Goal: Task Accomplishment & Management: Manage account settings

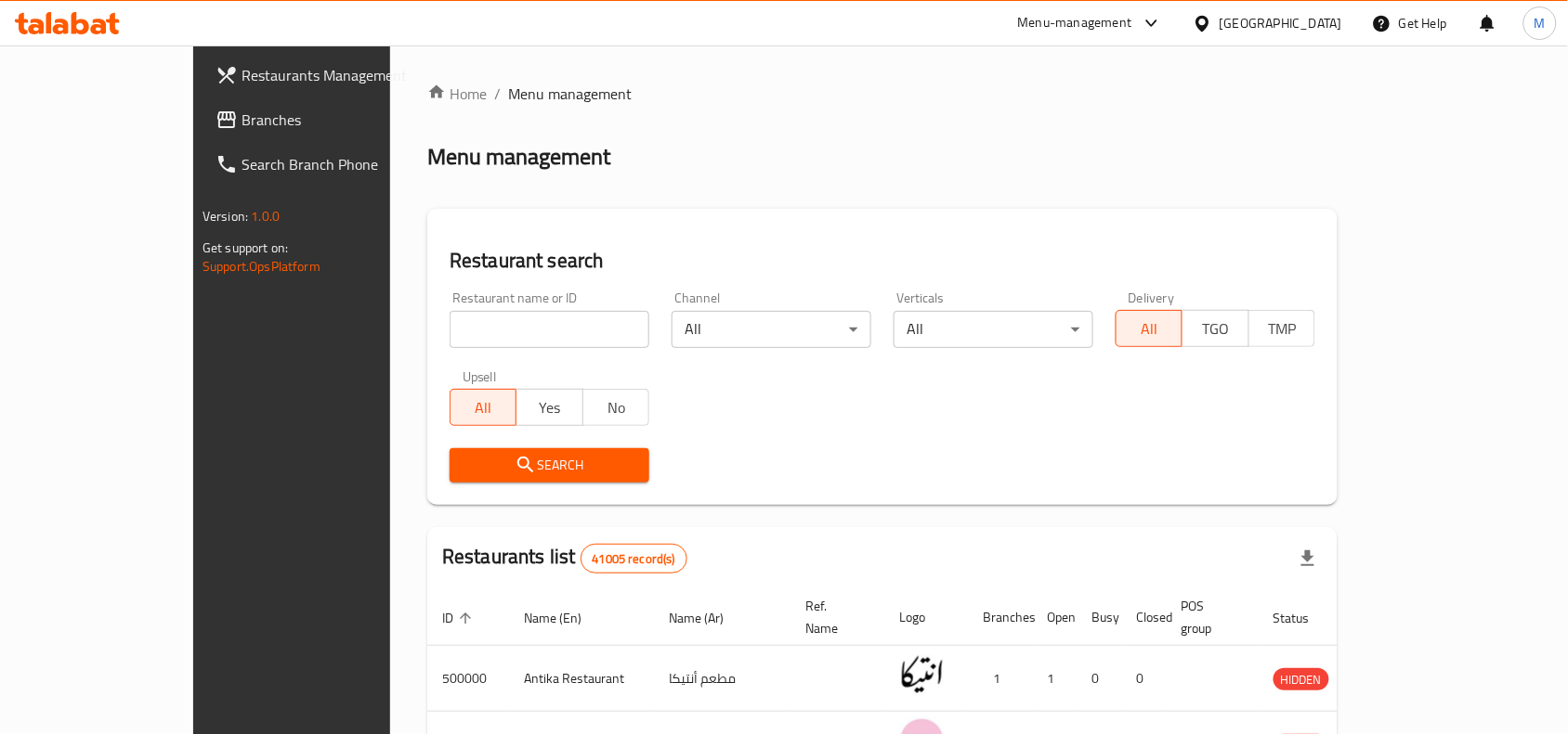
click at [458, 335] on input "search" at bounding box center [549, 329] width 199 height 37
click at [450, 334] on input "search" at bounding box center [549, 329] width 199 height 37
paste input "Temry Market"
type input "Temry Market"
click button "Search" at bounding box center [549, 466] width 199 height 34
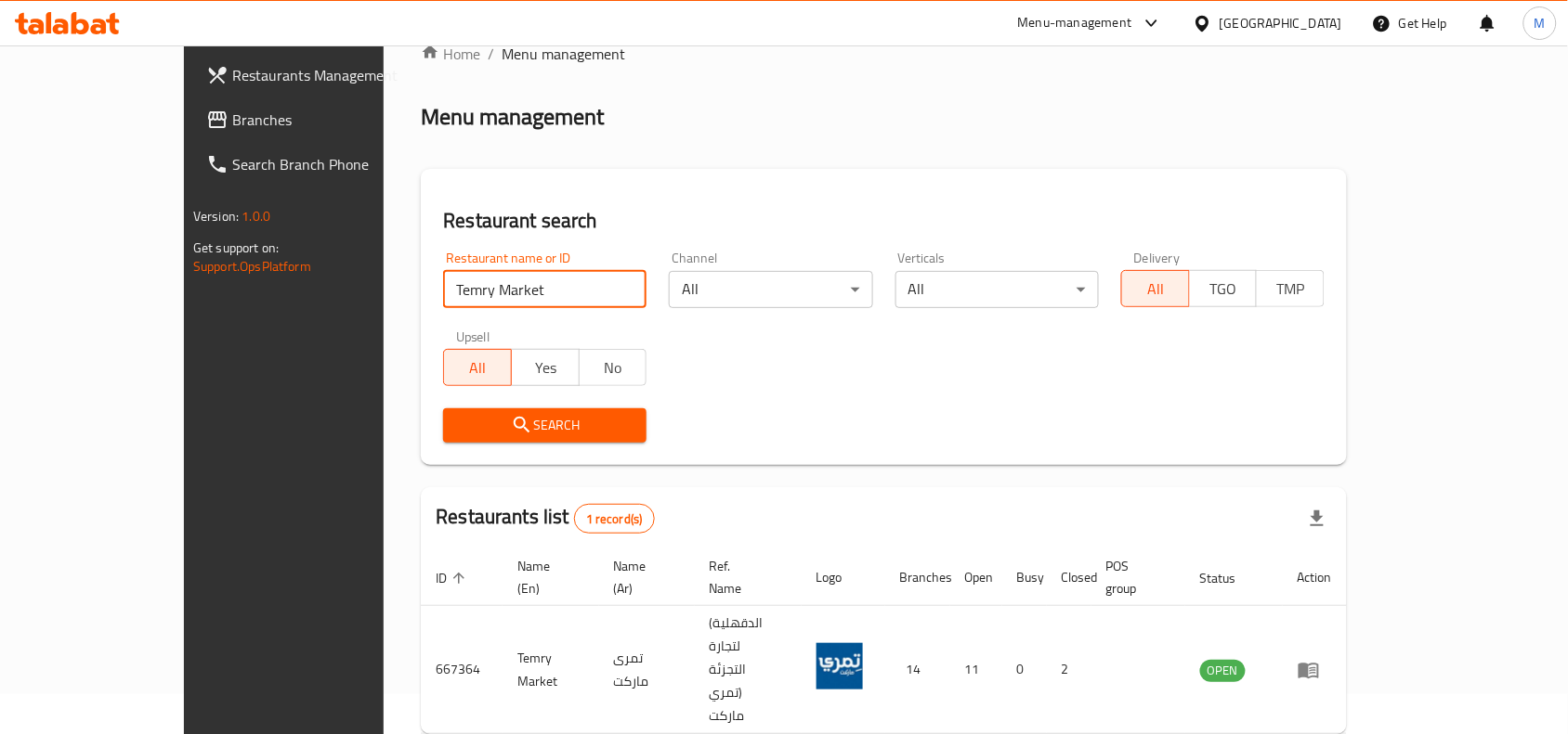
scroll to position [58, 0]
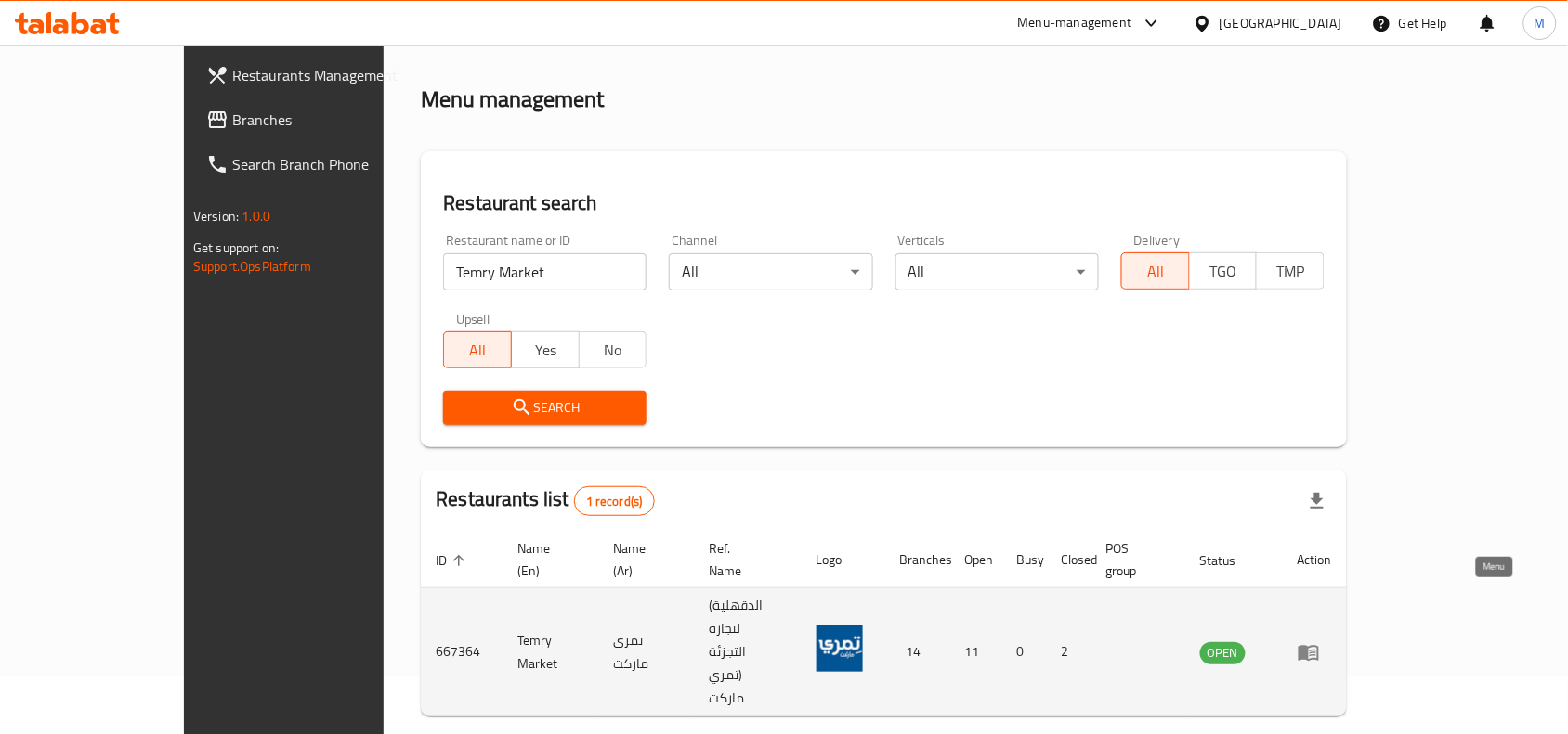
click at [1317, 650] on icon "enhanced table" at bounding box center [1313, 654] width 7 height 8
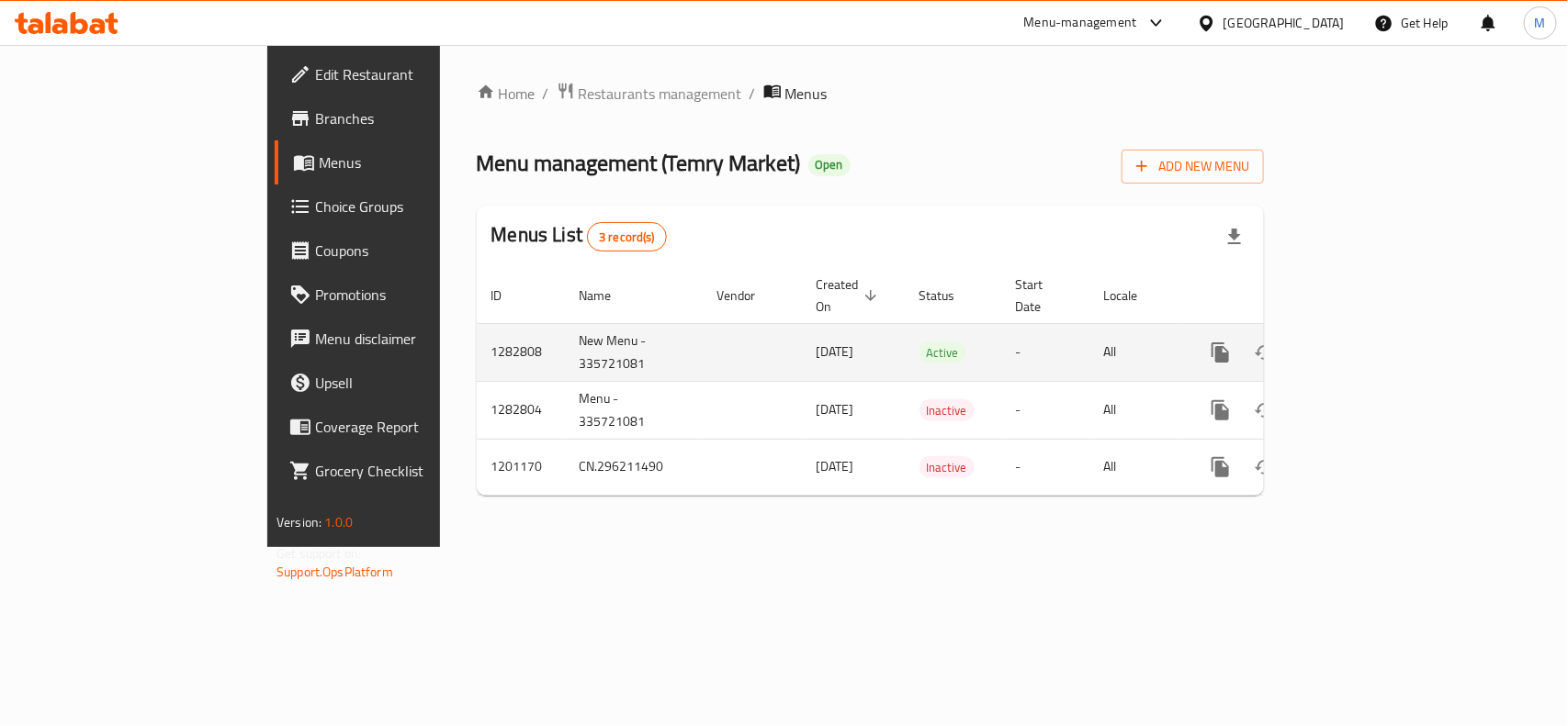
click at [1361, 345] on icon "enhanced table" at bounding box center [1353, 353] width 17 height 17
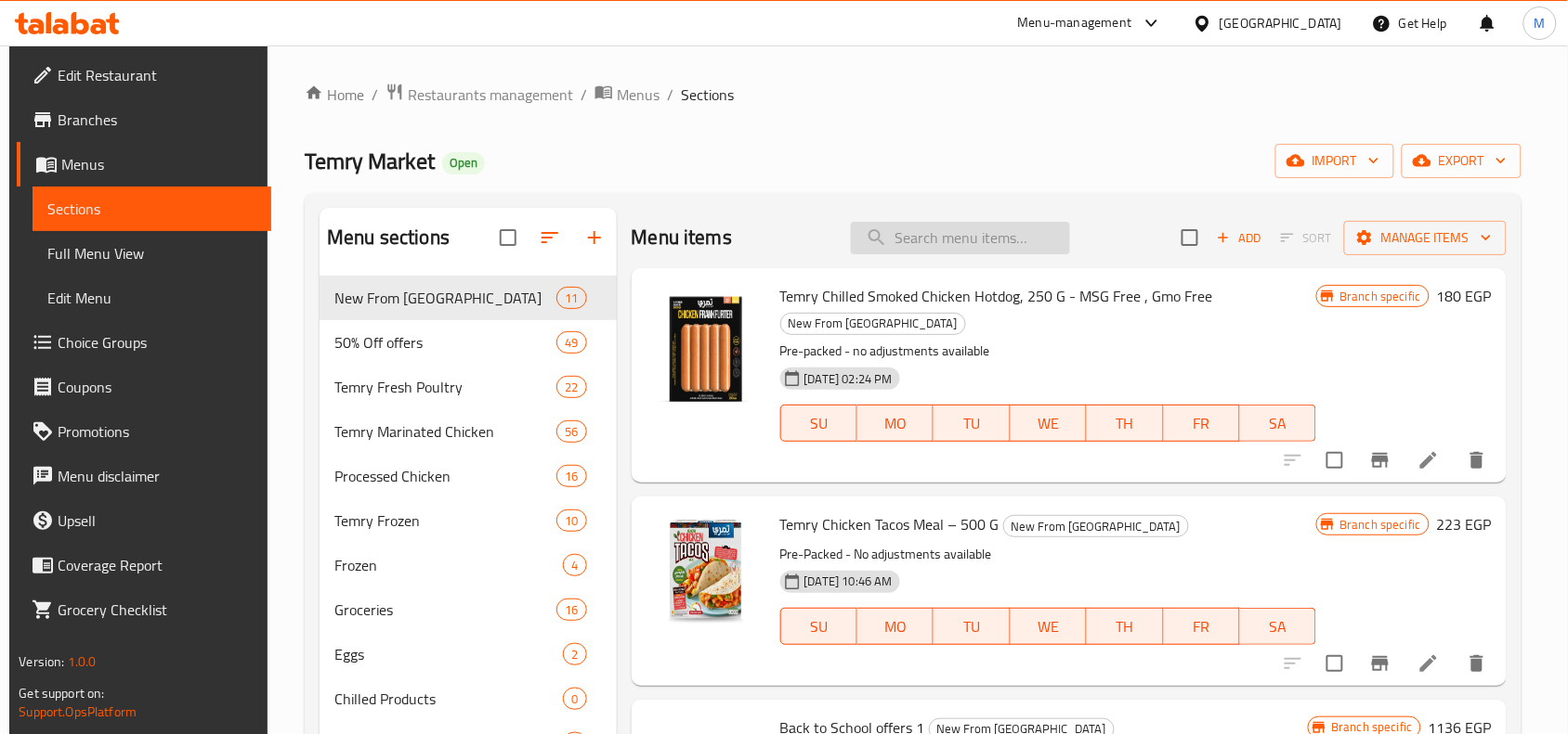
click at [966, 239] on input "search" at bounding box center [960, 238] width 219 height 32
paste input "Back to School offers 5"
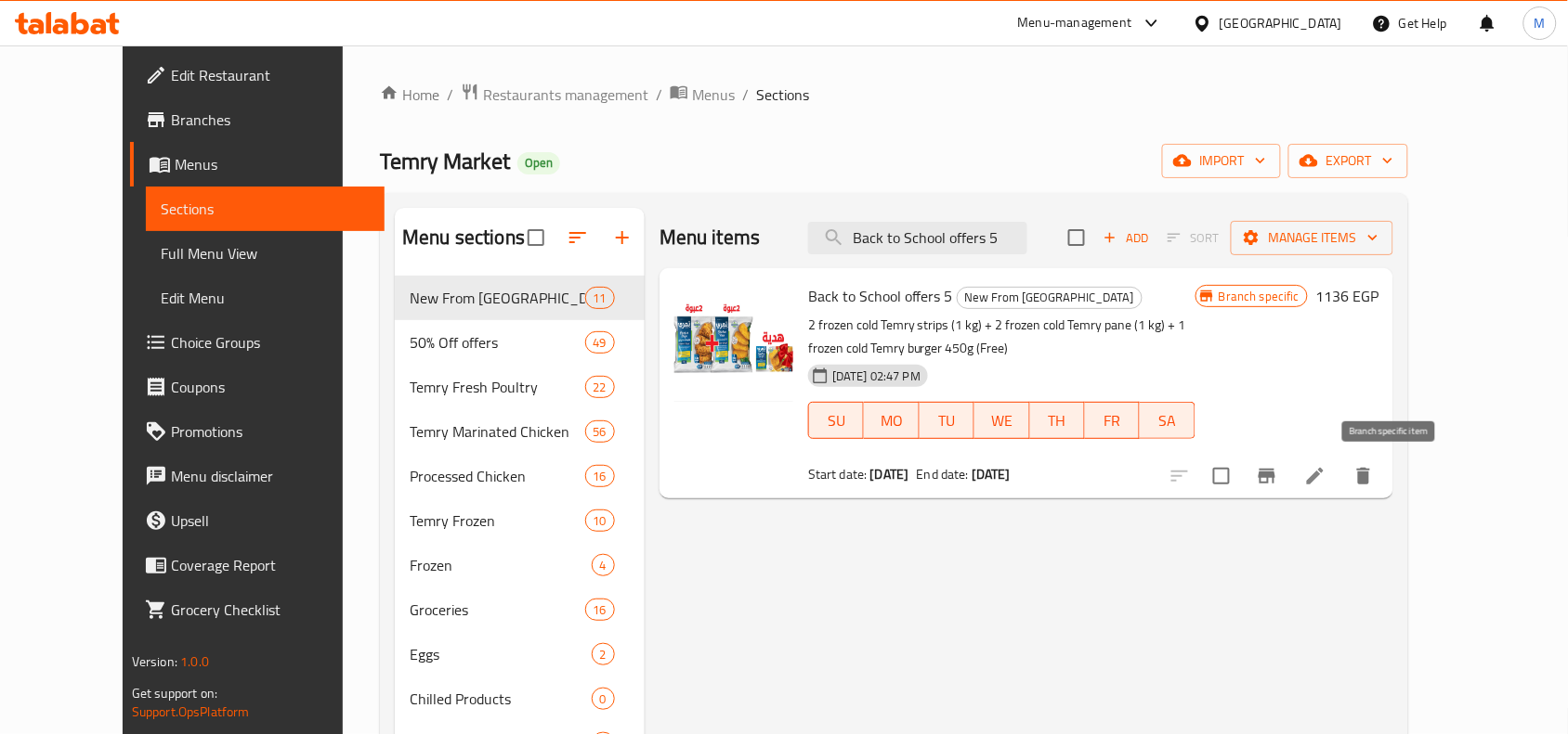
type input "Back to School offers 5"
click at [1278, 471] on icon "Branch-specific-item" at bounding box center [1267, 476] width 23 height 23
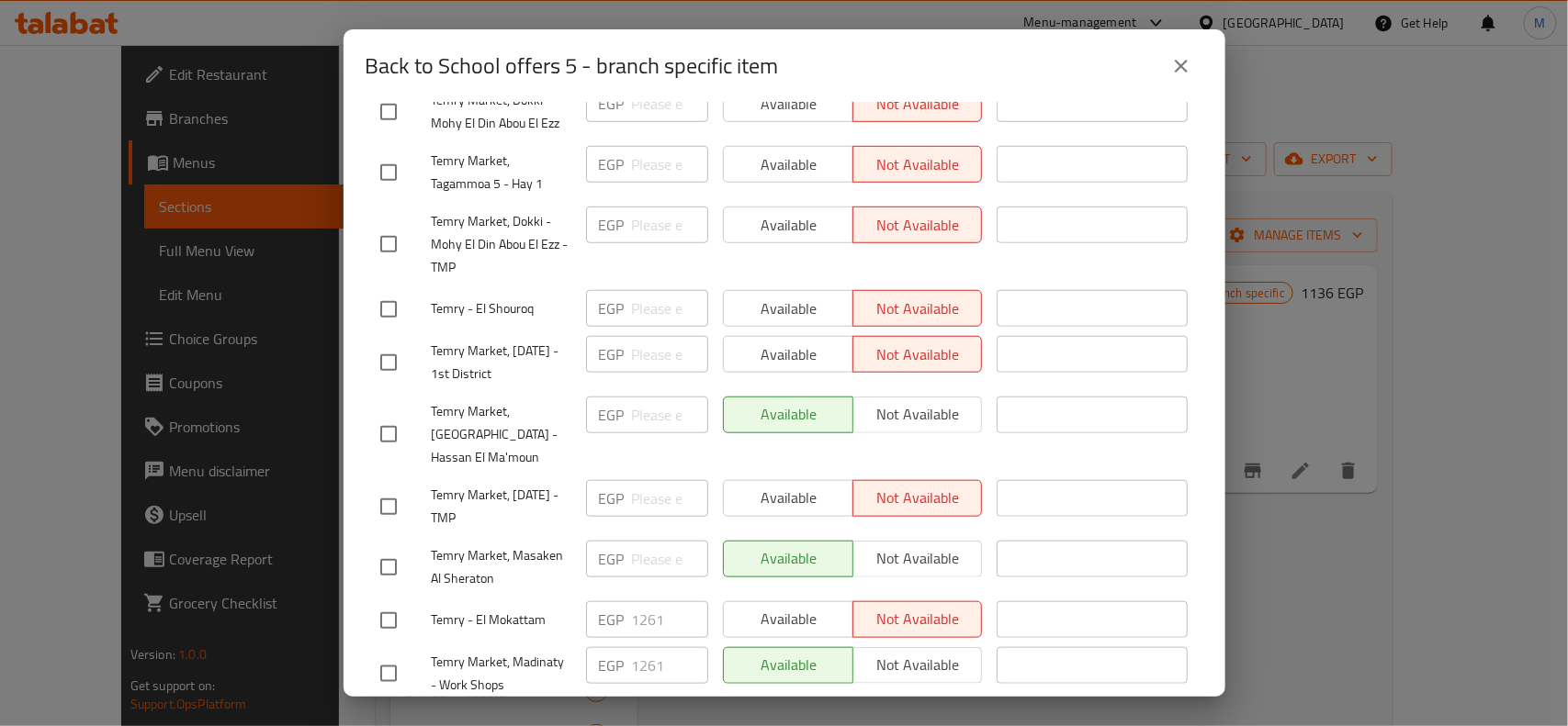
scroll to position [635, 0]
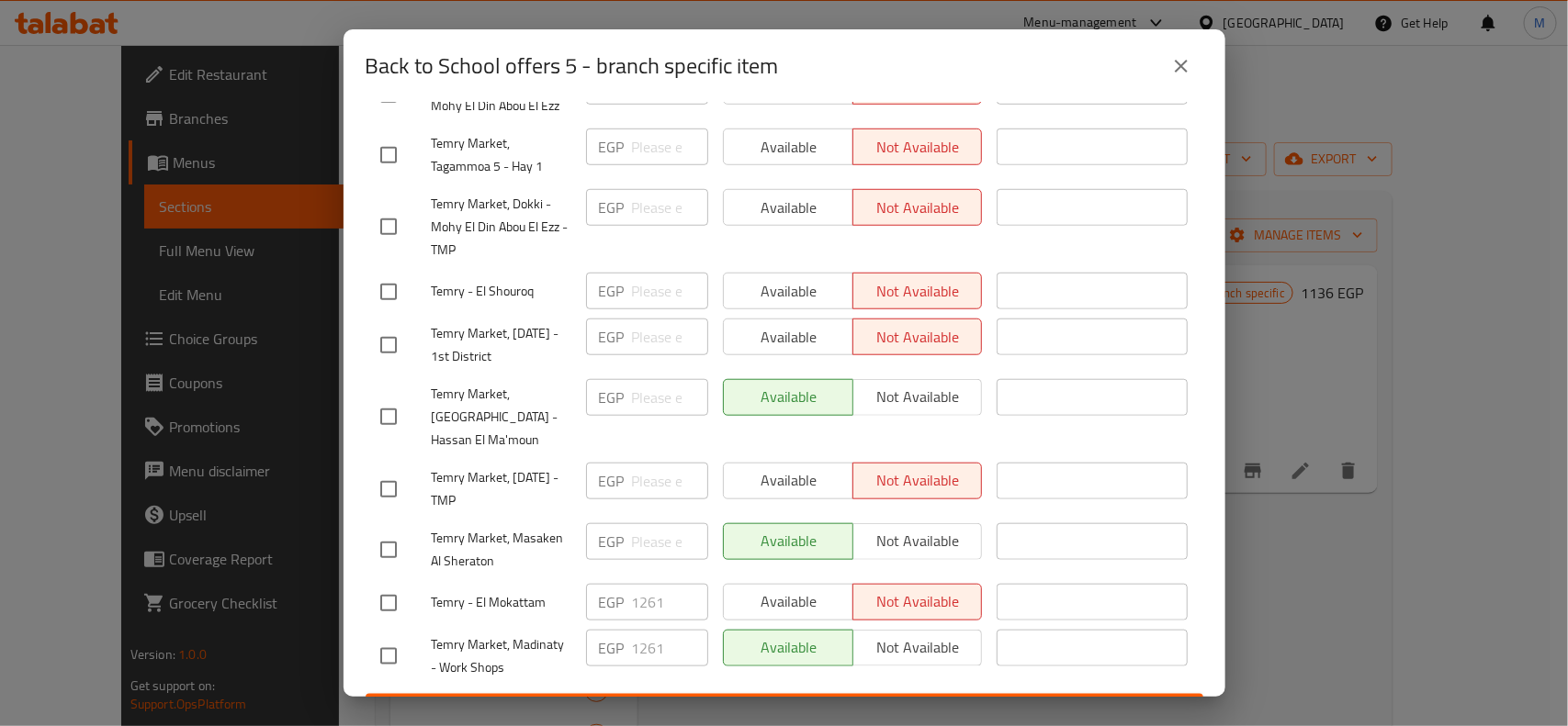
click at [455, 402] on span "Temry Market, [GEOGRAPHIC_DATA] - Hassan El Ma'moun" at bounding box center [501, 418] width 139 height 69
click at [523, 383] on span "Temry Market, [GEOGRAPHIC_DATA] - Hassan El Ma'moun" at bounding box center [501, 418] width 139 height 69
drag, startPoint x: 523, startPoint y: 377, endPoint x: 530, endPoint y: 398, distance: 22.1
click at [530, 398] on span "Temry Market, [GEOGRAPHIC_DATA] - Hassan El Ma'moun" at bounding box center [501, 418] width 139 height 69
copy span "Nasr City - Hassan El Ma'moun"
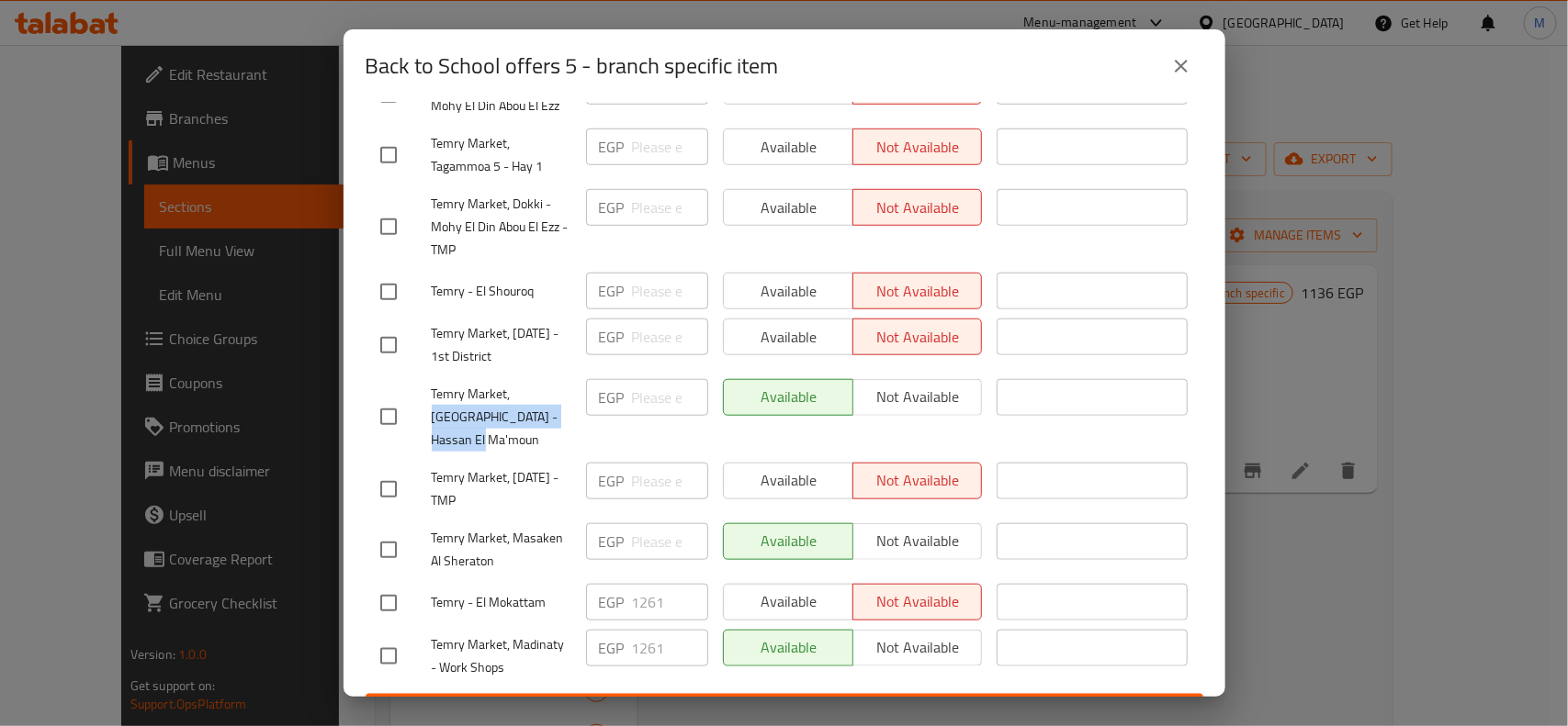
click at [1187, 58] on icon "close" at bounding box center [1181, 66] width 22 height 22
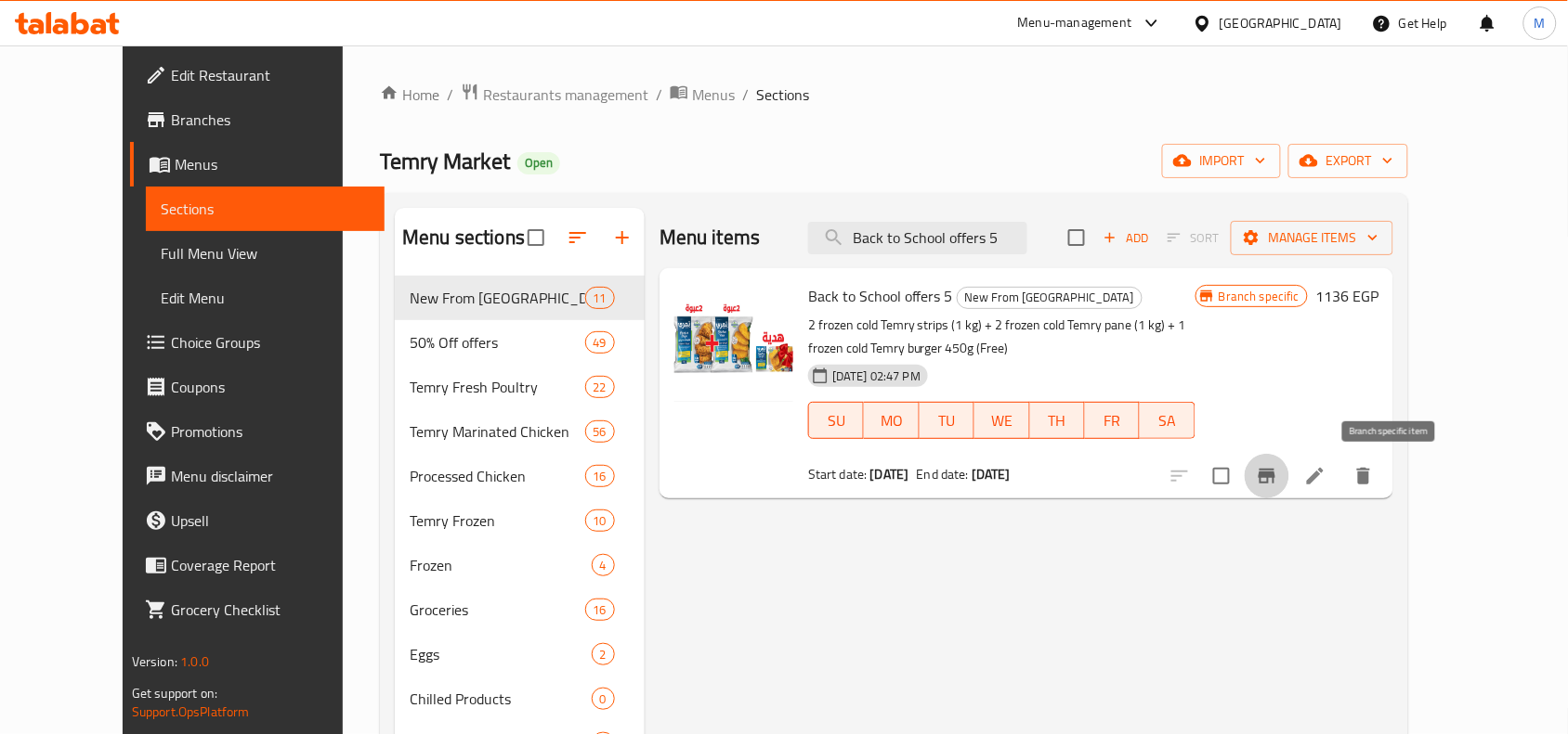
click at [1278, 471] on icon "Branch-specific-item" at bounding box center [1267, 476] width 23 height 23
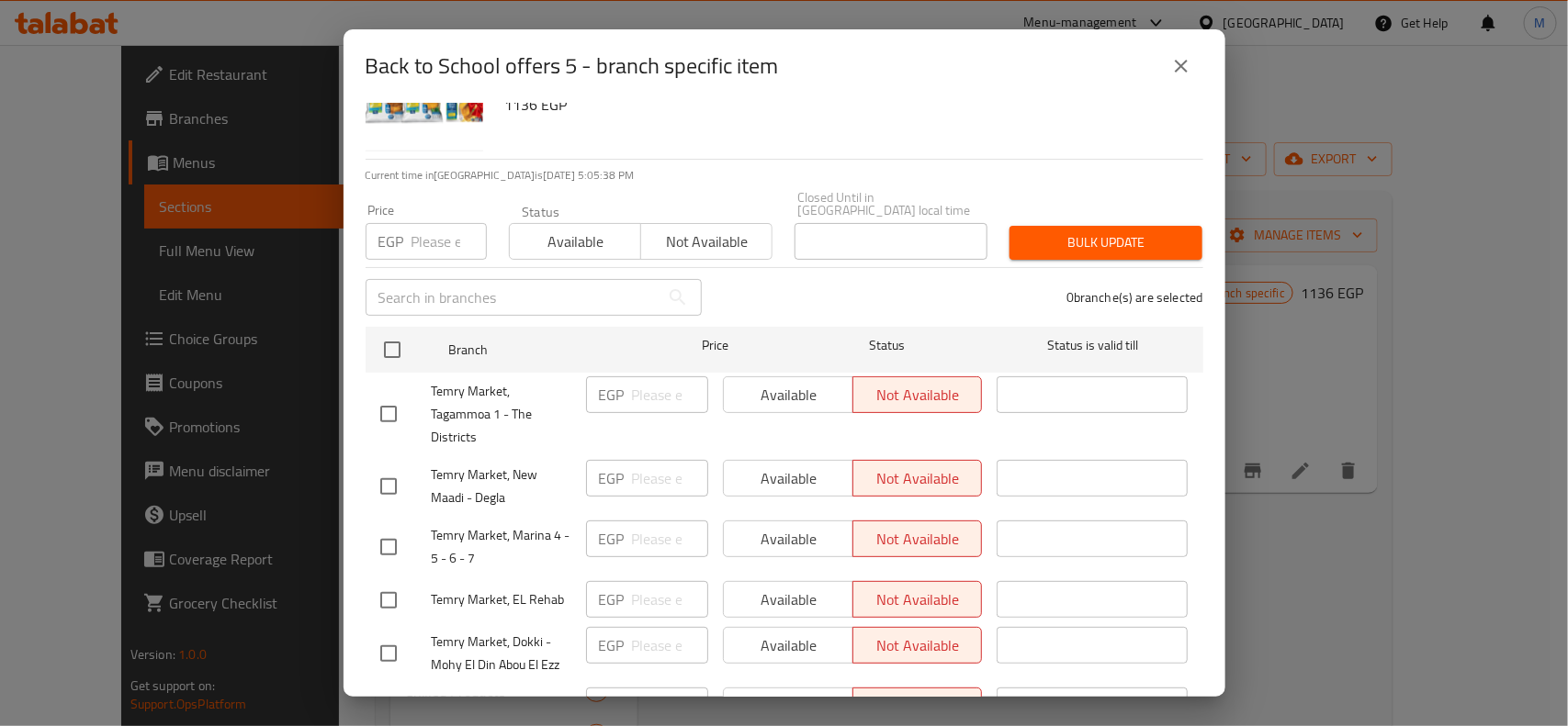
scroll to position [0, 0]
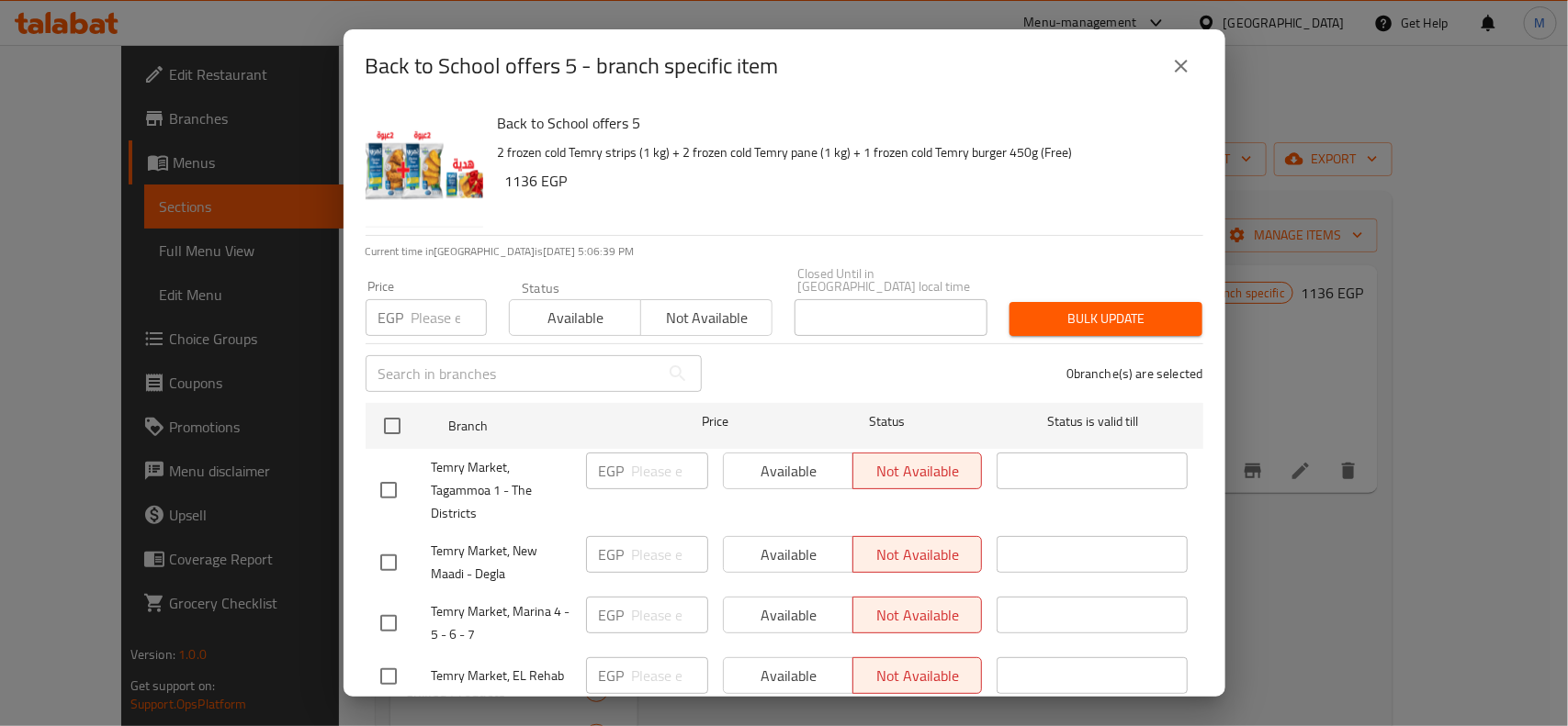
click at [521, 185] on h6 "1136 EGP" at bounding box center [847, 181] width 683 height 26
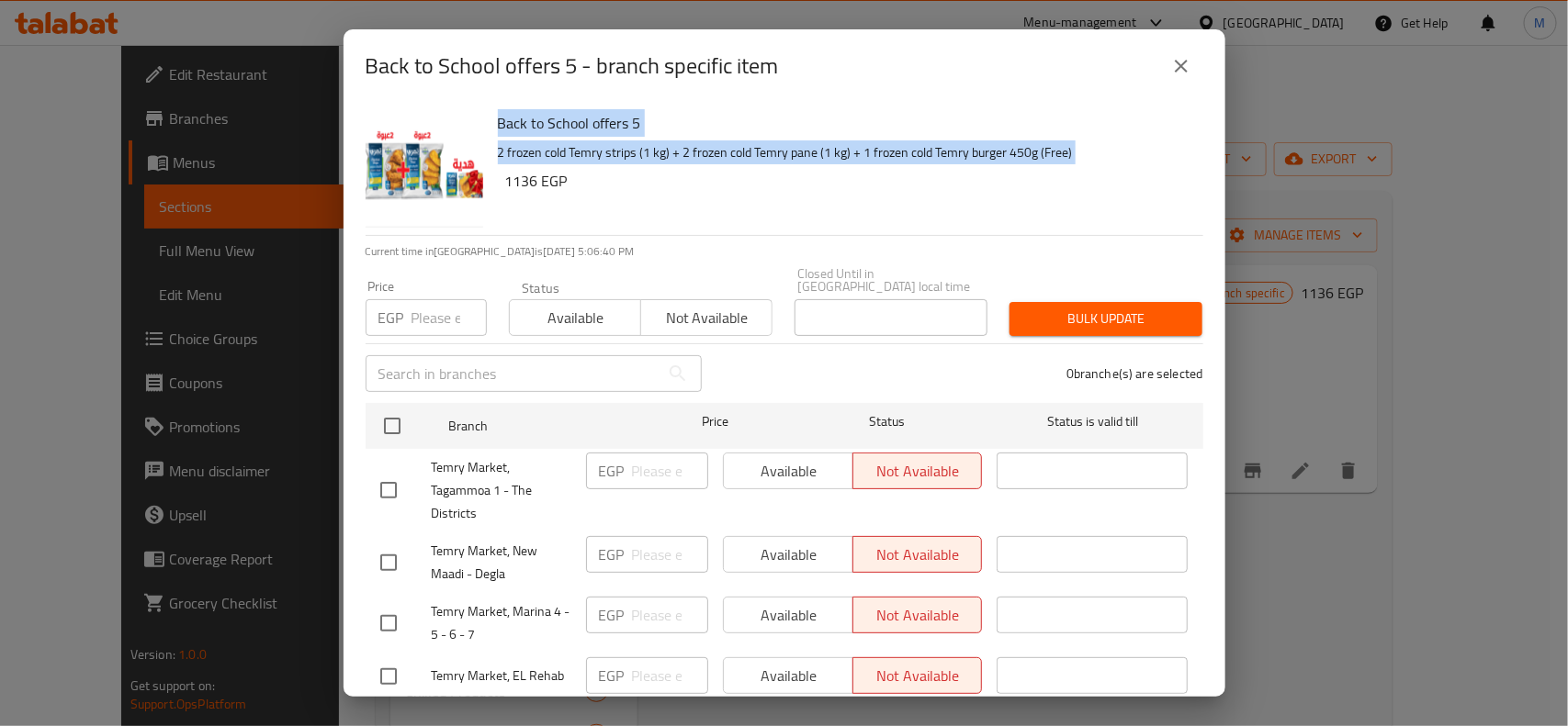
click at [521, 185] on h6 "1136 EGP" at bounding box center [847, 181] width 683 height 26
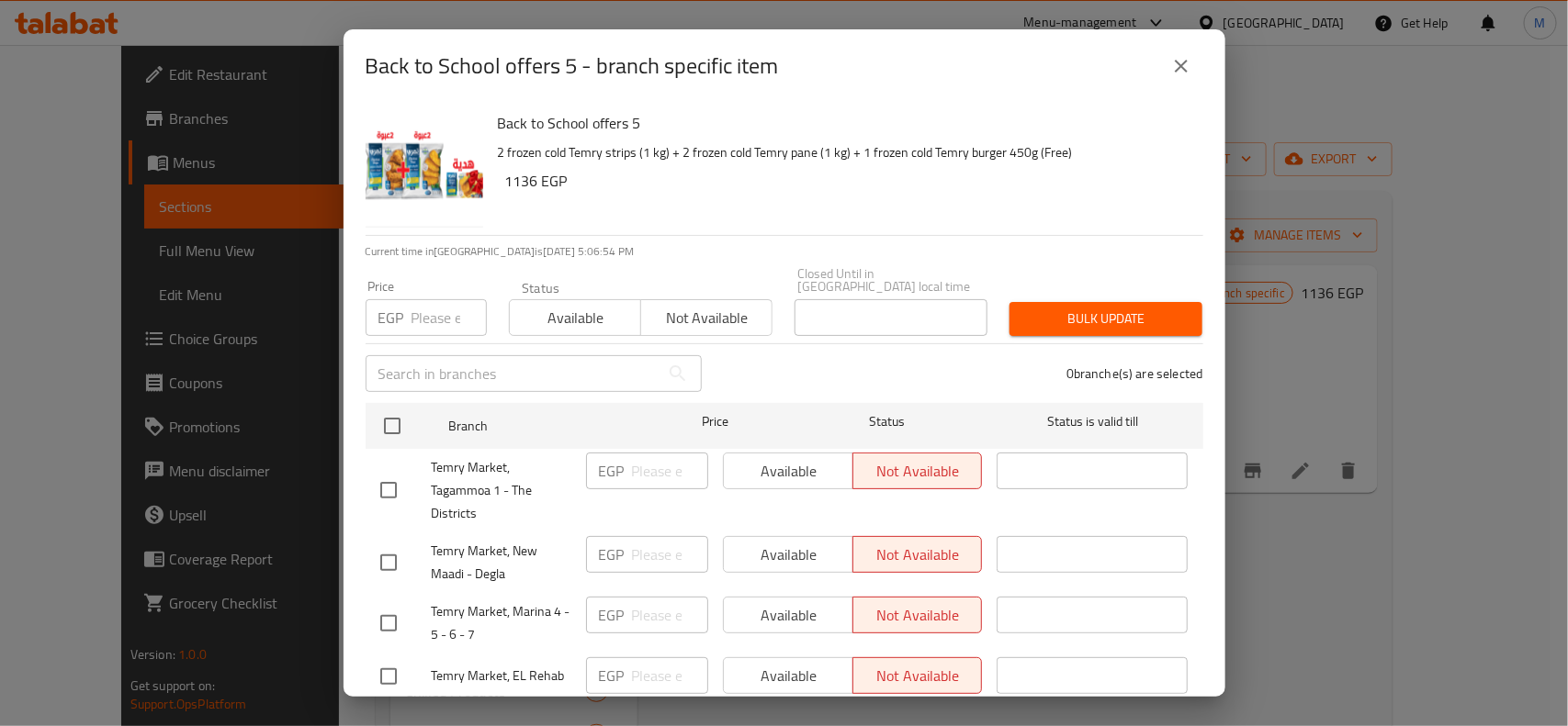
click at [528, 65] on h2 "Back to School offers 5 - branch specific item" at bounding box center [572, 65] width 413 height 29
click at [1186, 64] on icon "close" at bounding box center [1181, 66] width 22 height 22
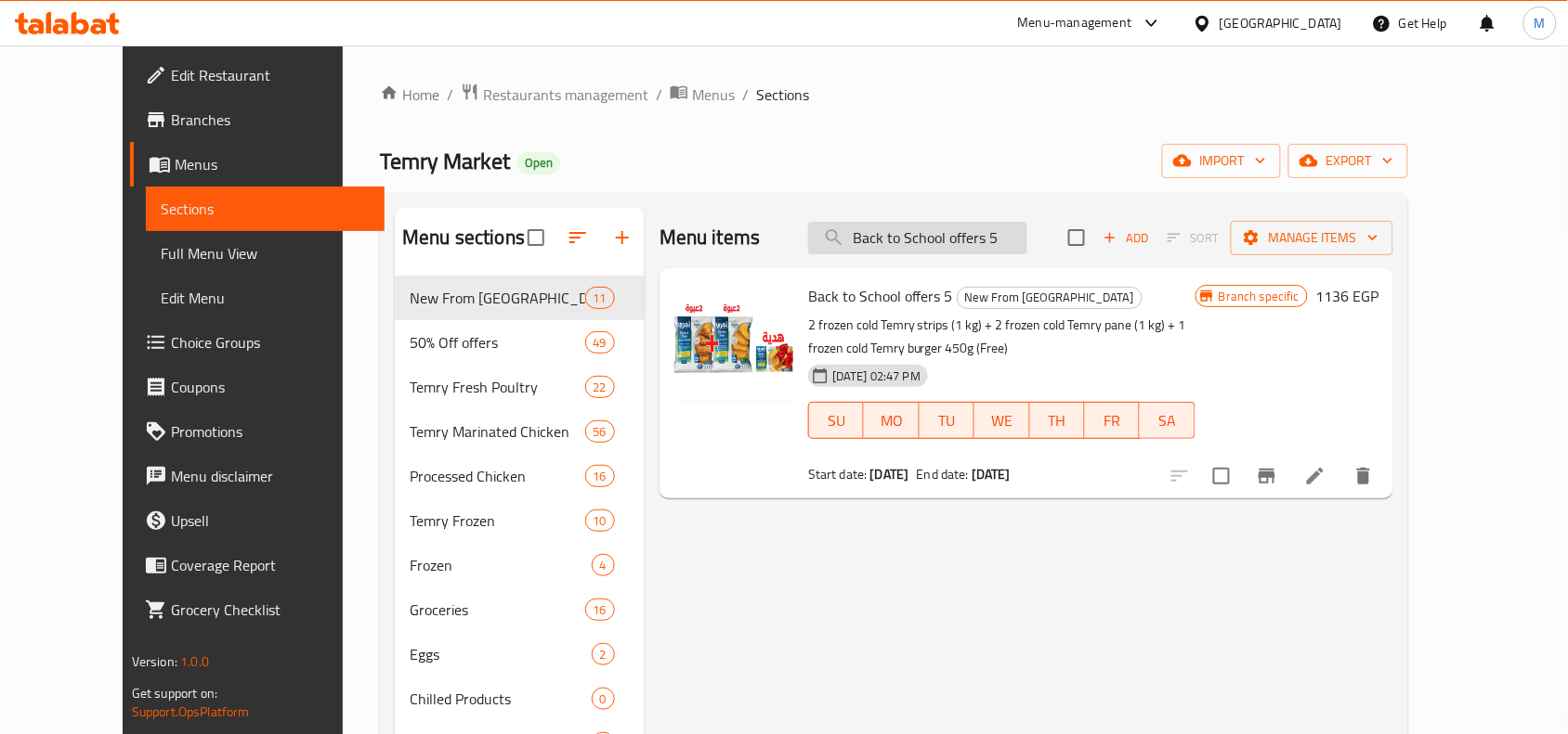
click at [971, 238] on input "Back to School offers 5" at bounding box center [918, 238] width 219 height 32
click at [1275, 475] on icon "Branch-specific-item" at bounding box center [1267, 476] width 17 height 15
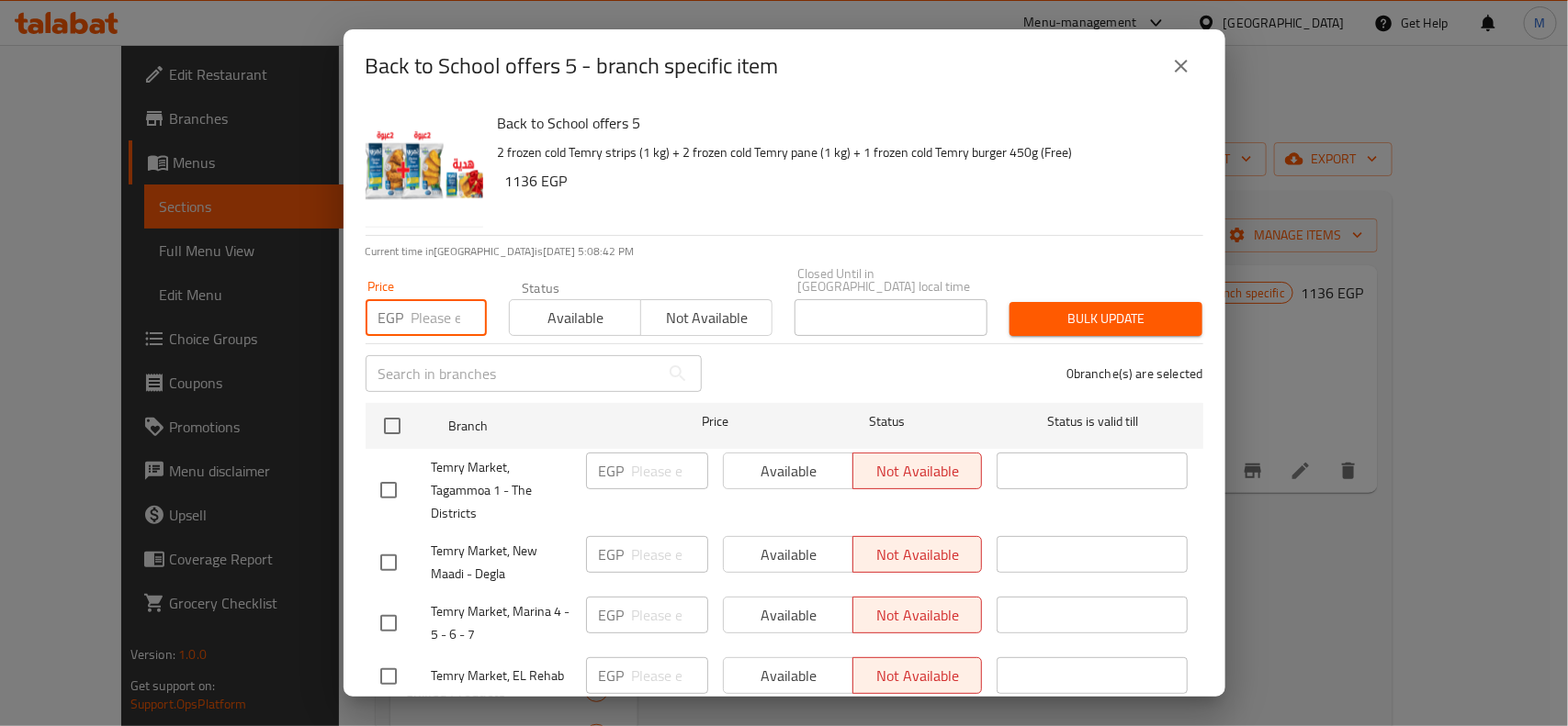
click at [428, 314] on input "number" at bounding box center [449, 317] width 76 height 36
paste input "1261"
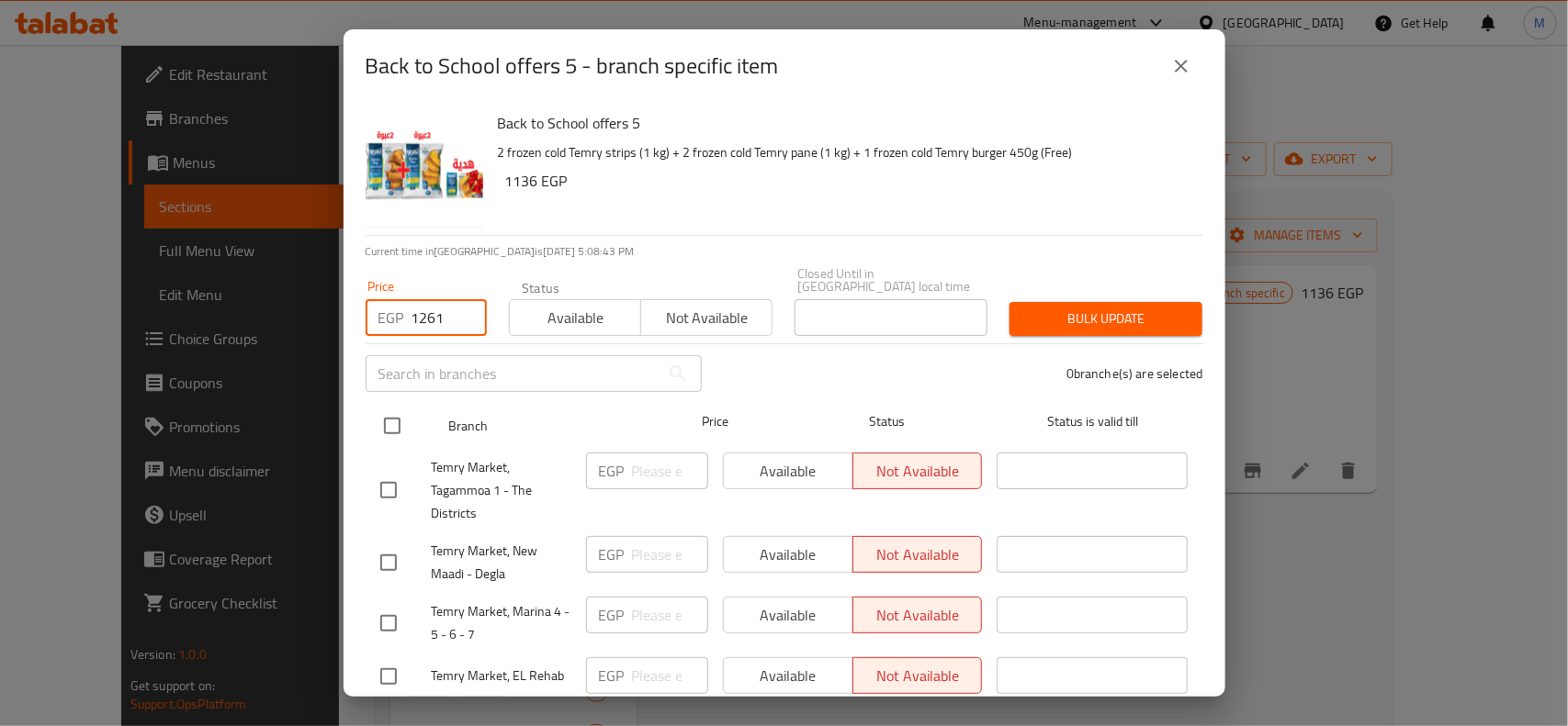
type input "1261"
click at [388, 408] on input "checkbox" at bounding box center [392, 425] width 38 height 38
checkbox input "true"
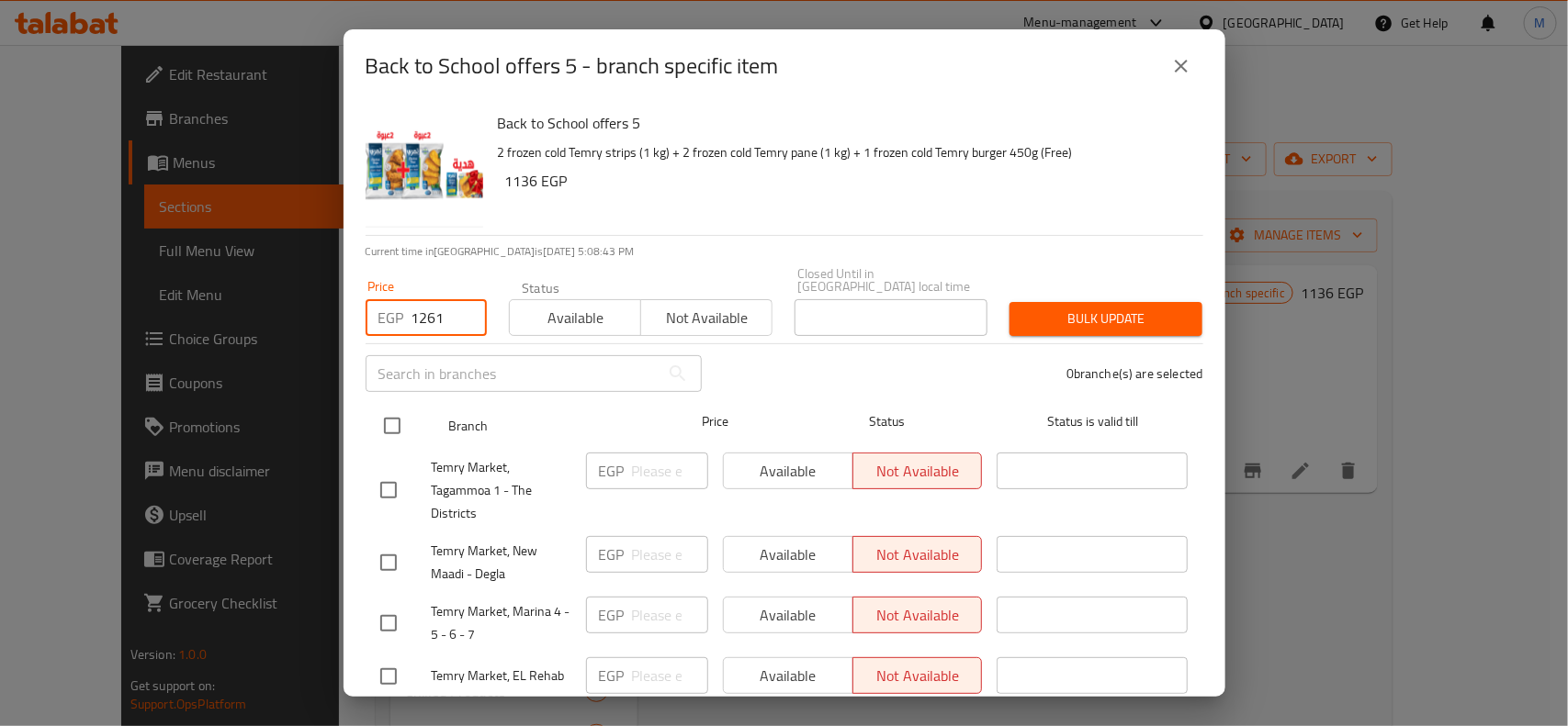
checkbox input "true"
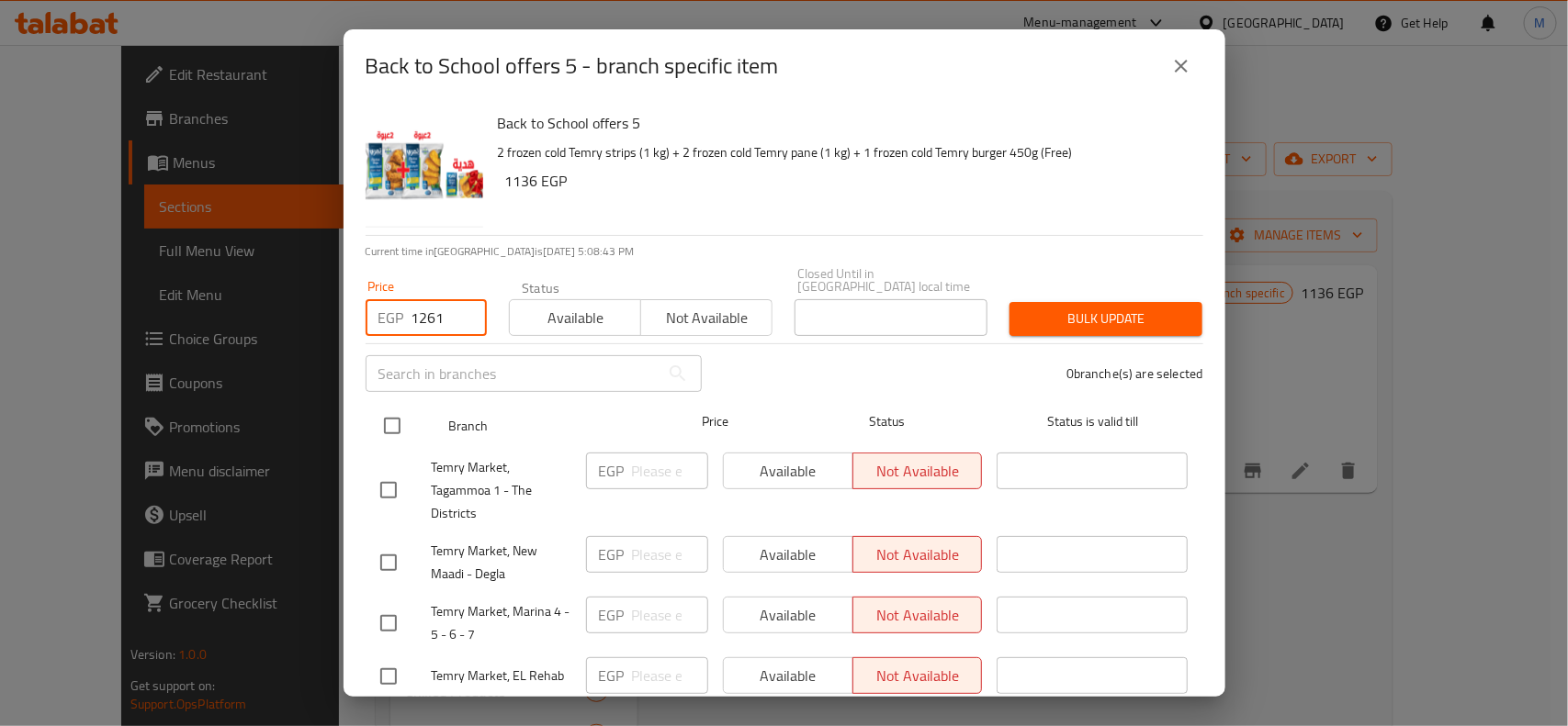
checkbox input "true"
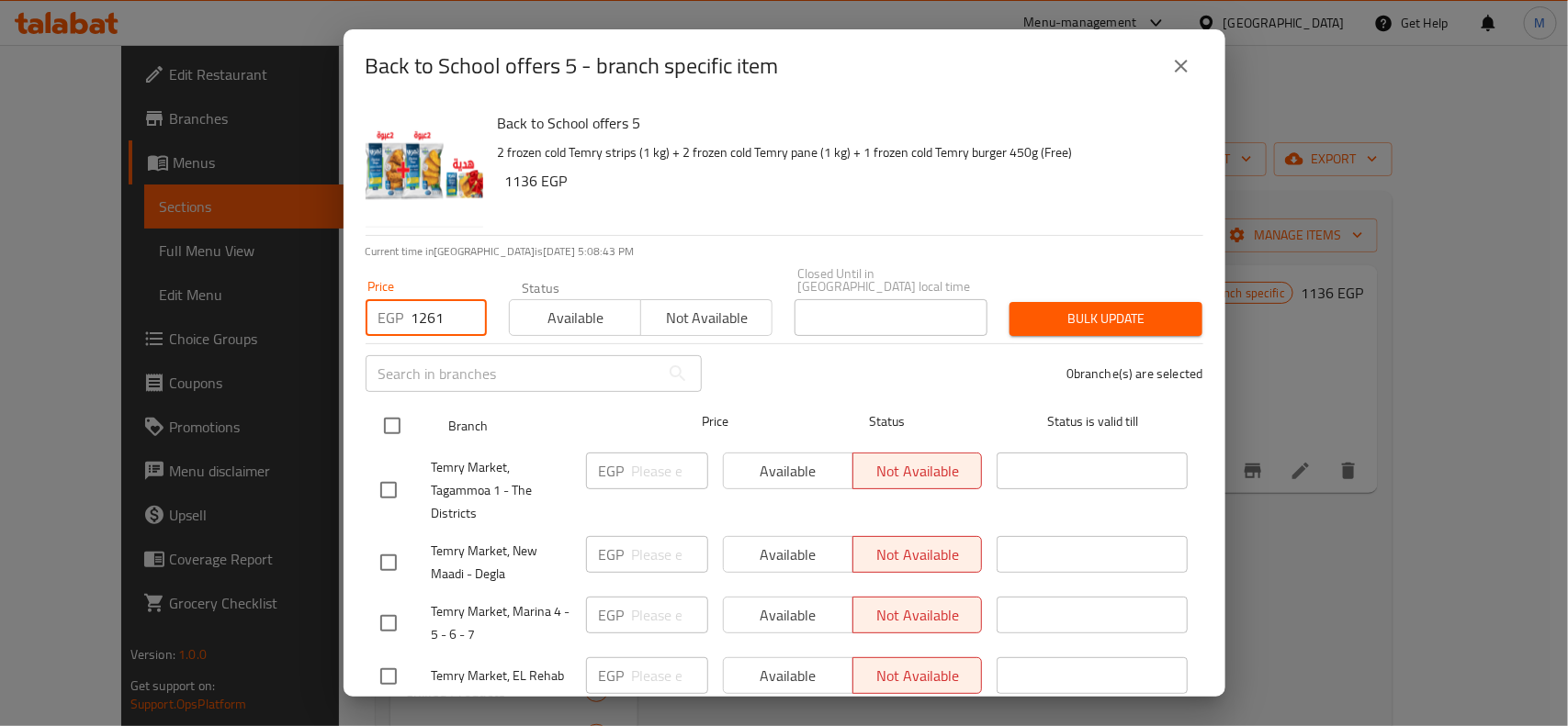
checkbox input "true"
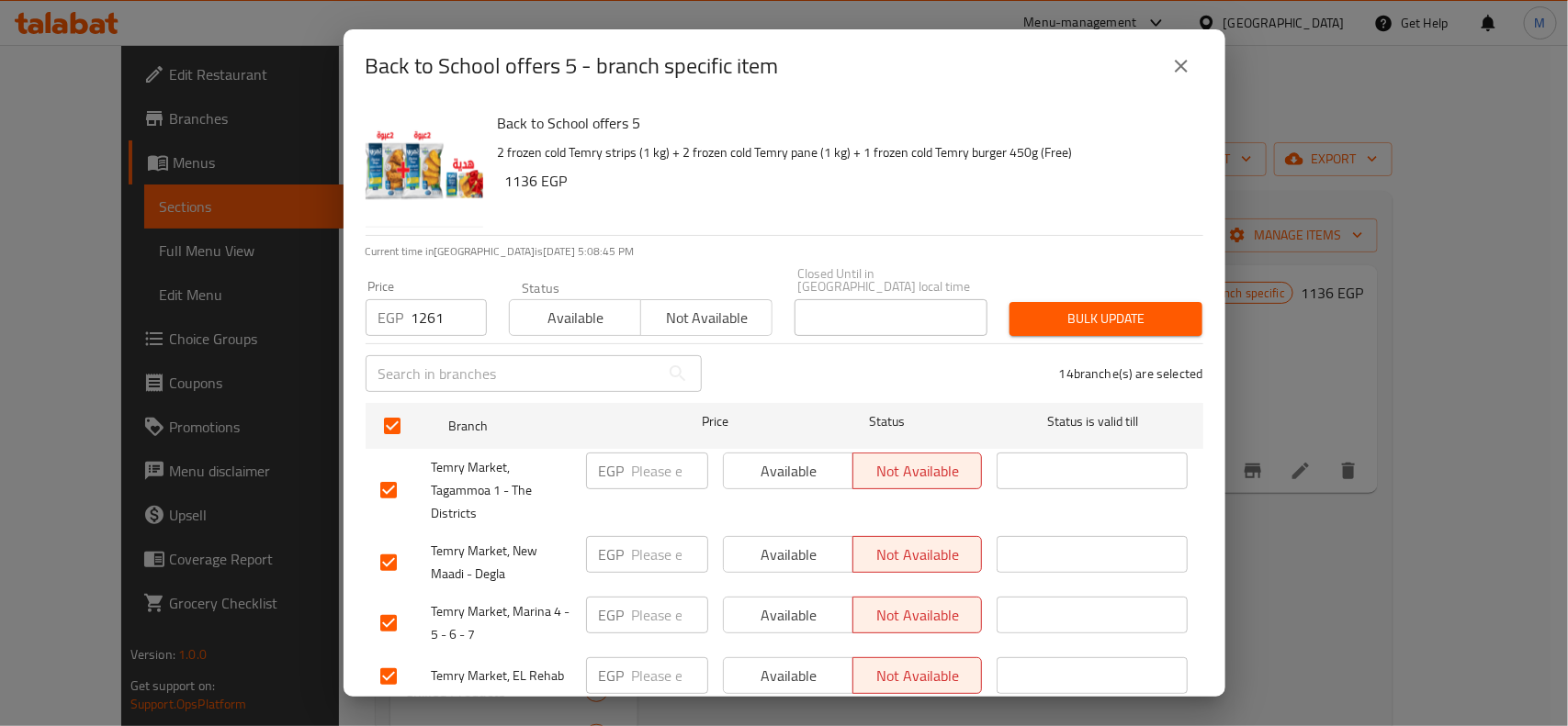
click at [1095, 312] on span "Bulk update" at bounding box center [1105, 319] width 164 height 23
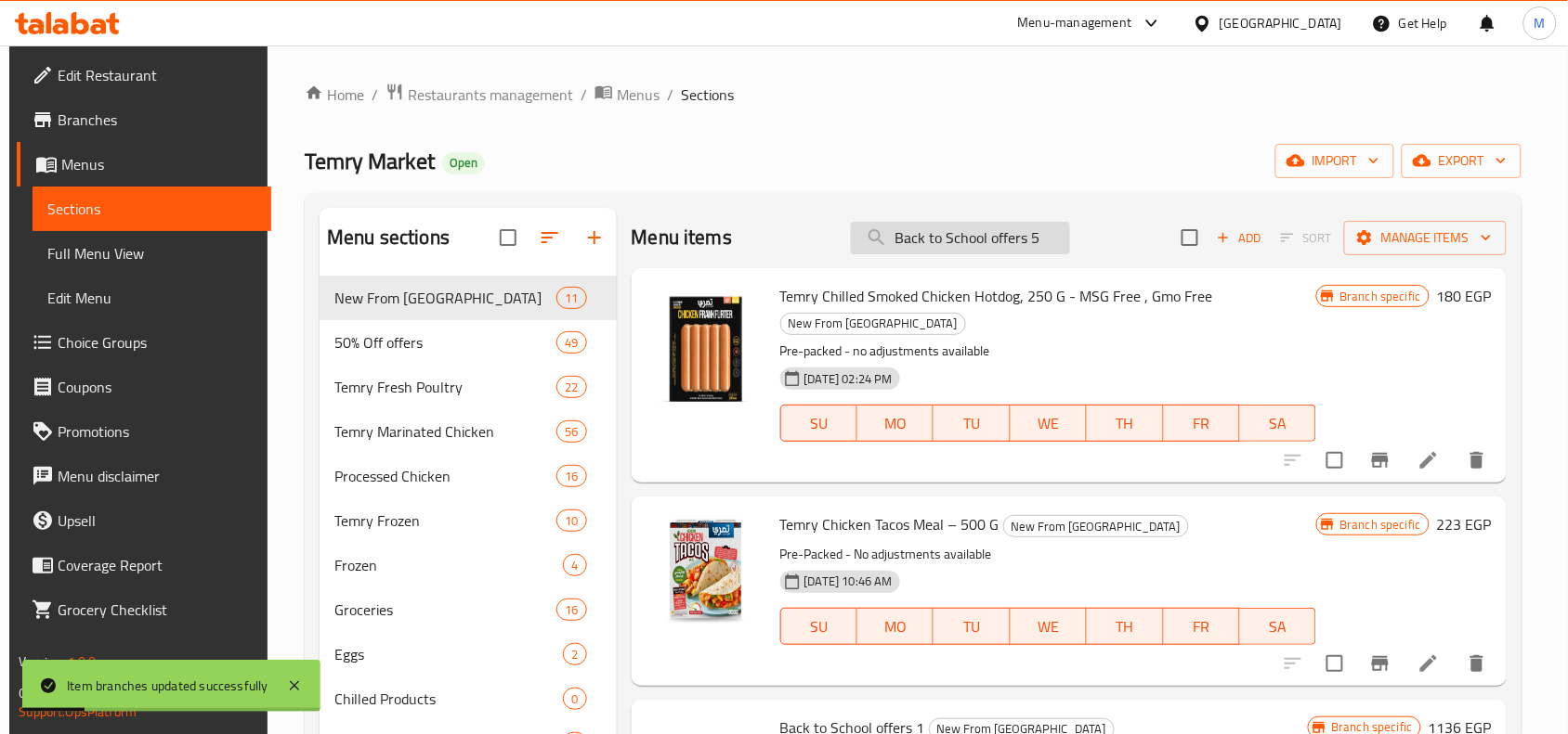
click at [1057, 246] on input "Back to School offers 5" at bounding box center [960, 238] width 219 height 32
type input "Back to School offers 5"
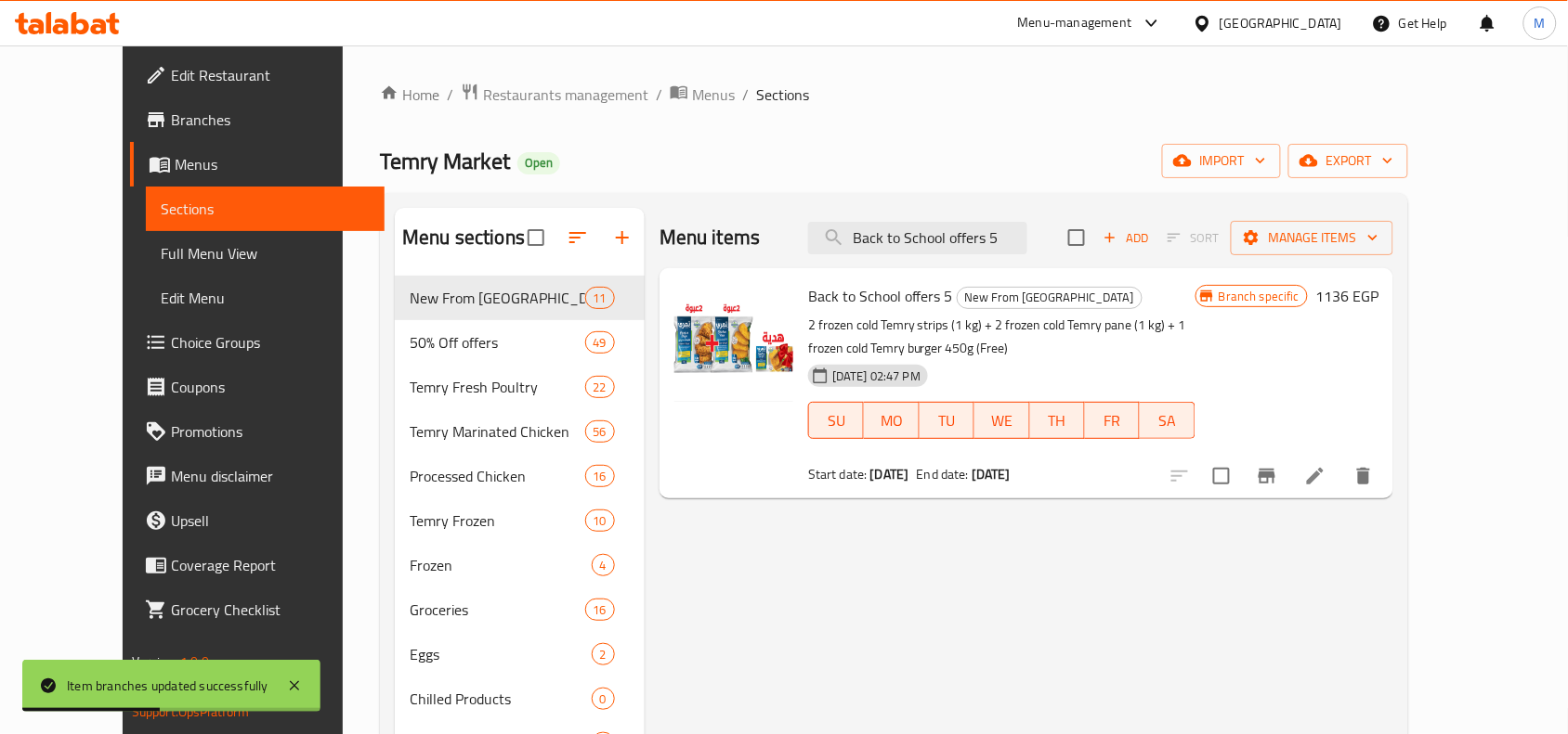
click at [1379, 299] on h6 "1136 EGP" at bounding box center [1347, 297] width 63 height 26
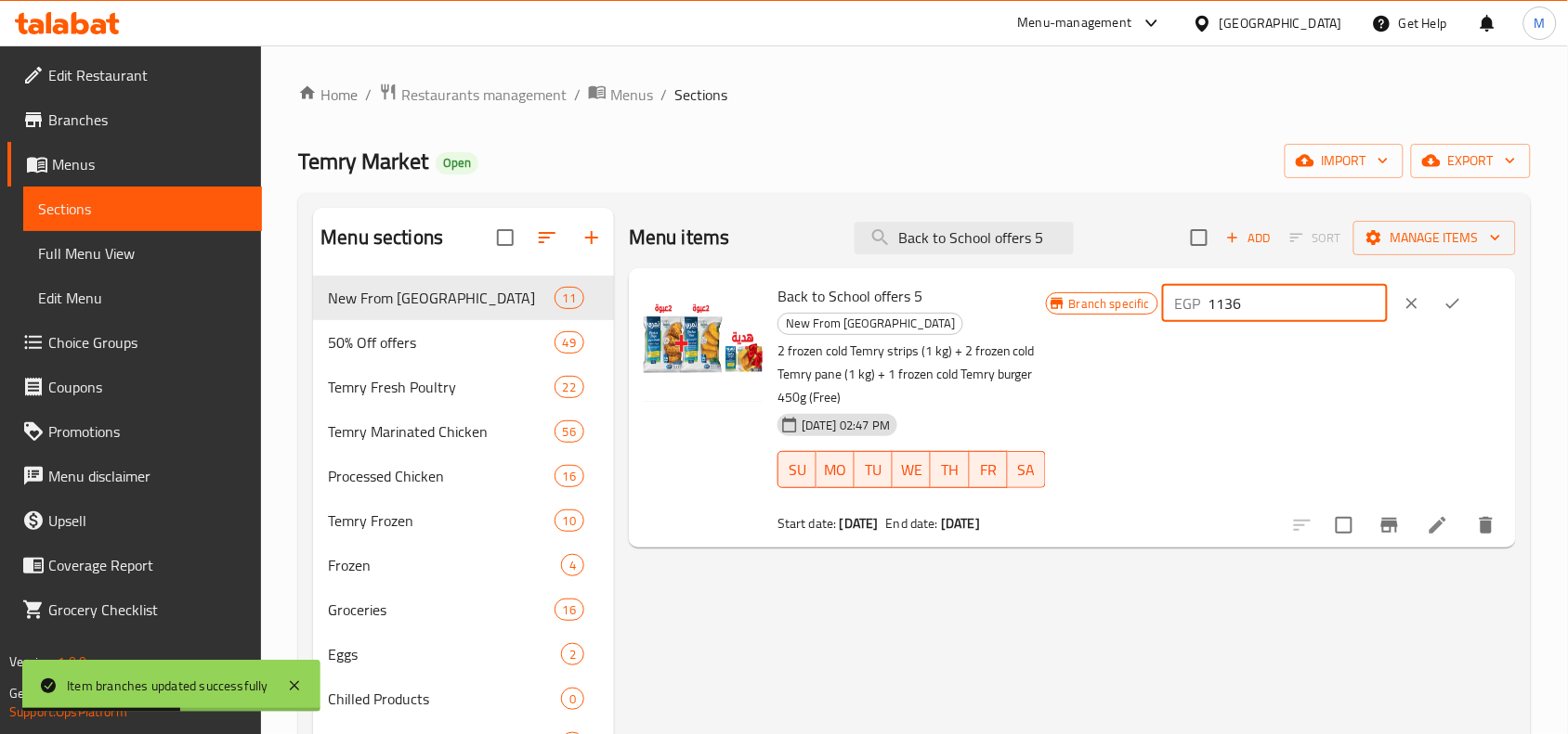
click at [1260, 299] on input "1136" at bounding box center [1299, 303] width 180 height 37
paste input "261"
type input "1261"
click at [1460, 302] on icon "ok" at bounding box center [1453, 304] width 19 height 19
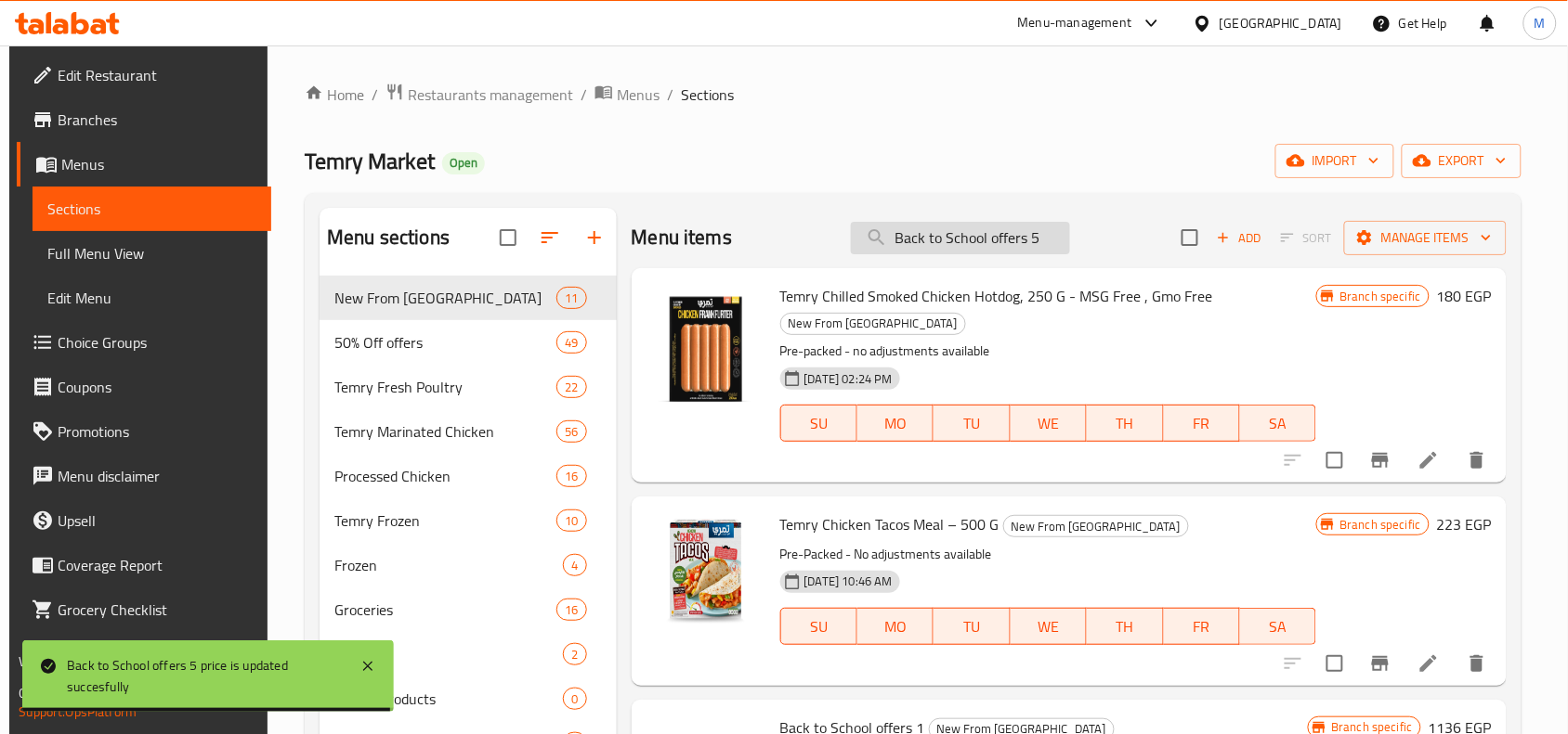
click at [1022, 248] on input "Back to School offers 5" at bounding box center [960, 238] width 219 height 32
paste input "6"
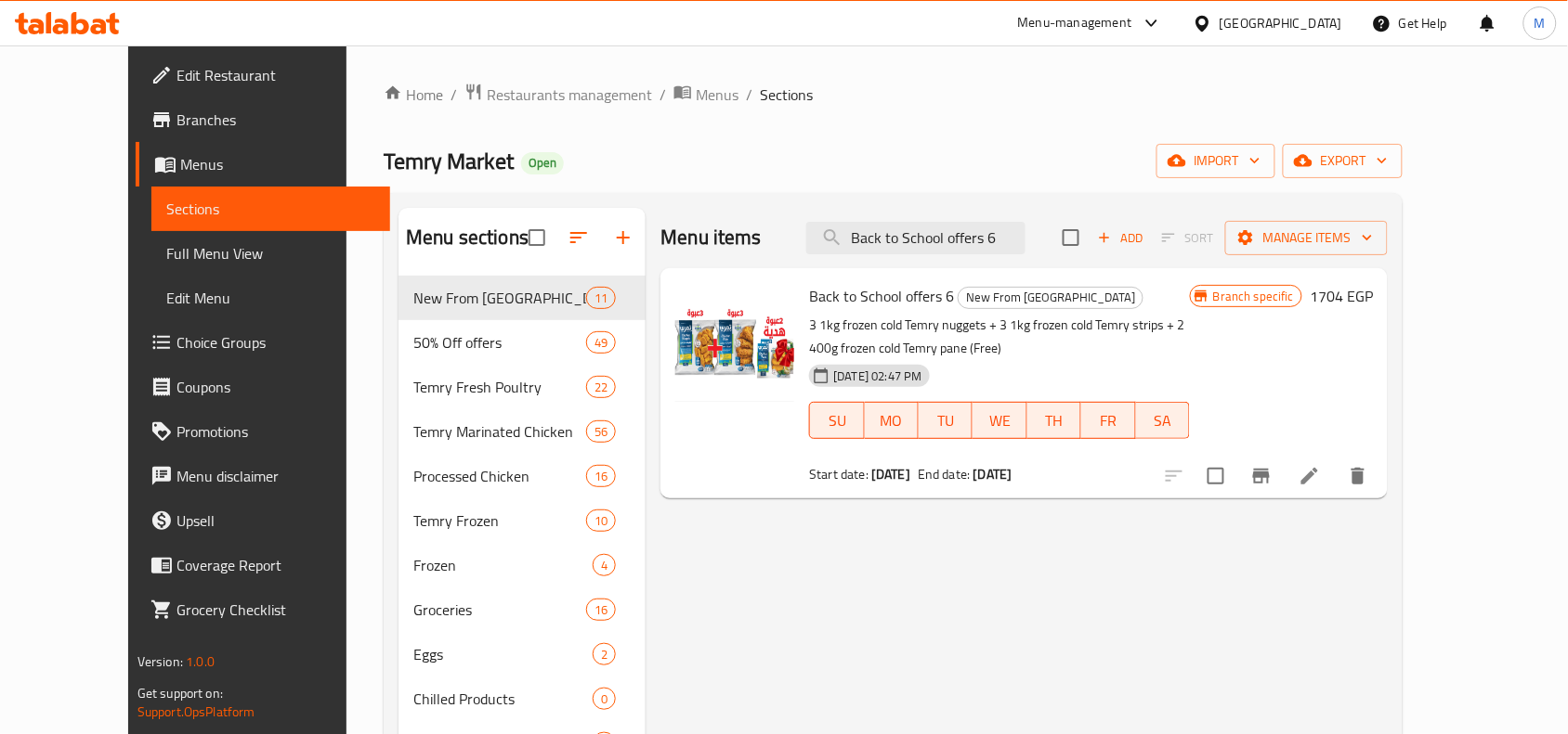
type input "Back to School offers 6"
click at [1270, 470] on icon "Branch-specific-item" at bounding box center [1262, 476] width 17 height 15
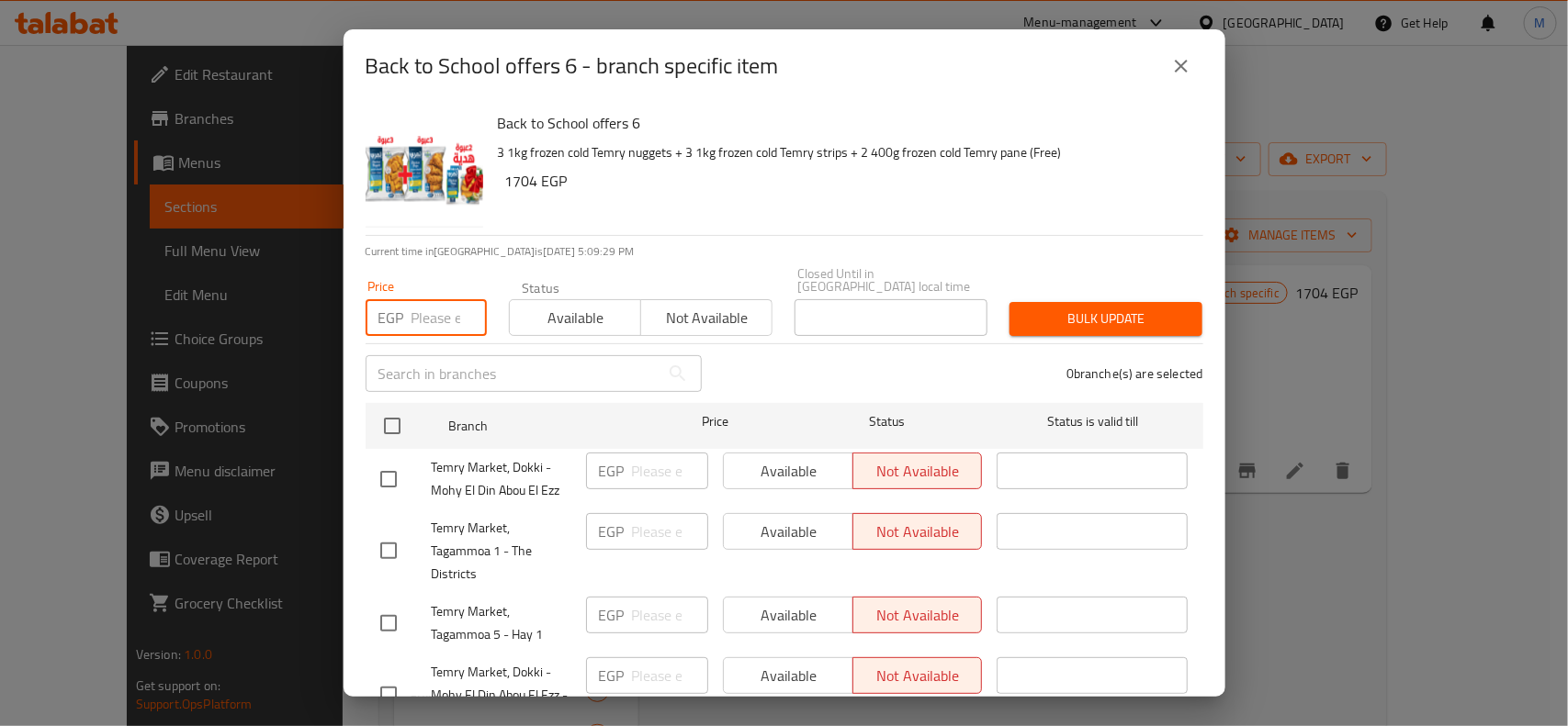
click at [425, 299] on input "number" at bounding box center [449, 317] width 76 height 36
paste input "1950"
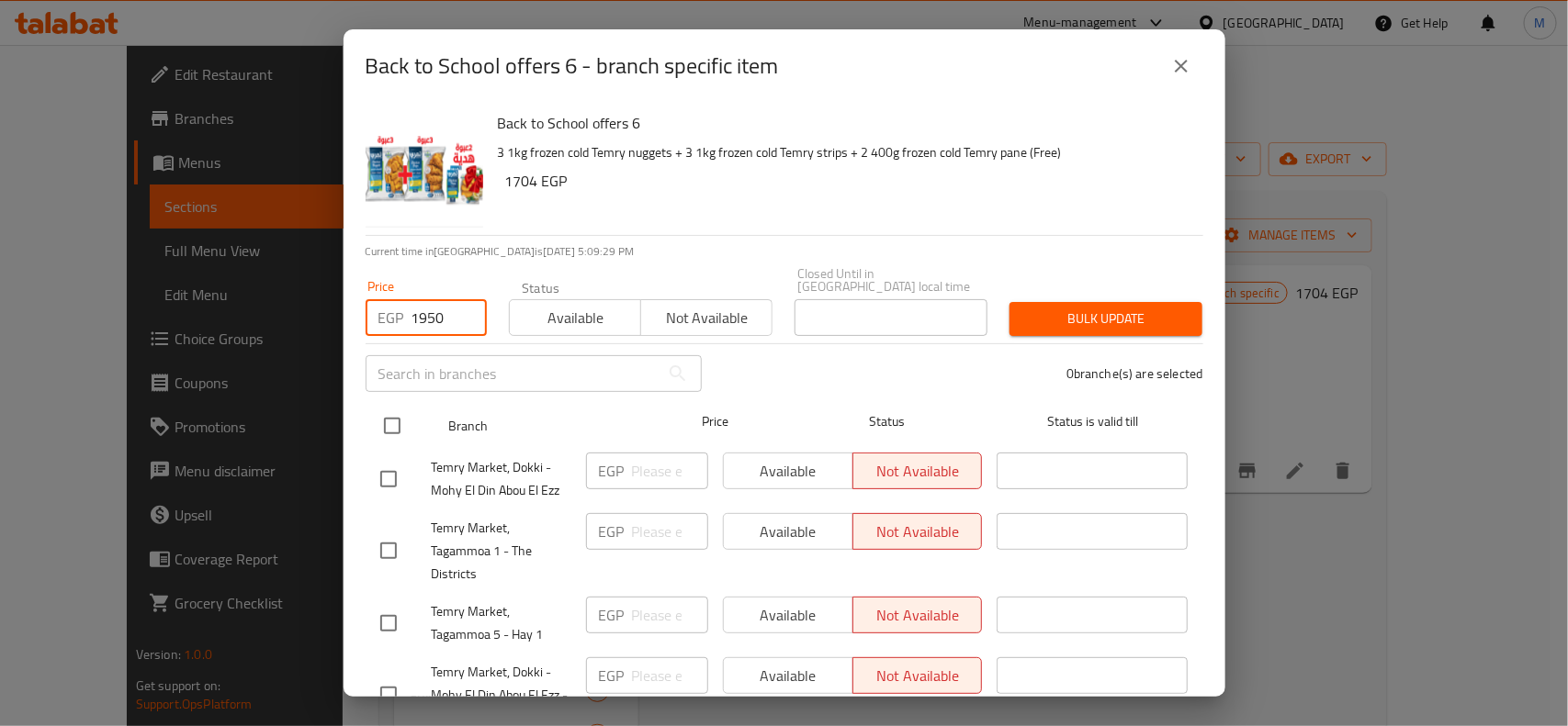
type input "1950"
click at [392, 406] on input "checkbox" at bounding box center [392, 425] width 38 height 38
checkbox input "true"
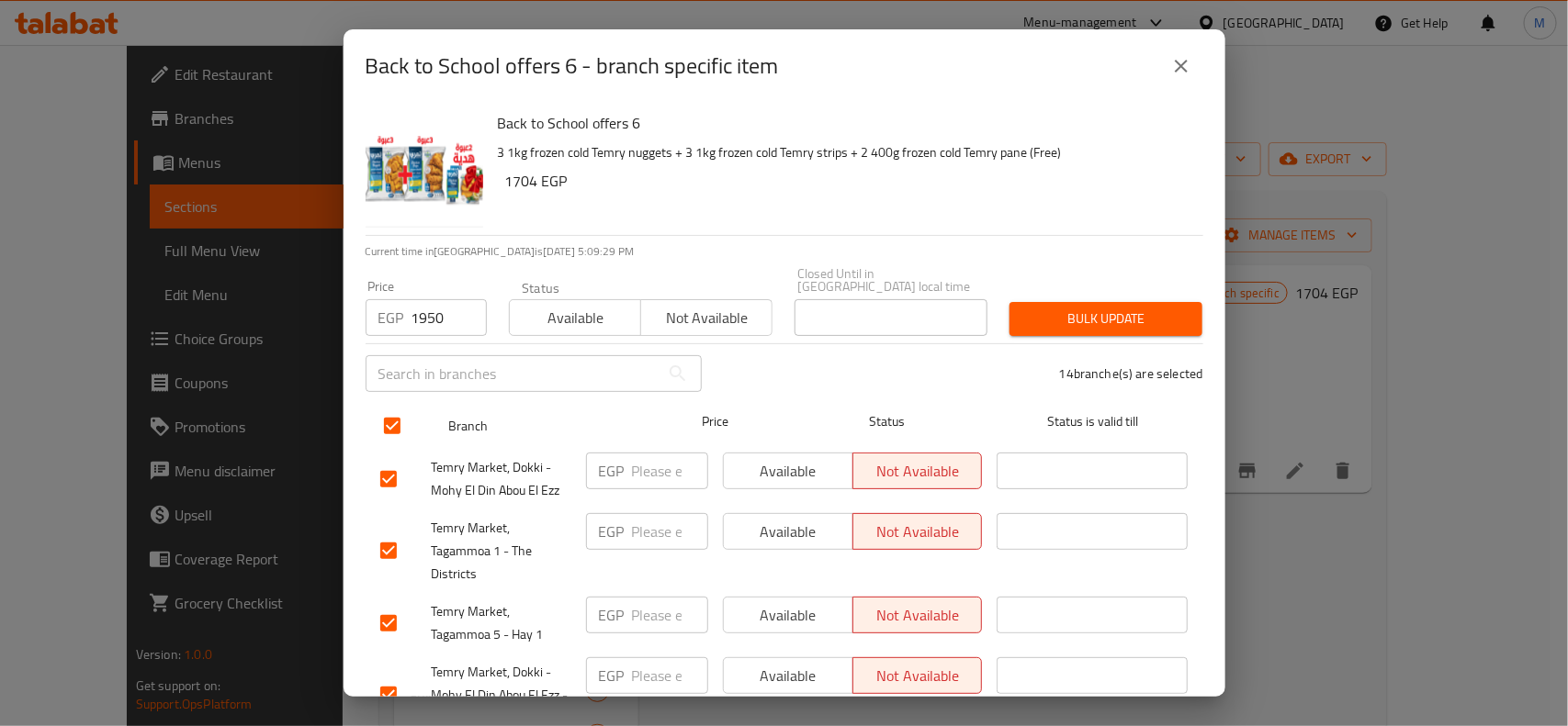
checkbox input "true"
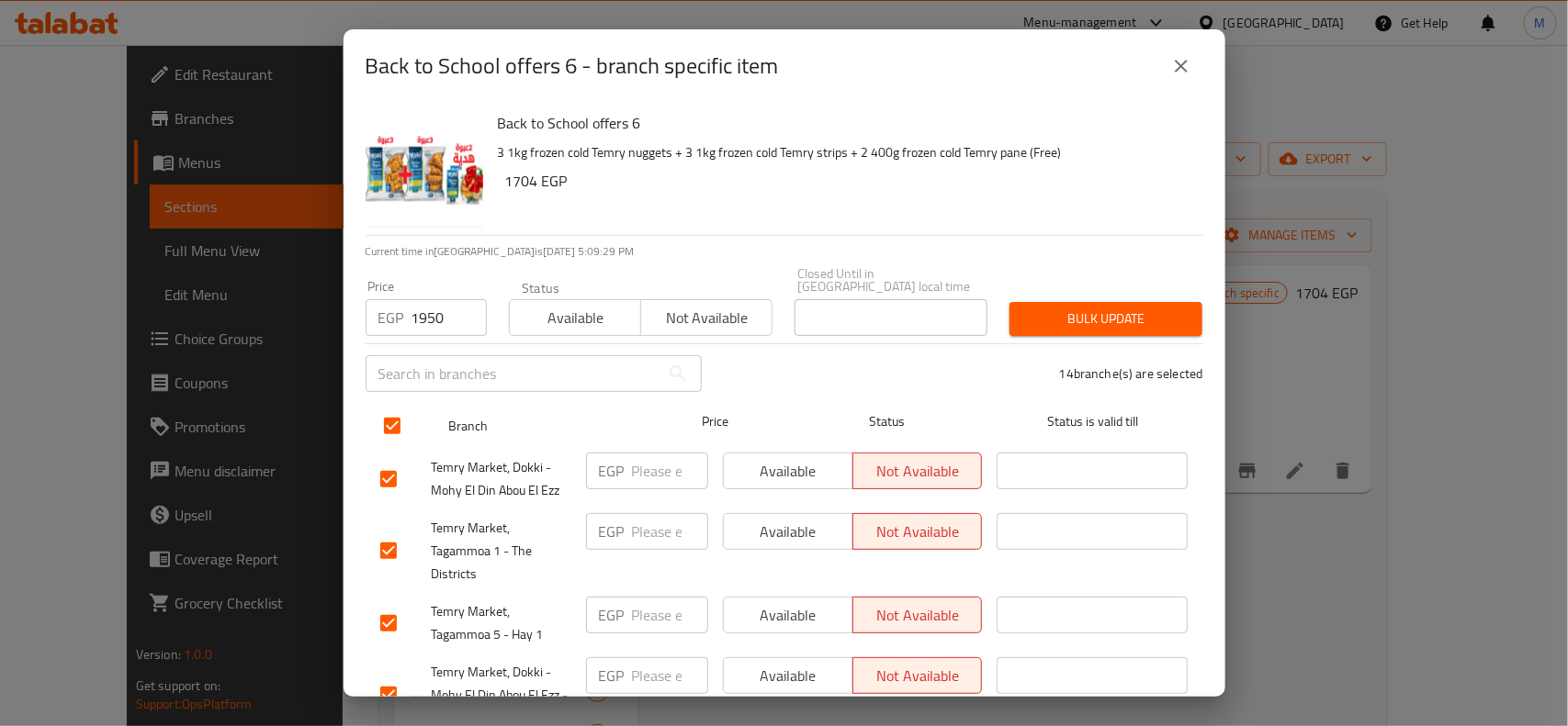
checkbox input "true"
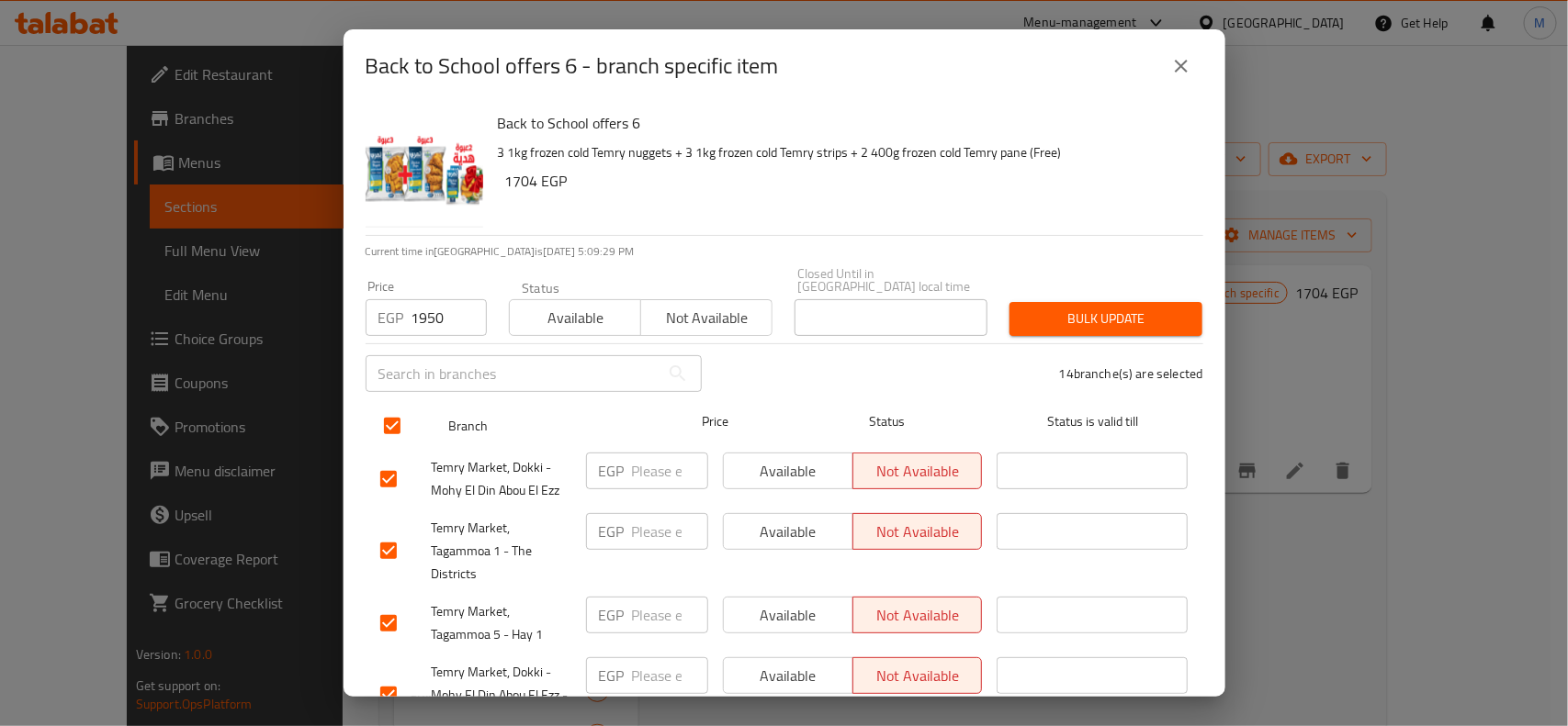
checkbox input "true"
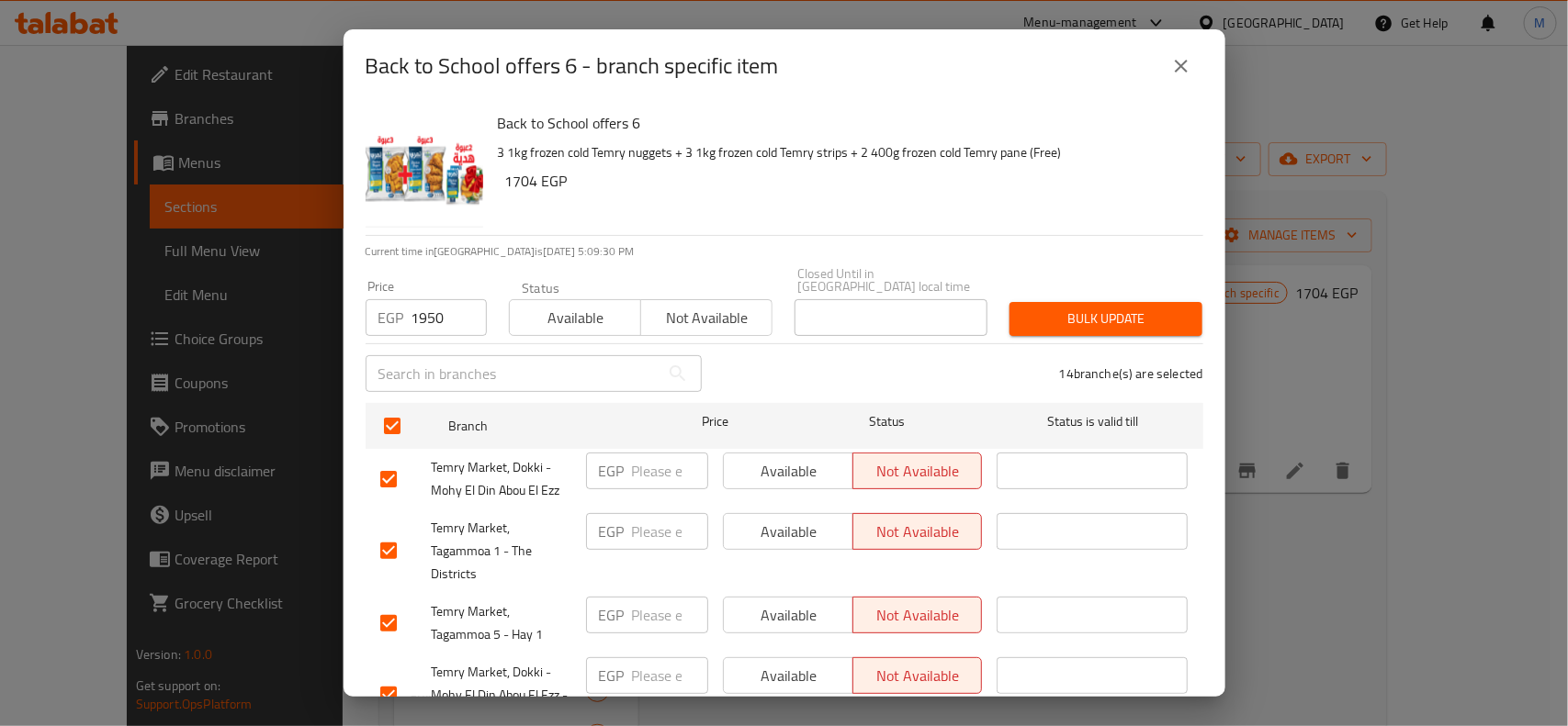
click at [1109, 307] on span "Bulk update" at bounding box center [1105, 319] width 164 height 23
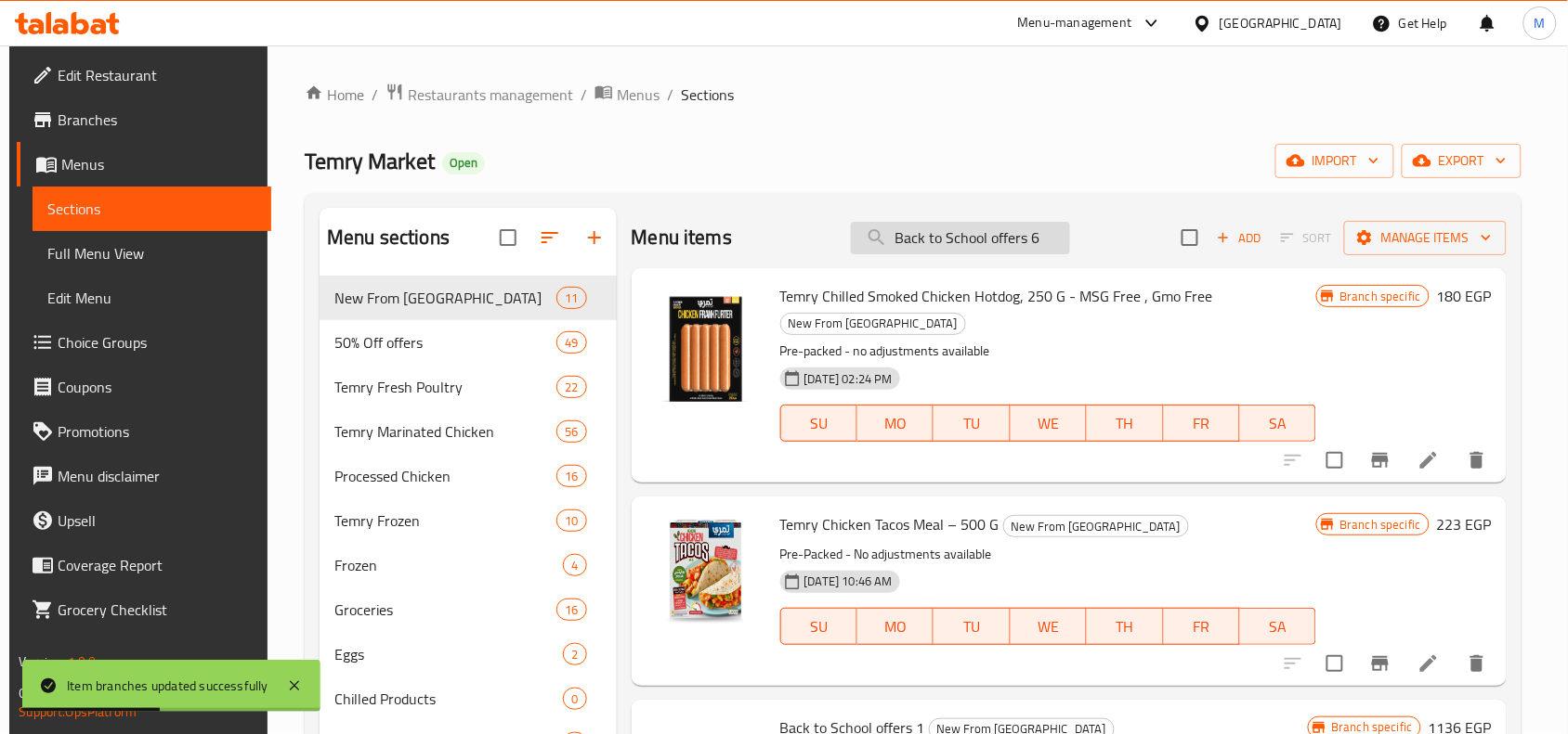
click at [1056, 243] on input "Back to School offers 6" at bounding box center [960, 238] width 219 height 32
type input "Back to School offers 6"
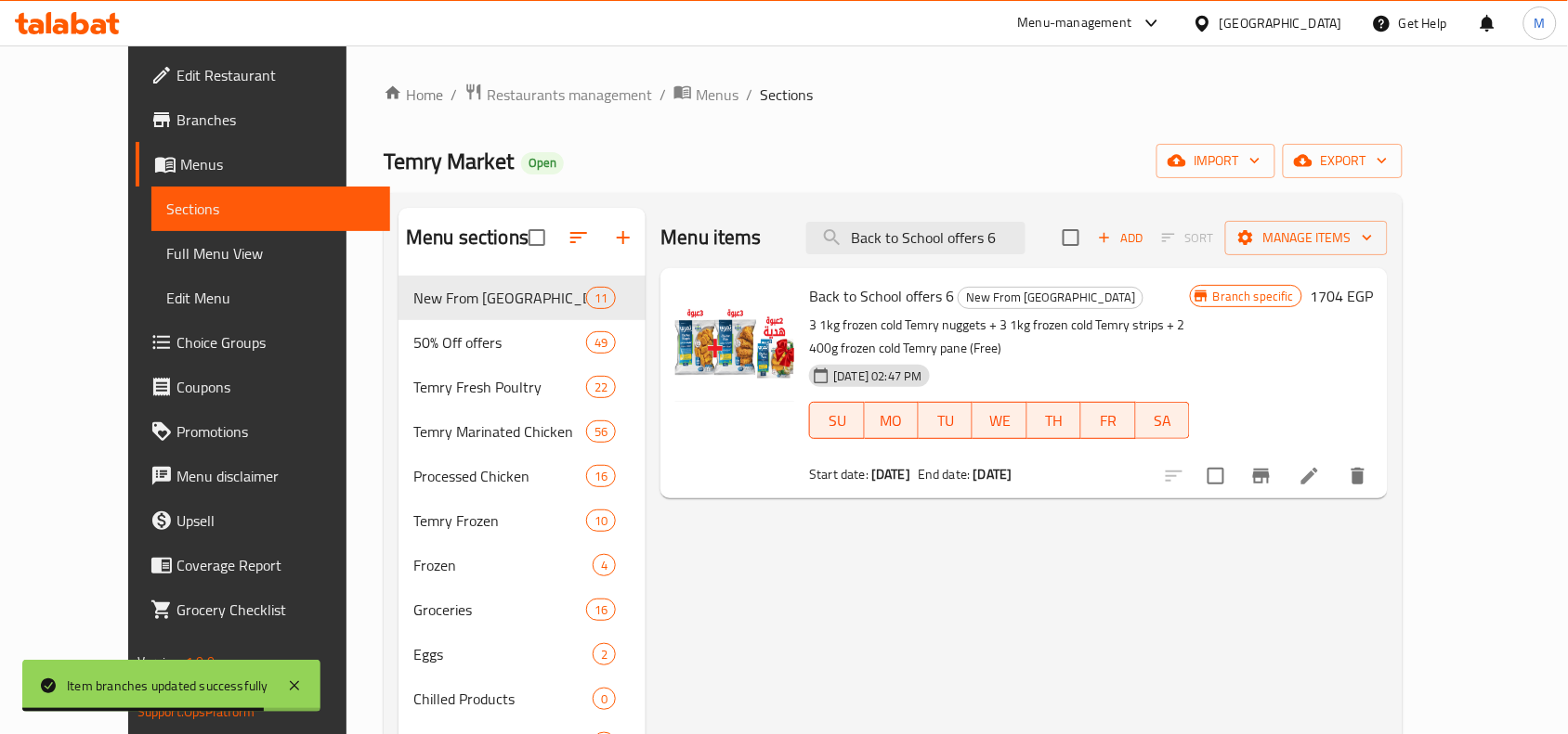
click at [1373, 296] on h6 "1704 EGP" at bounding box center [1341, 297] width 63 height 26
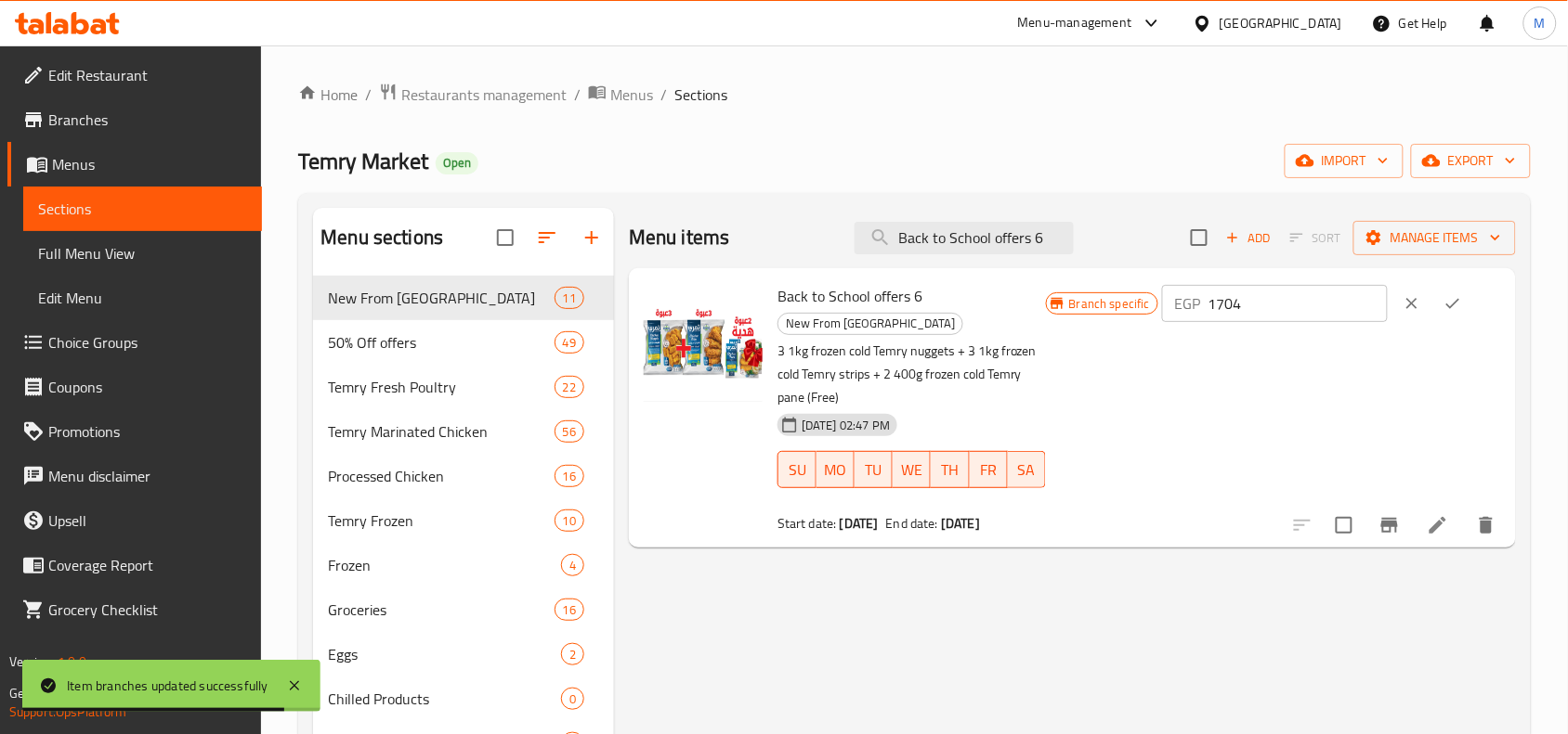
click at [1250, 299] on input "1704" at bounding box center [1299, 303] width 180 height 37
paste input "950"
type input "1950"
click at [1462, 307] on icon "ok" at bounding box center [1453, 304] width 19 height 19
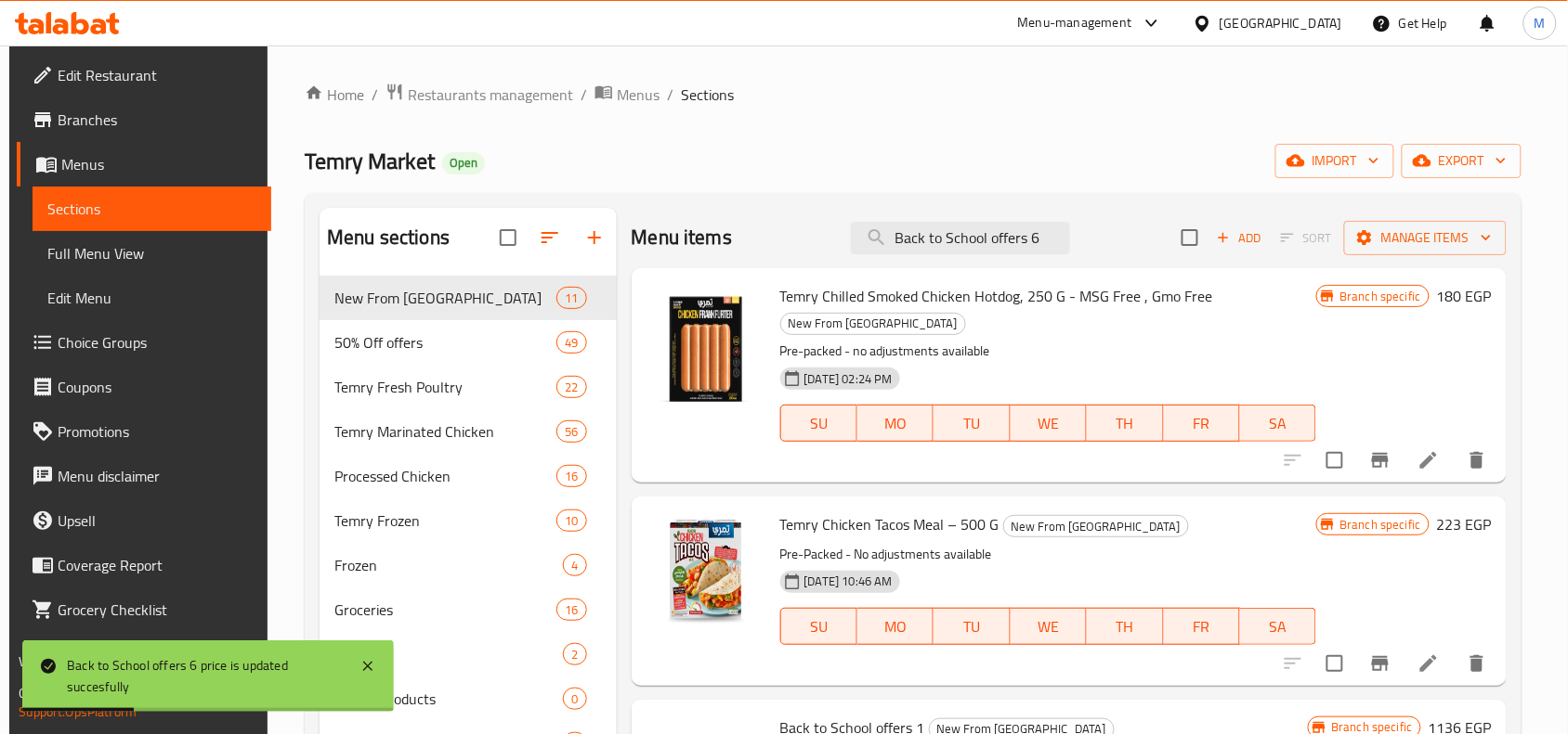
click at [935, 303] on span "Temry Chilled Smoked Chicken Hotdog, 250 G - MSG Free , Gmo Free" at bounding box center [997, 296] width 433 height 27
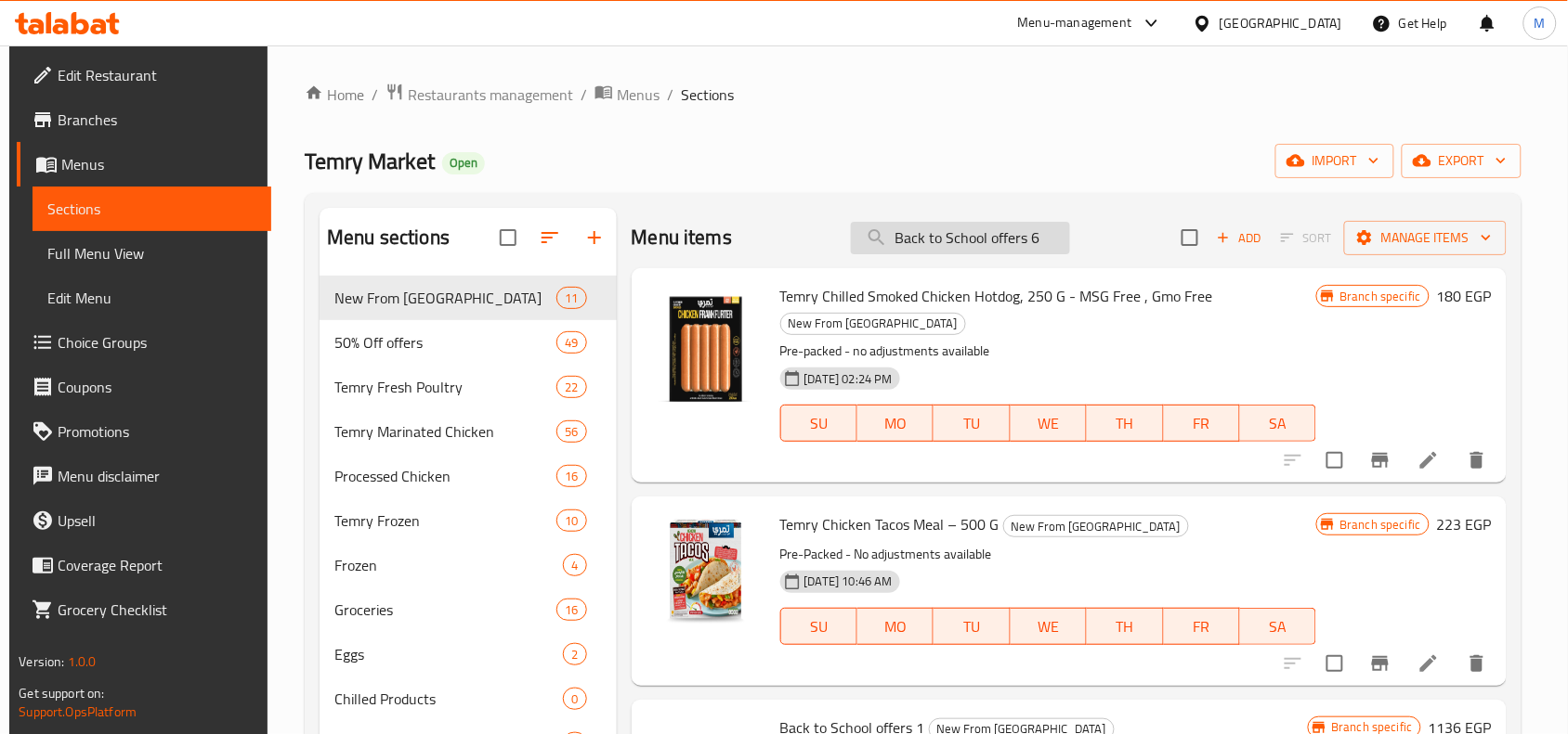
click at [1037, 237] on input "Back to School offers 6" at bounding box center [960, 238] width 219 height 32
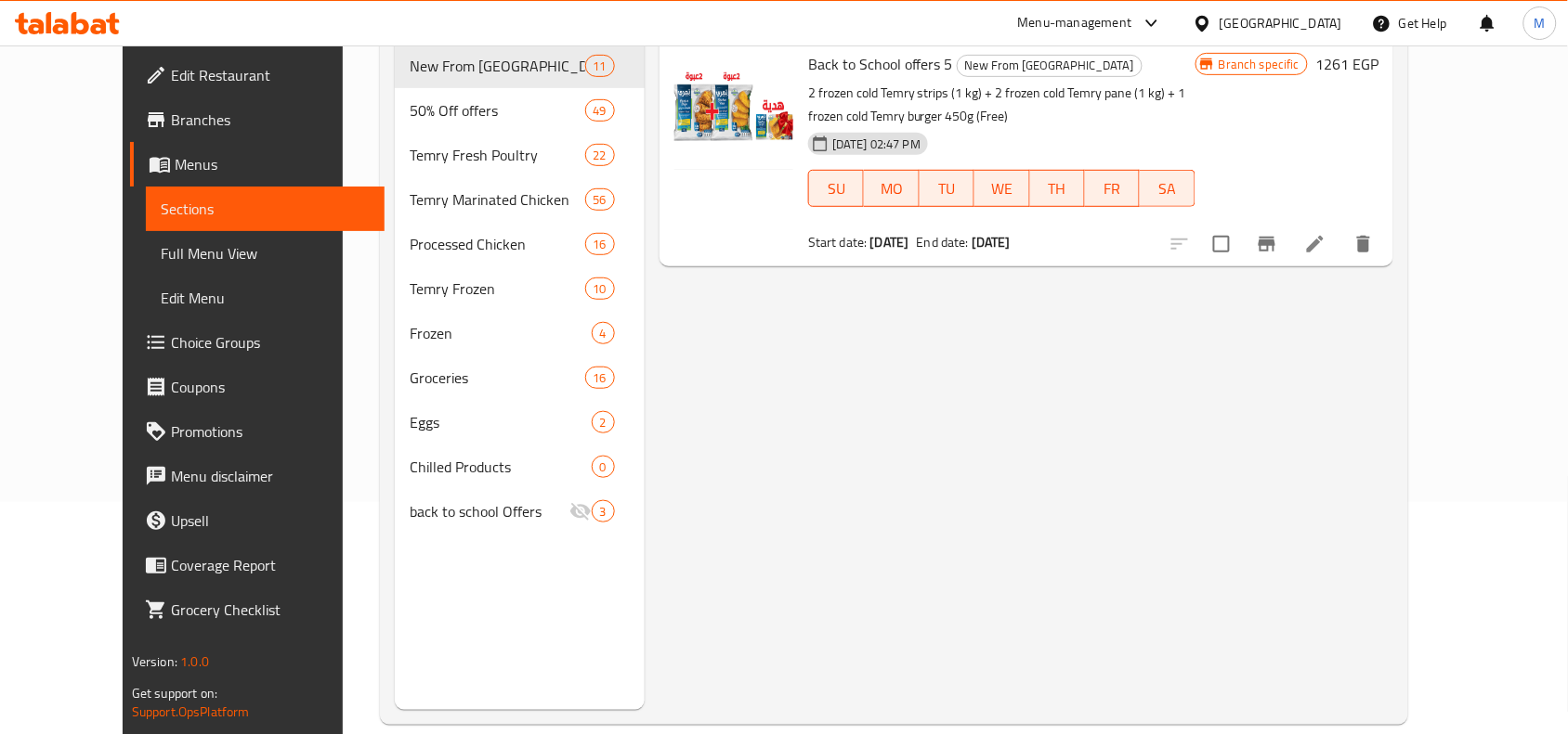
scroll to position [116, 0]
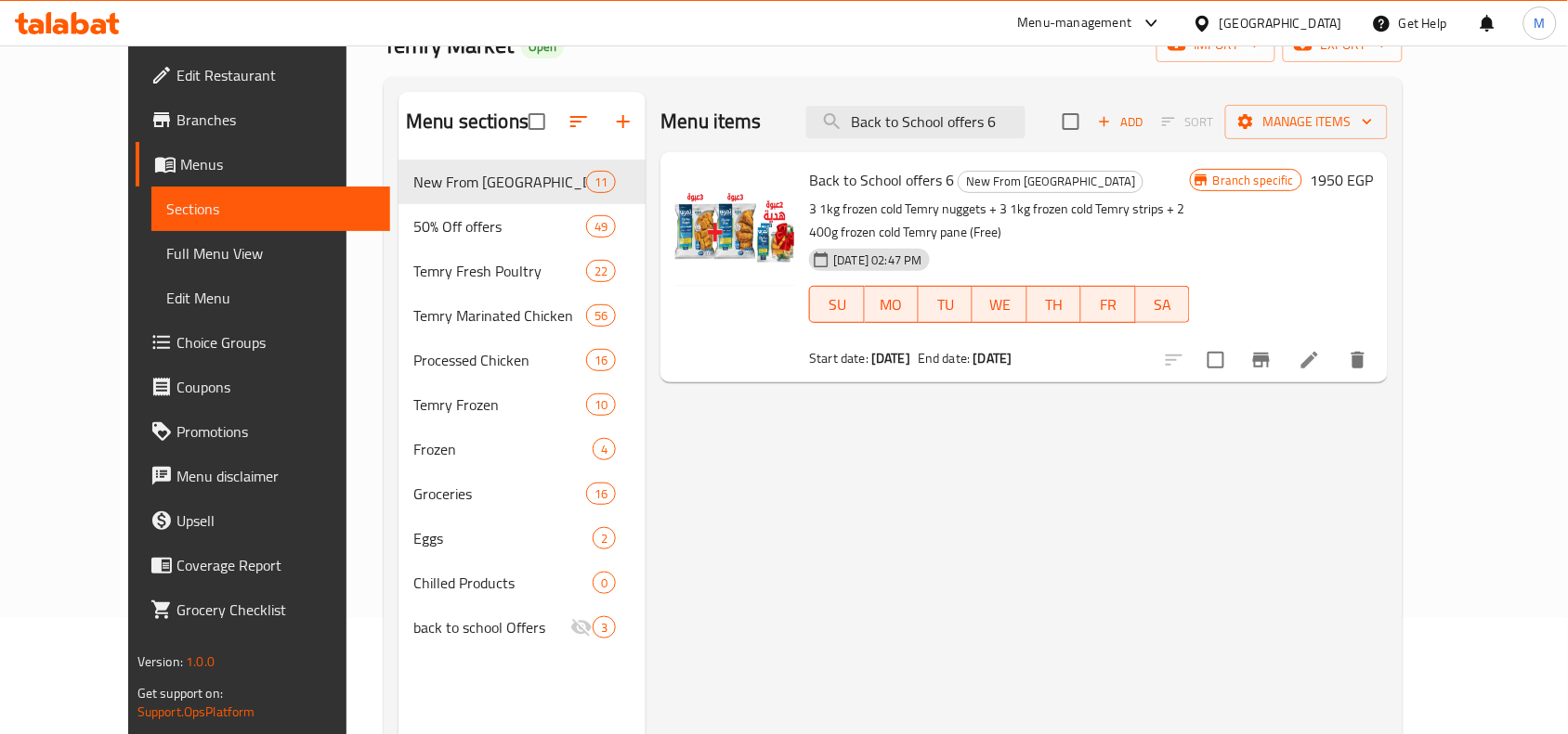
click at [1140, 457] on div "Menu items Back to School offers 6 Add Sort Manage items Back to School offers …" at bounding box center [1016, 458] width 742 height 734
click at [1025, 122] on input "Back to School offers 6" at bounding box center [916, 122] width 219 height 32
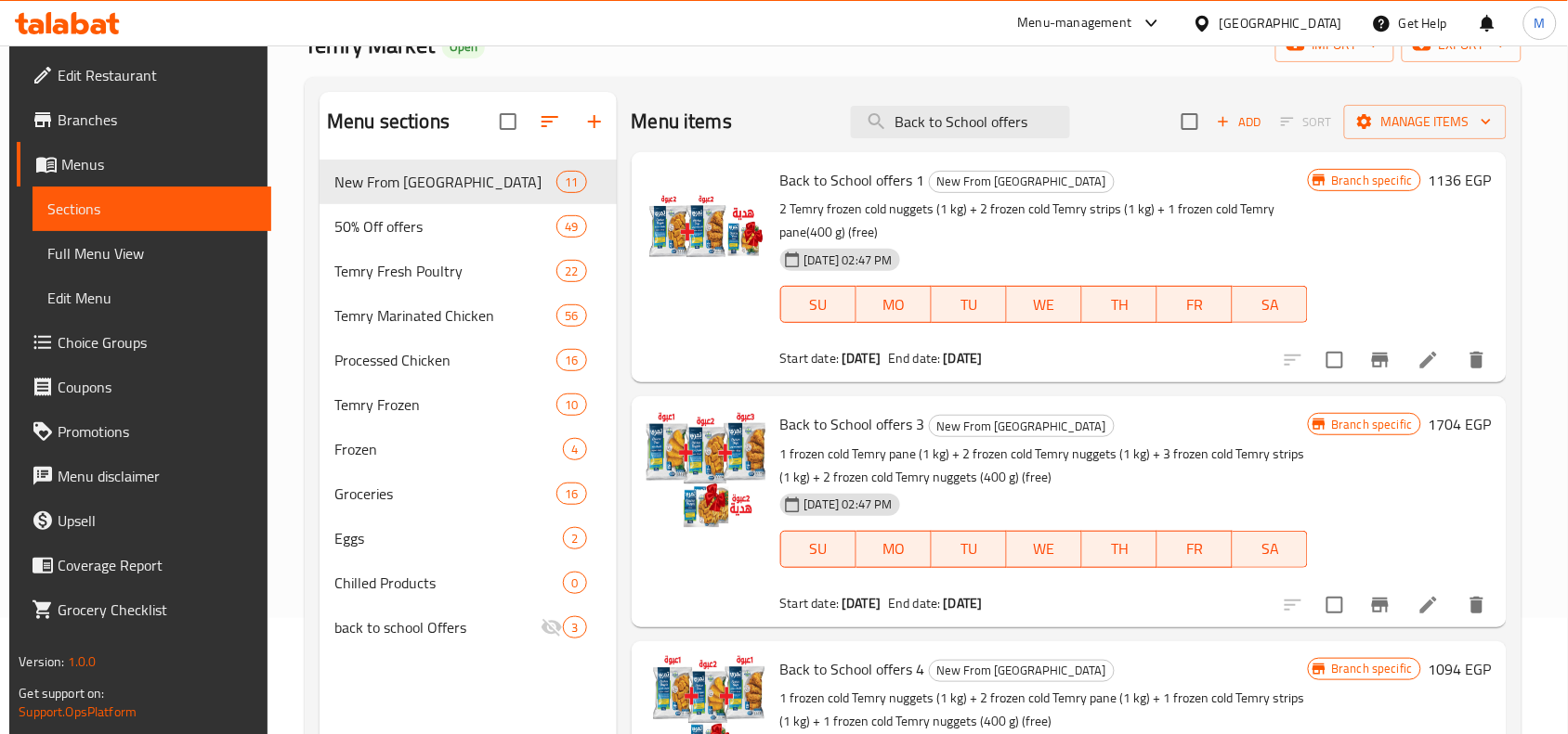
type input "Back to School offers"
click at [1149, 232] on p "2 Temry frozen cold nuggets (1 kg) + 2 frozen cold Temry strips (1 kg) + 1 froz…" at bounding box center [1044, 220] width 528 height 46
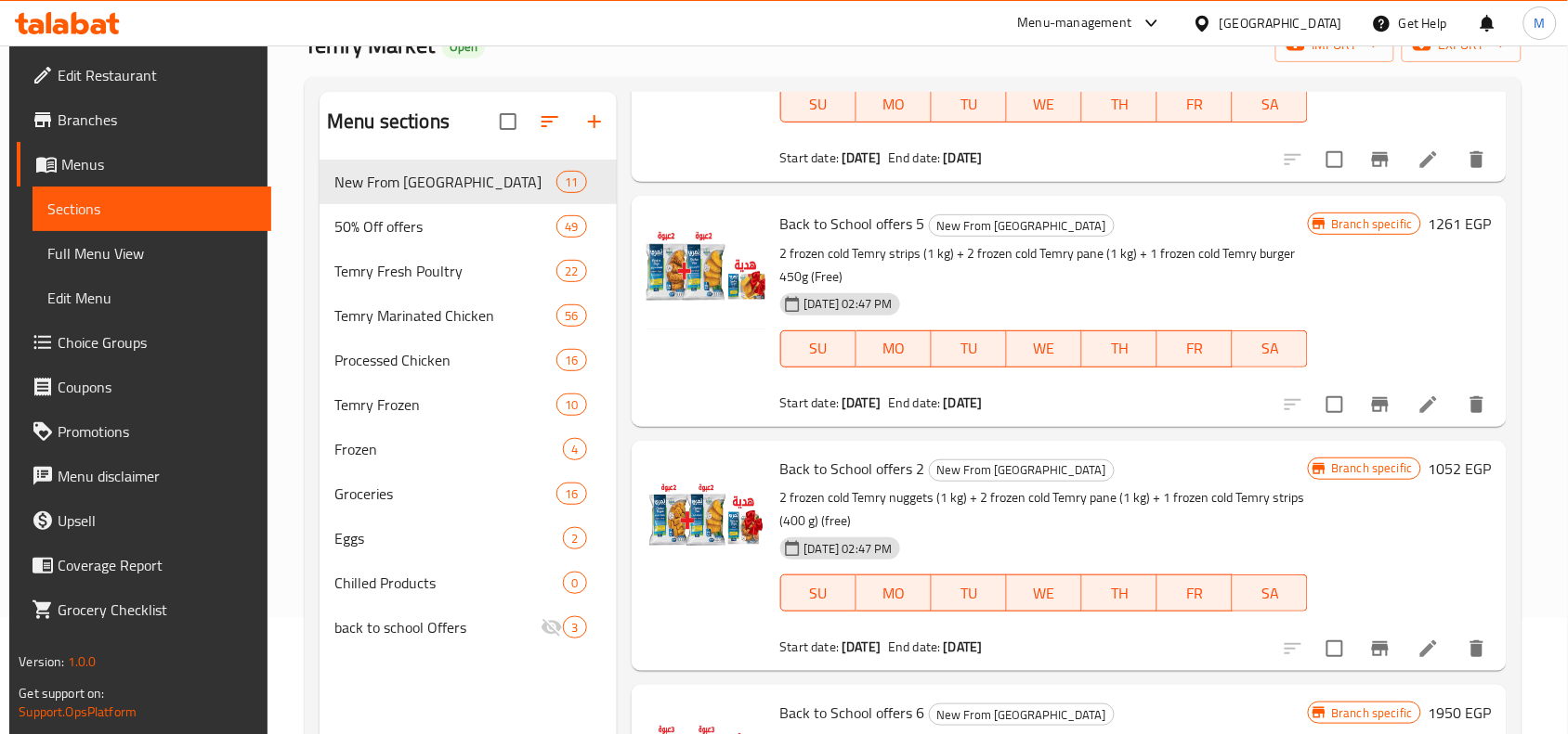
scroll to position [812, 0]
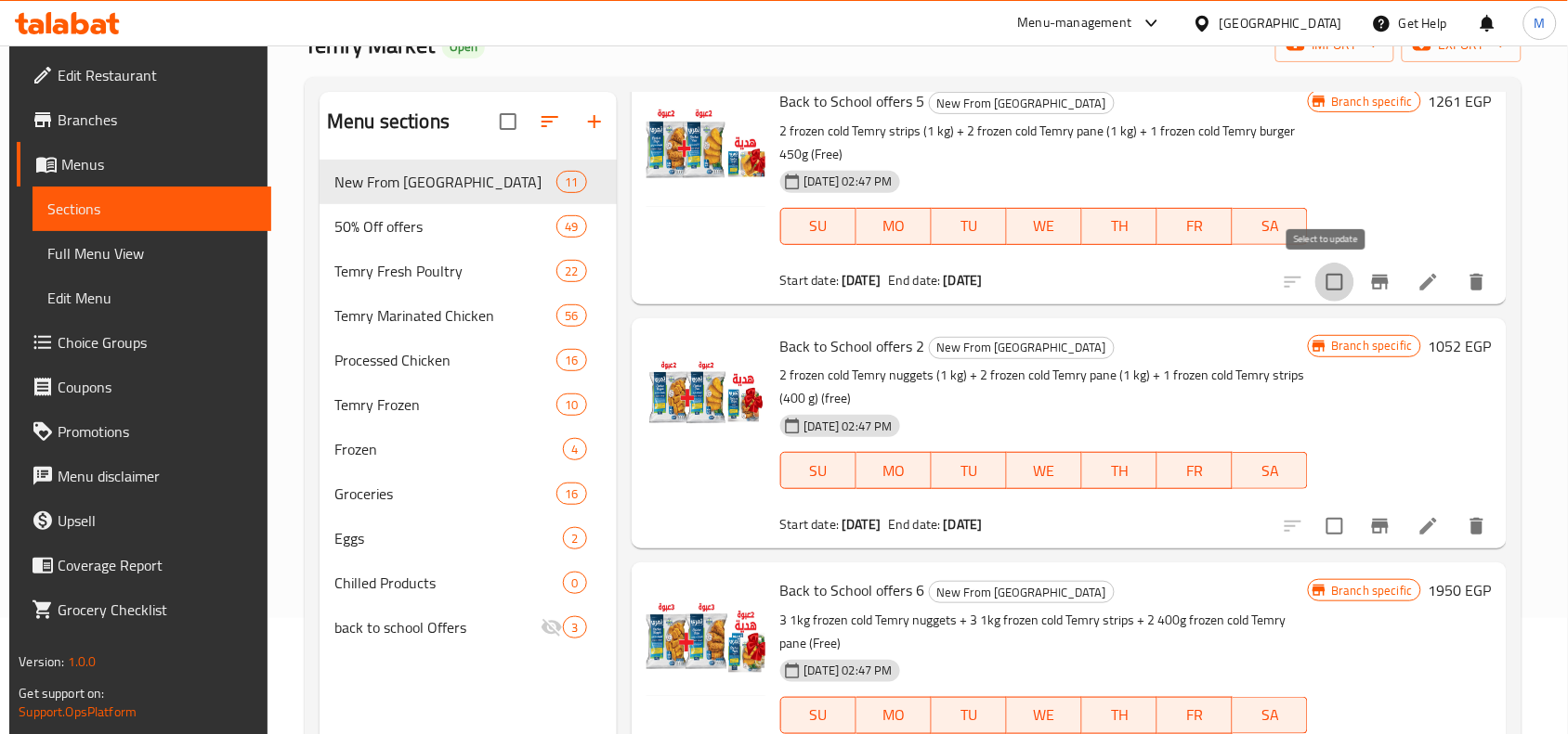
click at [1326, 280] on input "checkbox" at bounding box center [1335, 282] width 39 height 39
checkbox input "true"
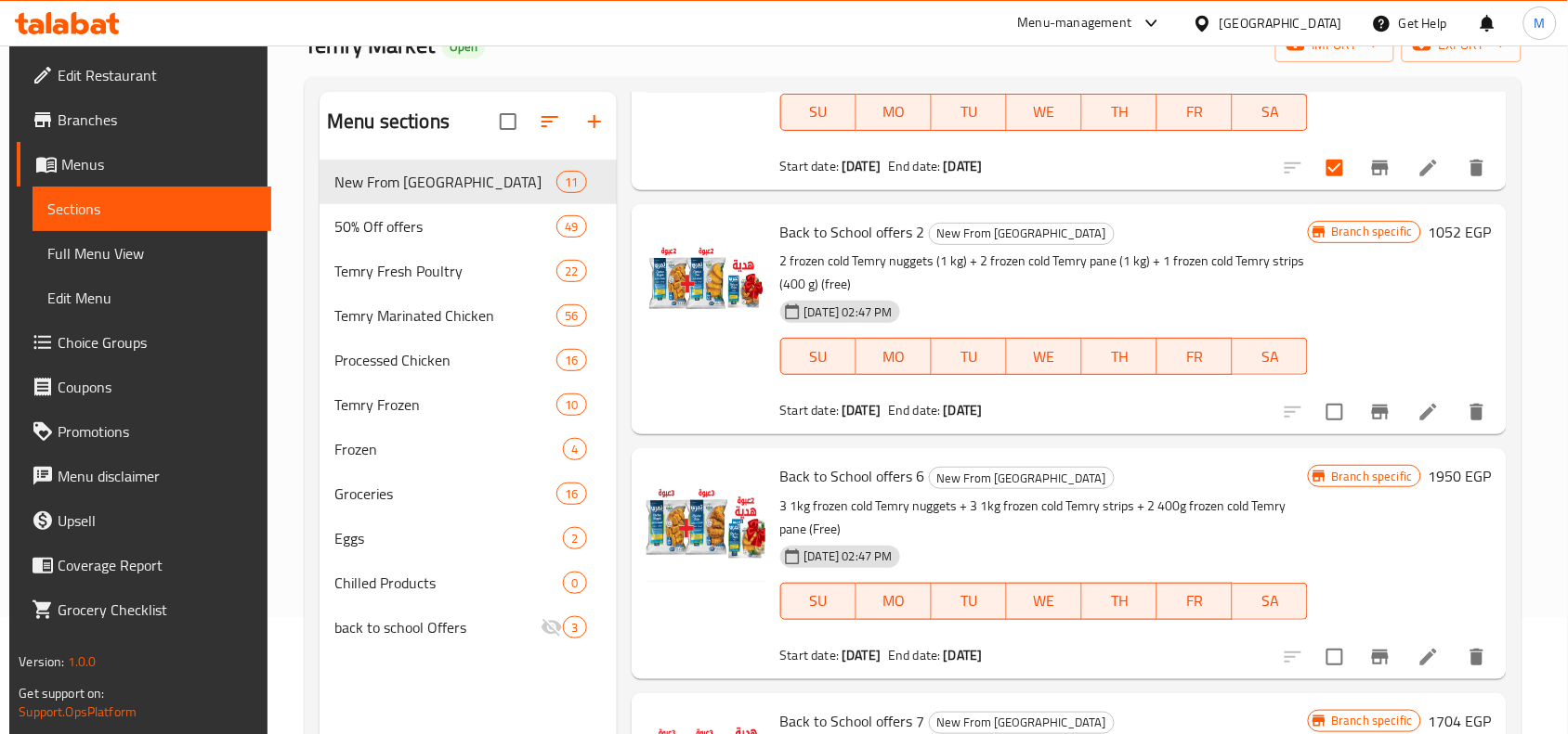
scroll to position [929, 0]
click at [1329, 657] on input "checkbox" at bounding box center [1335, 655] width 39 height 39
checkbox input "true"
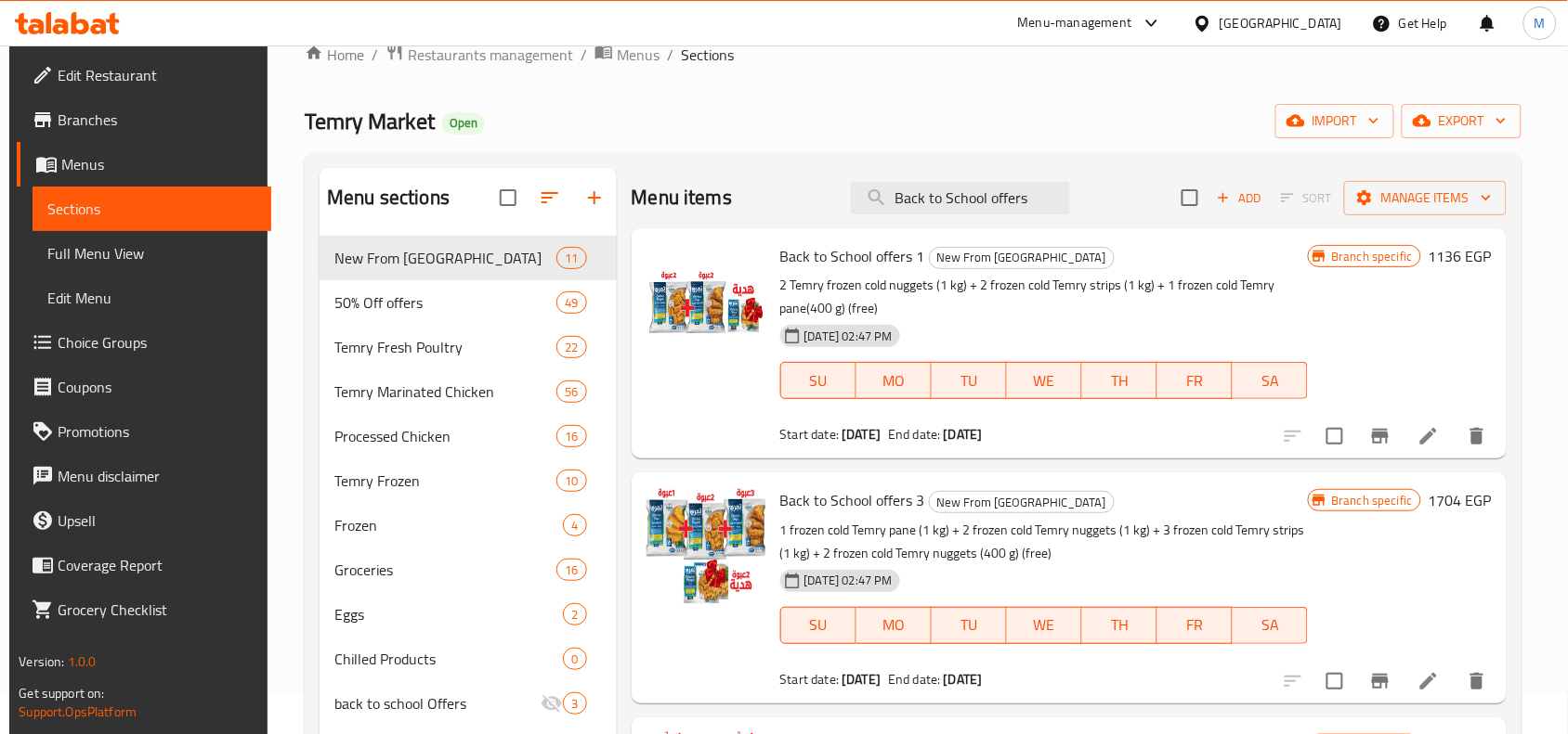
scroll to position [0, 0]
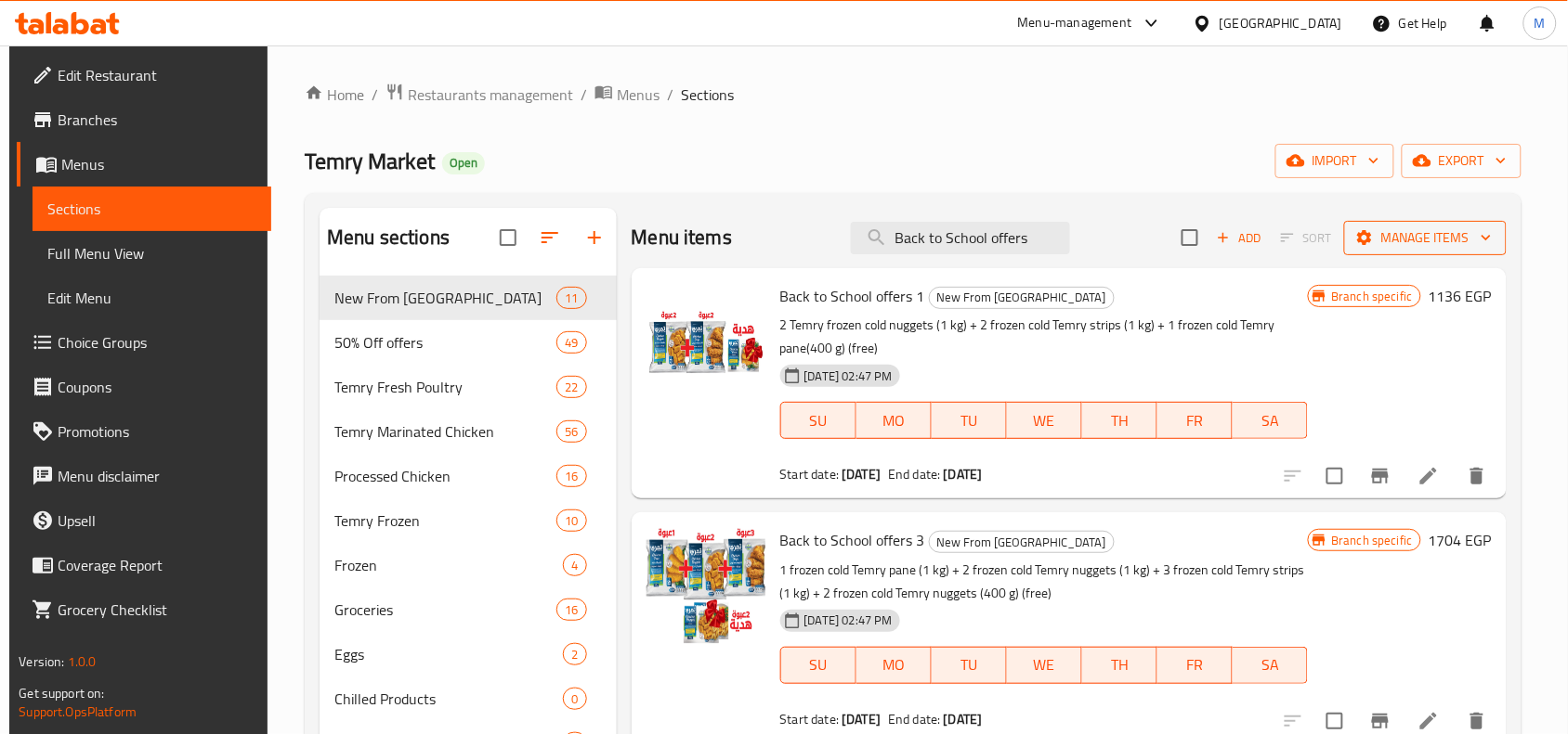
click at [1477, 242] on icon "button" at bounding box center [1487, 238] width 19 height 19
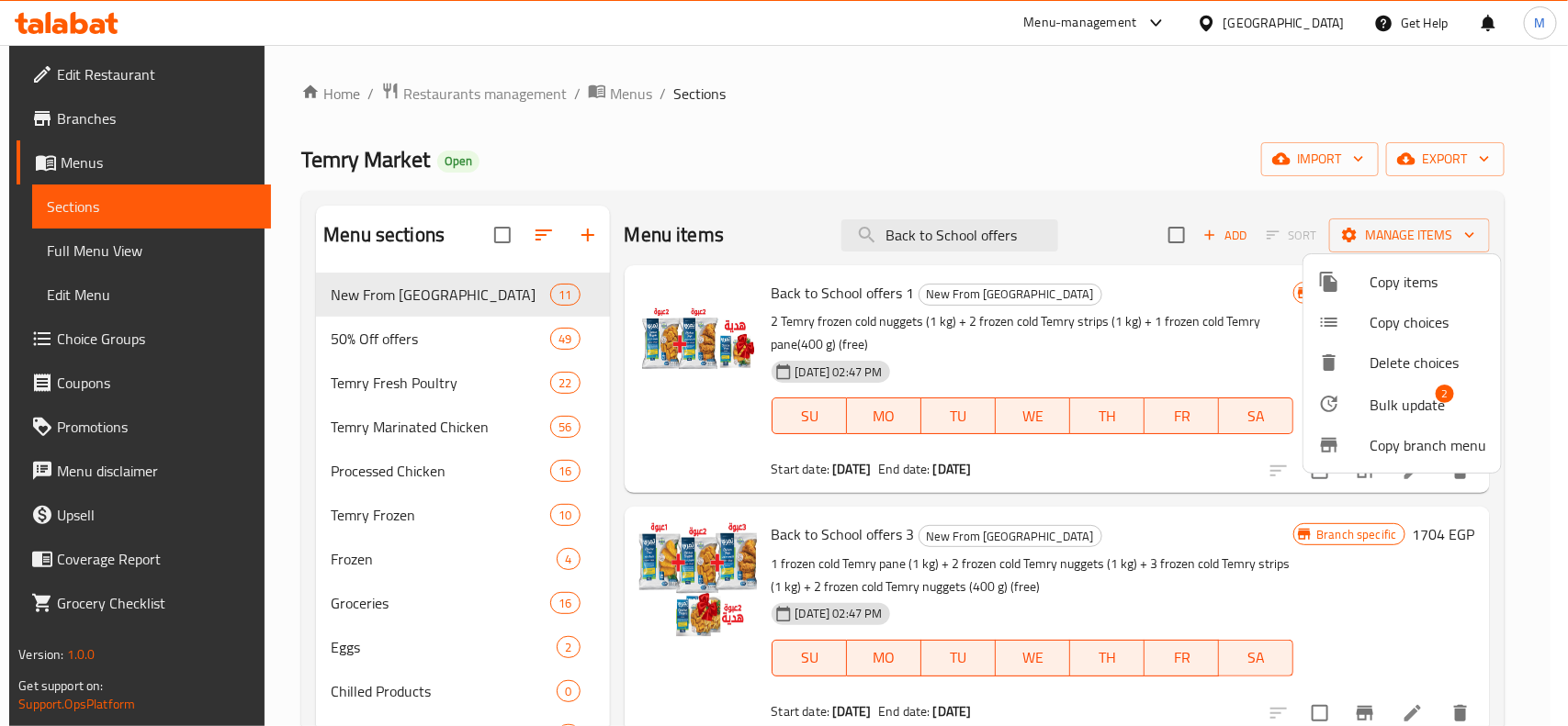
click at [1411, 405] on span "Bulk update" at bounding box center [1406, 406] width 76 height 22
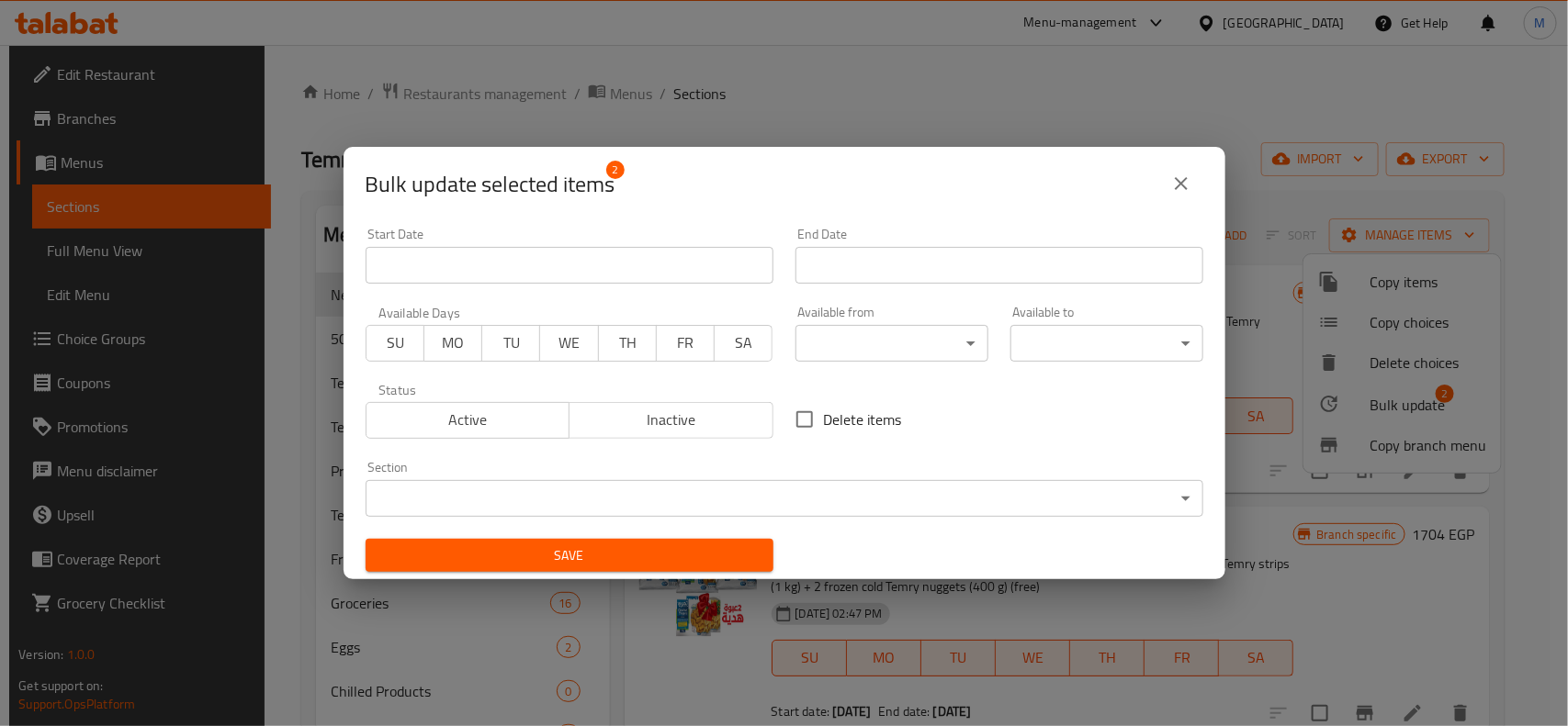
click at [526, 257] on input "Start Date" at bounding box center [569, 264] width 407 height 36
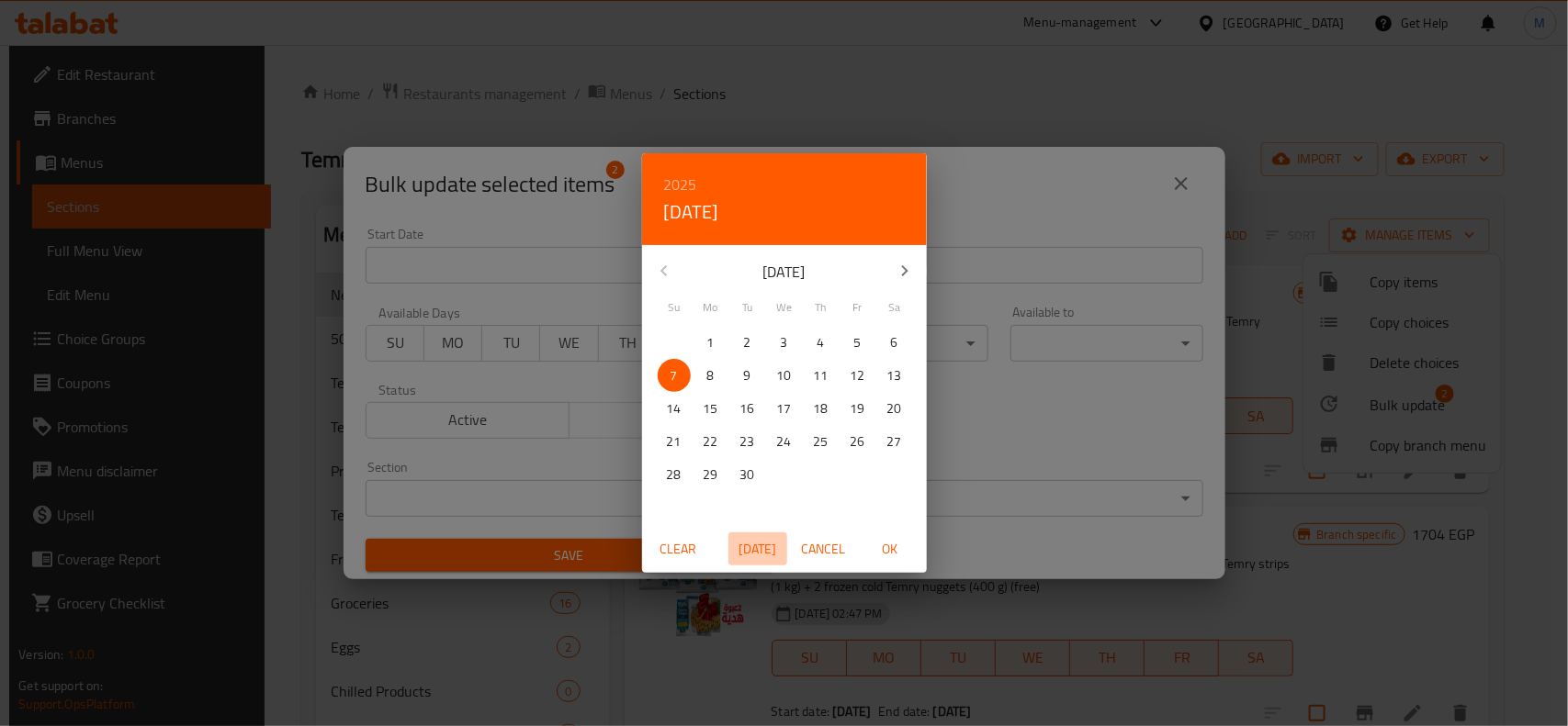
click at [758, 552] on span "[DATE]" at bounding box center [757, 549] width 44 height 23
click at [886, 545] on span "OK" at bounding box center [890, 549] width 44 height 23
type input "[DATE]"
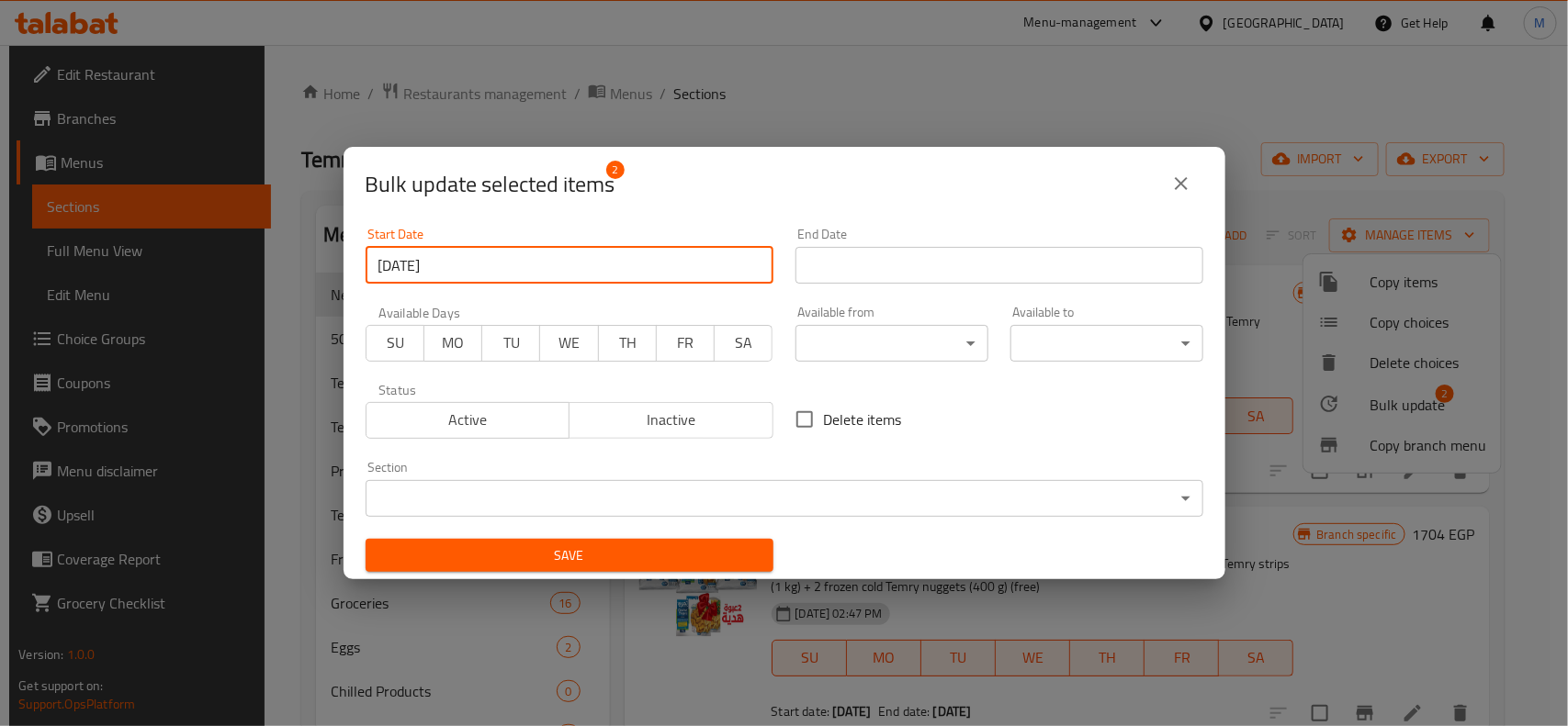
click at [941, 260] on input "Start Date" at bounding box center [999, 264] width 407 height 36
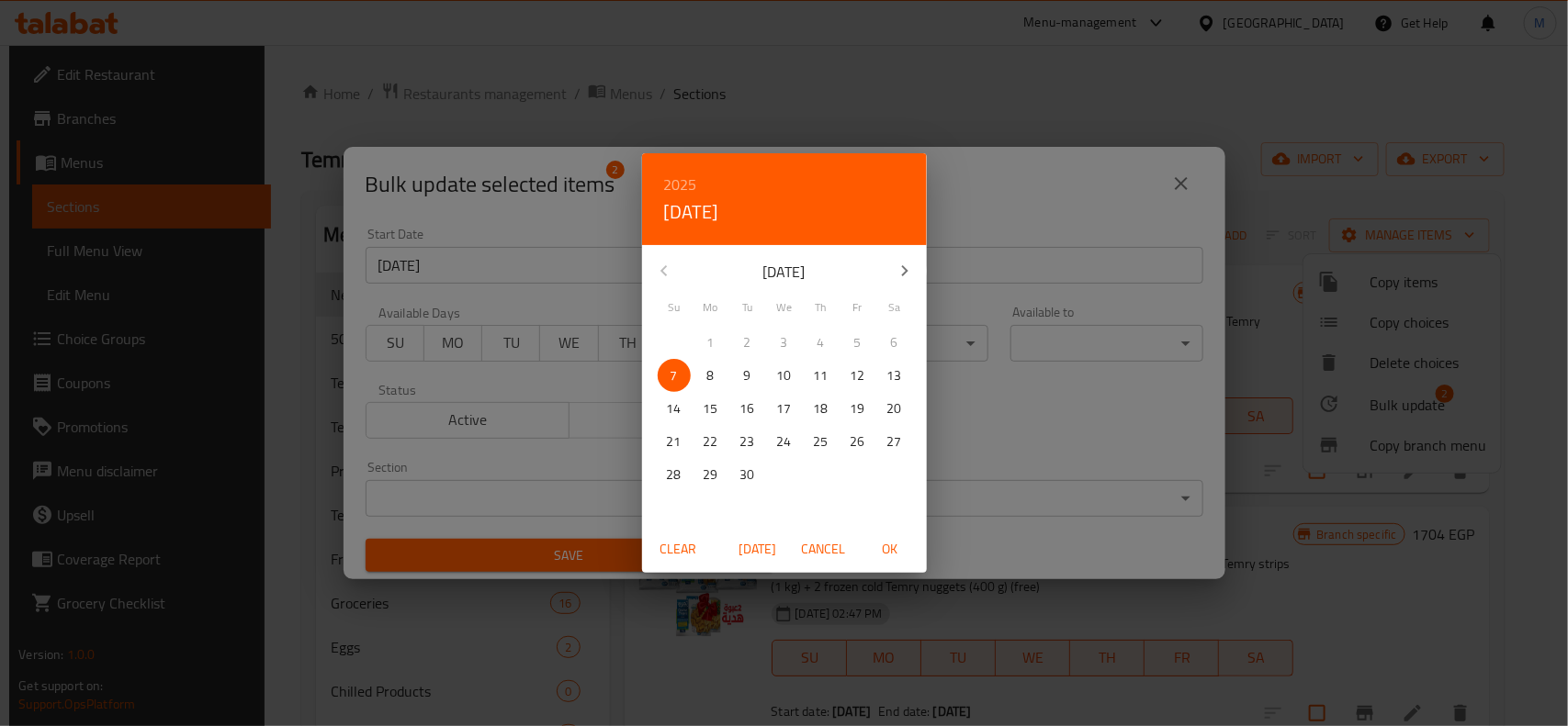
click at [857, 373] on p "12" at bounding box center [858, 376] width 15 height 23
click at [891, 544] on span "OK" at bounding box center [890, 549] width 44 height 23
type input "[DATE]"
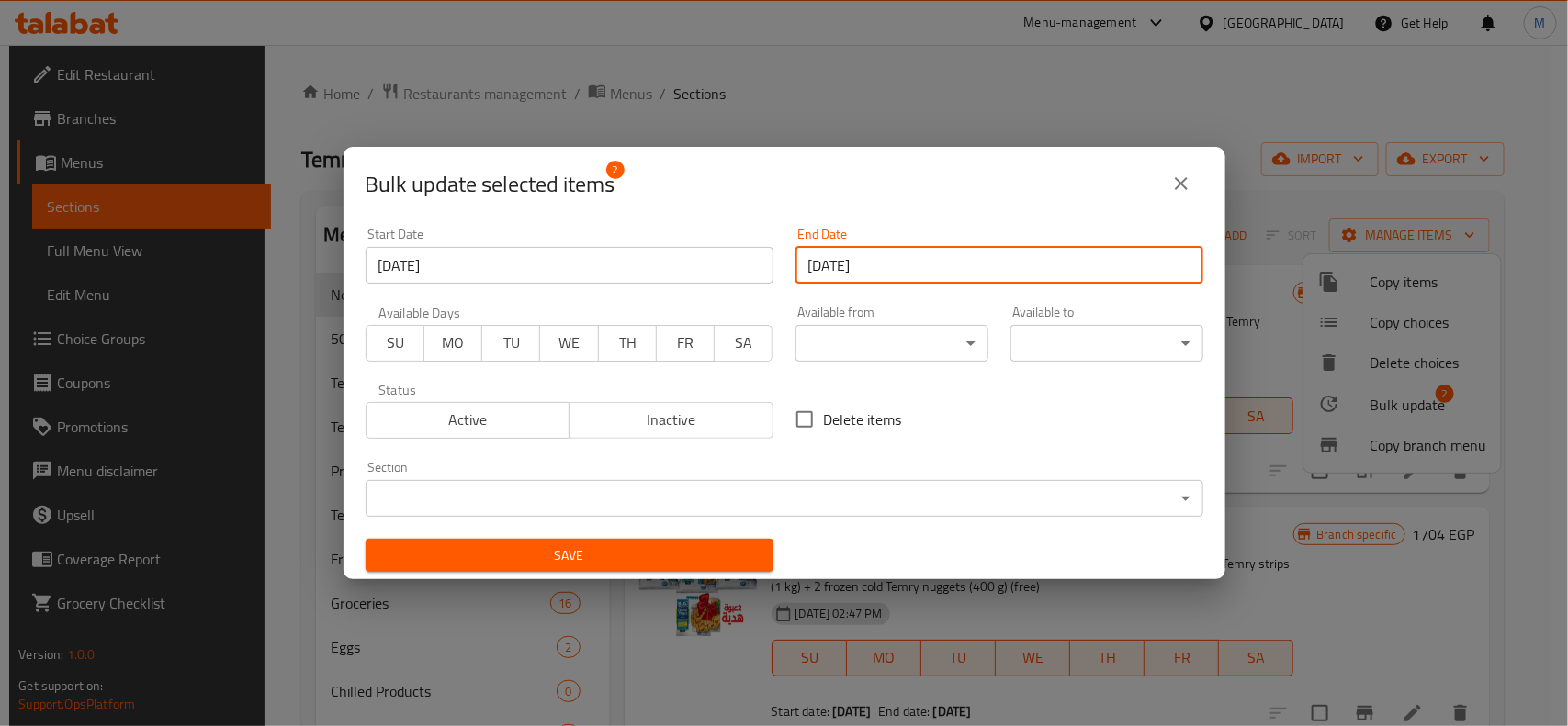
click at [828, 182] on div "Bulk update selected items 2" at bounding box center [784, 183] width 837 height 44
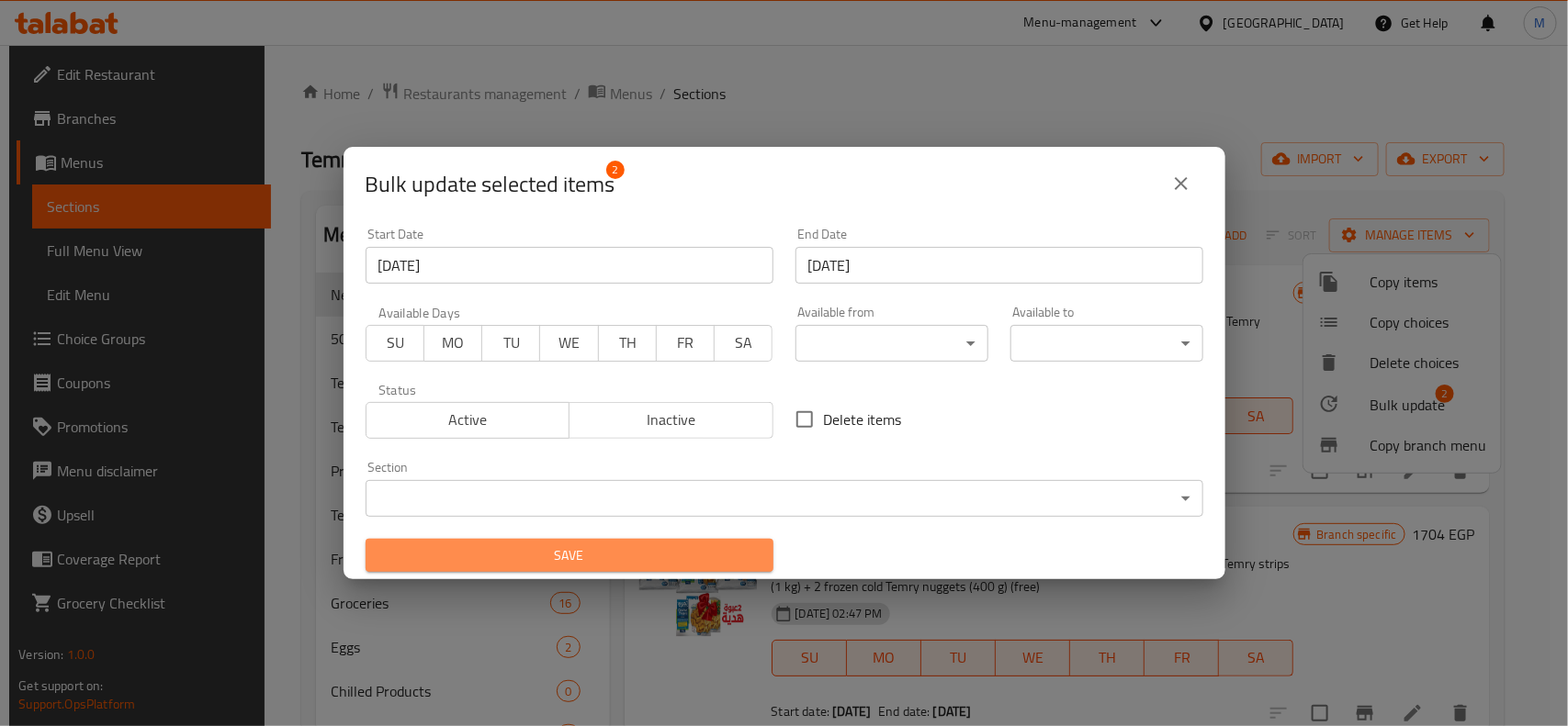
click at [590, 549] on span "Save" at bounding box center [569, 556] width 378 height 23
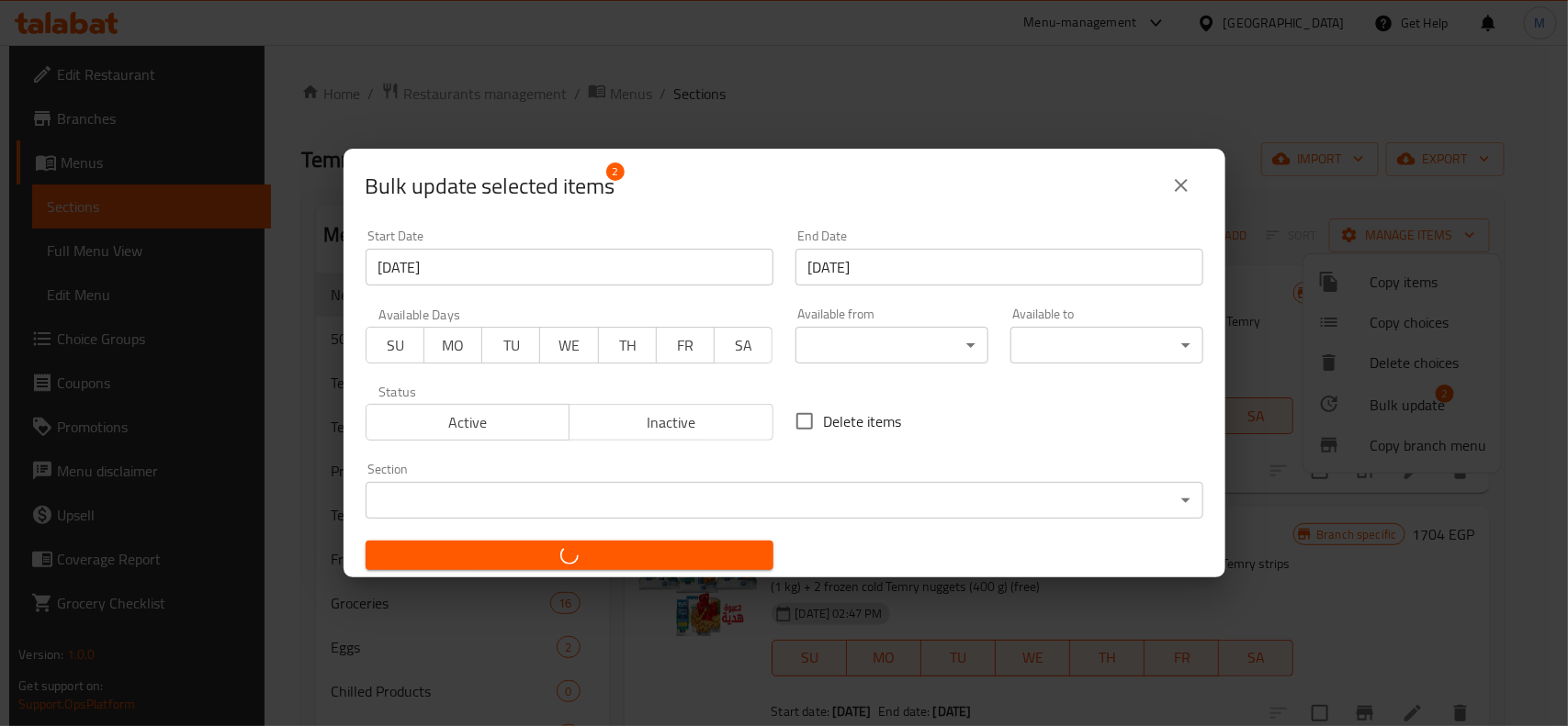
checkbox input "false"
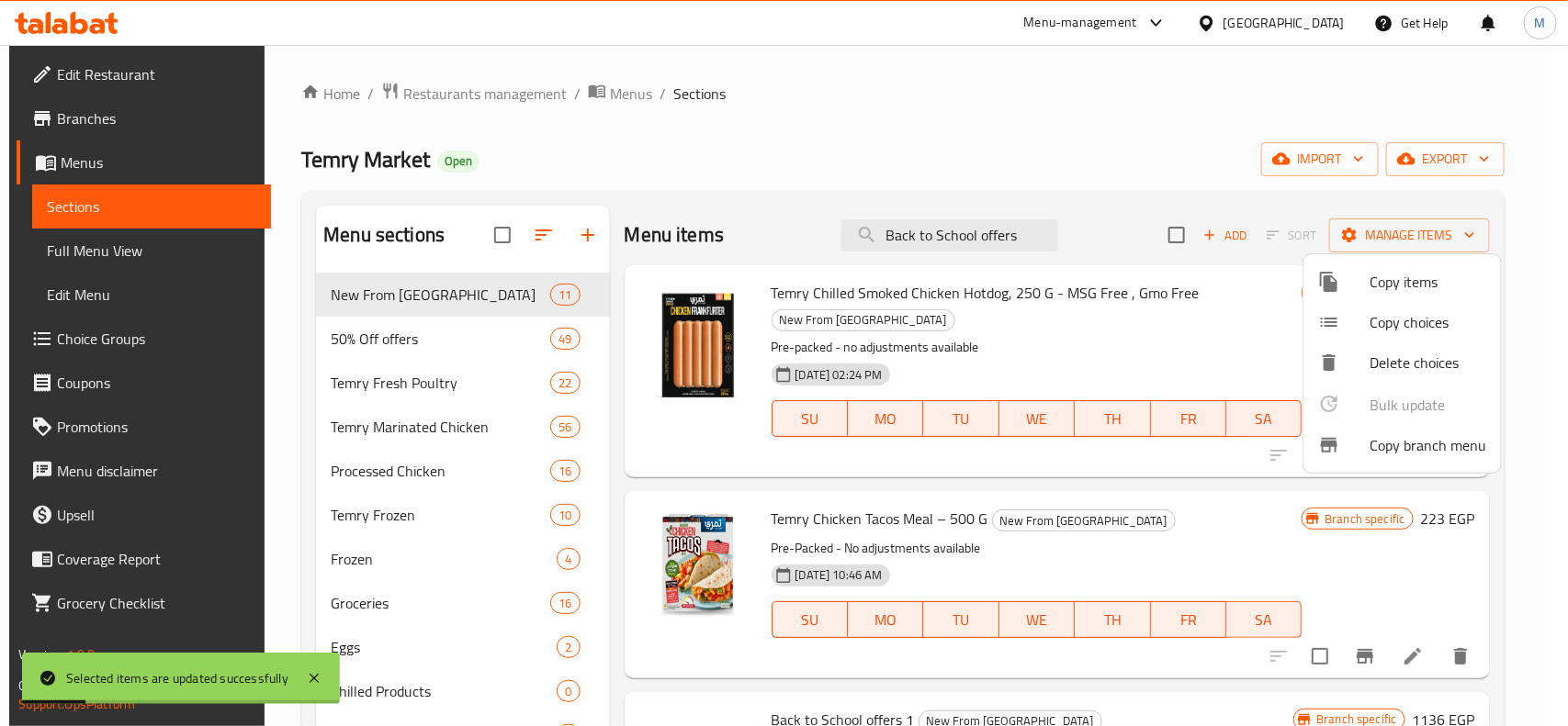
click at [1186, 502] on div at bounding box center [784, 363] width 1568 height 726
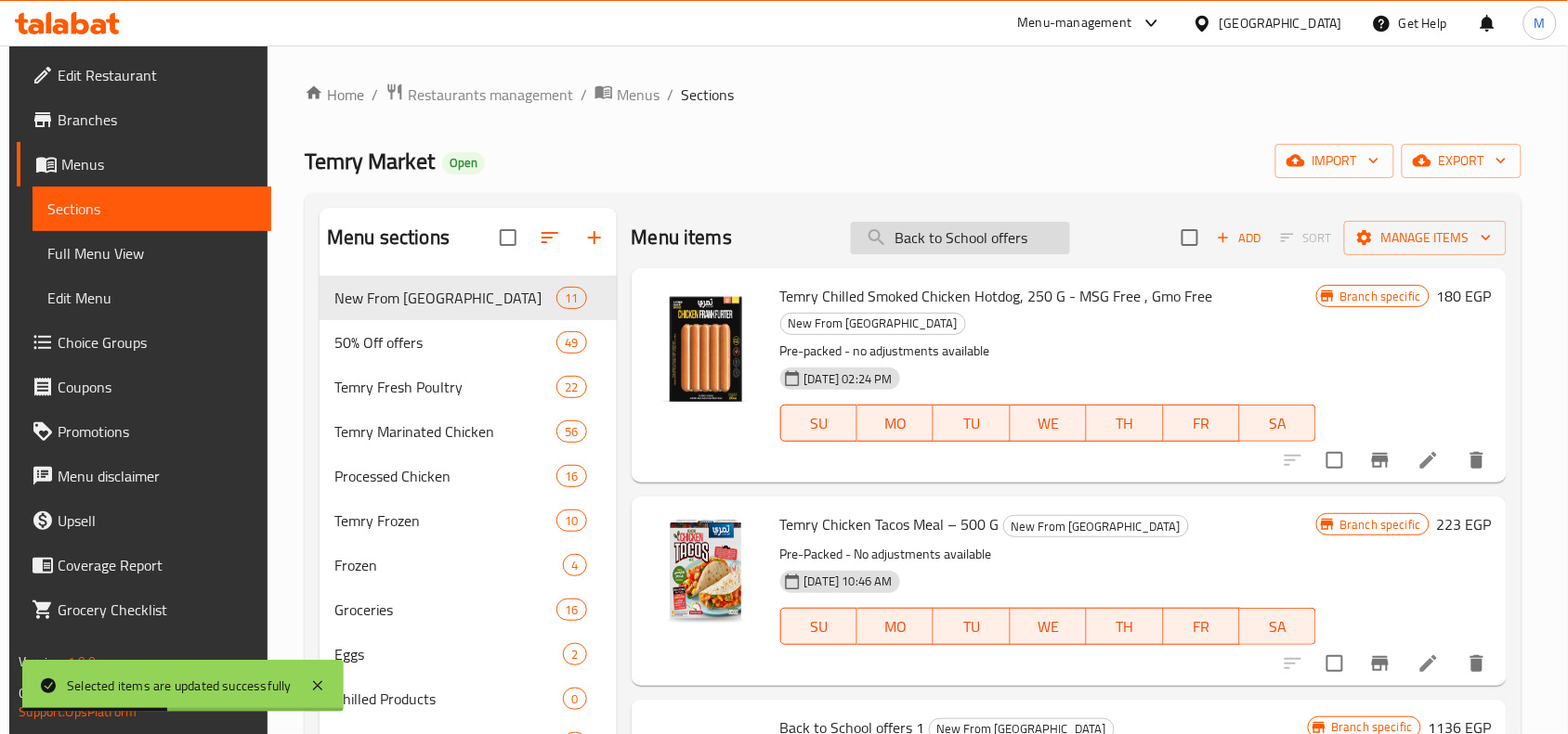
click at [1061, 239] on input "Back to School offers" at bounding box center [960, 238] width 219 height 32
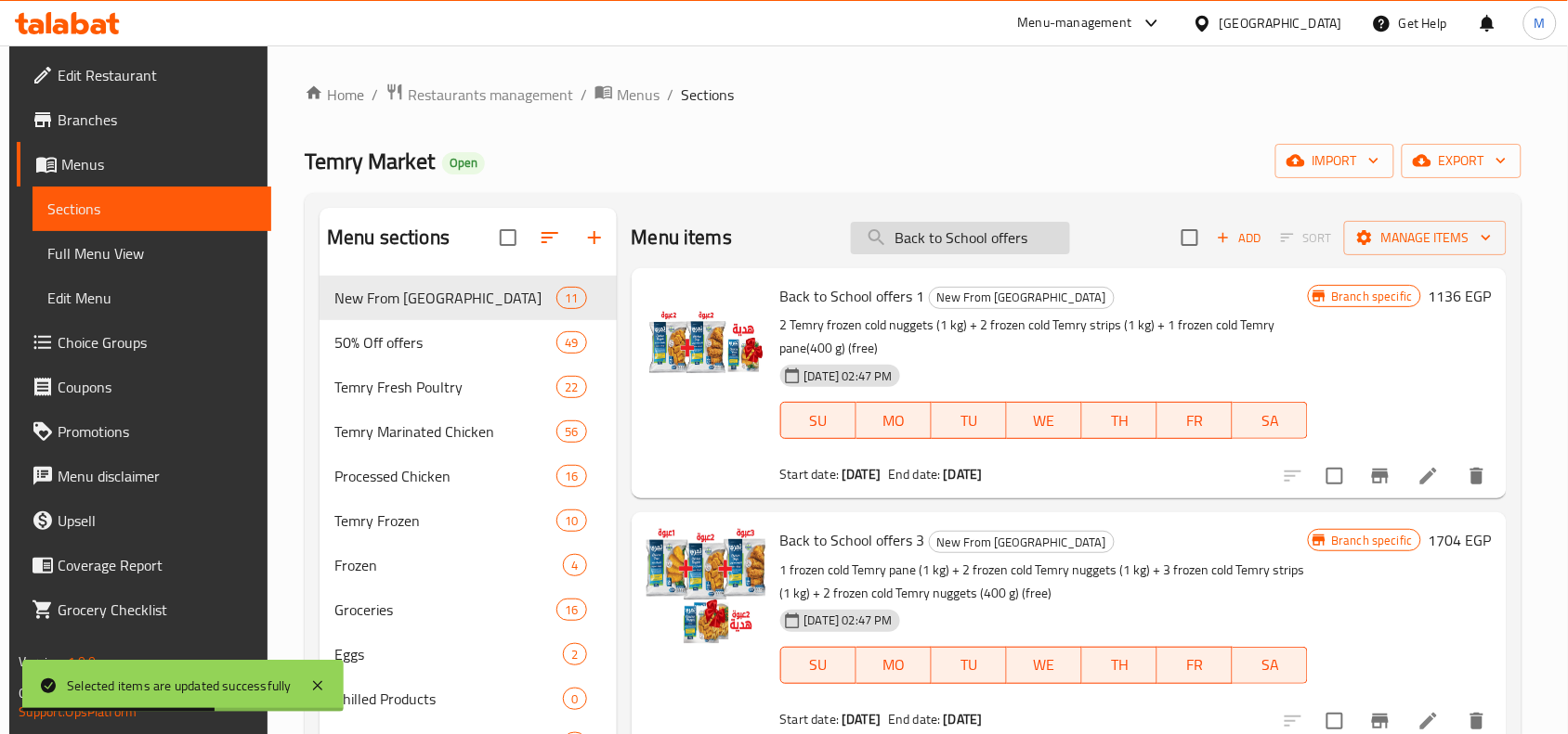
type input "Back to School offers"
click at [1125, 352] on p "2 Temry frozen cold nuggets (1 kg) + 2 frozen cold Temry strips (1 kg) + 1 froz…" at bounding box center [1044, 336] width 528 height 46
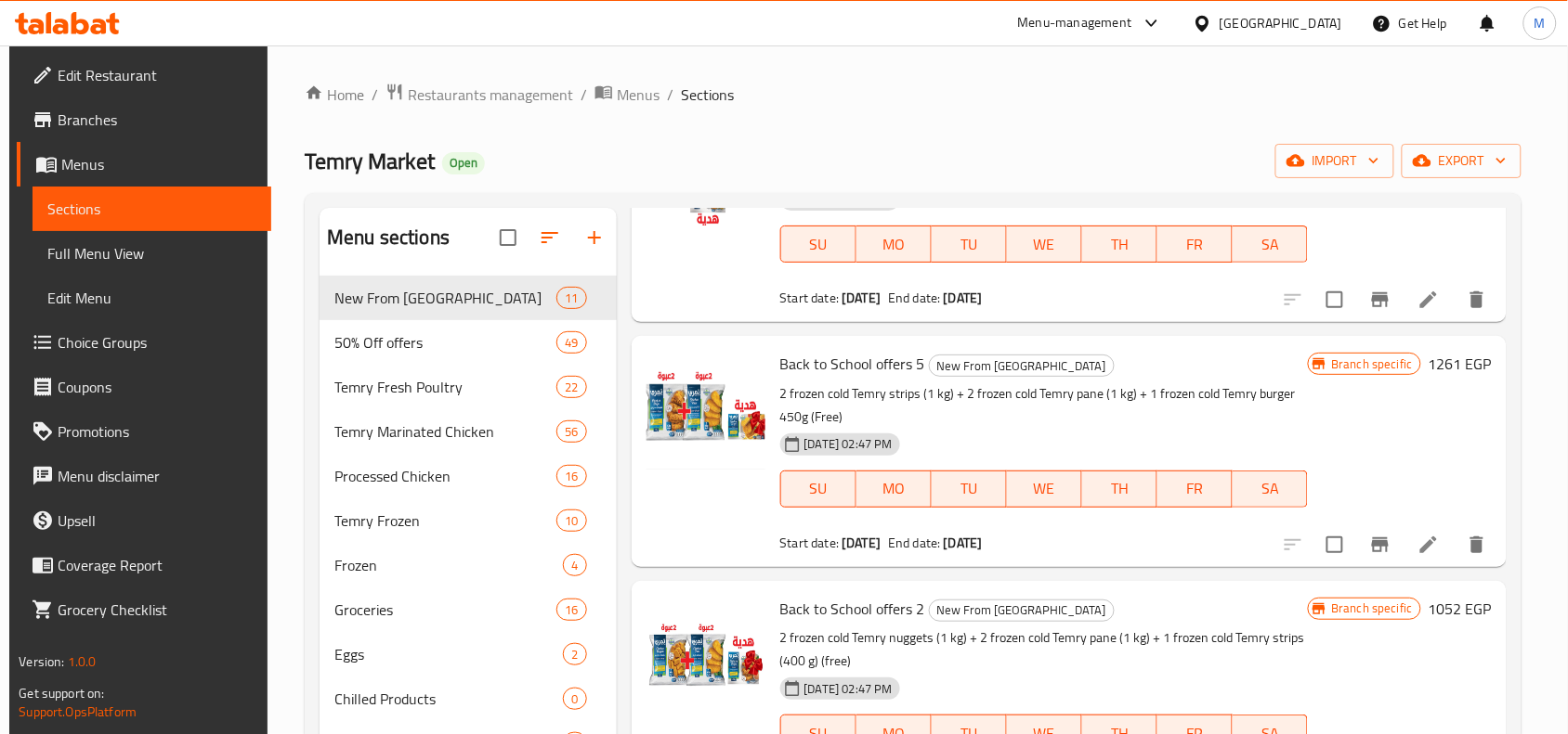
scroll to position [696, 0]
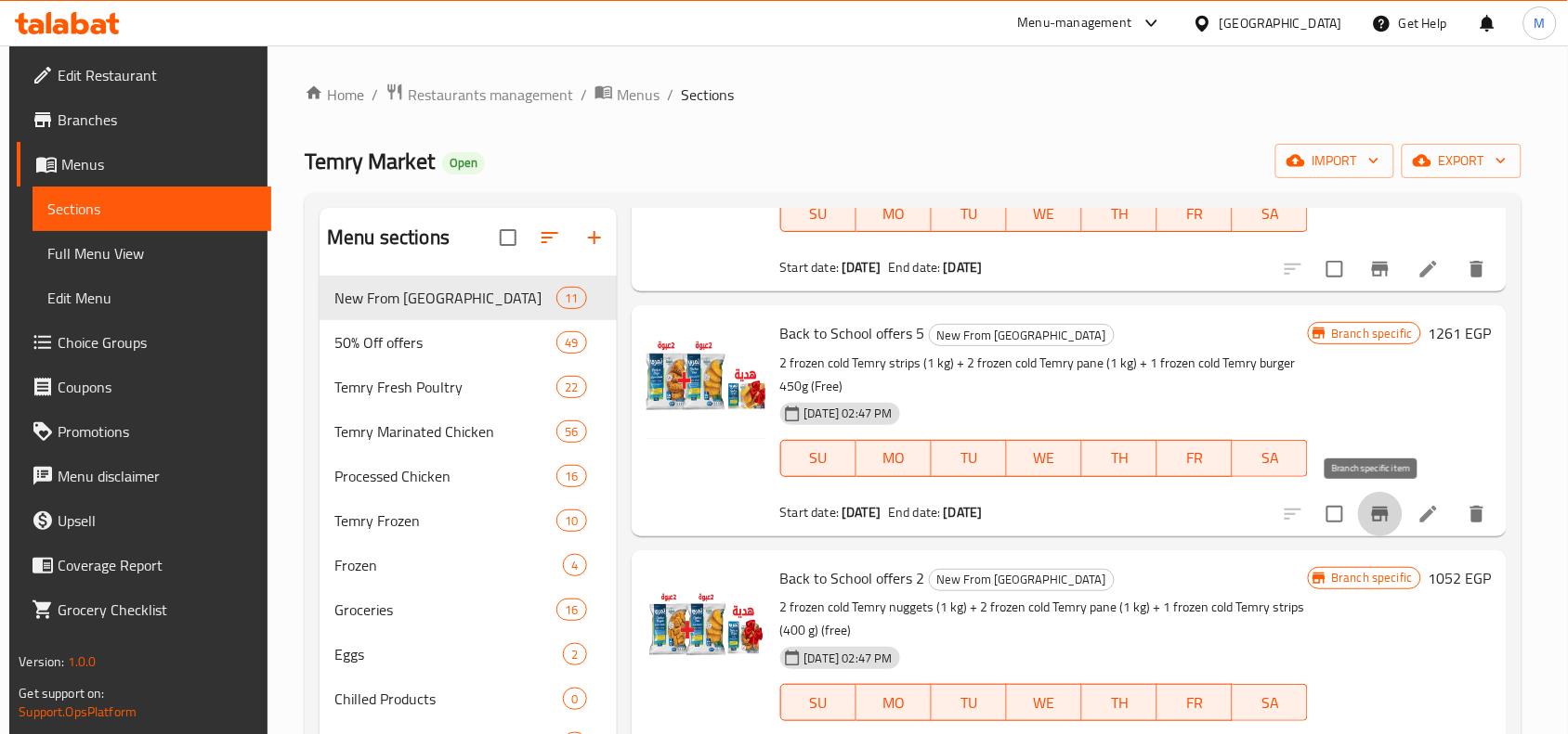
click at [1370, 509] on icon "Branch-specific-item" at bounding box center [1381, 515] width 23 height 23
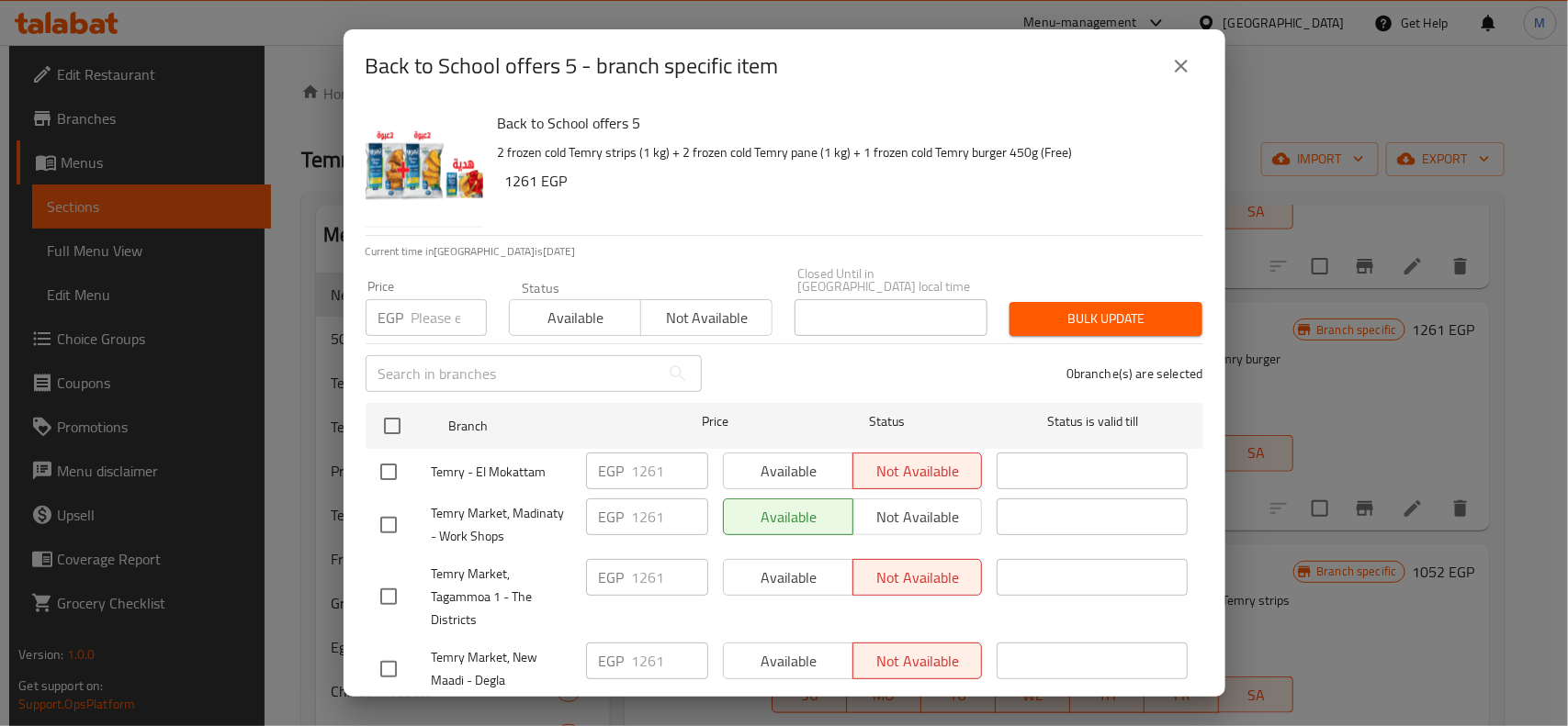
click at [441, 299] on input "number" at bounding box center [449, 317] width 76 height 36
paste input "1136"
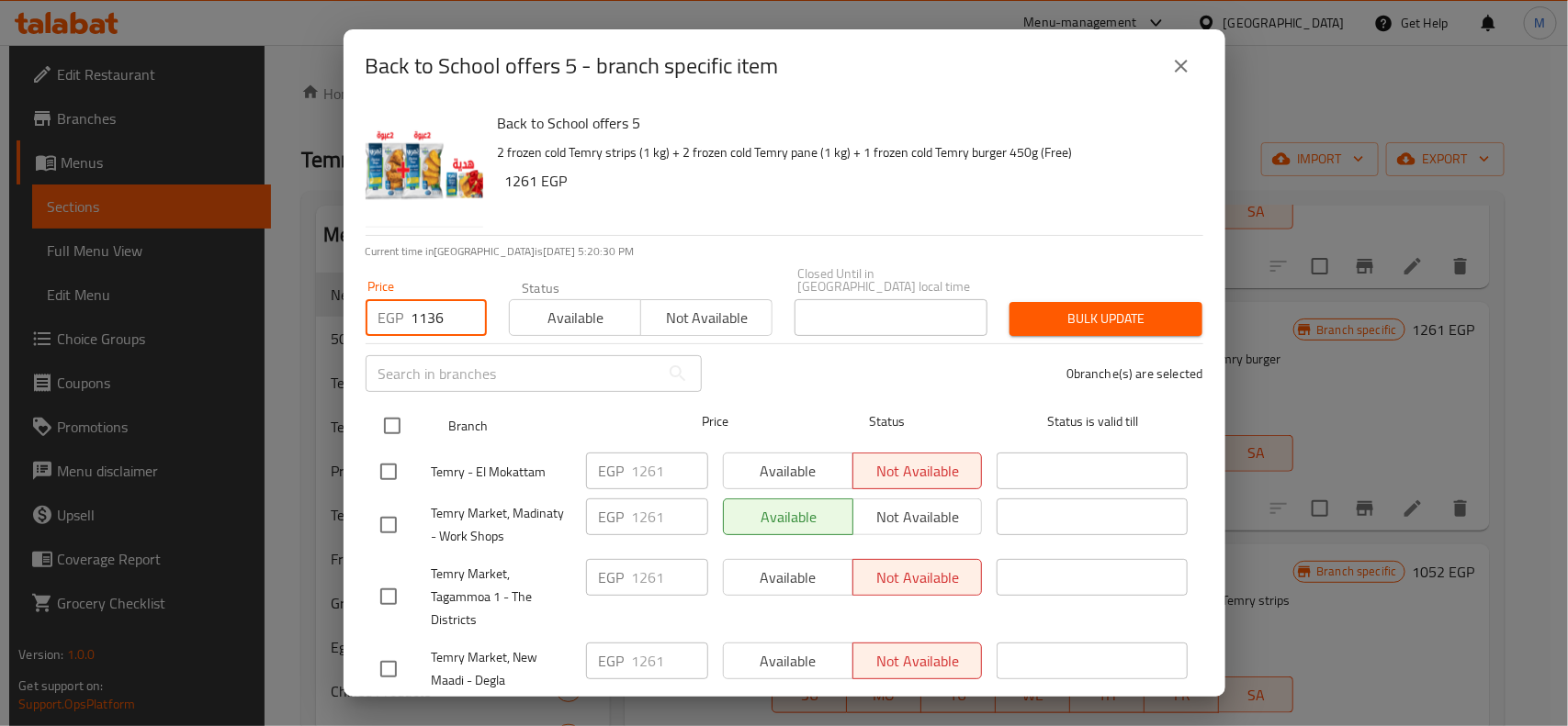
type input "1136"
click at [392, 411] on input "checkbox" at bounding box center [392, 425] width 38 height 38
checkbox input "true"
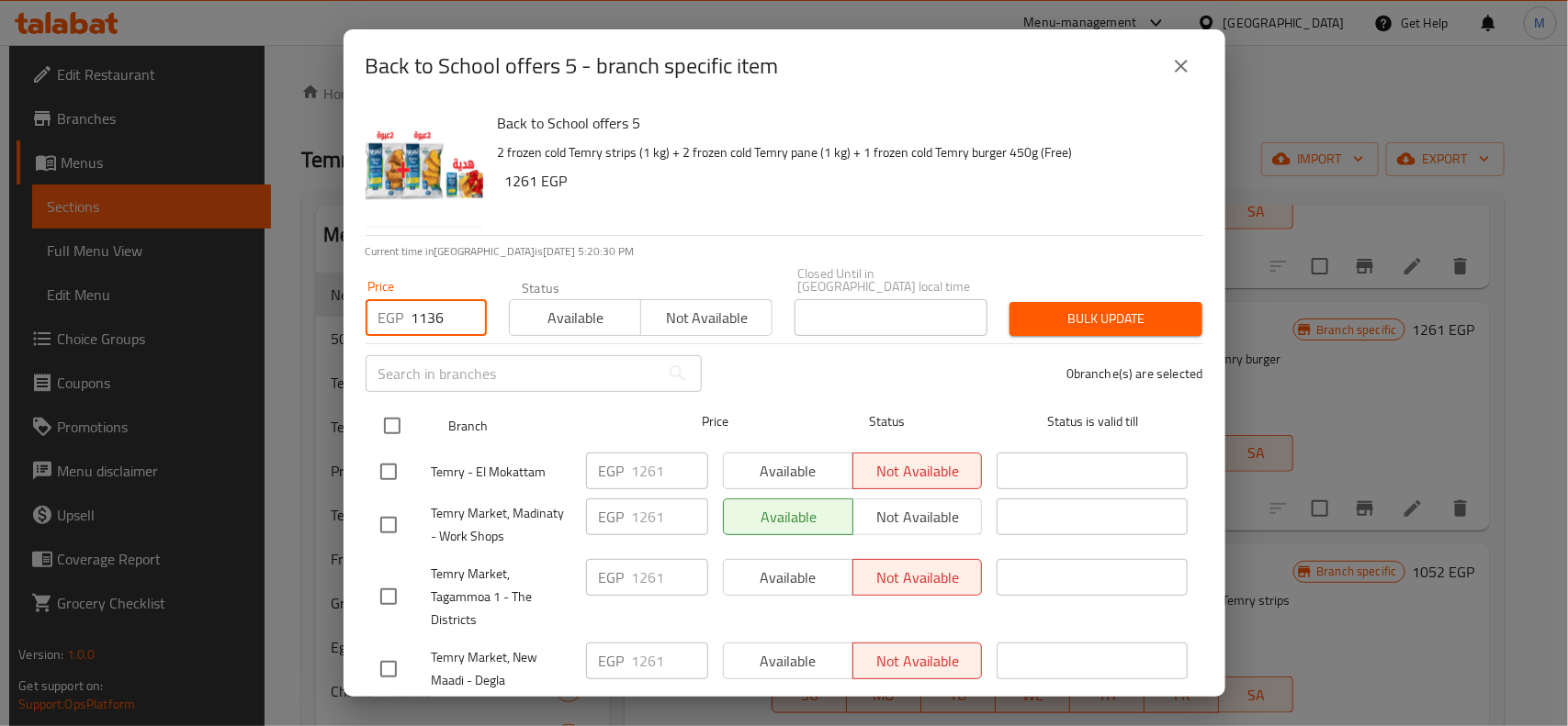
checkbox input "true"
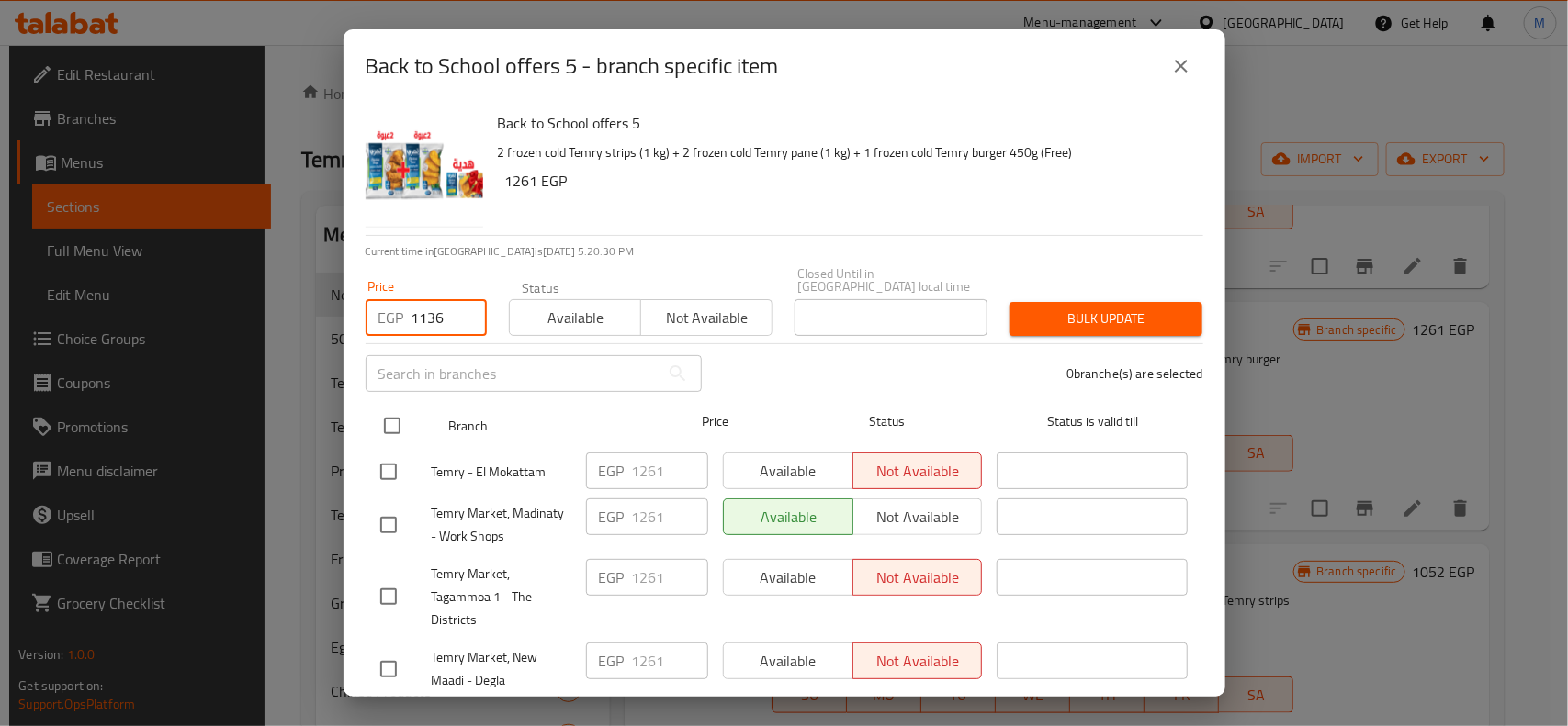
checkbox input "true"
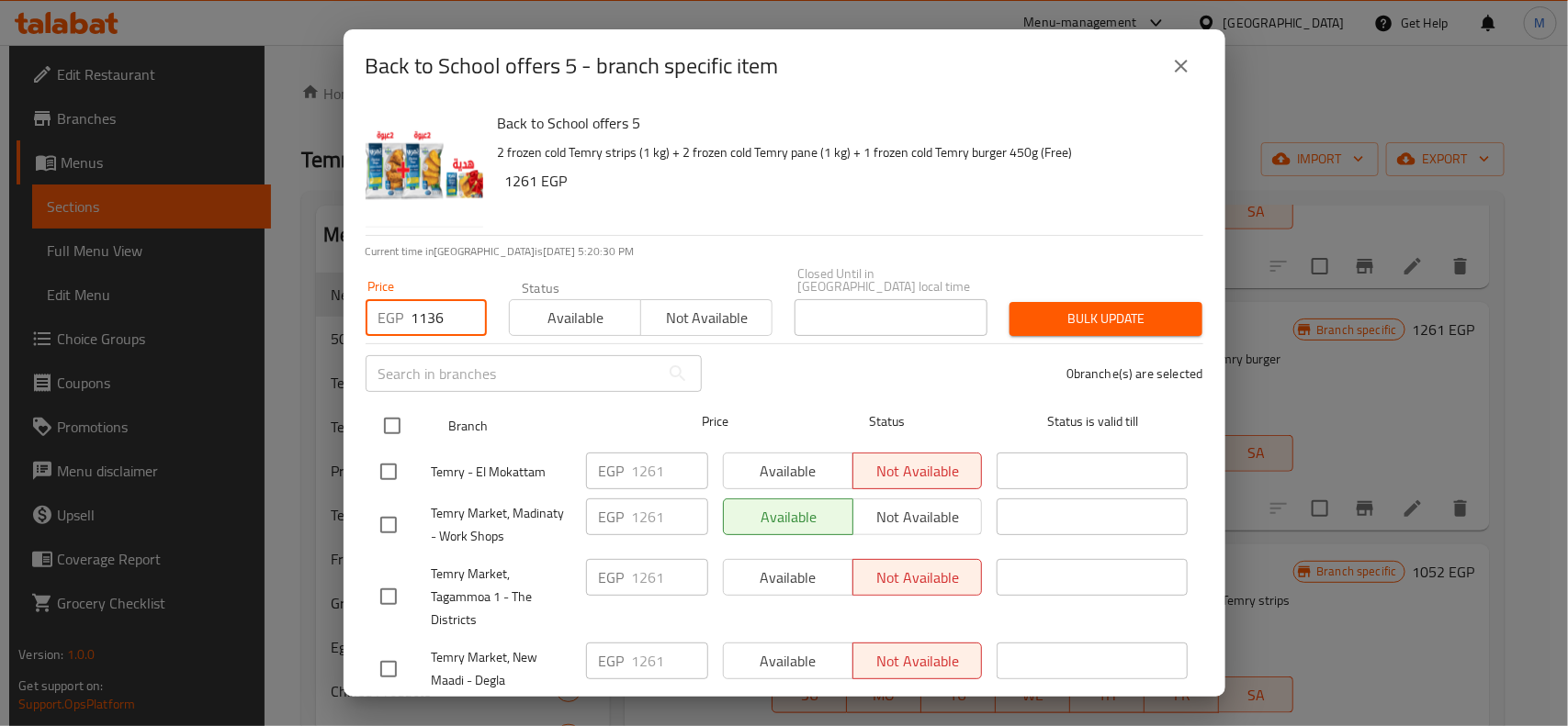
checkbox input "true"
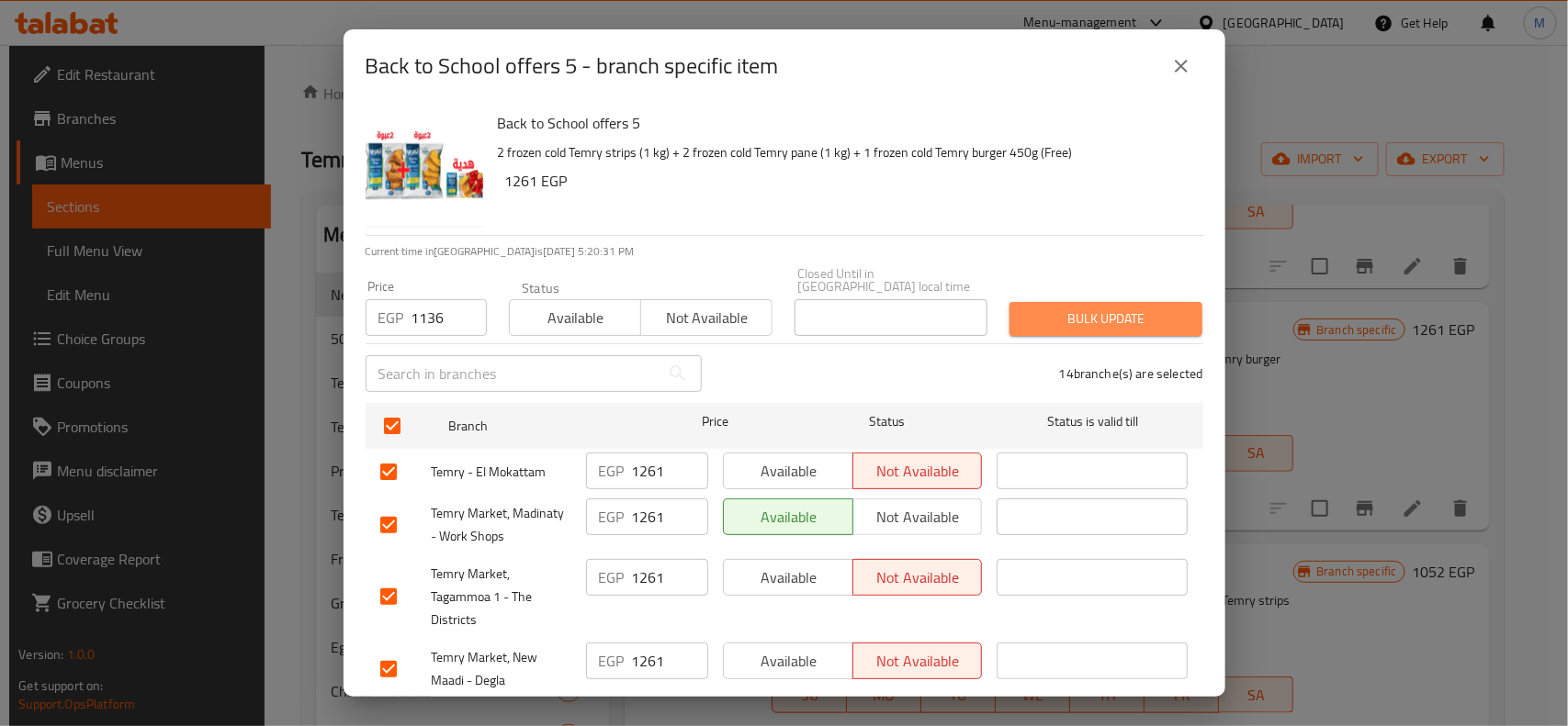
click at [1149, 307] on span "Bulk update" at bounding box center [1105, 319] width 164 height 23
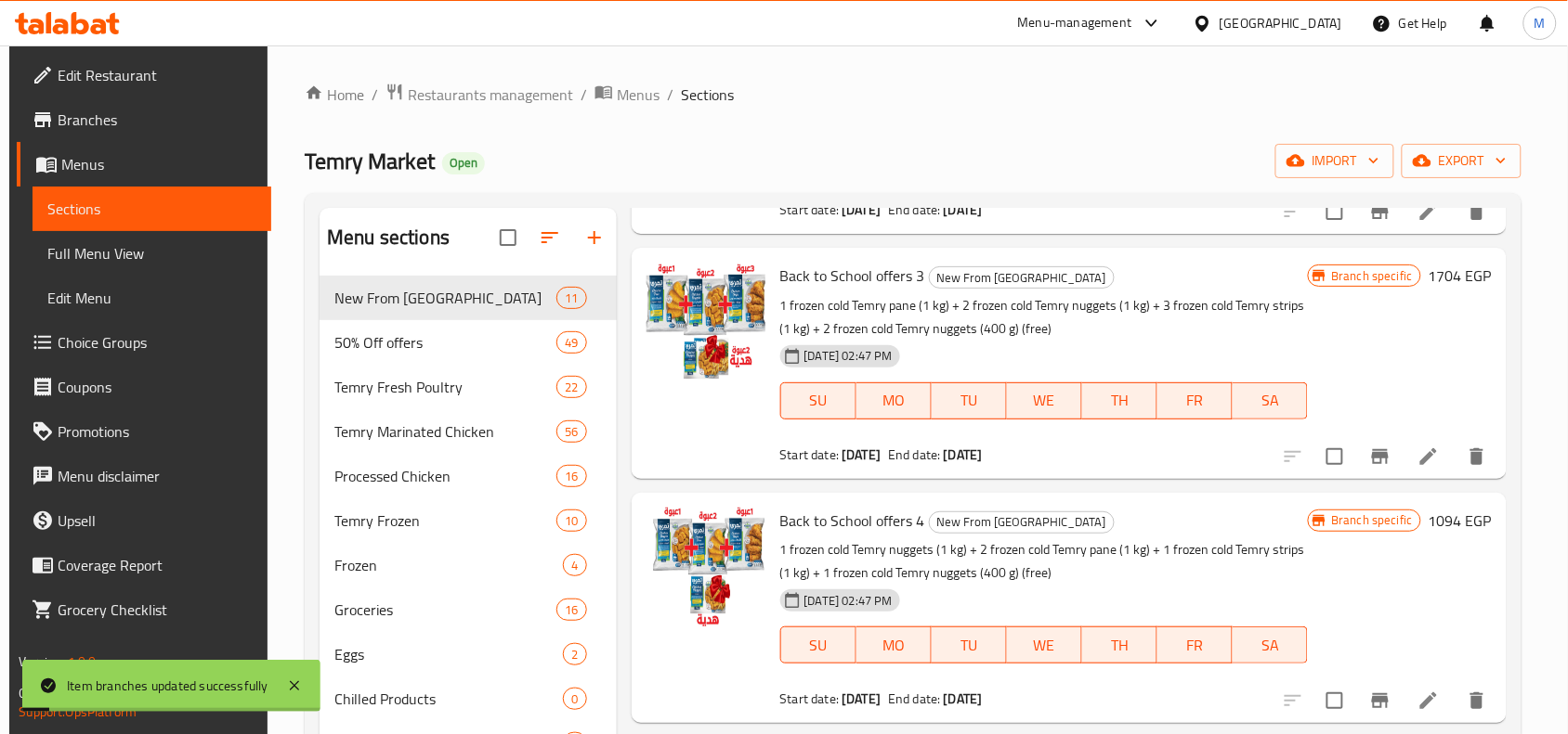
click at [1436, 333] on div "Branch specific 1704 EGP" at bounding box center [1400, 363] width 183 height 200
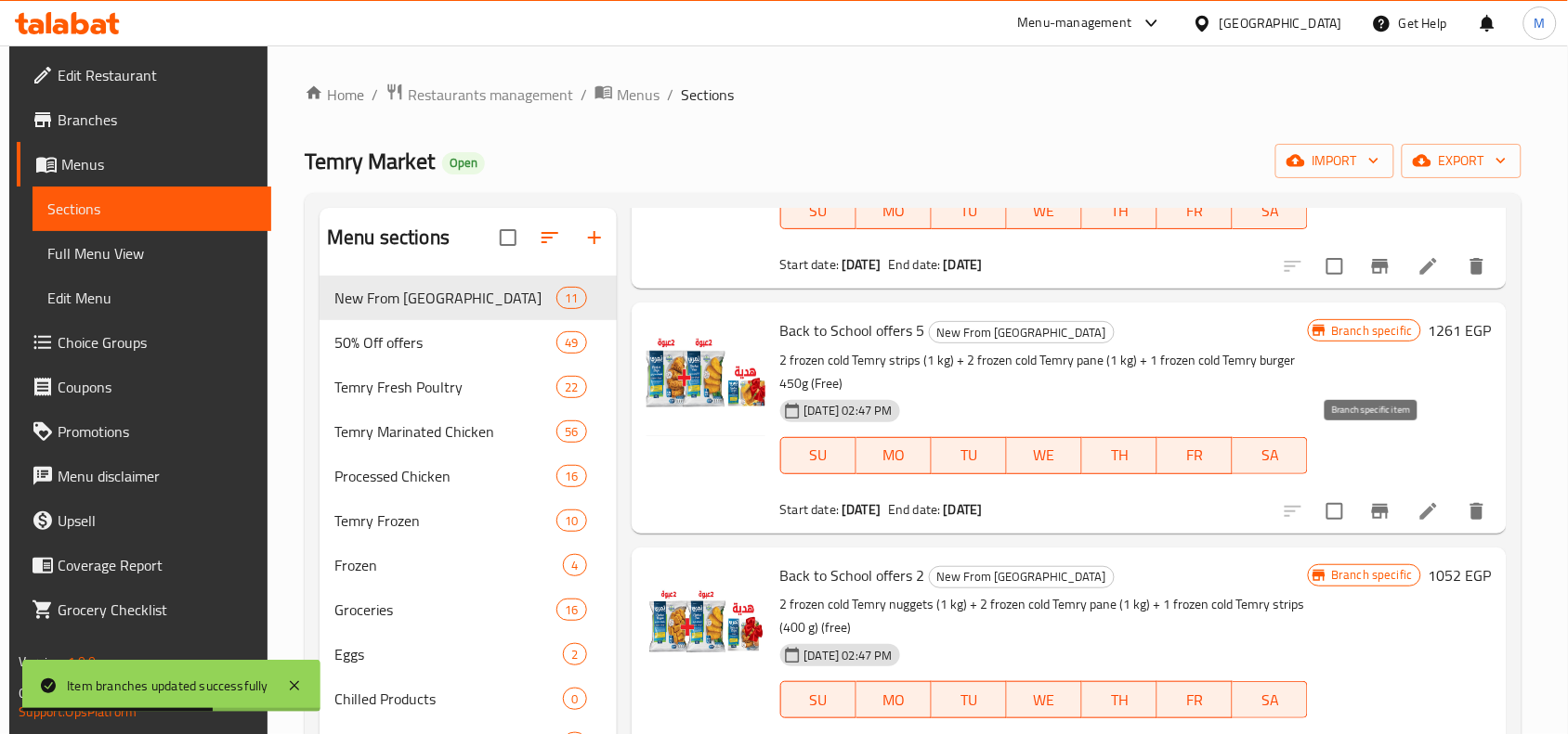
scroll to position [1161, 0]
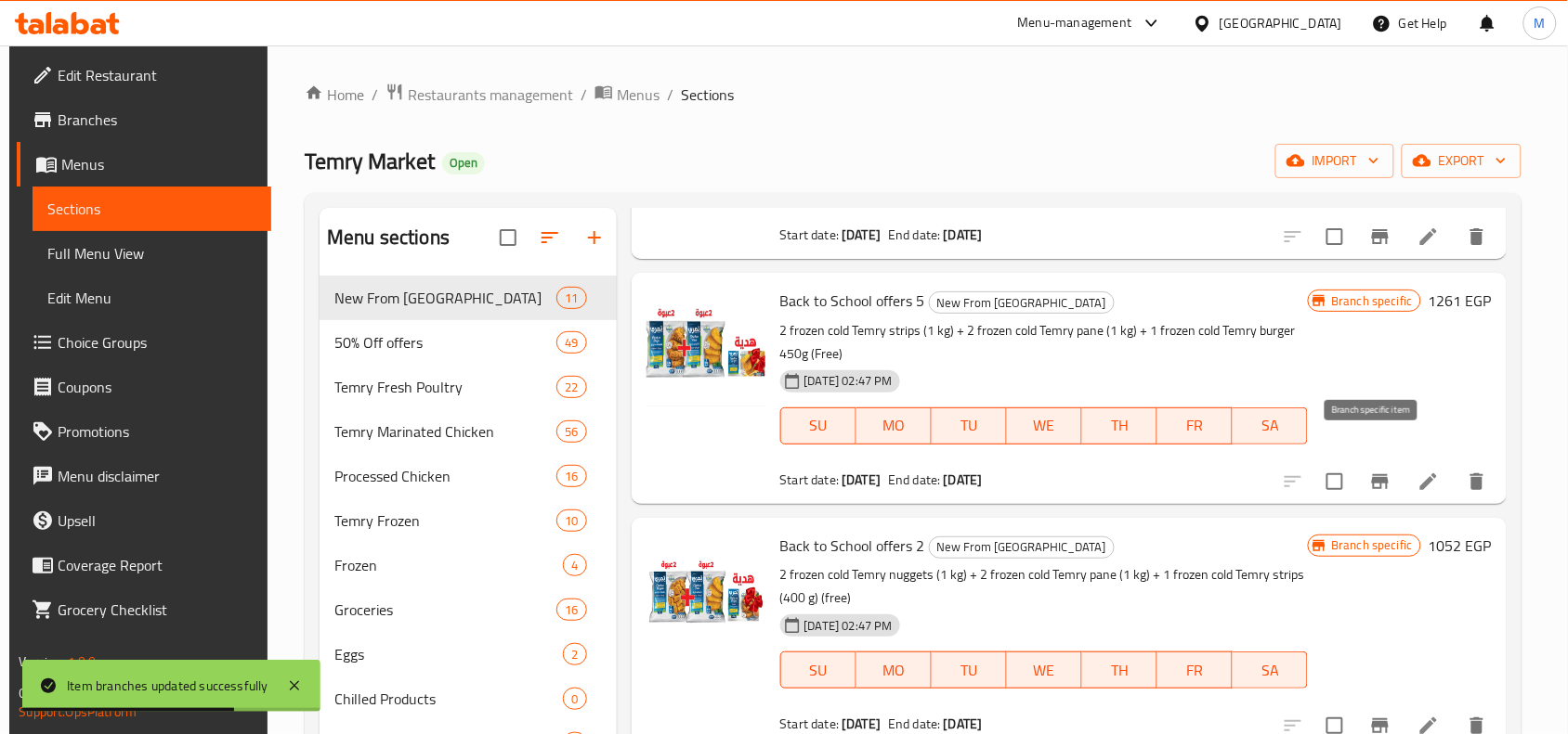
click at [1372, 474] on icon "Branch-specific-item" at bounding box center [1381, 482] width 17 height 15
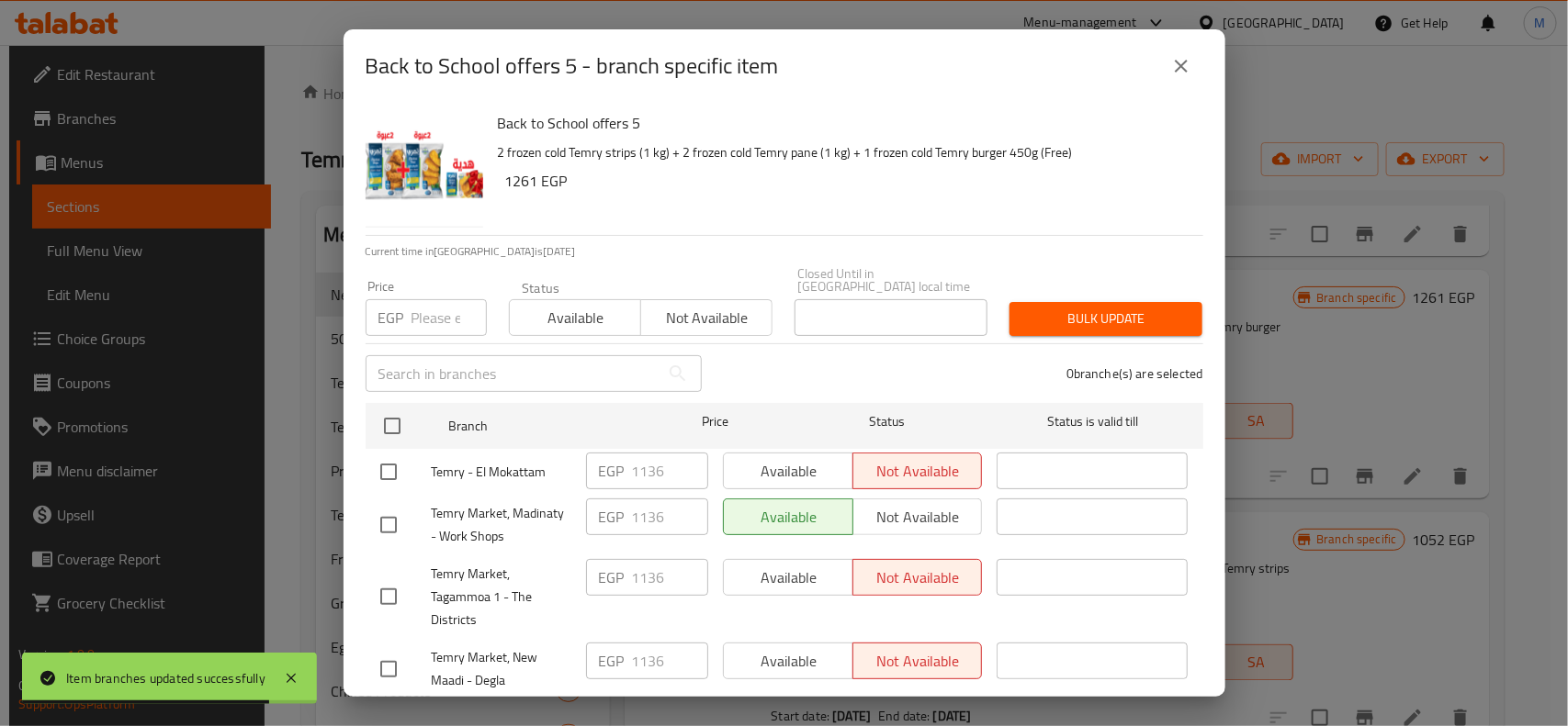
click at [1185, 65] on icon "close" at bounding box center [1181, 66] width 22 height 22
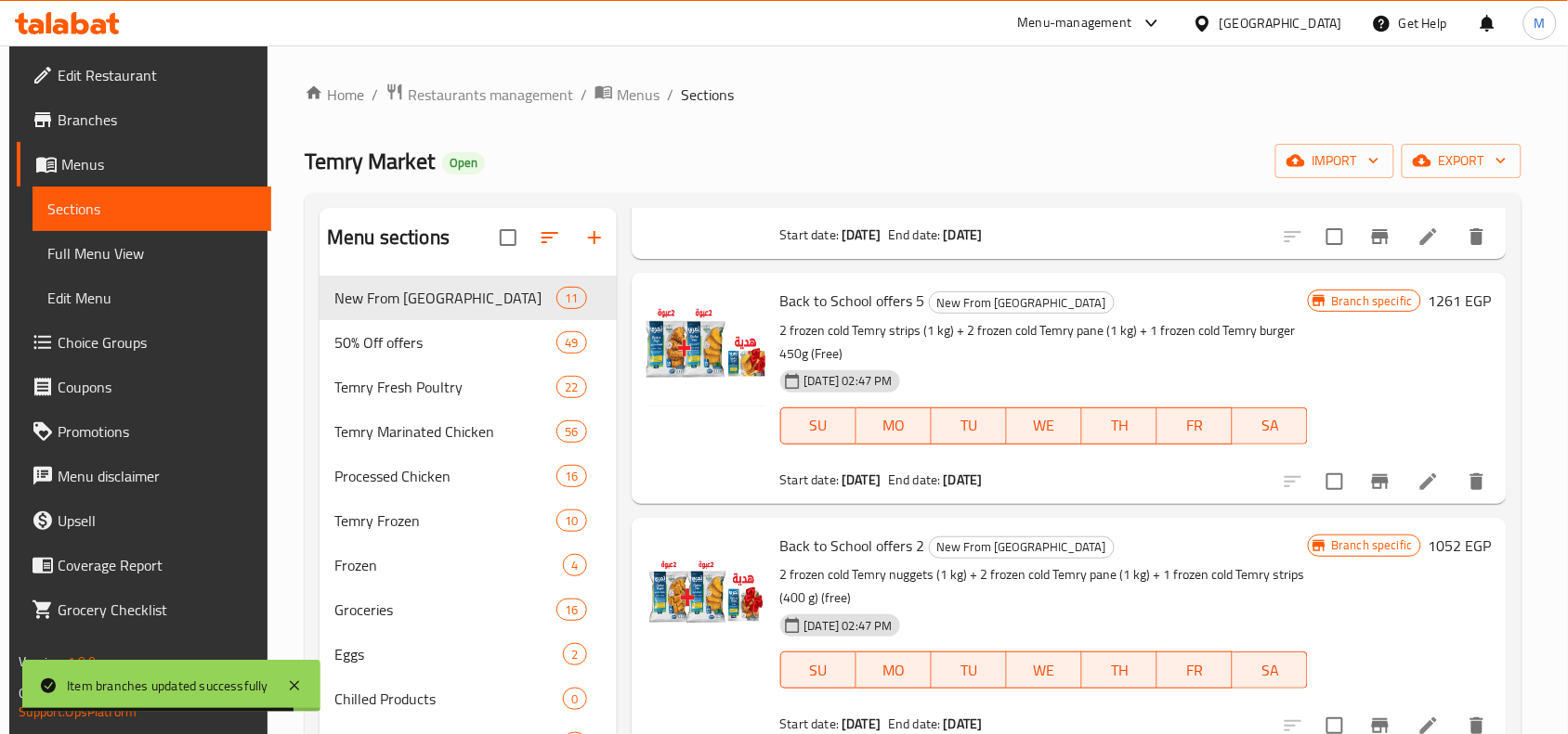
click at [1441, 288] on h6 "1261 EGP" at bounding box center [1460, 301] width 63 height 26
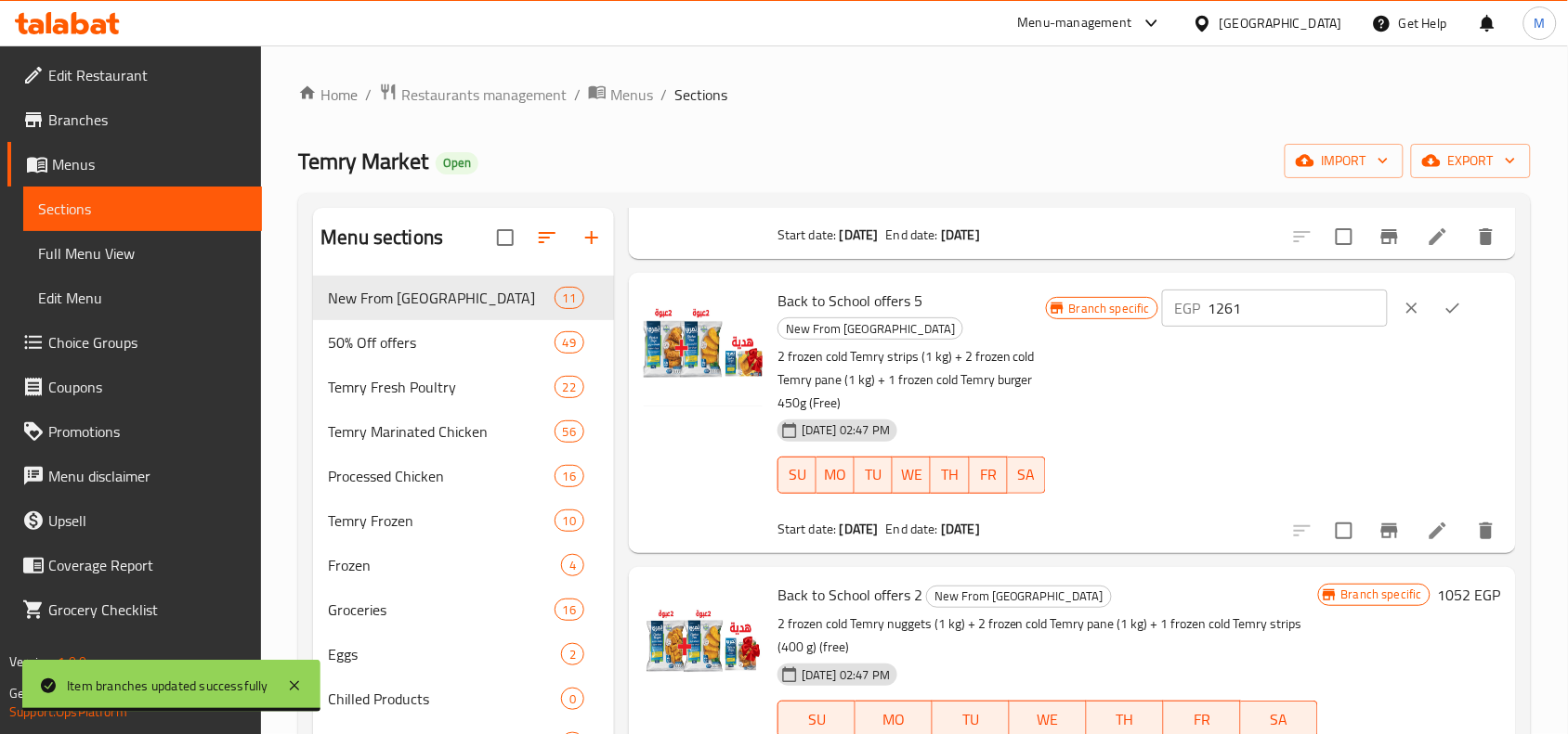
click at [1240, 290] on input "1261" at bounding box center [1299, 308] width 180 height 37
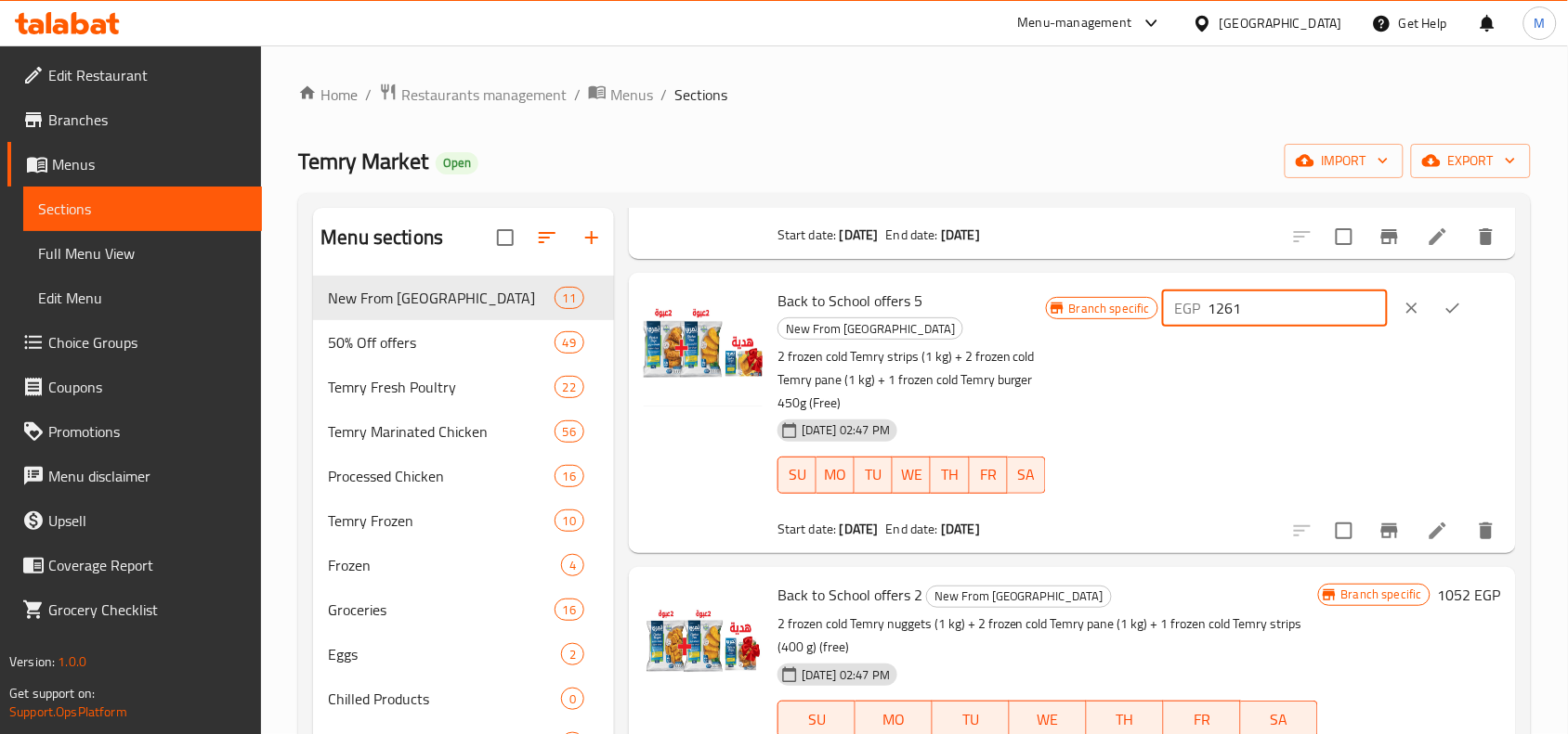
paste input "136"
type input "1136"
click at [1456, 299] on icon "ok" at bounding box center [1453, 308] width 19 height 19
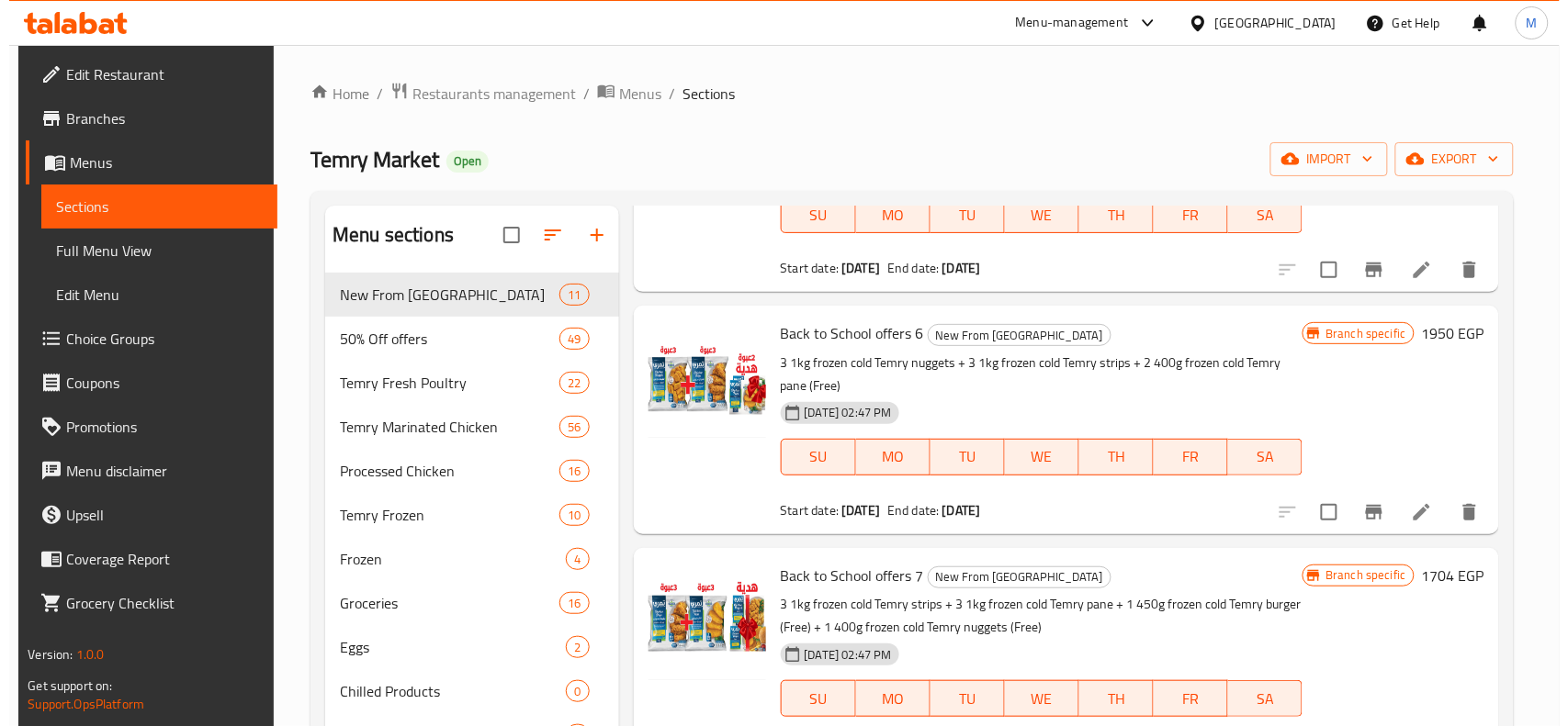
scroll to position [1607, 0]
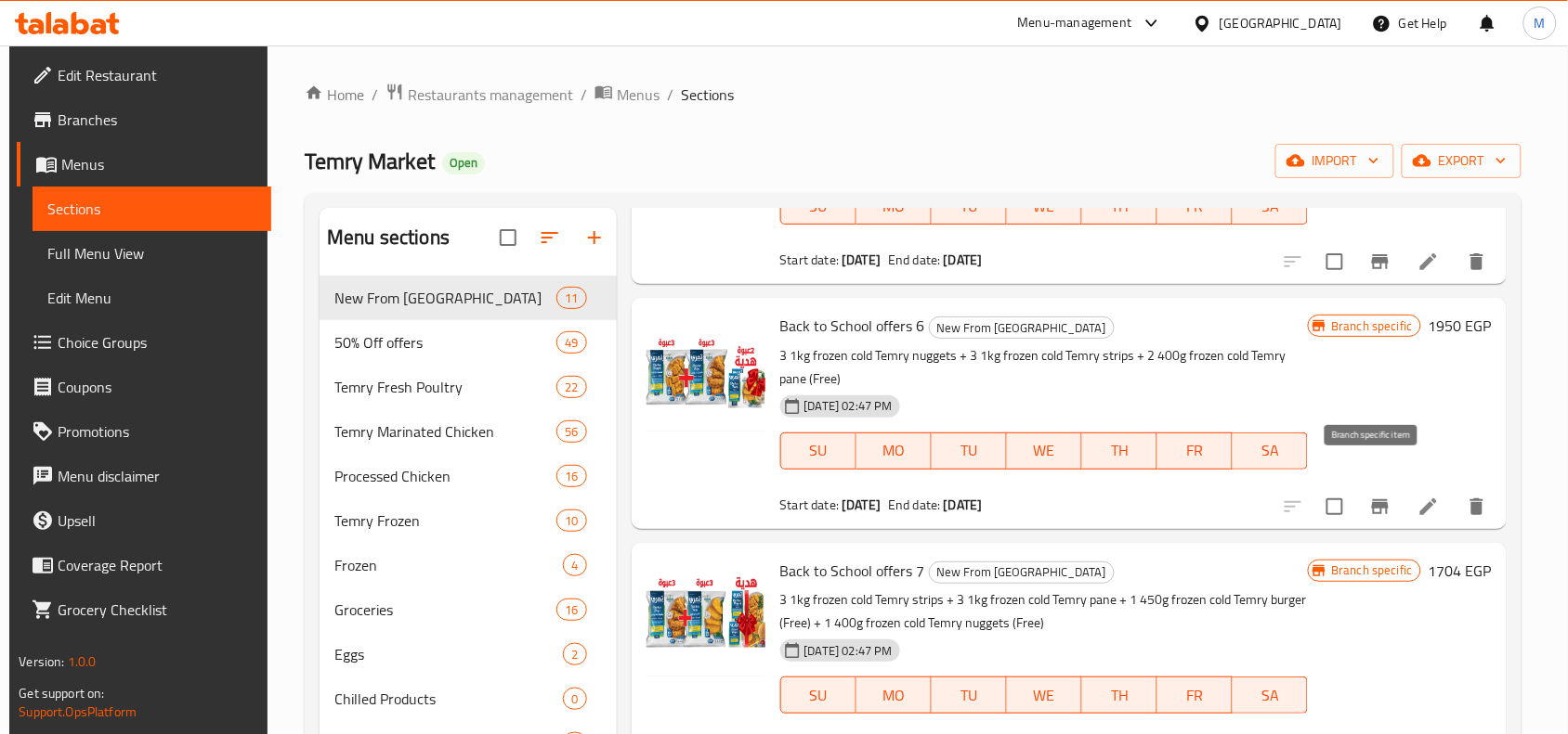
click at [1372, 500] on icon "Branch-specific-item" at bounding box center [1381, 507] width 17 height 15
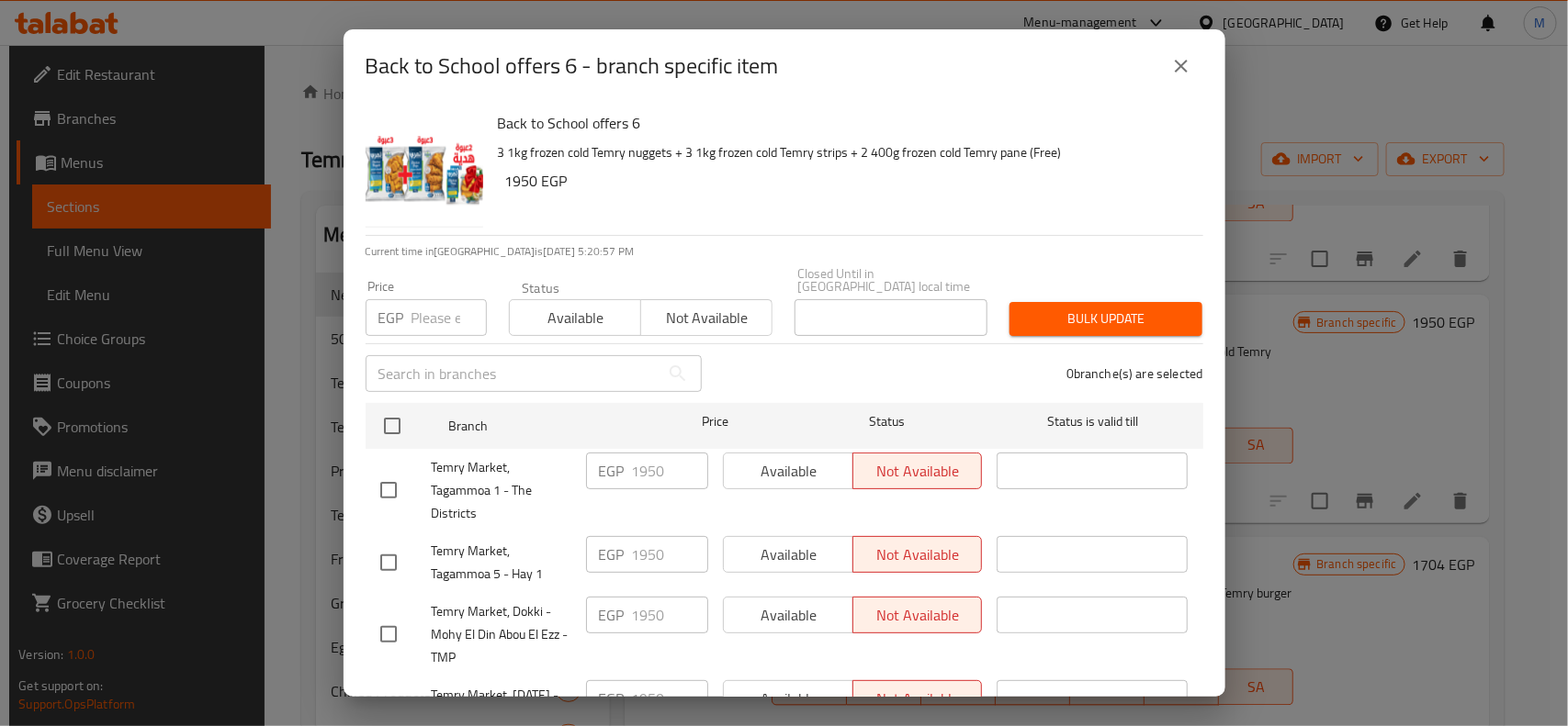
click at [423, 312] on input "number" at bounding box center [449, 317] width 76 height 36
paste input "1704"
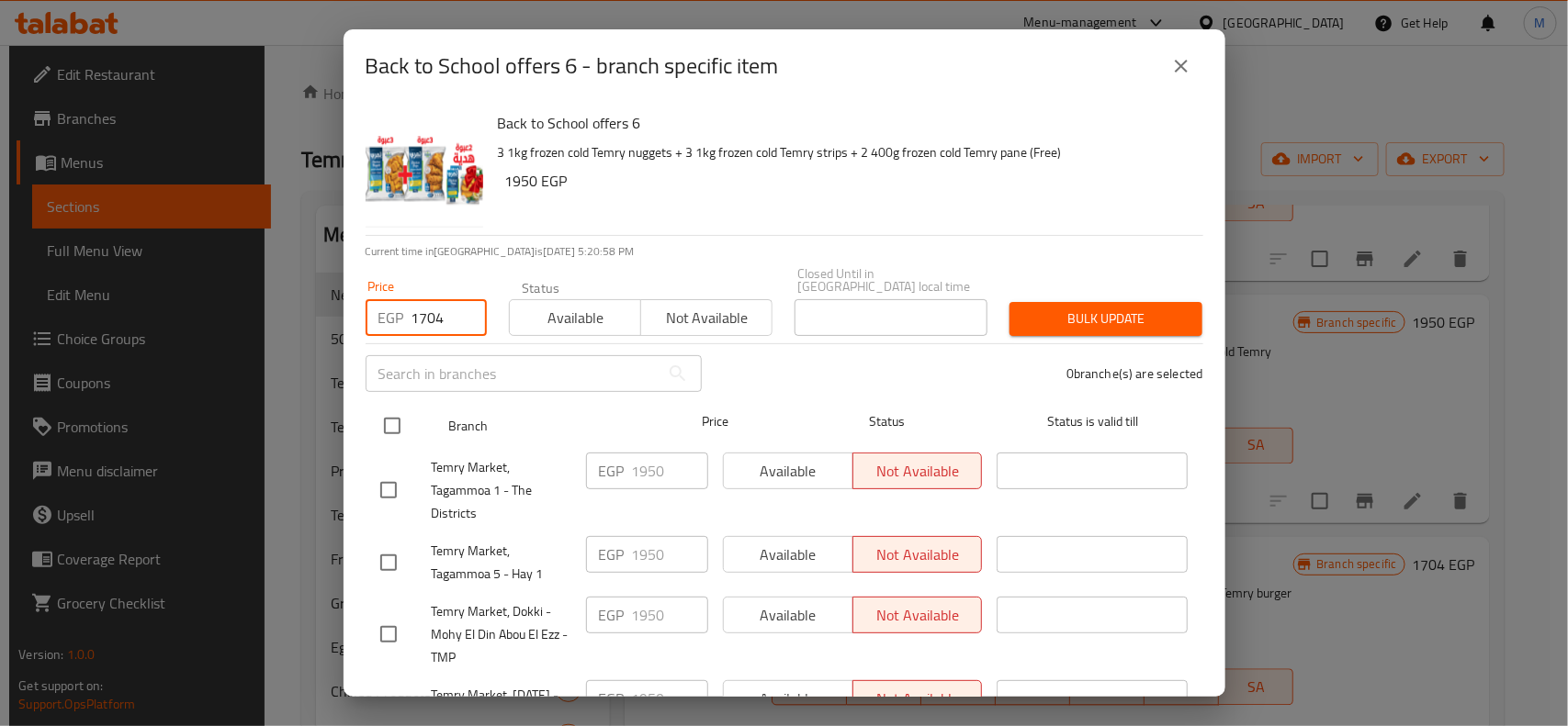
type input "1704"
click at [392, 406] on input "checkbox" at bounding box center [392, 425] width 38 height 38
checkbox input "true"
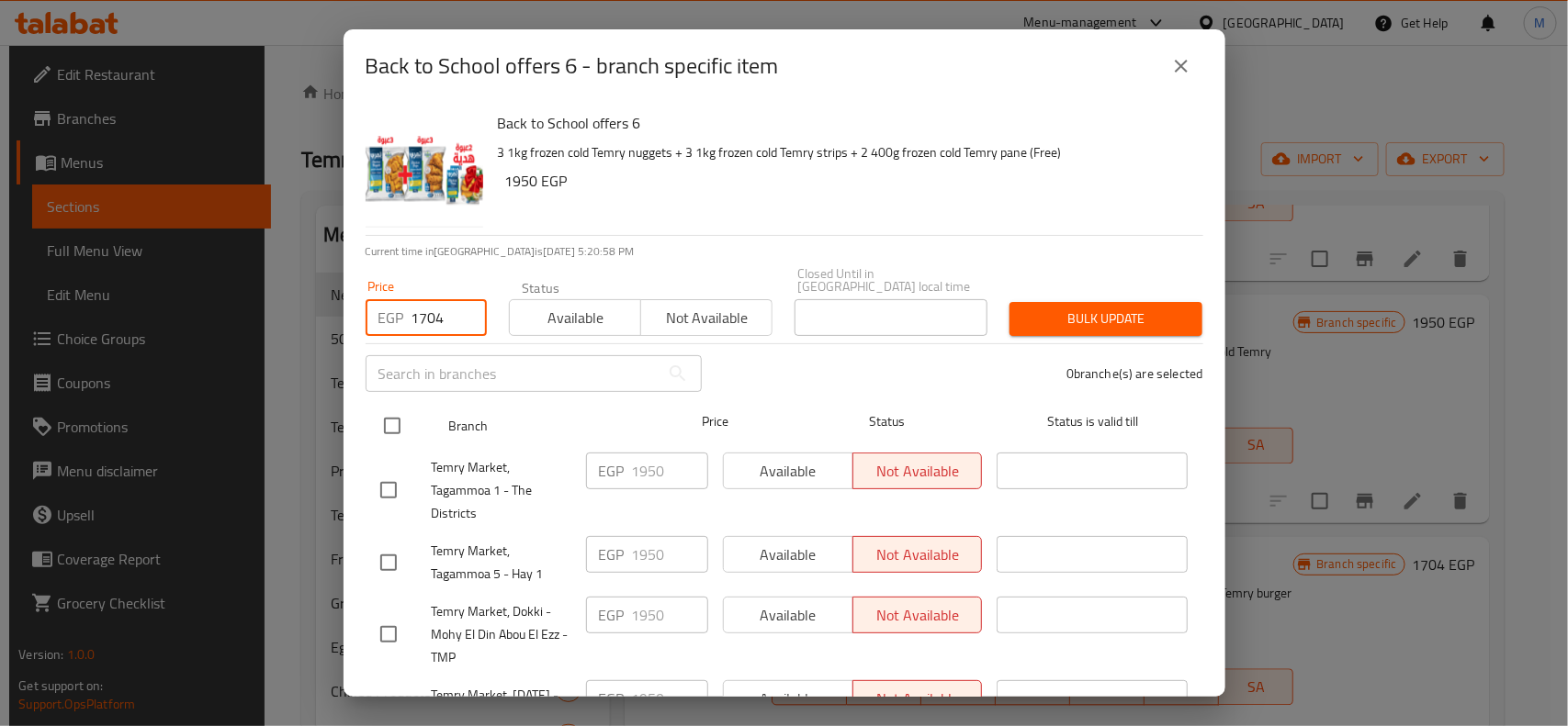
checkbox input "true"
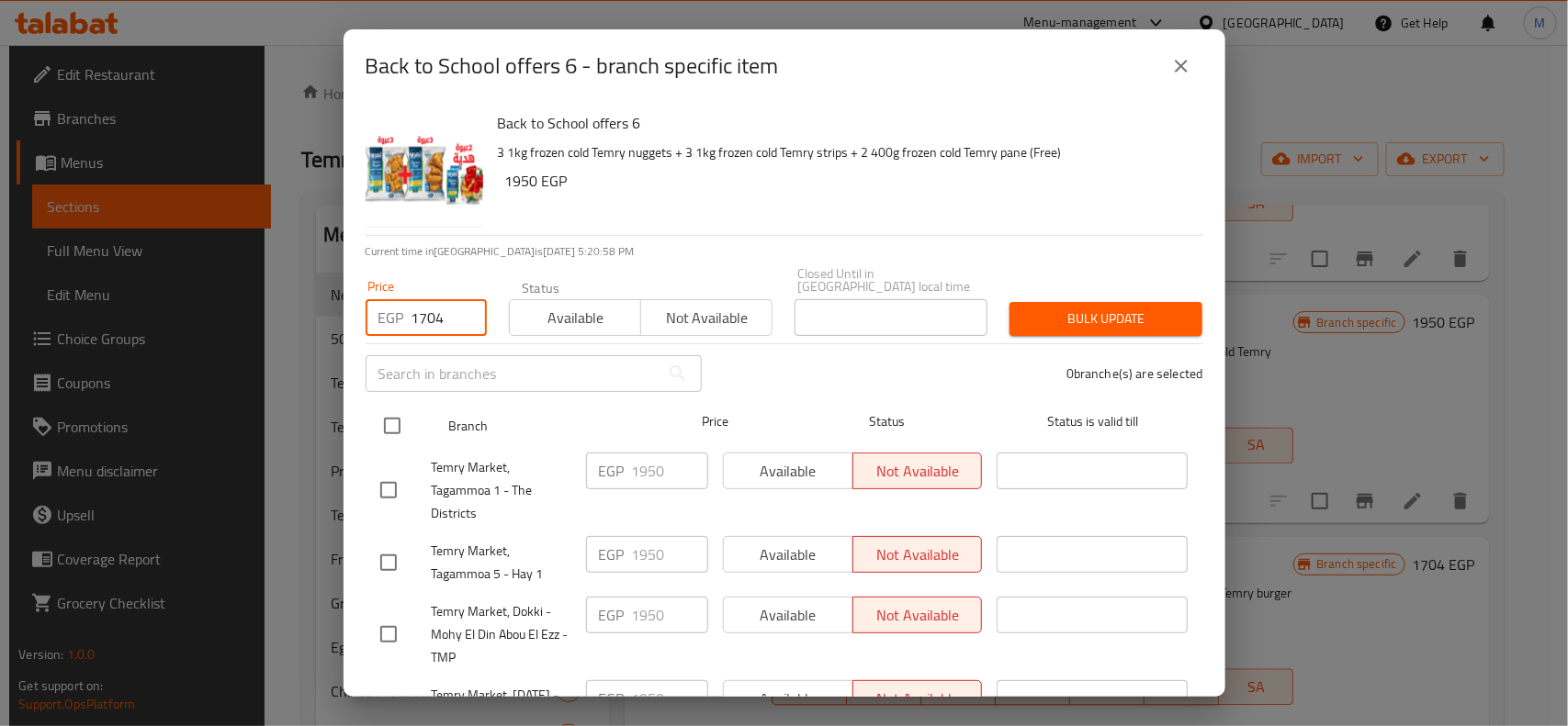
checkbox input "true"
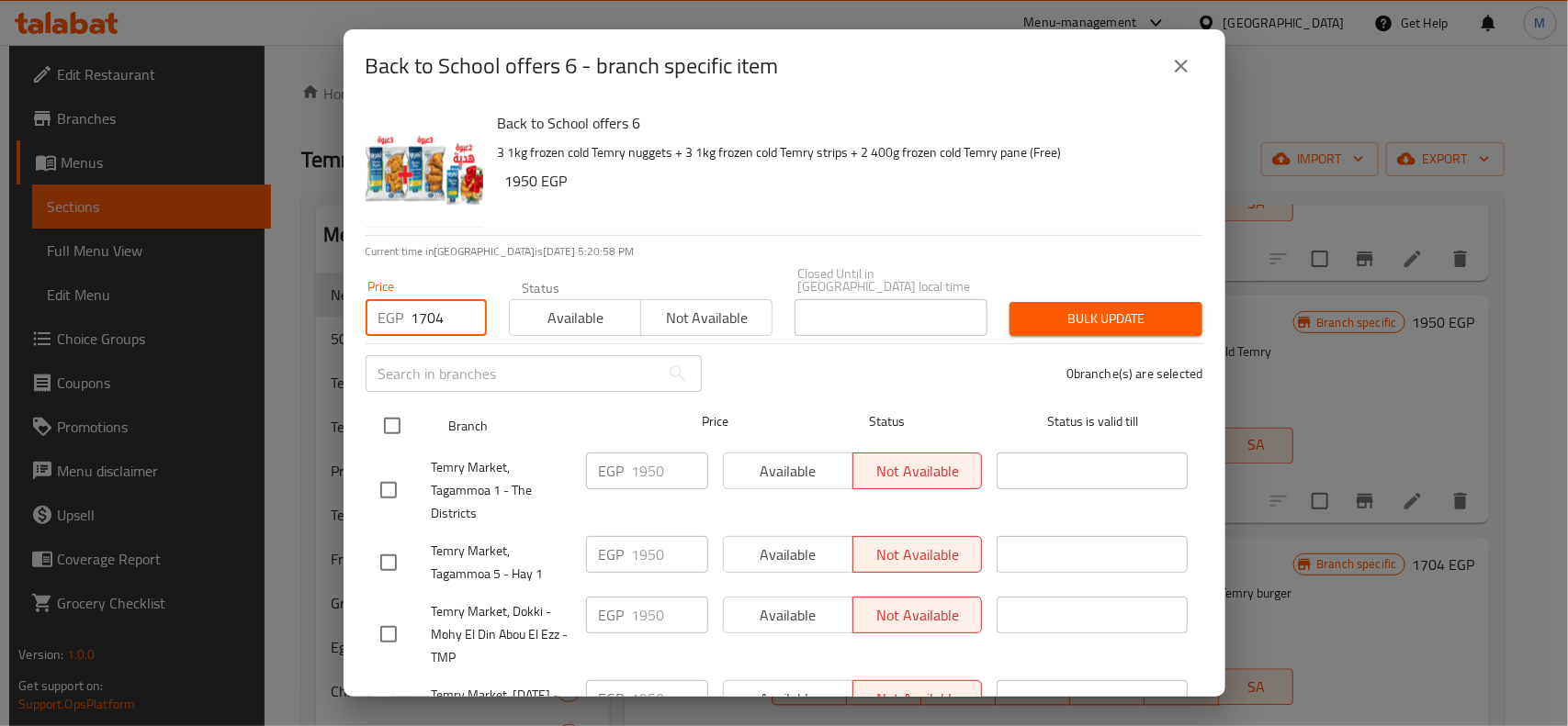
checkbox input "true"
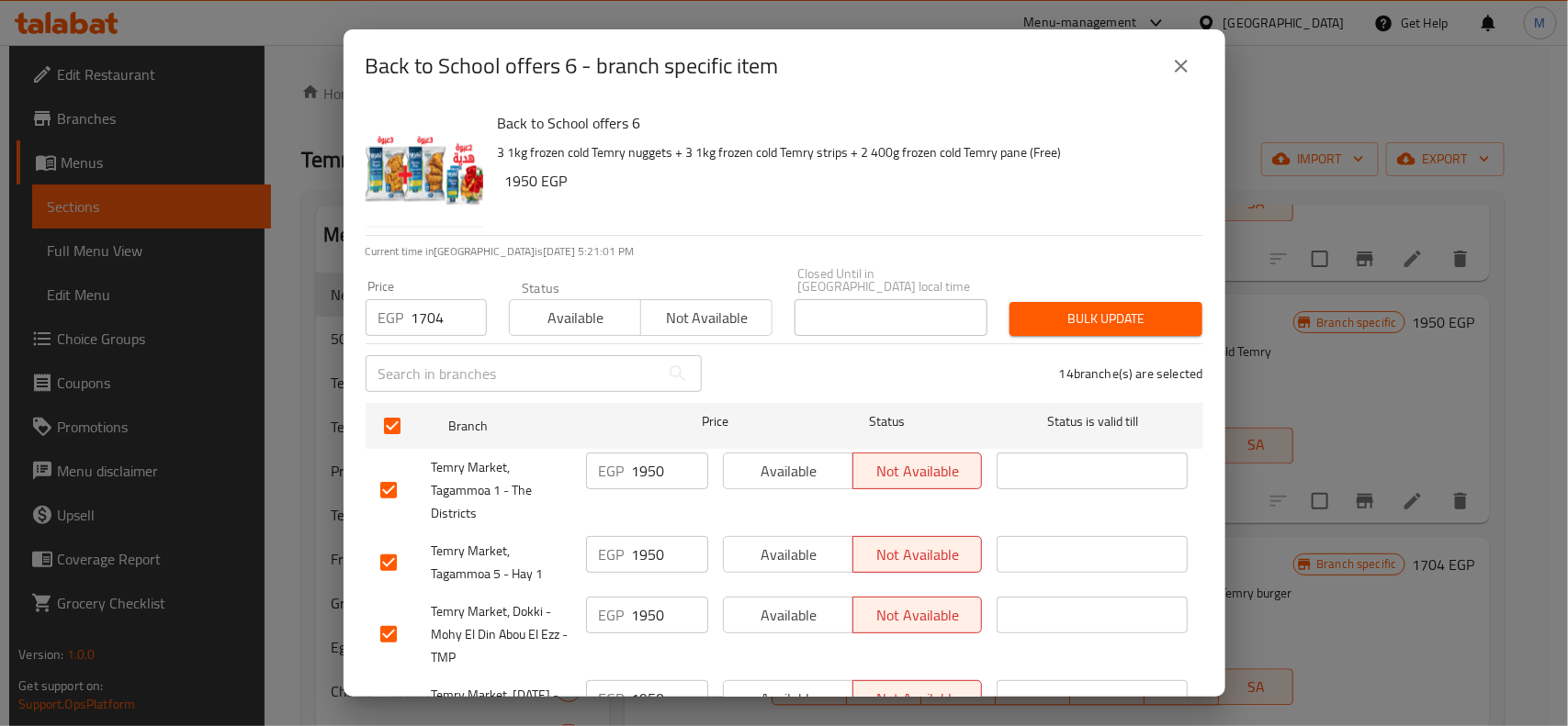
click at [1108, 307] on span "Bulk update" at bounding box center [1105, 319] width 164 height 23
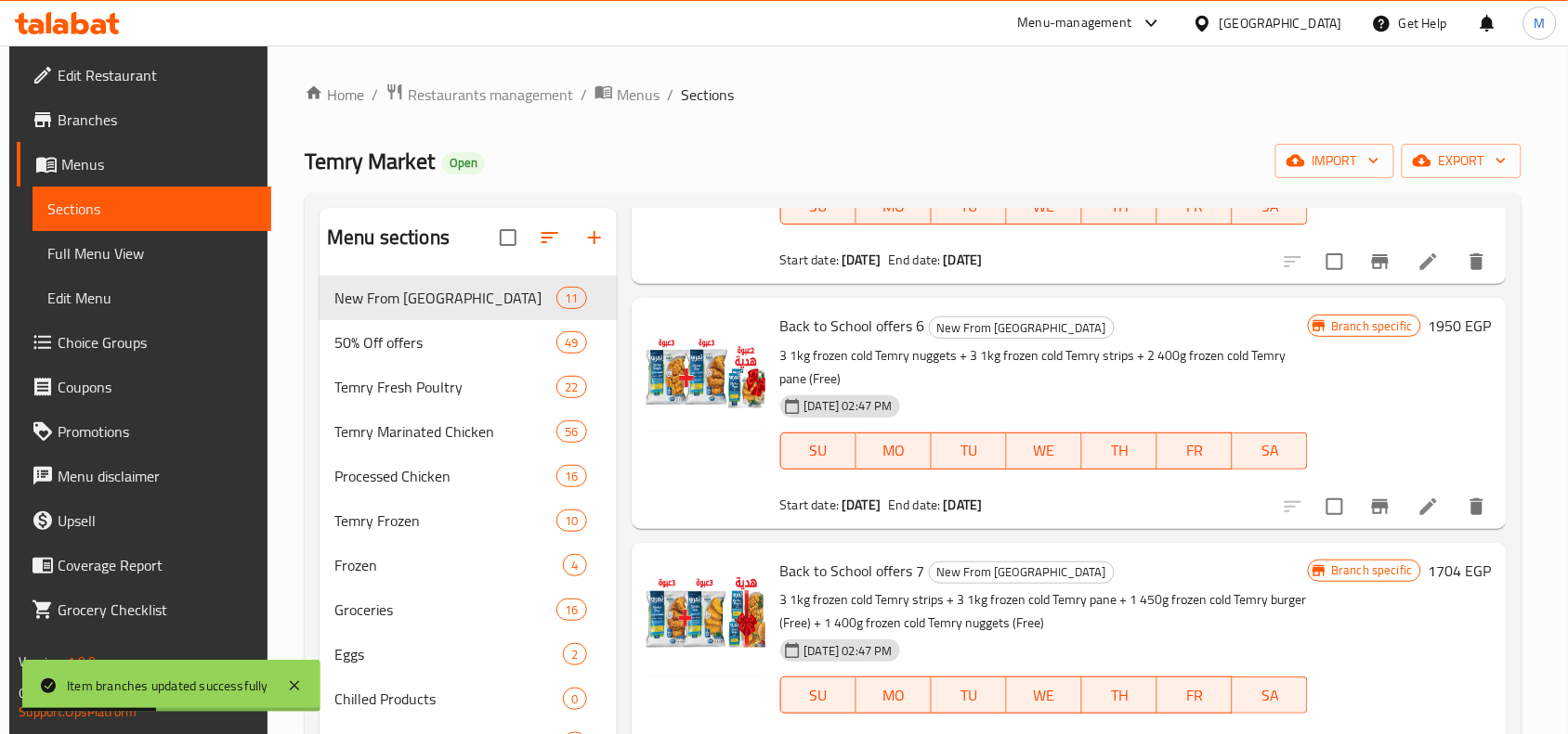
click at [1436, 313] on h6 "1950 EGP" at bounding box center [1460, 326] width 63 height 26
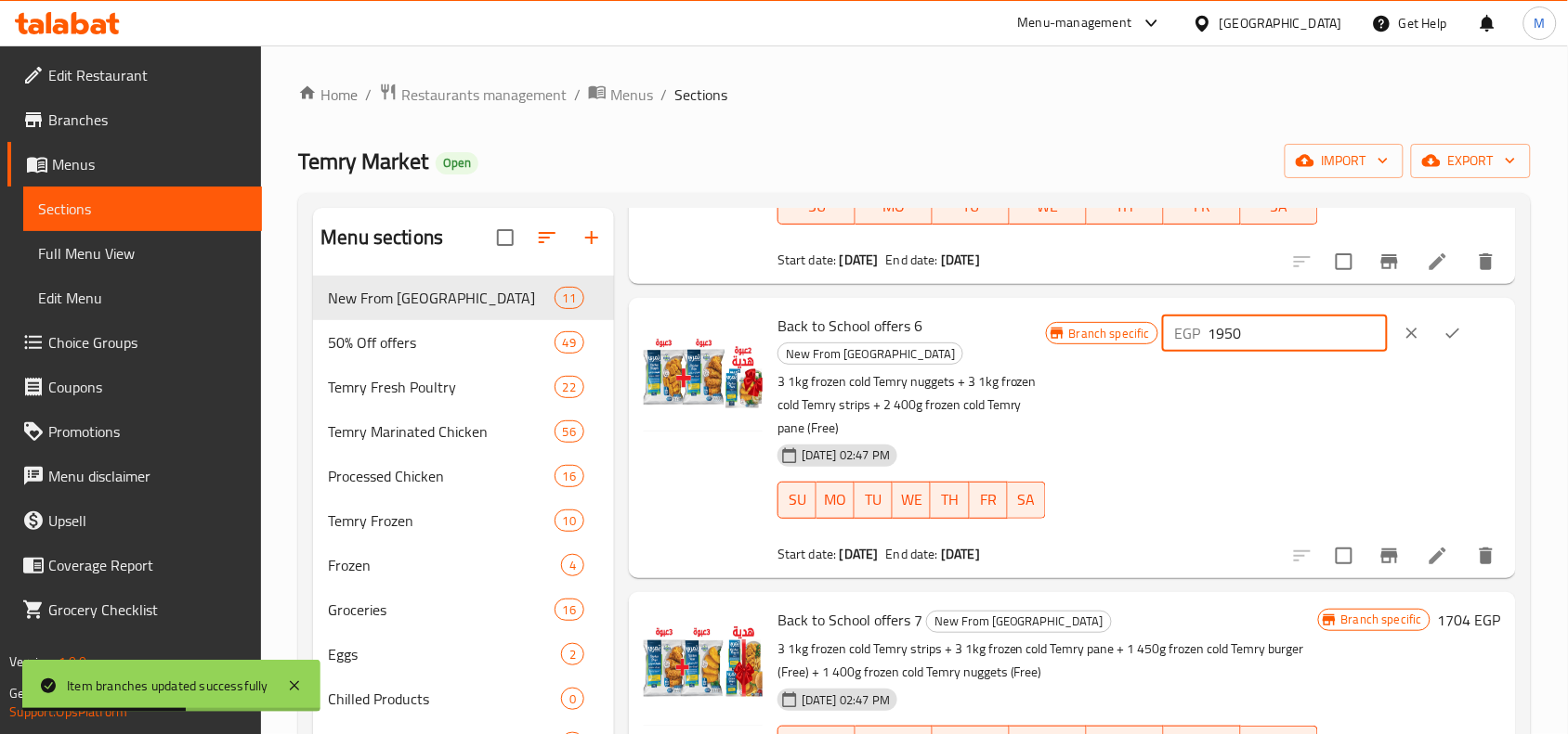
click at [1237, 315] on input "1950" at bounding box center [1299, 333] width 180 height 37
paste input "704"
type input "1704"
click at [1446, 324] on icon "ok" at bounding box center [1453, 333] width 19 height 19
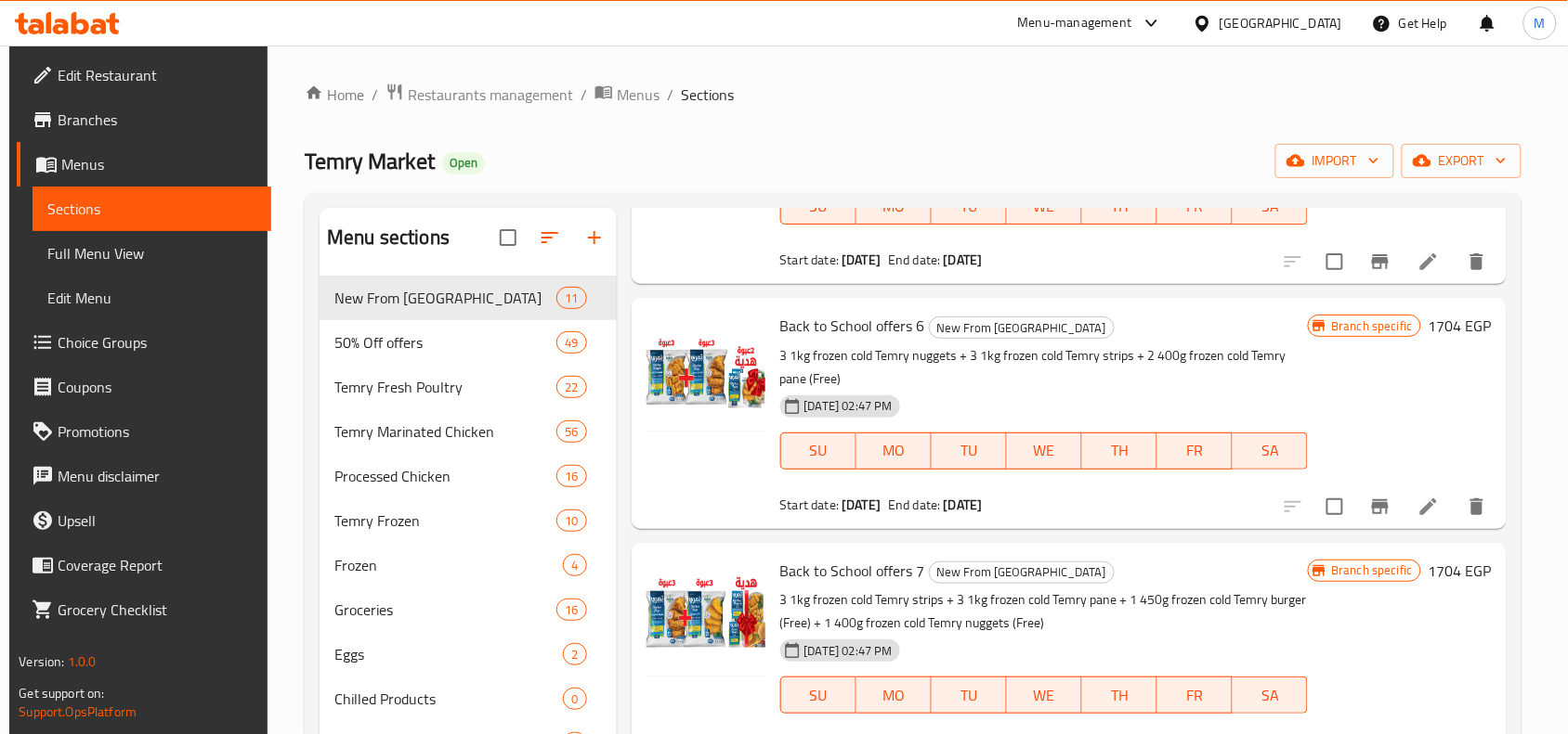
click at [1370, 496] on icon "Branch-specific-item" at bounding box center [1381, 507] width 23 height 23
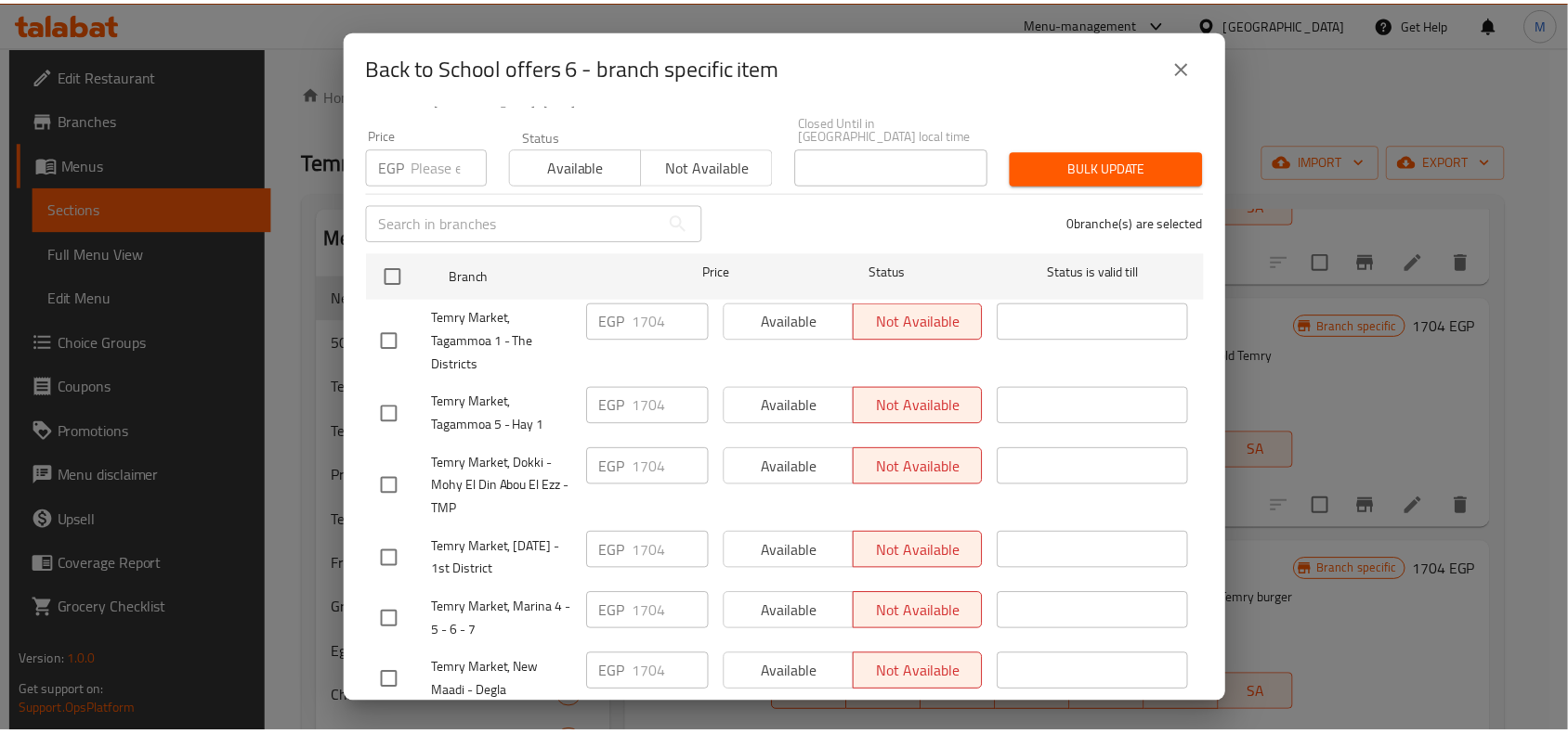
scroll to position [0, 0]
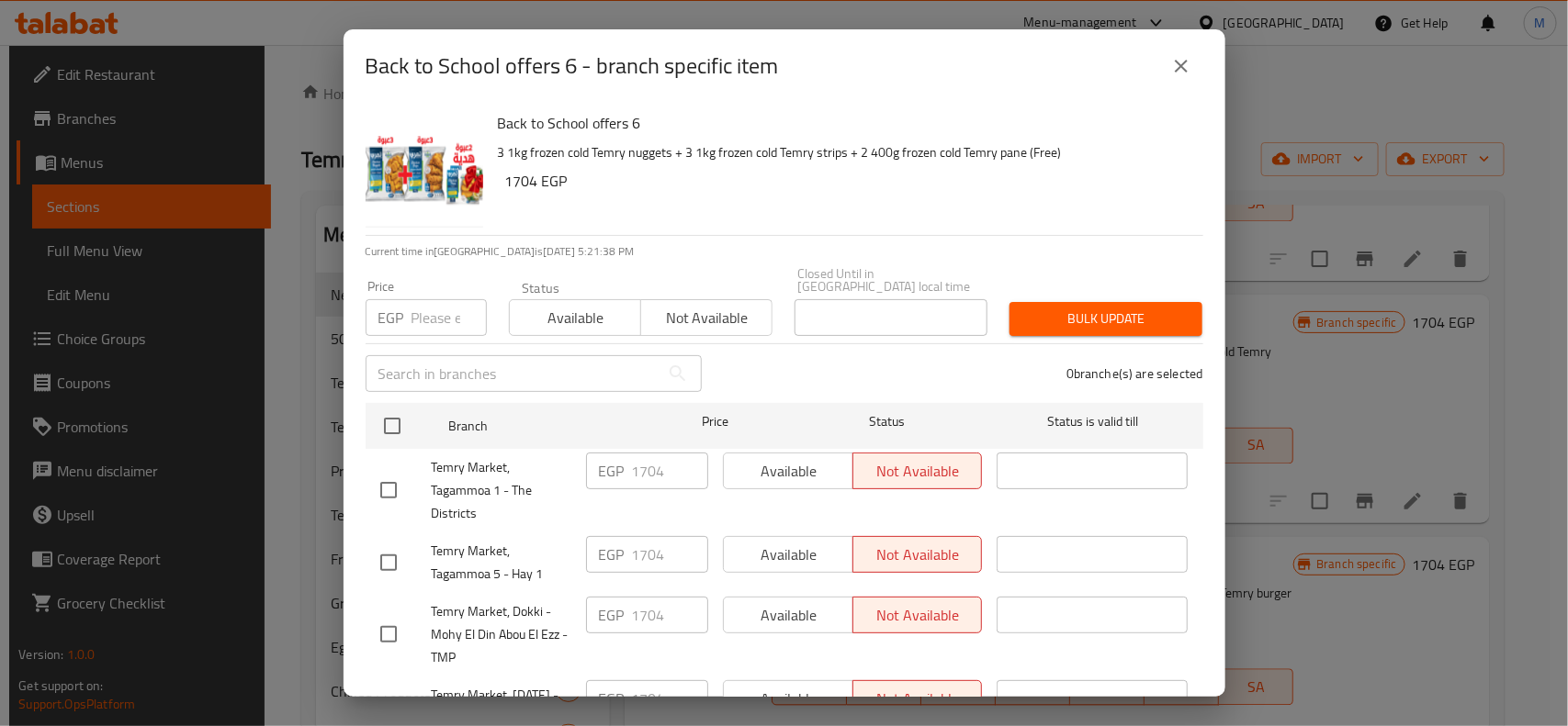
click at [1191, 52] on button "close" at bounding box center [1180, 65] width 44 height 44
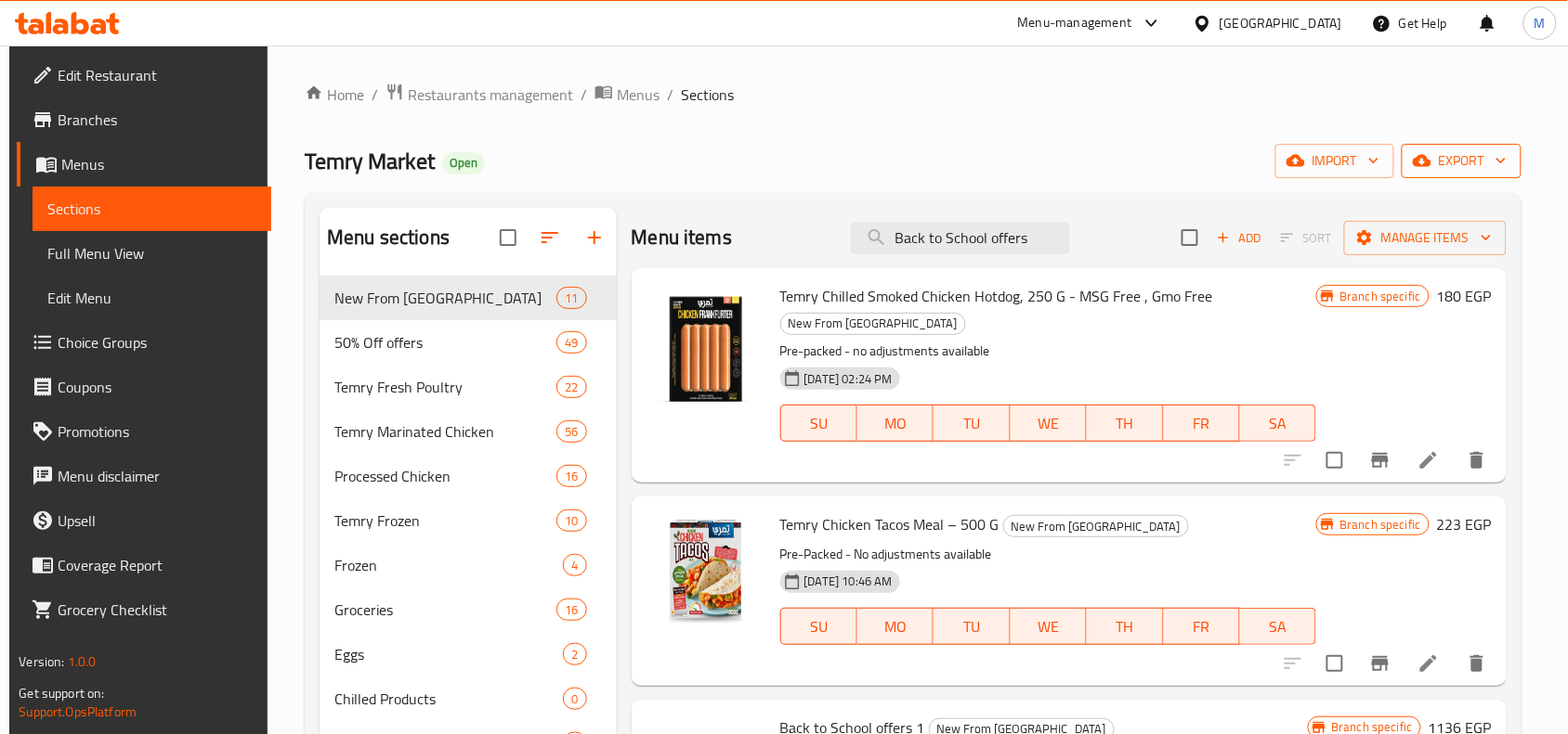
click at [1432, 156] on icon "button" at bounding box center [1422, 161] width 19 height 19
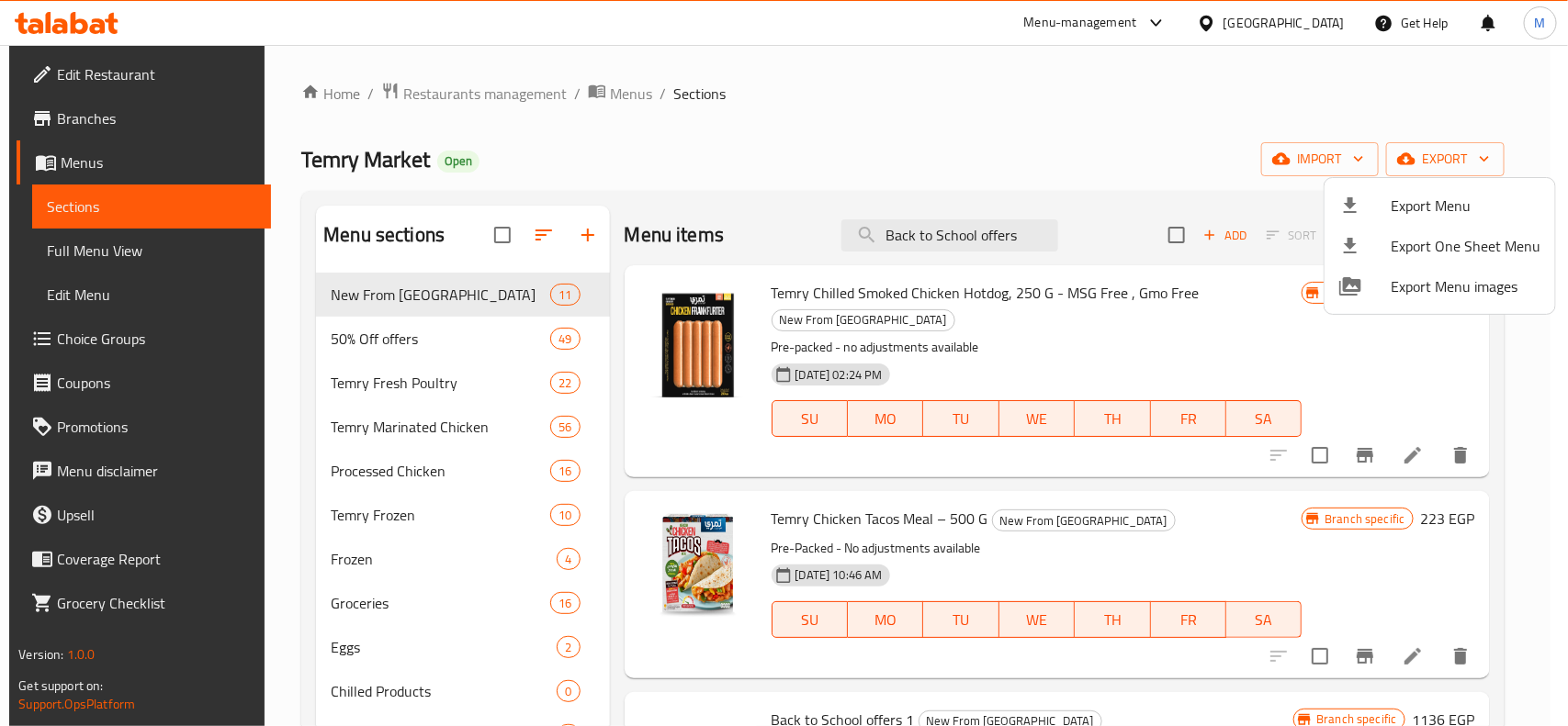
click at [1389, 202] on div at bounding box center [1364, 206] width 51 height 22
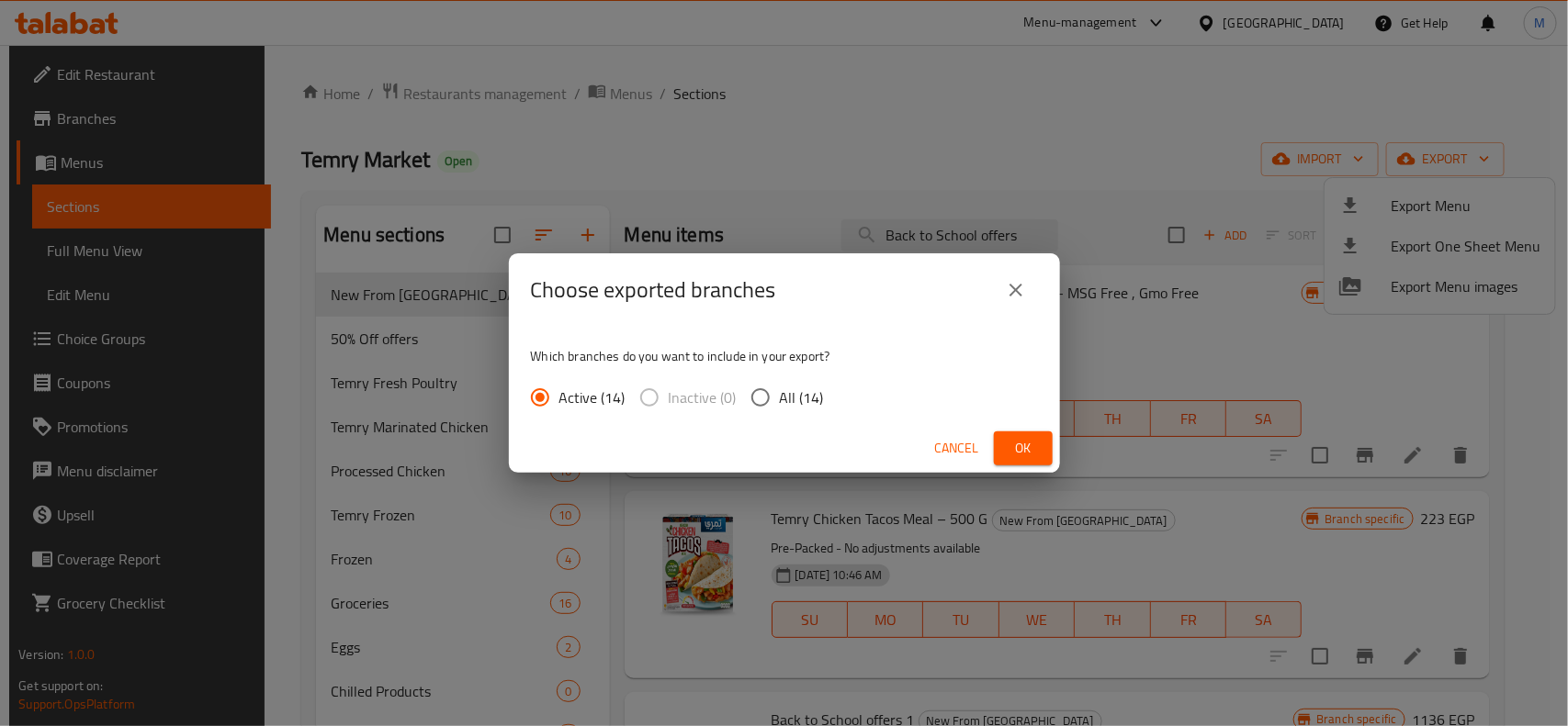
click at [794, 392] on span "All (14)" at bounding box center [801, 398] width 44 height 22
click at [779, 392] on input "All (14)" at bounding box center [760, 397] width 38 height 38
radio input "true"
click at [1043, 437] on button "Ok" at bounding box center [1022, 448] width 59 height 34
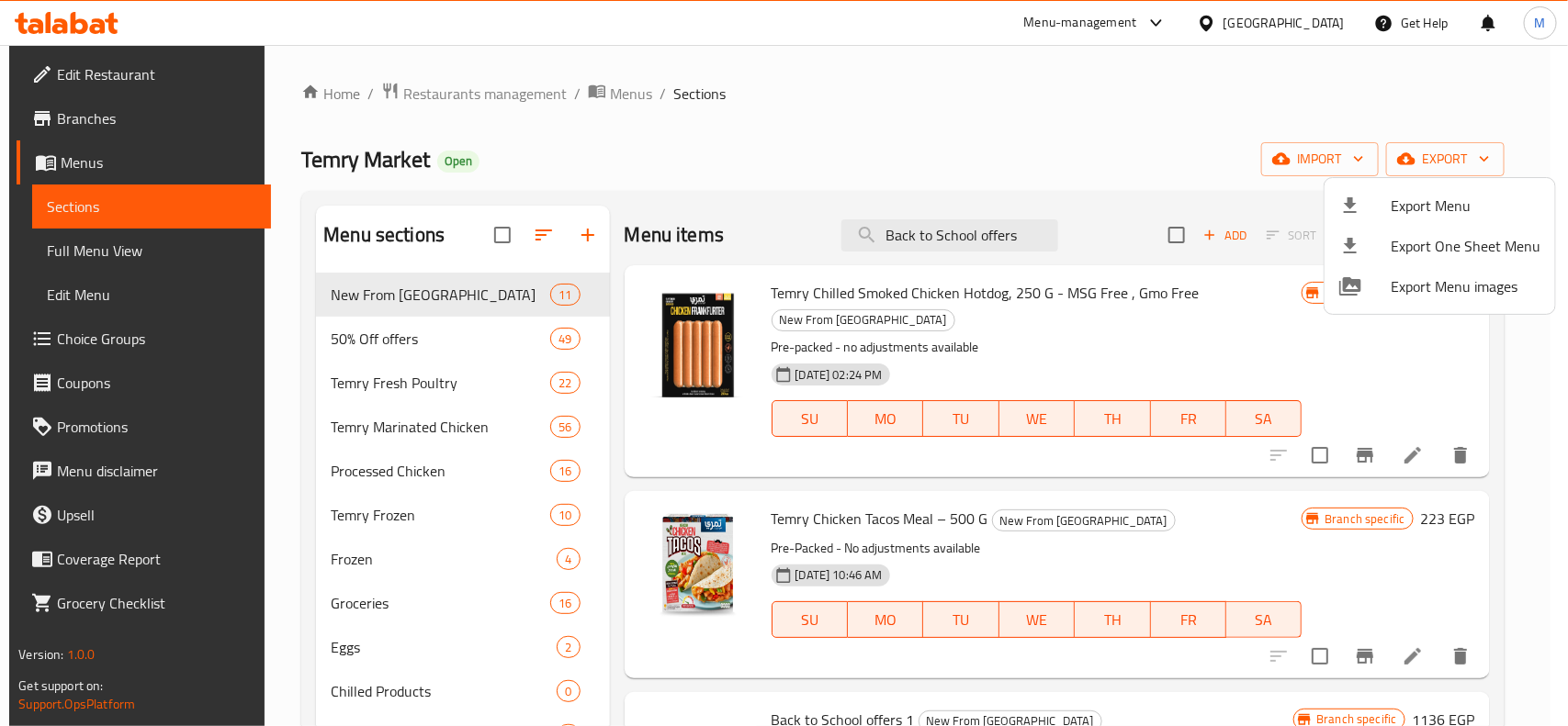
click at [840, 148] on div at bounding box center [784, 363] width 1568 height 726
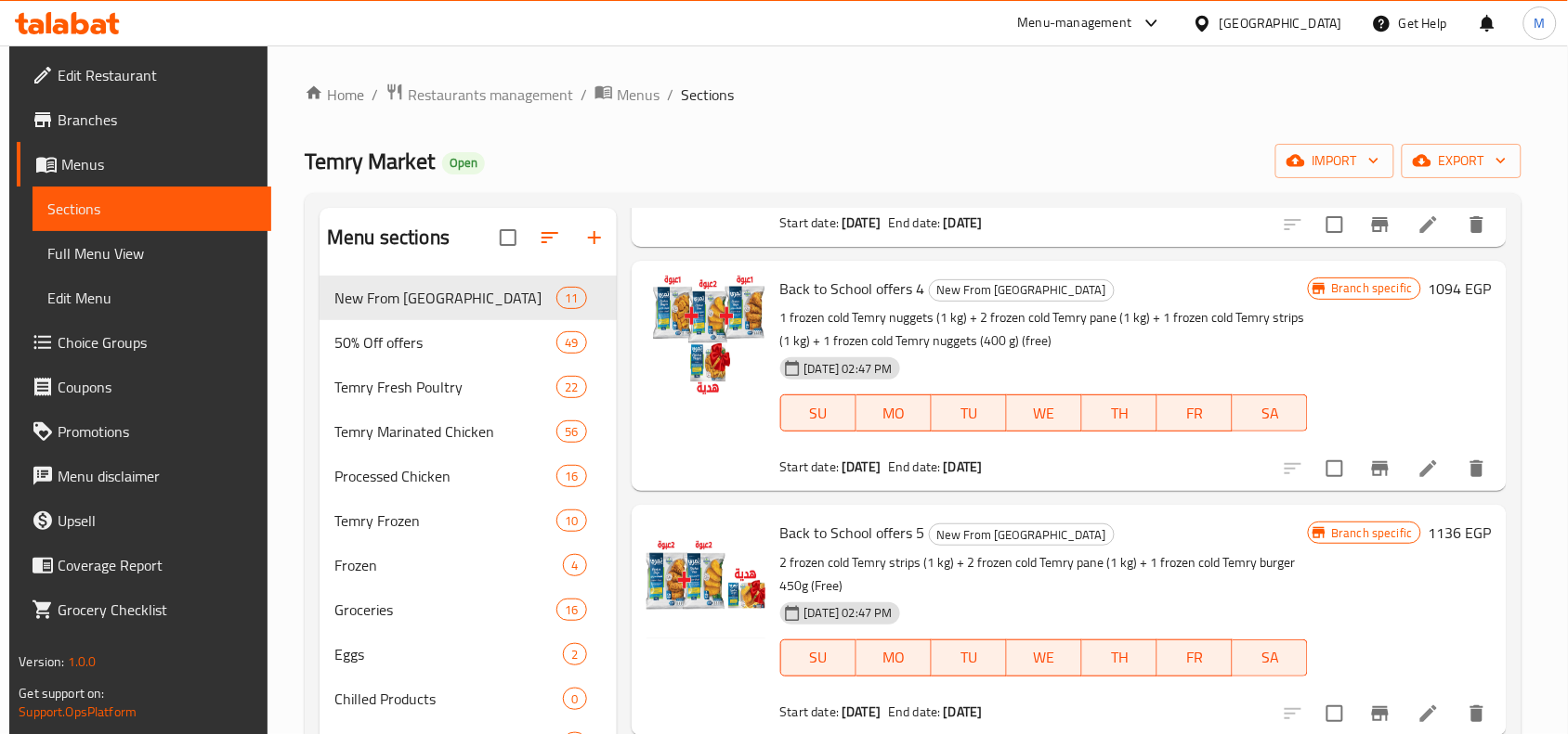
scroll to position [1161, 0]
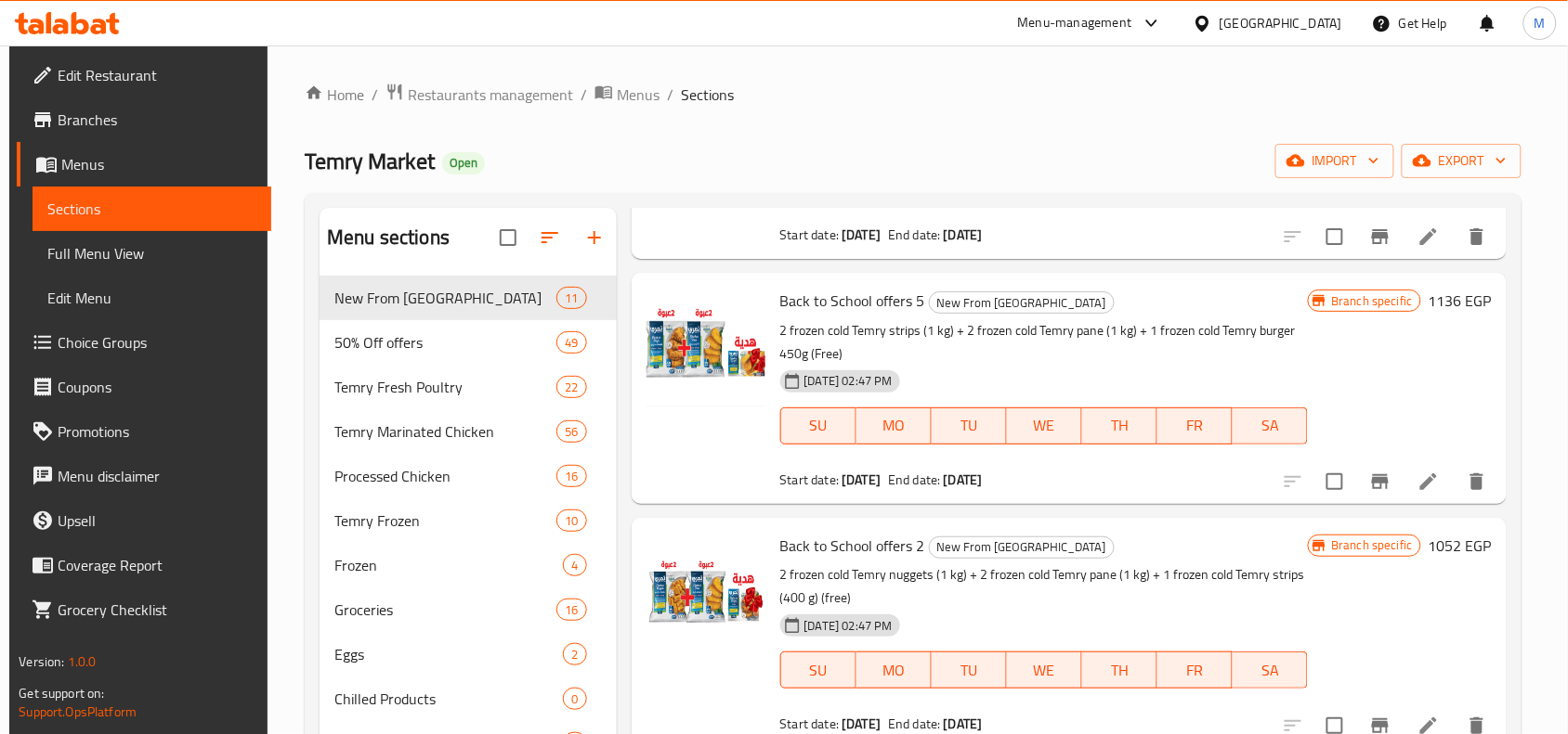
click at [1433, 288] on h6 "1136 EGP" at bounding box center [1460, 301] width 63 height 26
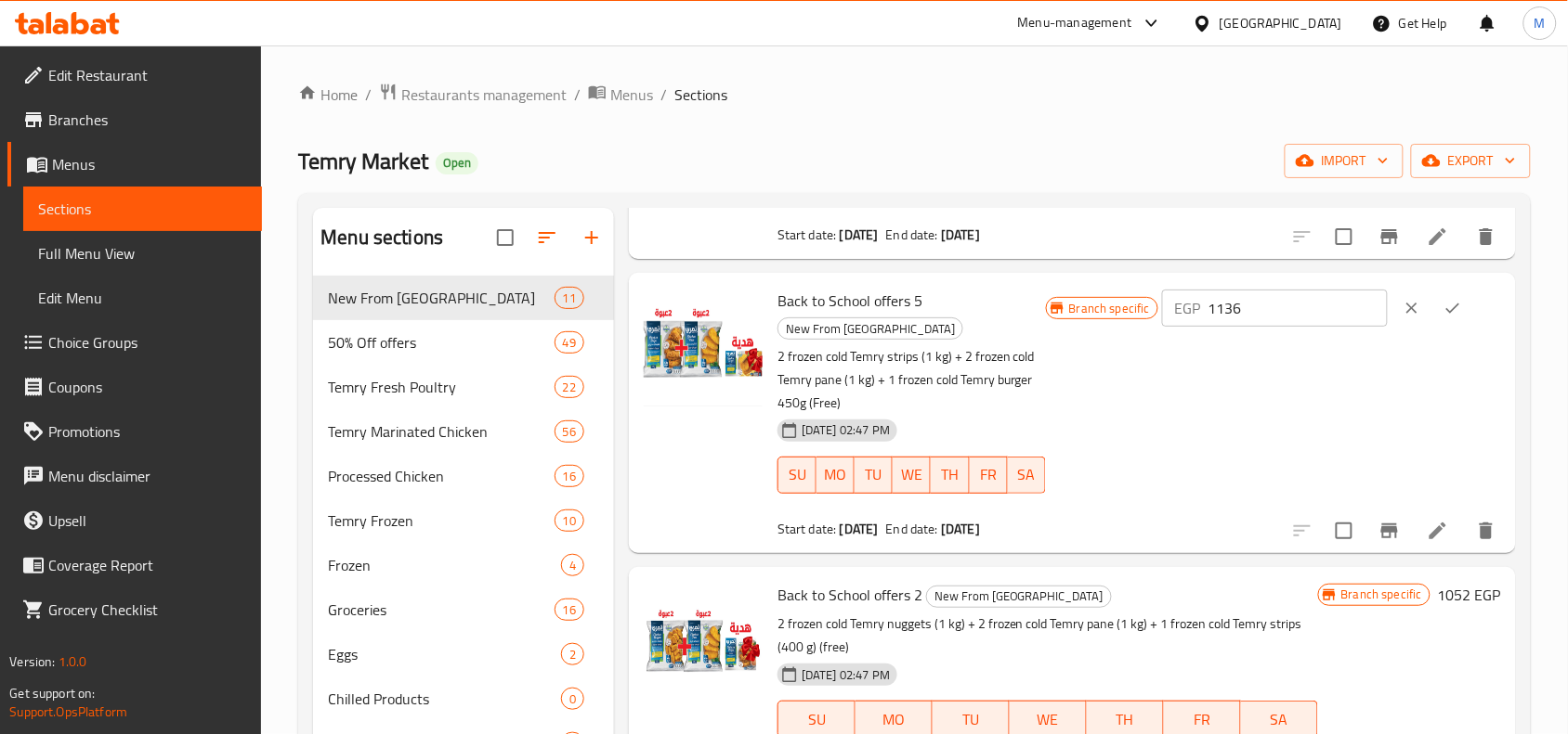
click at [1222, 290] on div "EGP 1136 ​" at bounding box center [1275, 308] width 226 height 37
click at [1266, 290] on input "1136" at bounding box center [1299, 308] width 180 height 37
click at [1233, 290] on input "1136" at bounding box center [1299, 308] width 180 height 37
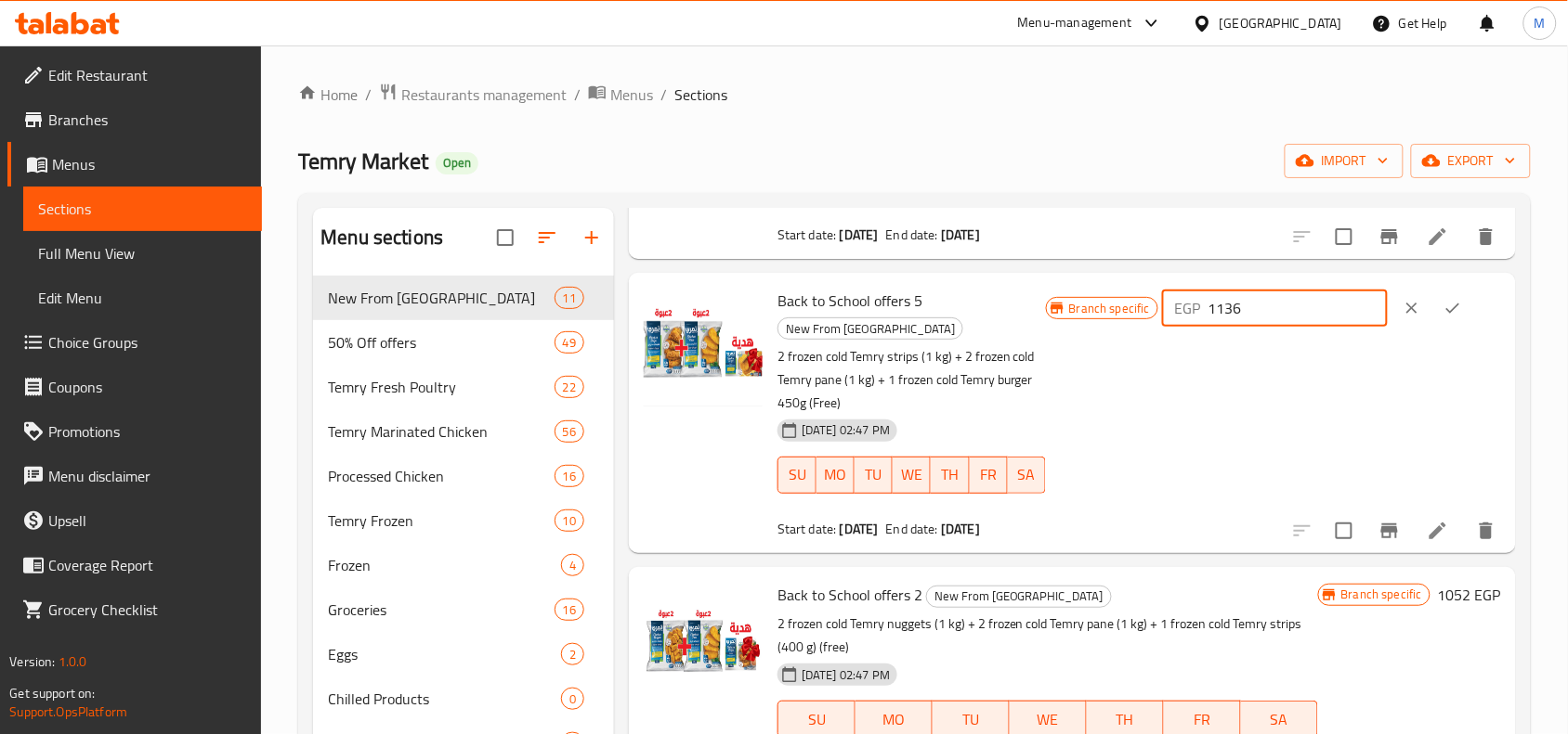
paste input "261"
type input "1261"
click at [1446, 299] on icon "ok" at bounding box center [1453, 308] width 19 height 19
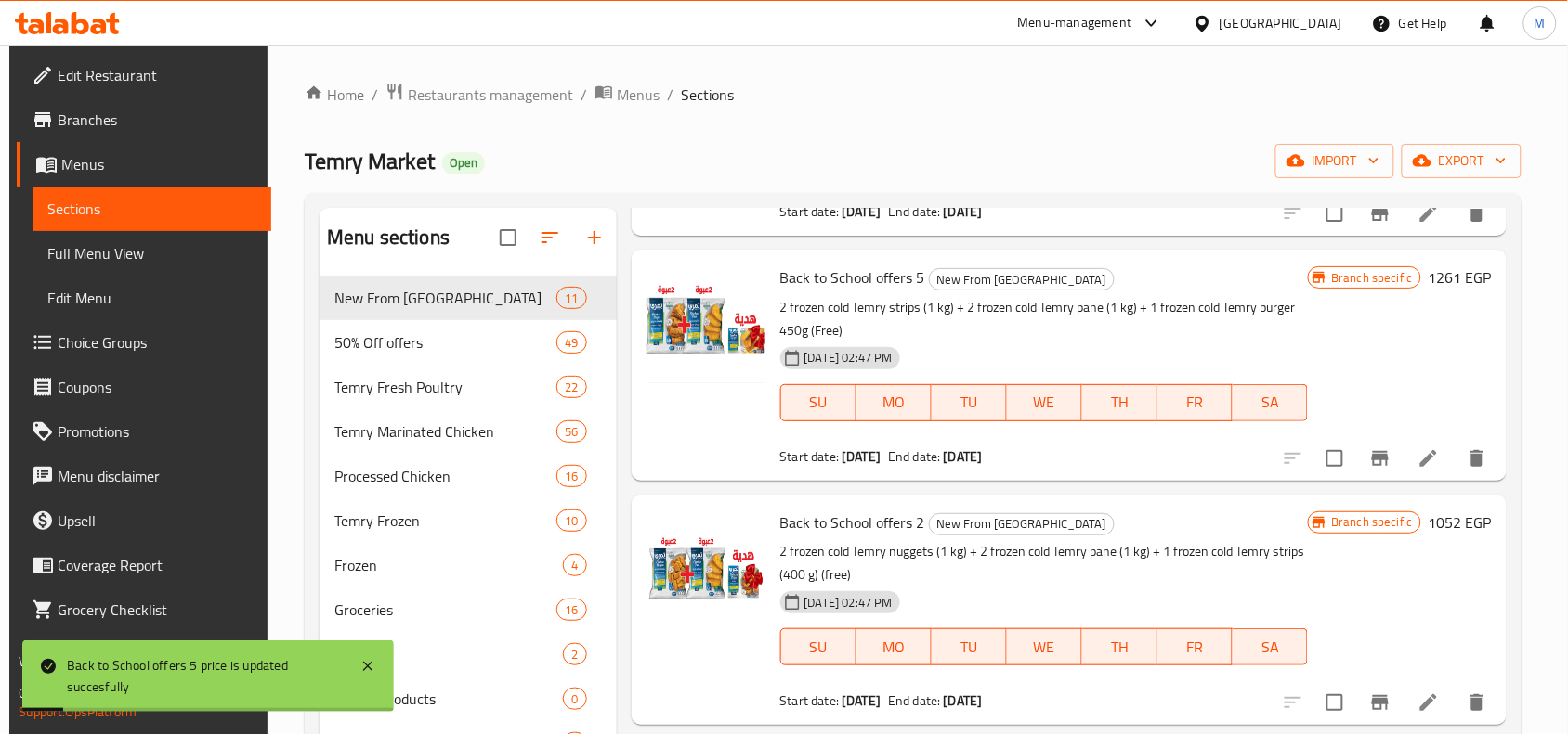
scroll to position [1137, 0]
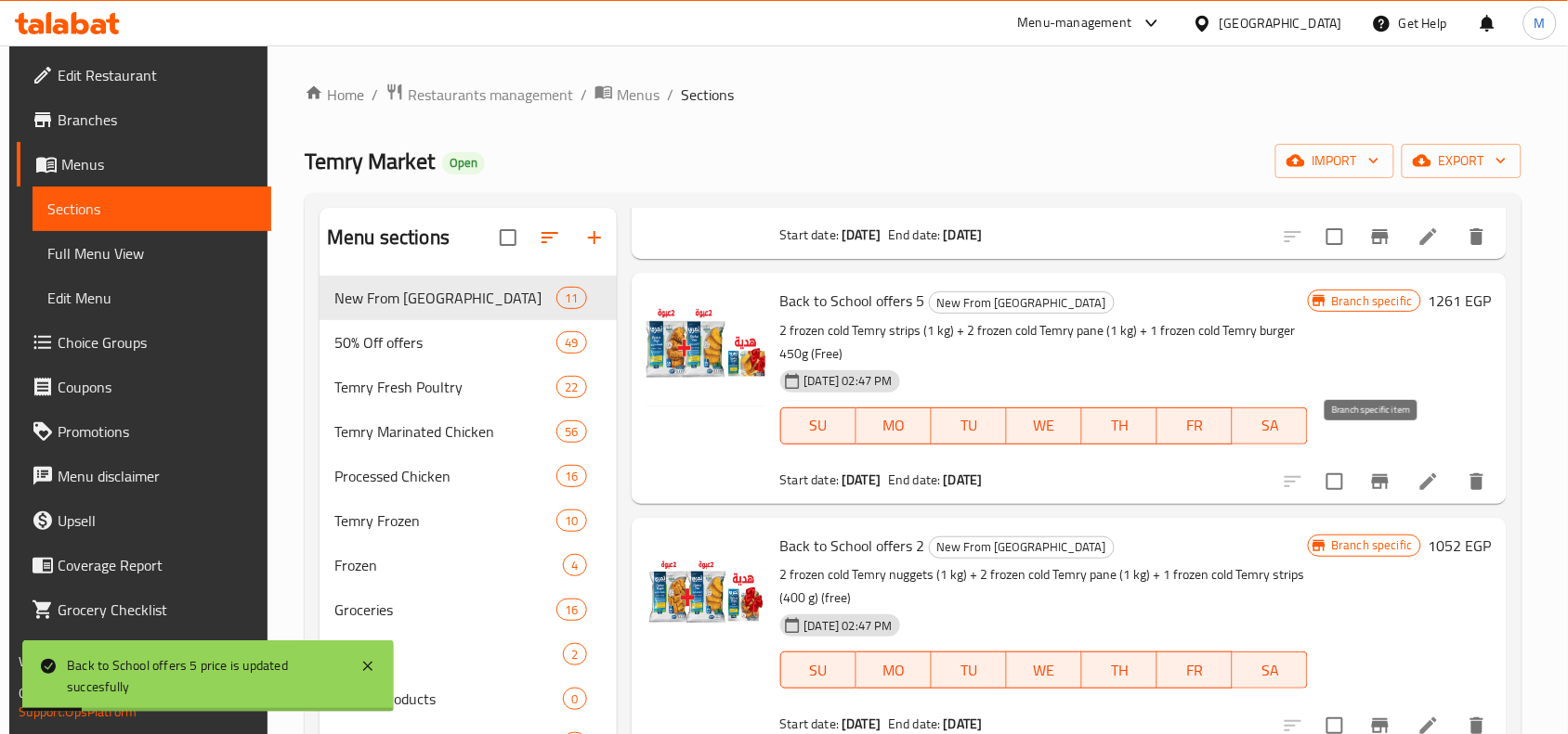
click at [1373, 474] on icon "Branch-specific-item" at bounding box center [1381, 482] width 17 height 15
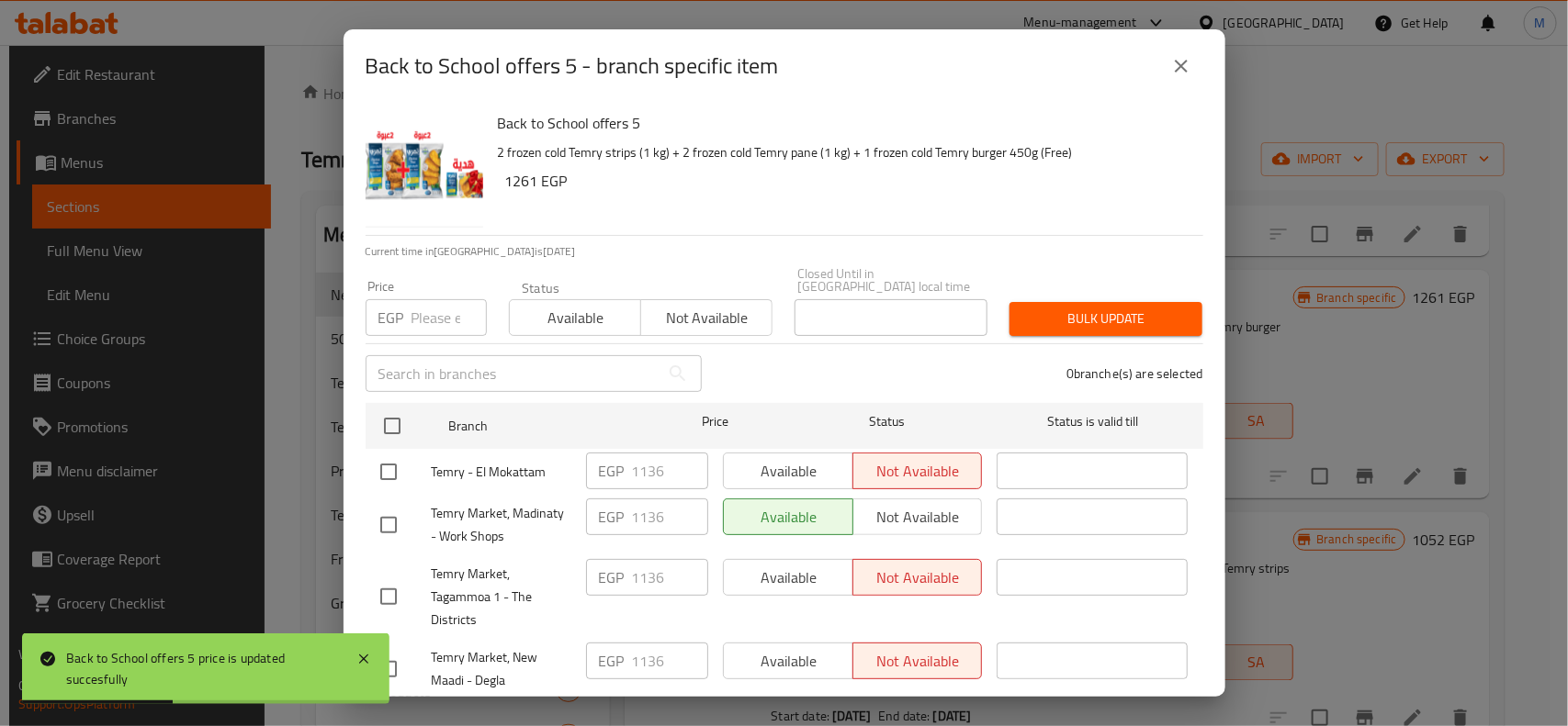
click at [428, 299] on input "number" at bounding box center [449, 317] width 76 height 36
paste input "1261"
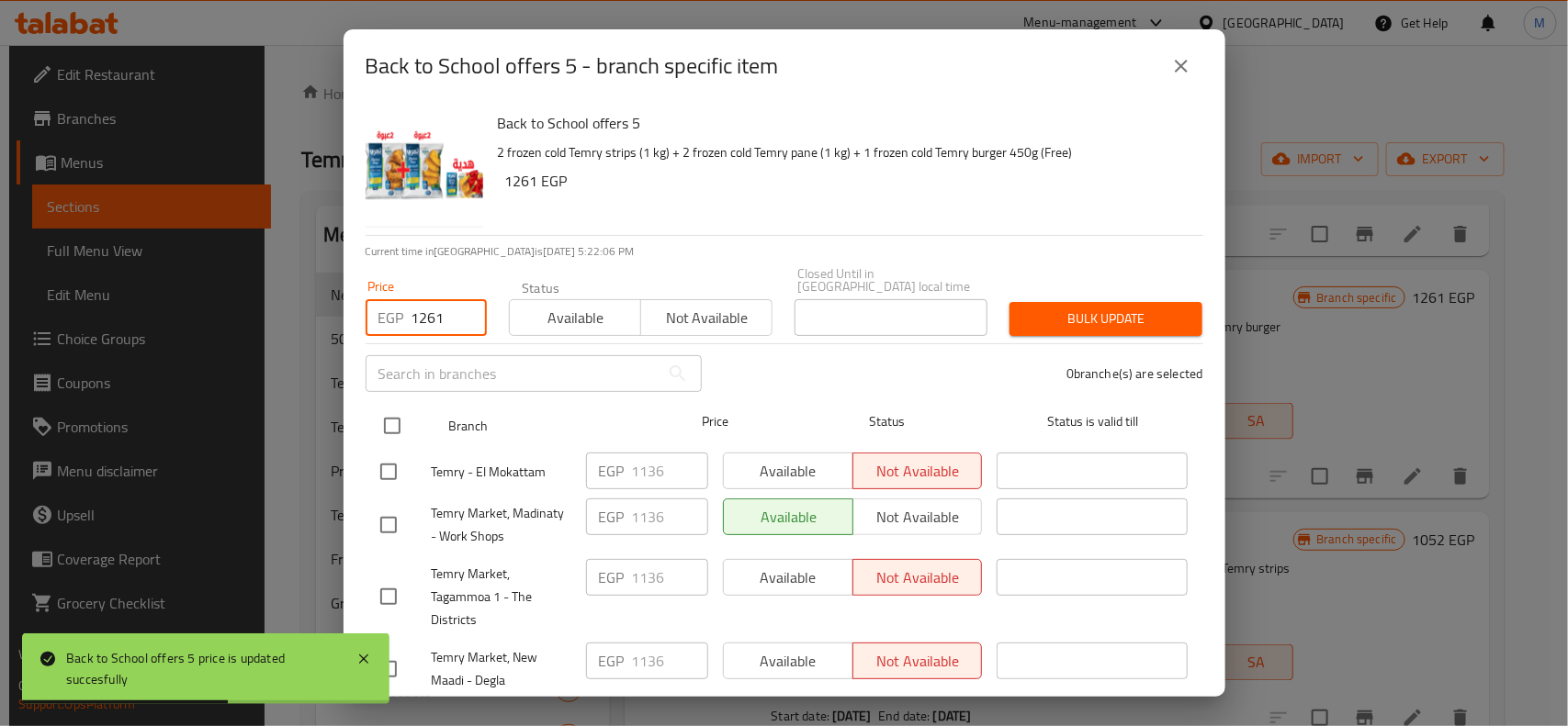
type input "1261"
click at [396, 406] on input "checkbox" at bounding box center [392, 425] width 38 height 38
checkbox input "true"
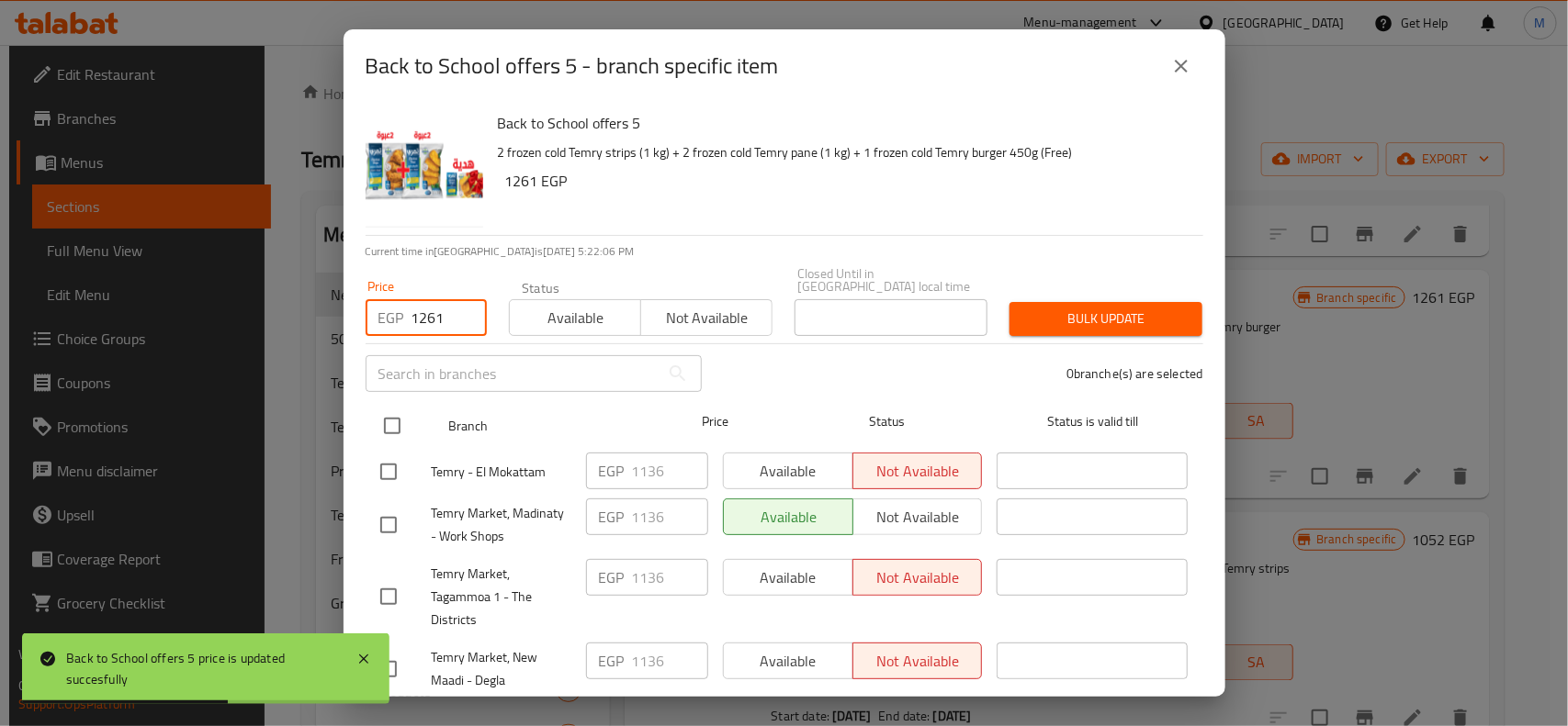
checkbox input "true"
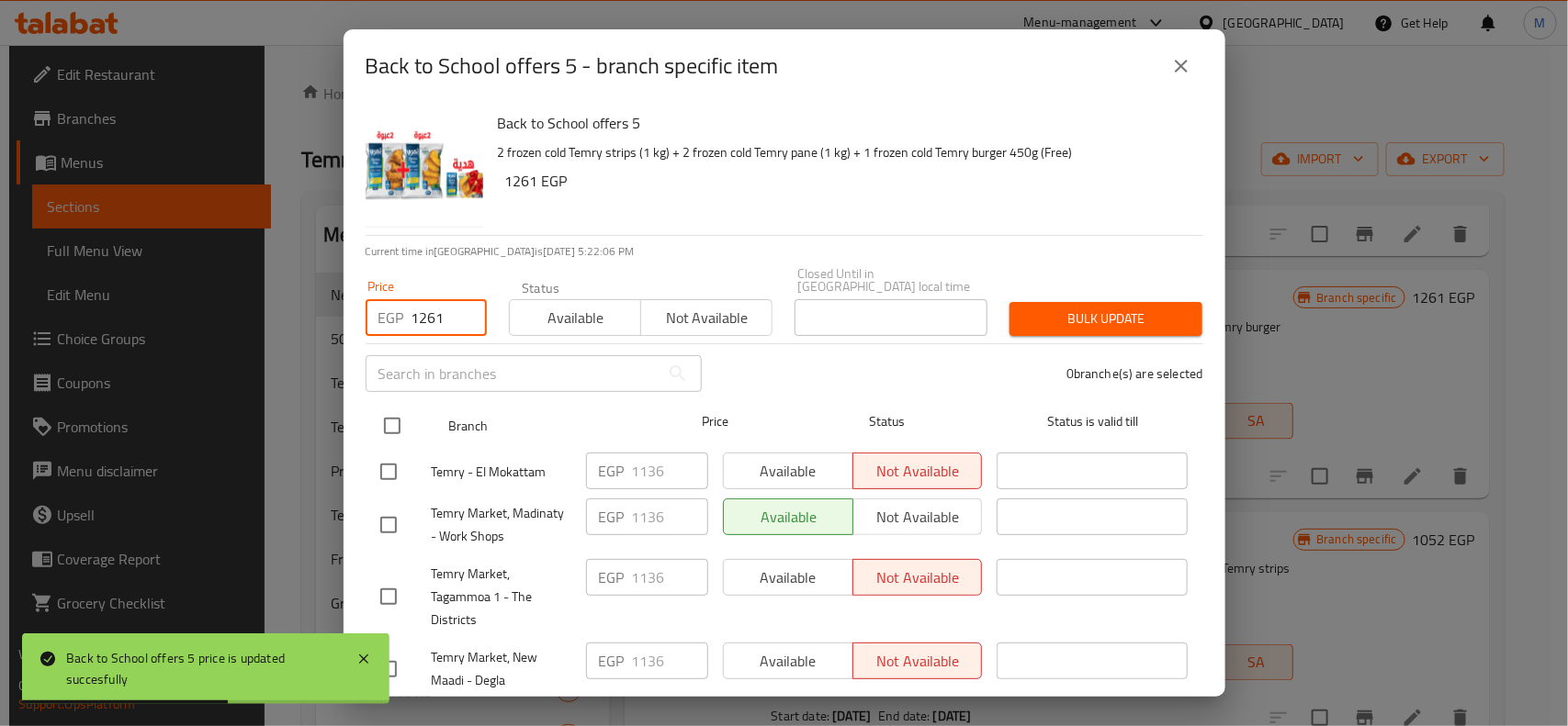
checkbox input "true"
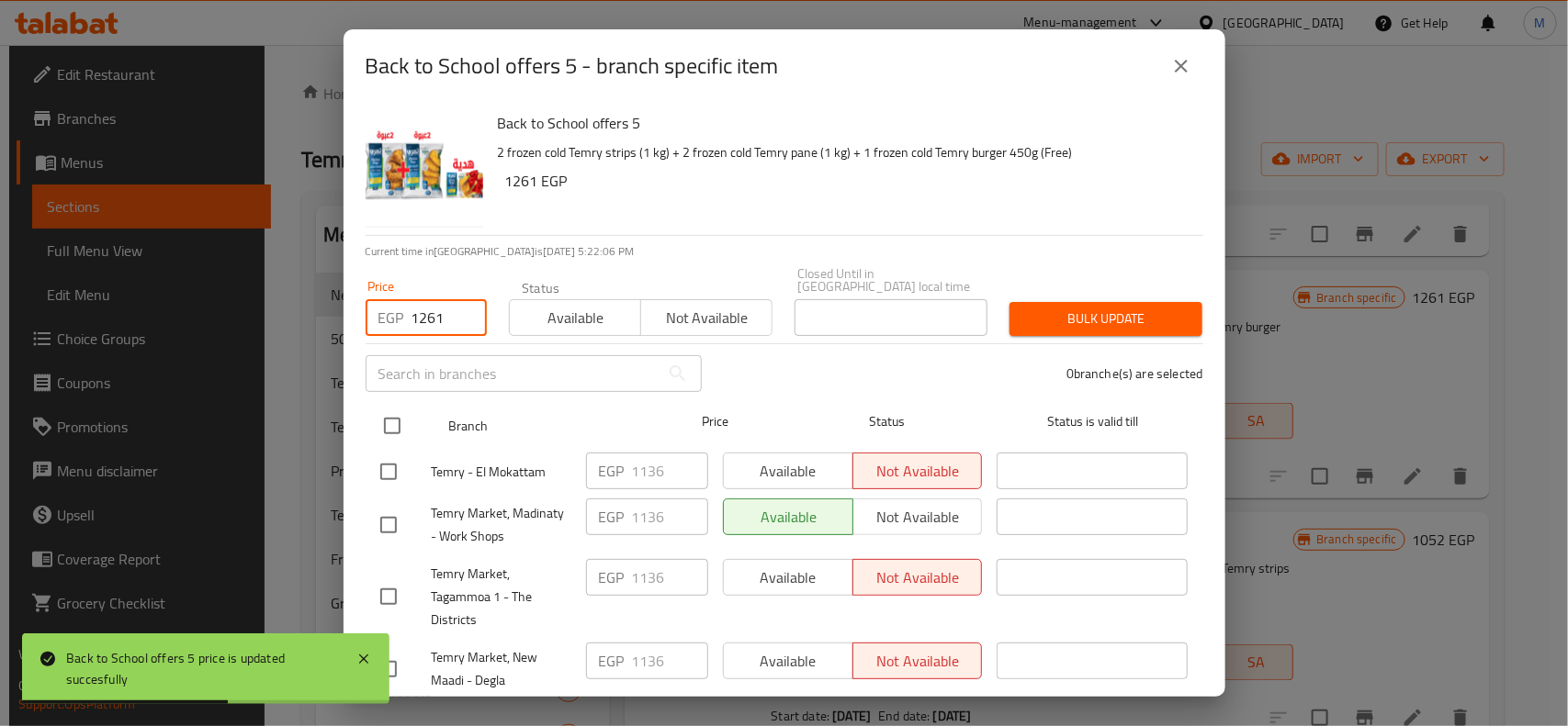
checkbox input "true"
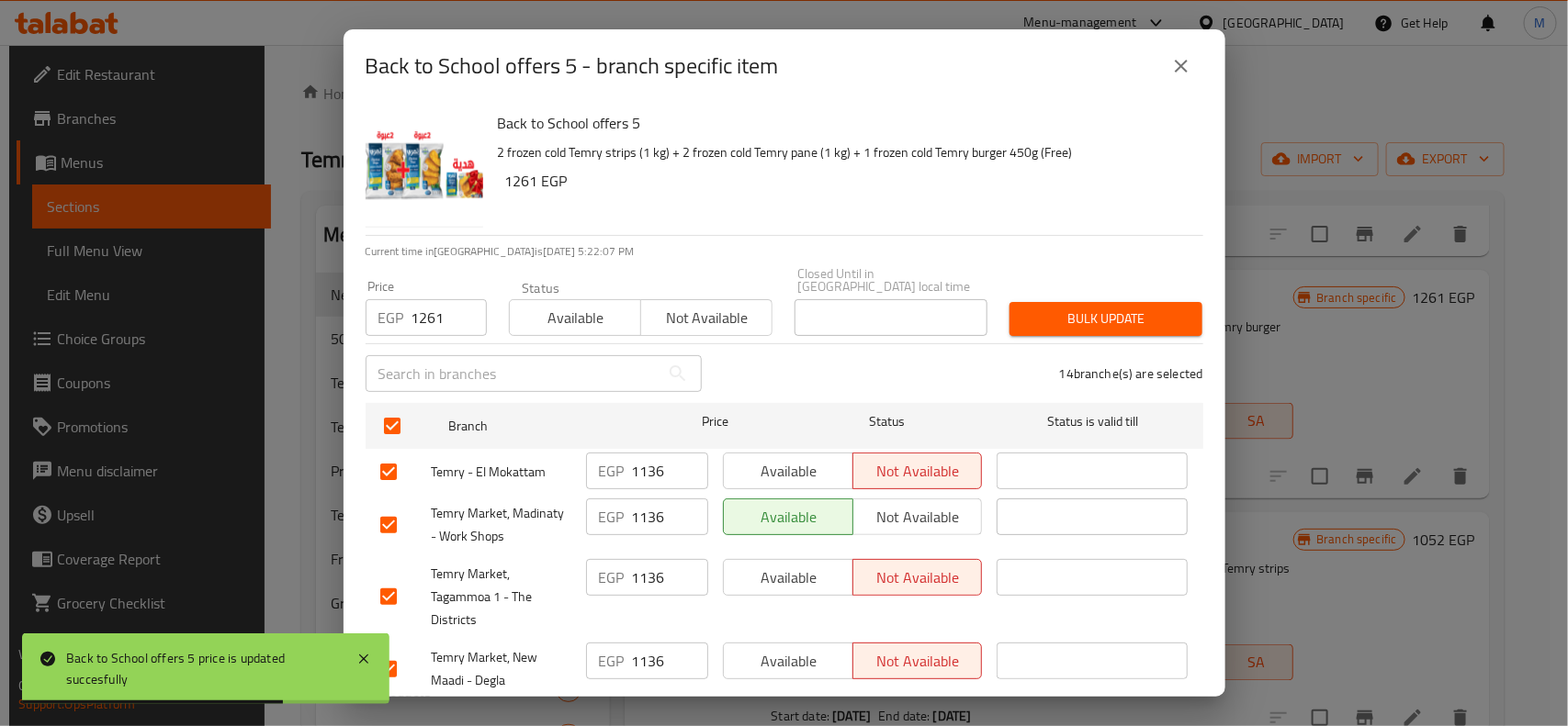
click at [1099, 307] on span "Bulk update" at bounding box center [1105, 319] width 164 height 23
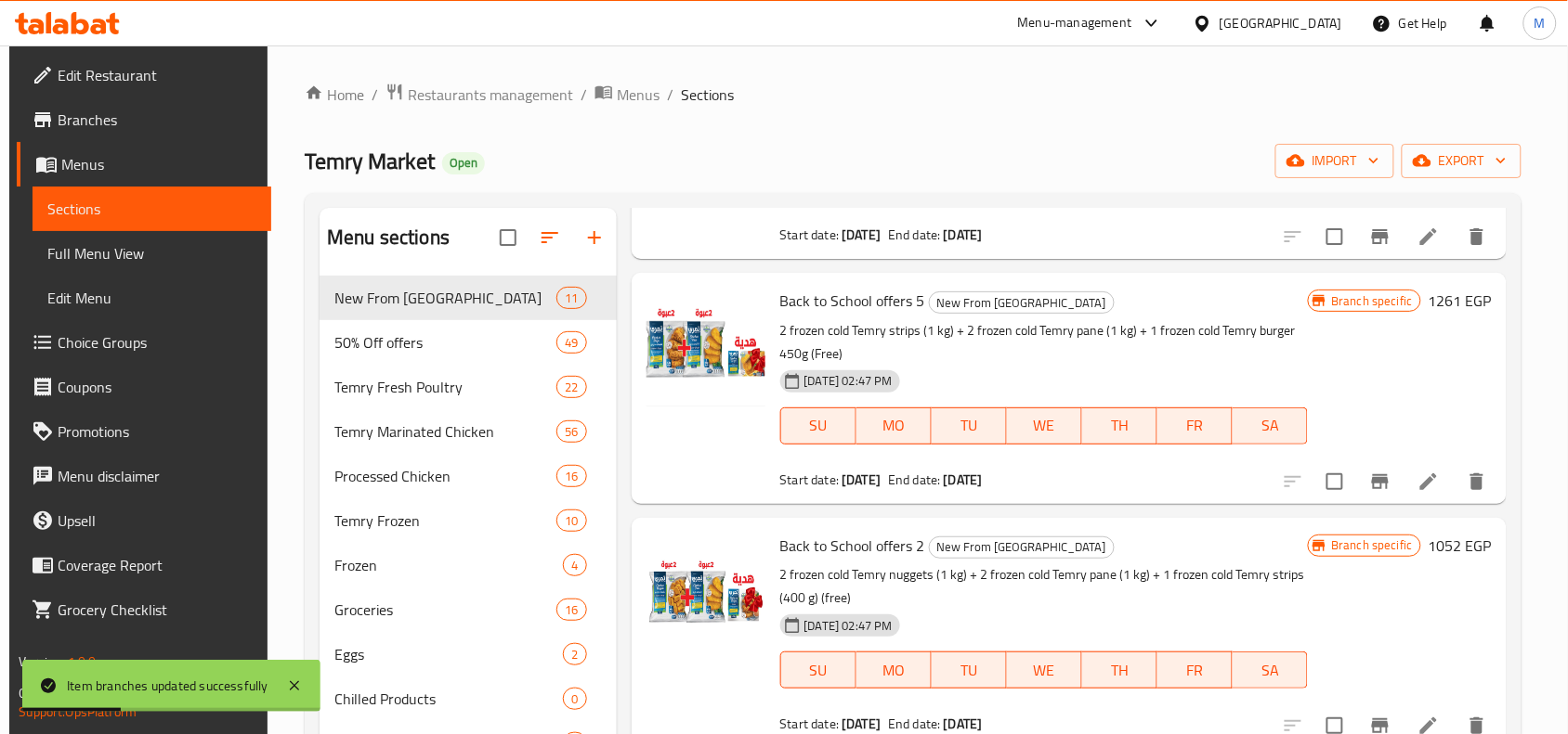
click at [1162, 533] on h6 "Back to School offers 2 New From [GEOGRAPHIC_DATA]" at bounding box center [1044, 546] width 528 height 26
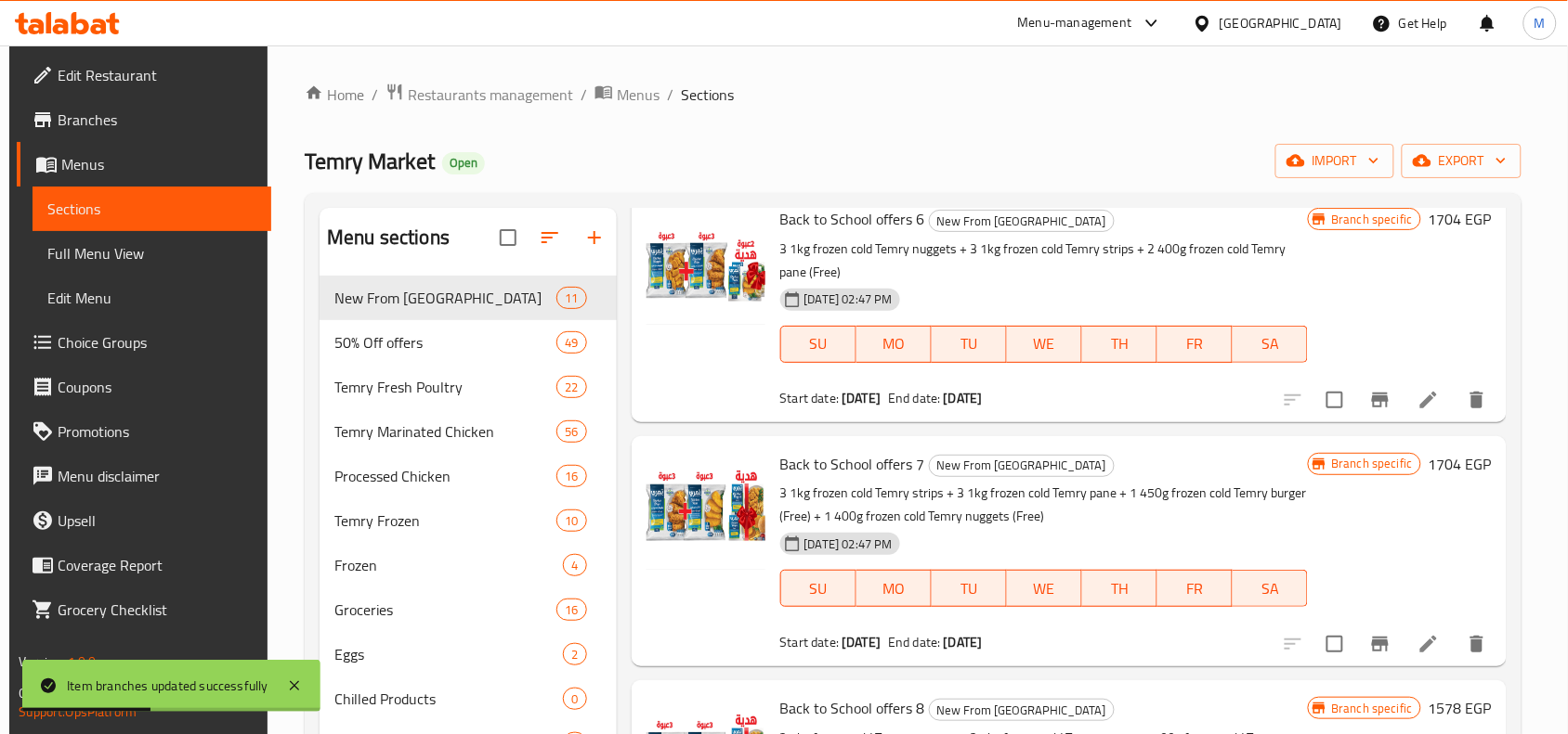
scroll to position [1717, 0]
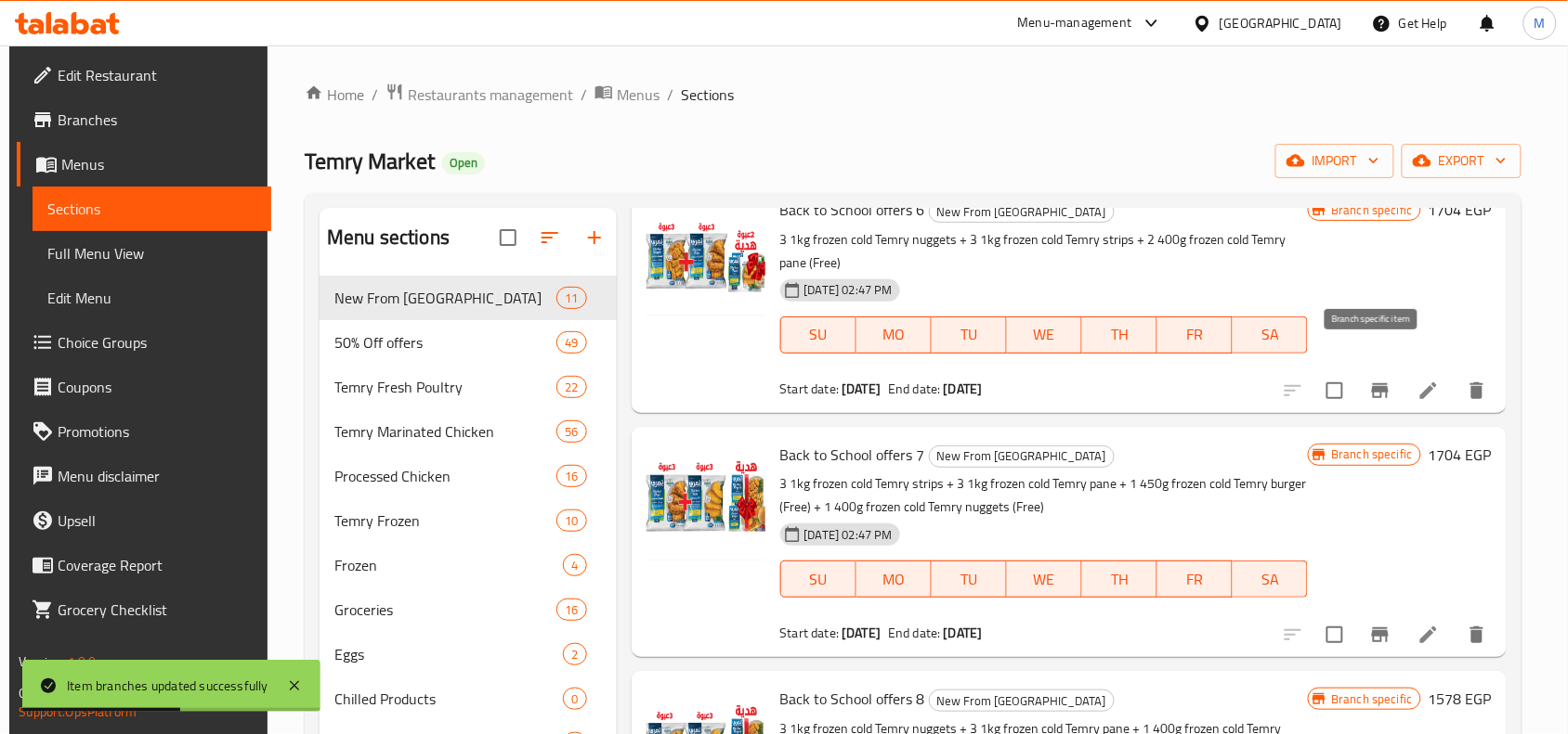
click at [1387, 368] on button "Branch-specific-item" at bounding box center [1380, 390] width 44 height 44
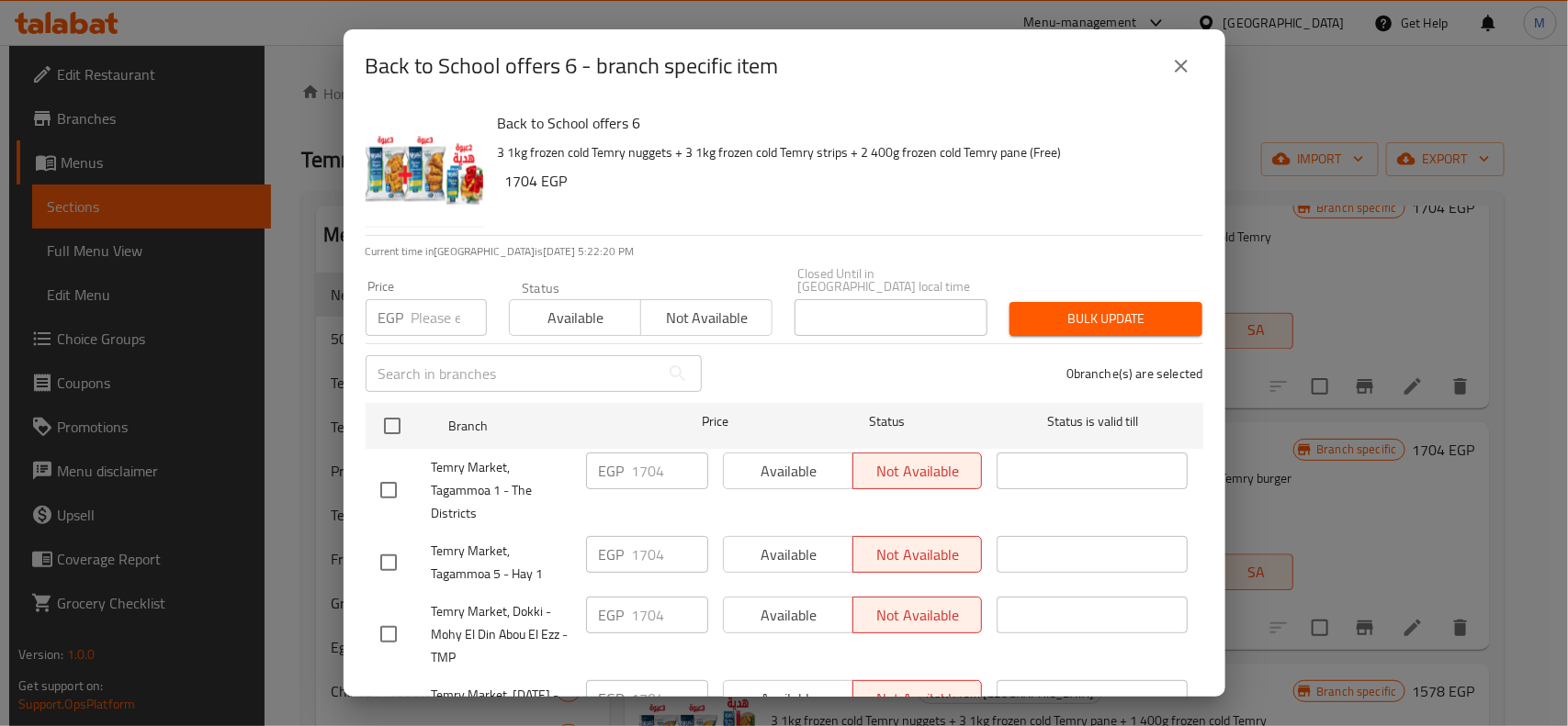
click at [424, 305] on input "number" at bounding box center [449, 317] width 76 height 36
paste input "1950"
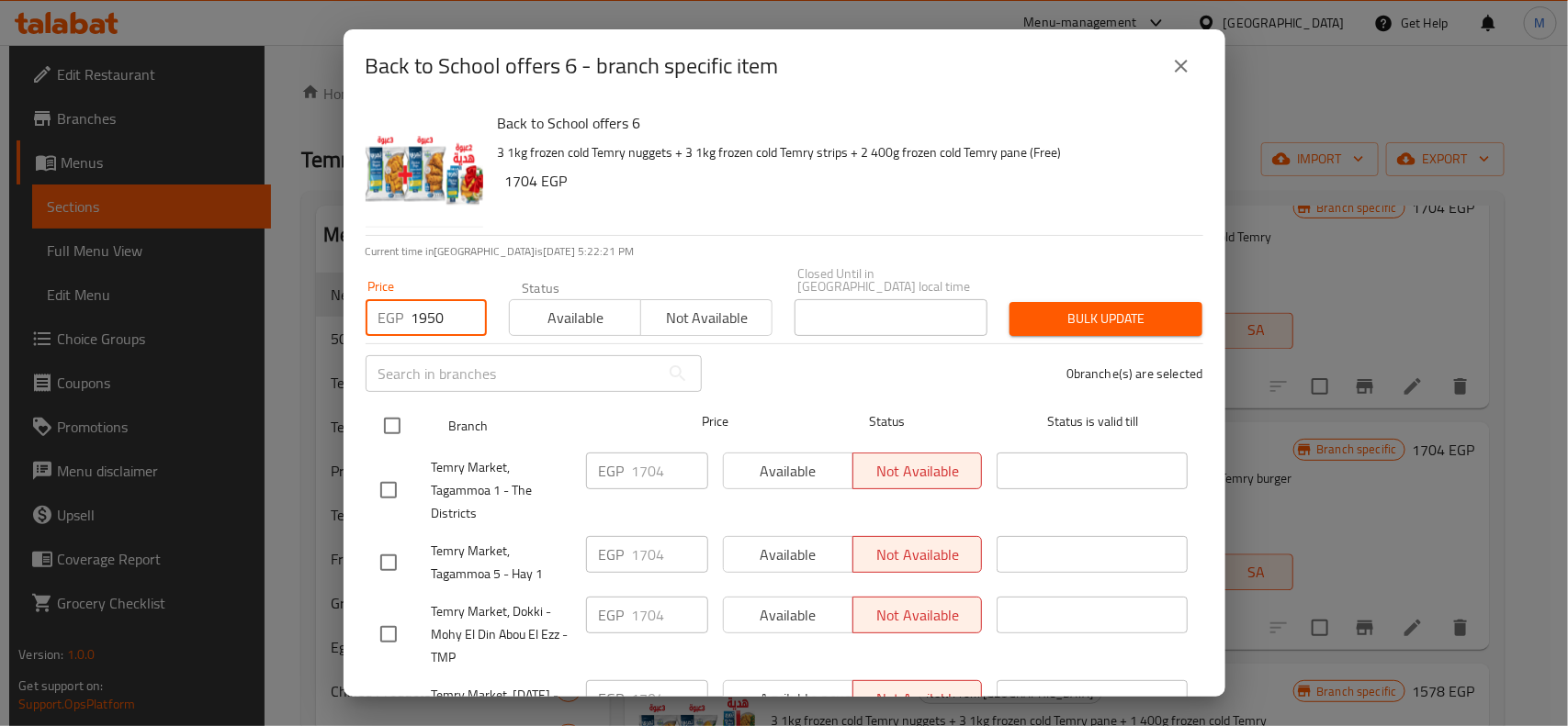
type input "1950"
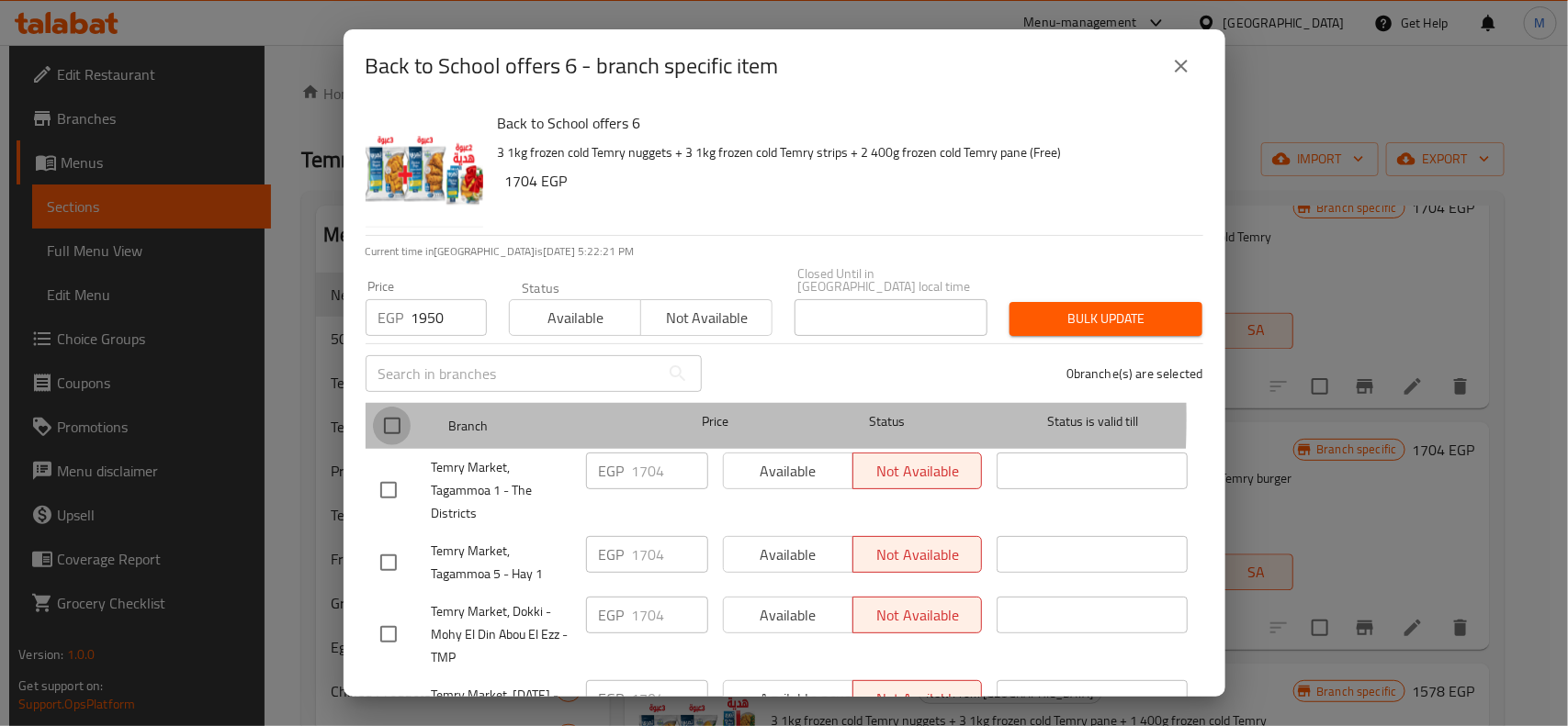
click at [387, 406] on input "checkbox" at bounding box center [392, 425] width 38 height 38
checkbox input "true"
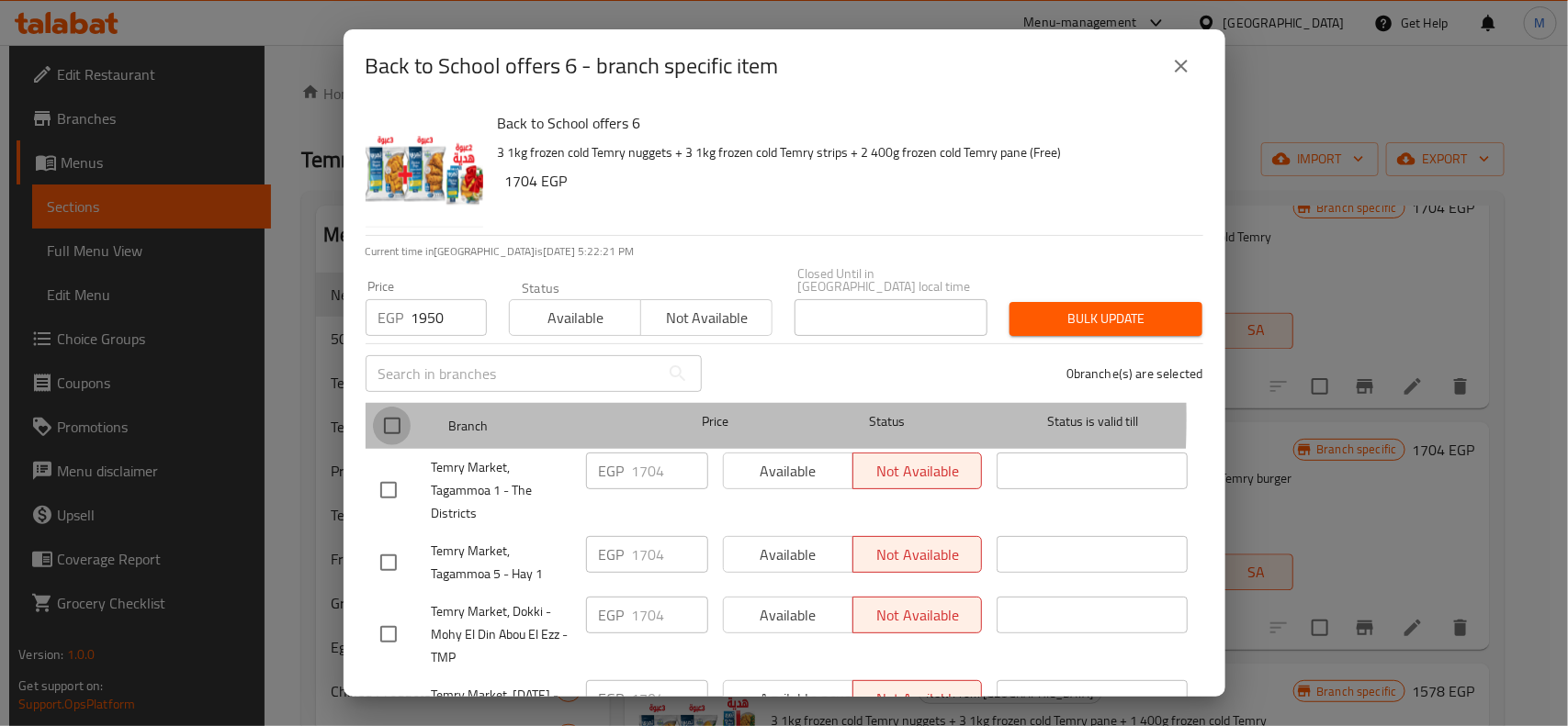
checkbox input "true"
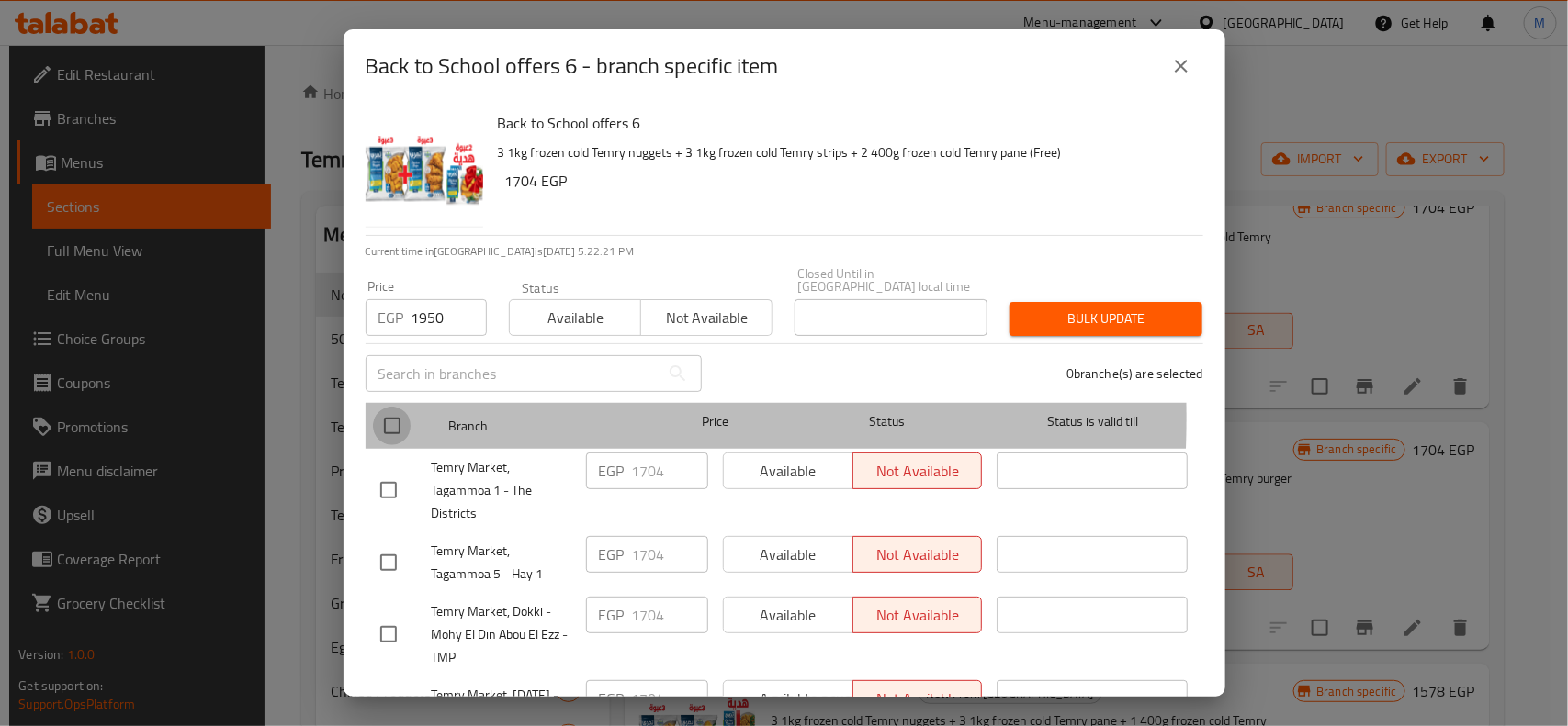
checkbox input "true"
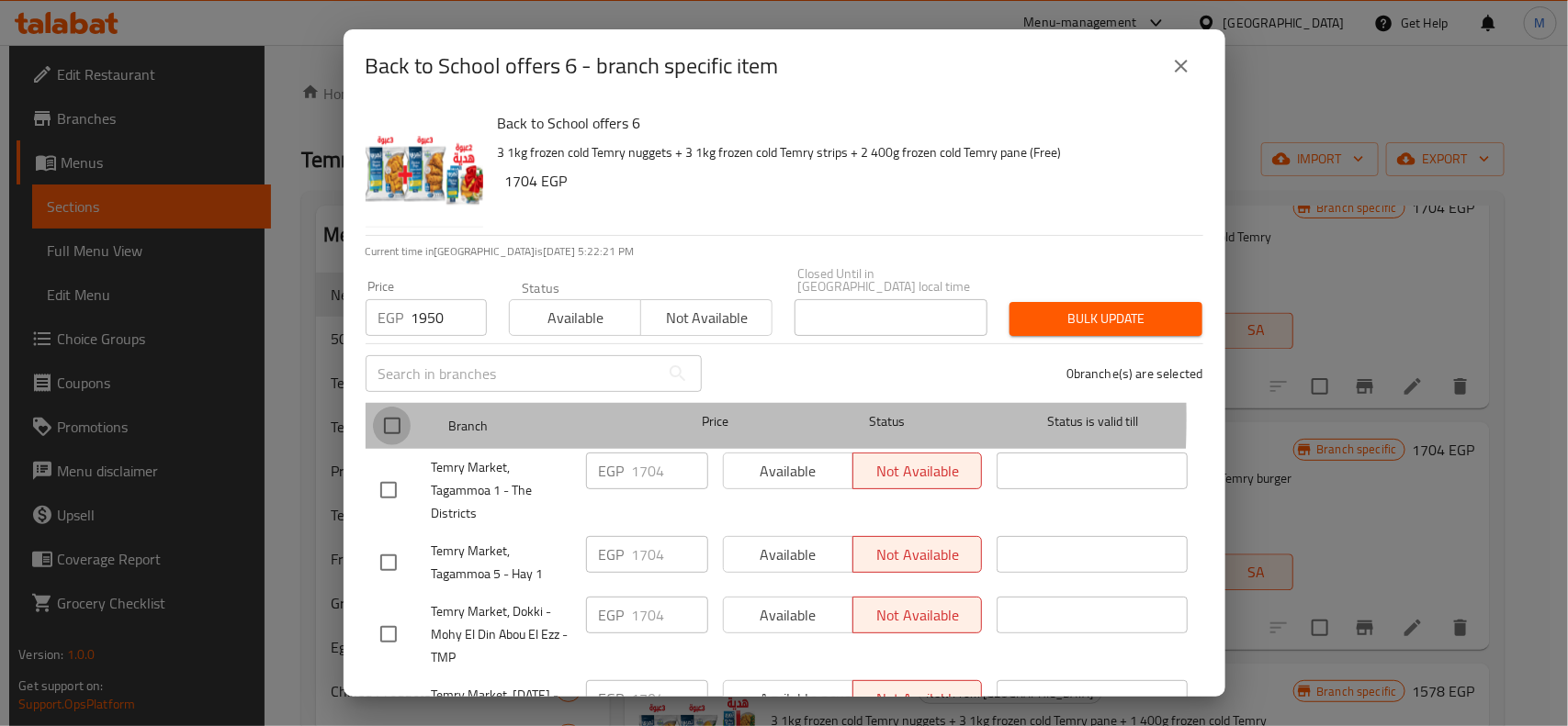
checkbox input "true"
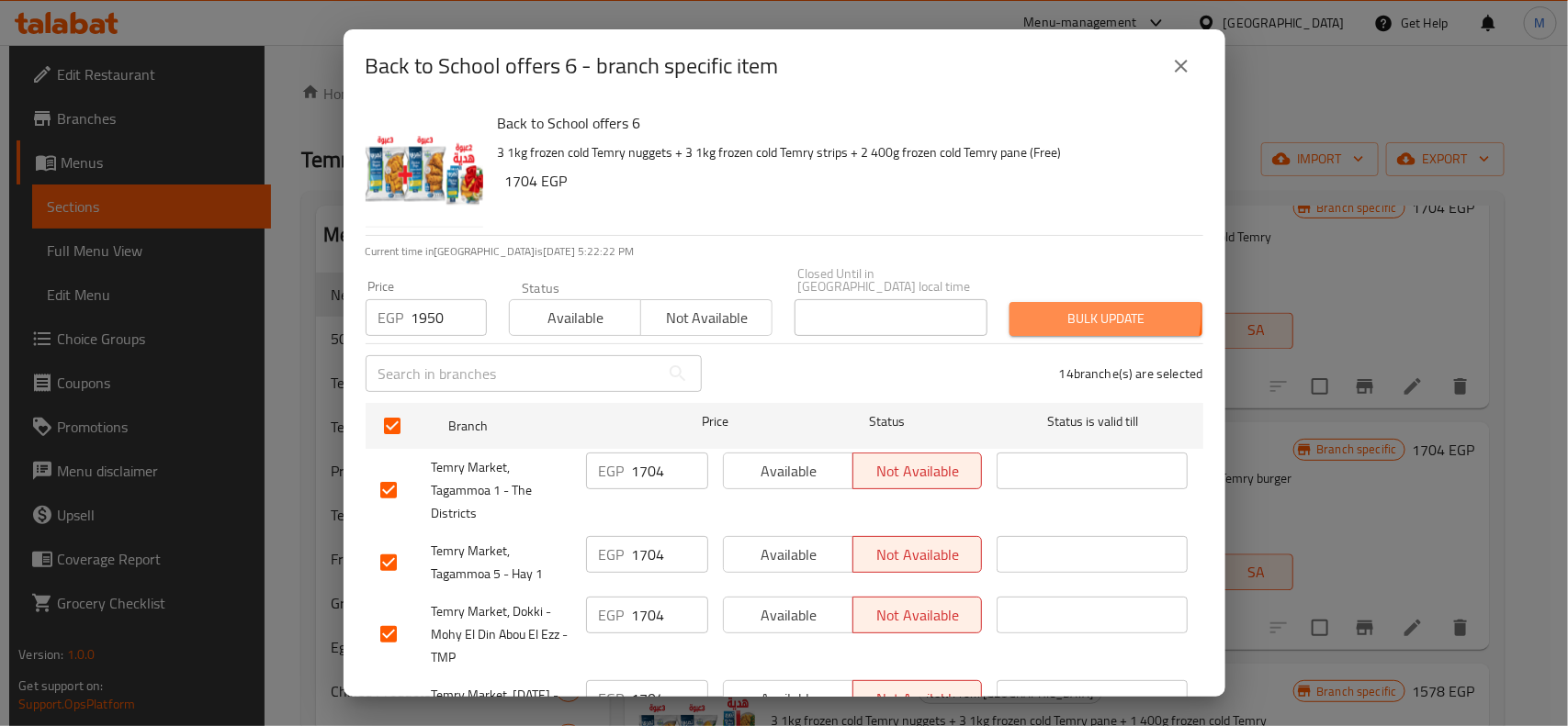
click at [1062, 307] on span "Bulk update" at bounding box center [1105, 319] width 164 height 23
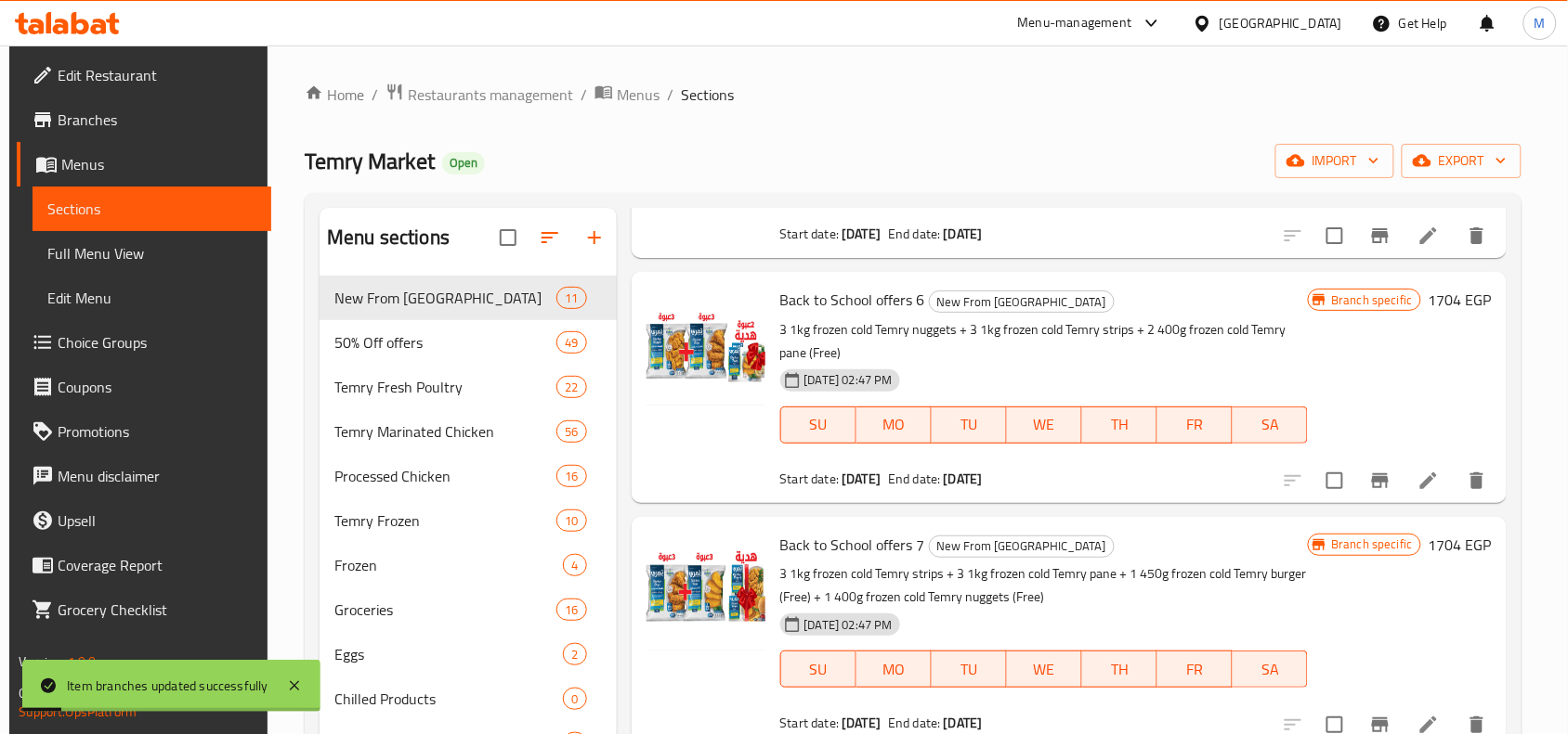
scroll to position [1601, 0]
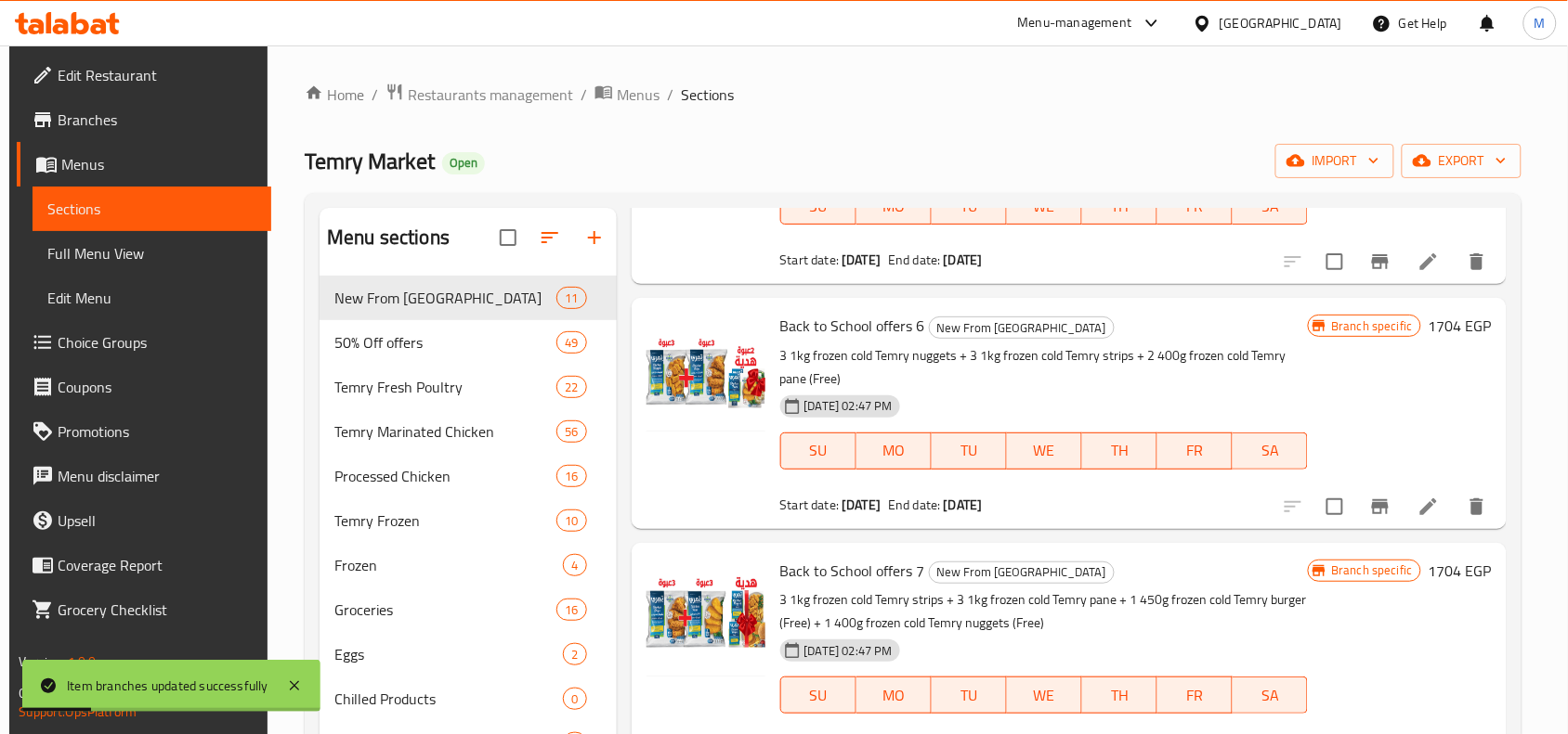
click at [1449, 313] on h6 "1704 EGP" at bounding box center [1460, 326] width 63 height 26
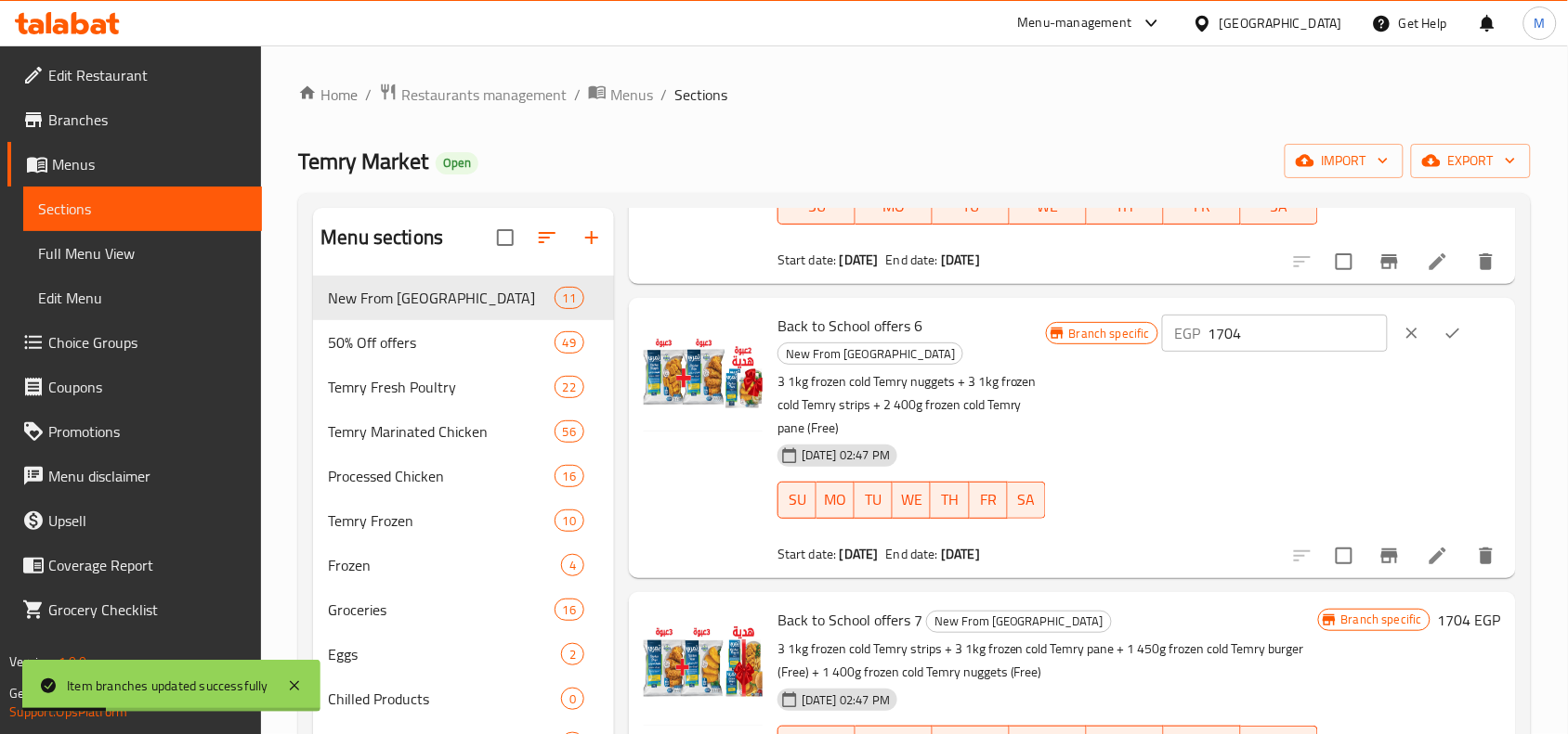
click at [1246, 315] on input "1704" at bounding box center [1299, 333] width 180 height 37
paste input "950"
type input "1950"
click at [1452, 329] on icon "ok" at bounding box center [1453, 333] width 14 height 10
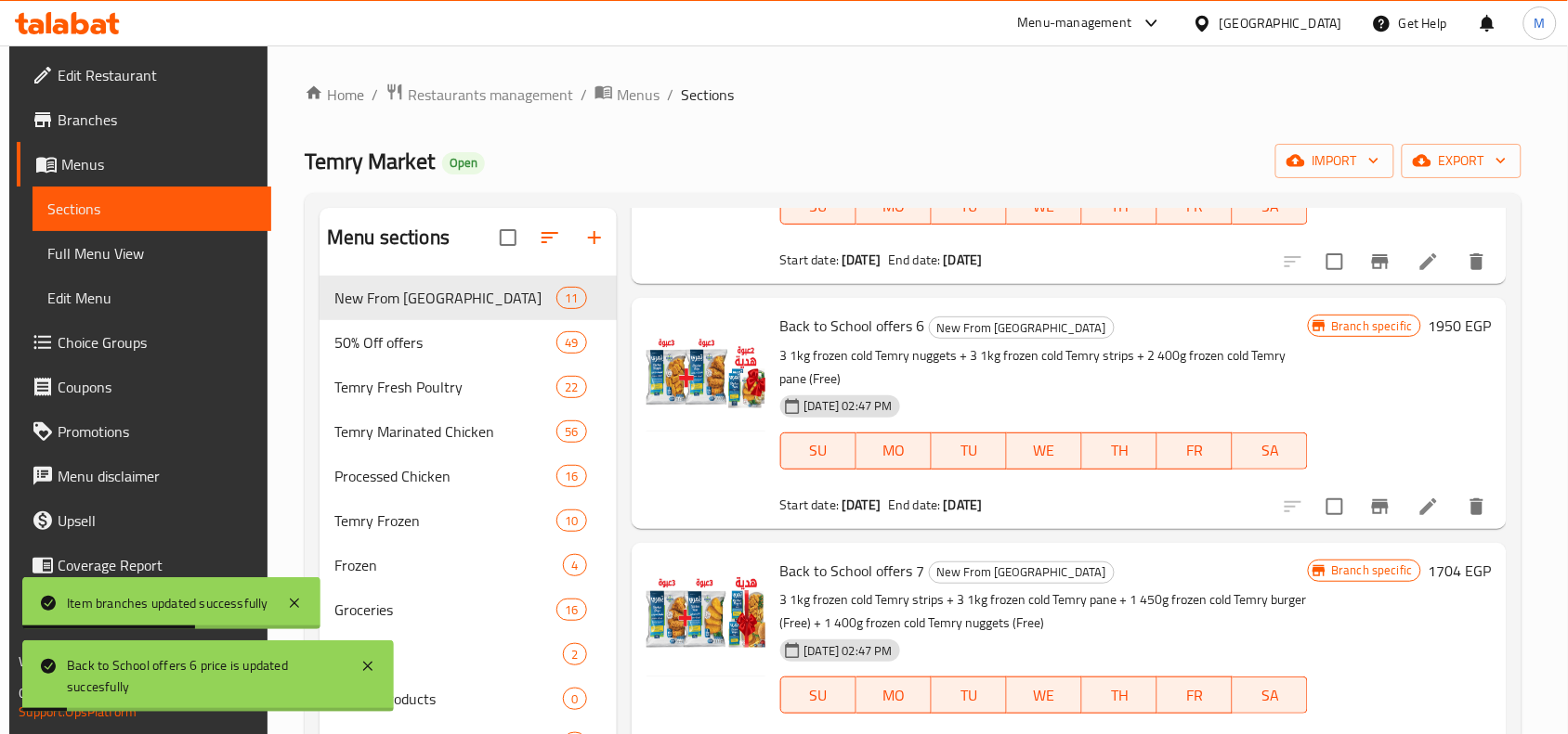
click at [1026, 388] on div "[DATE] 02:47 PM SU MO TU WE TH FR SA" at bounding box center [1044, 438] width 543 height 100
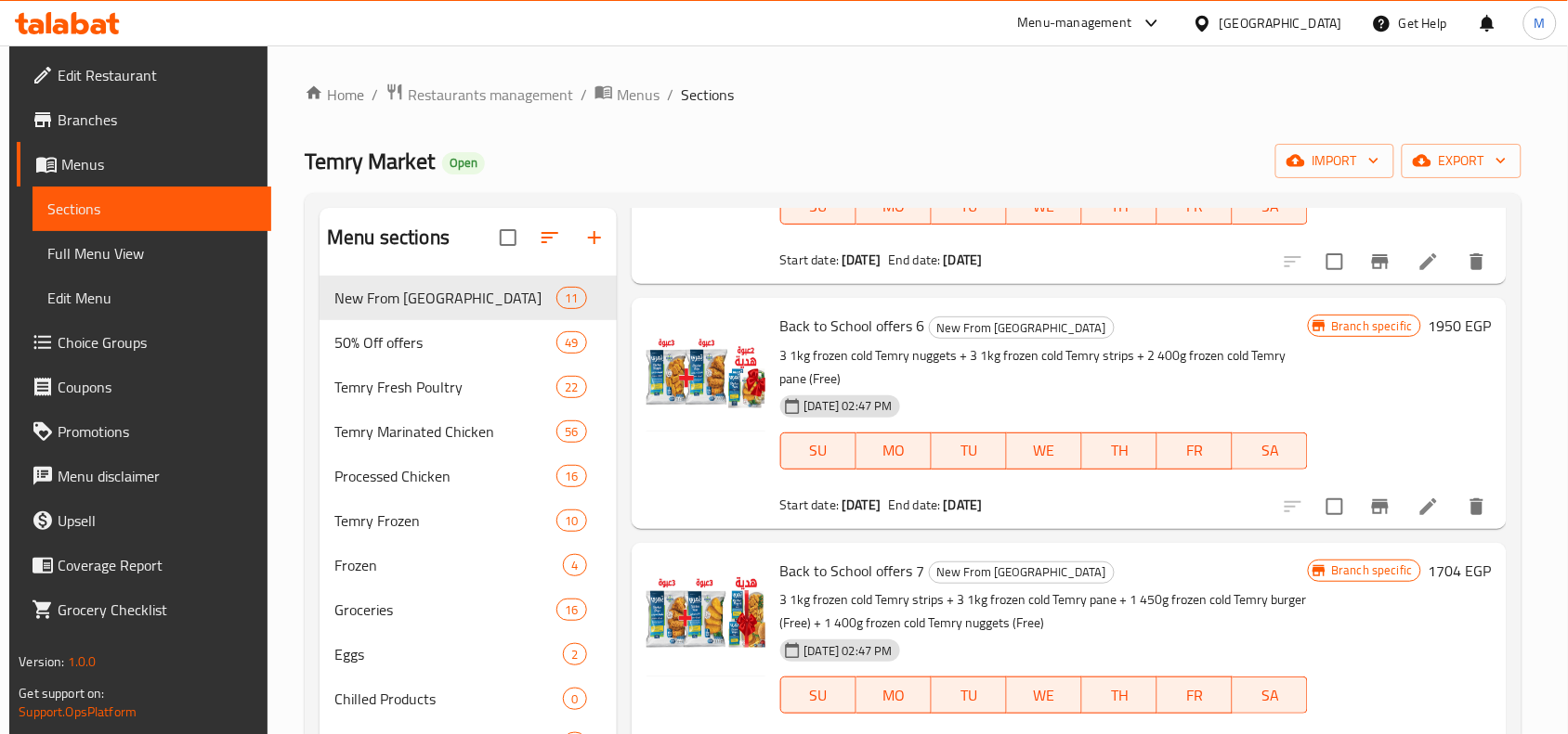
click at [342, 160] on span "Temry Market" at bounding box center [370, 161] width 130 height 42
drag, startPoint x: 342, startPoint y: 160, endPoint x: 400, endPoint y: 160, distance: 58.0
click at [400, 160] on span "Temry Market" at bounding box center [370, 161] width 130 height 42
copy span "Temry Market"
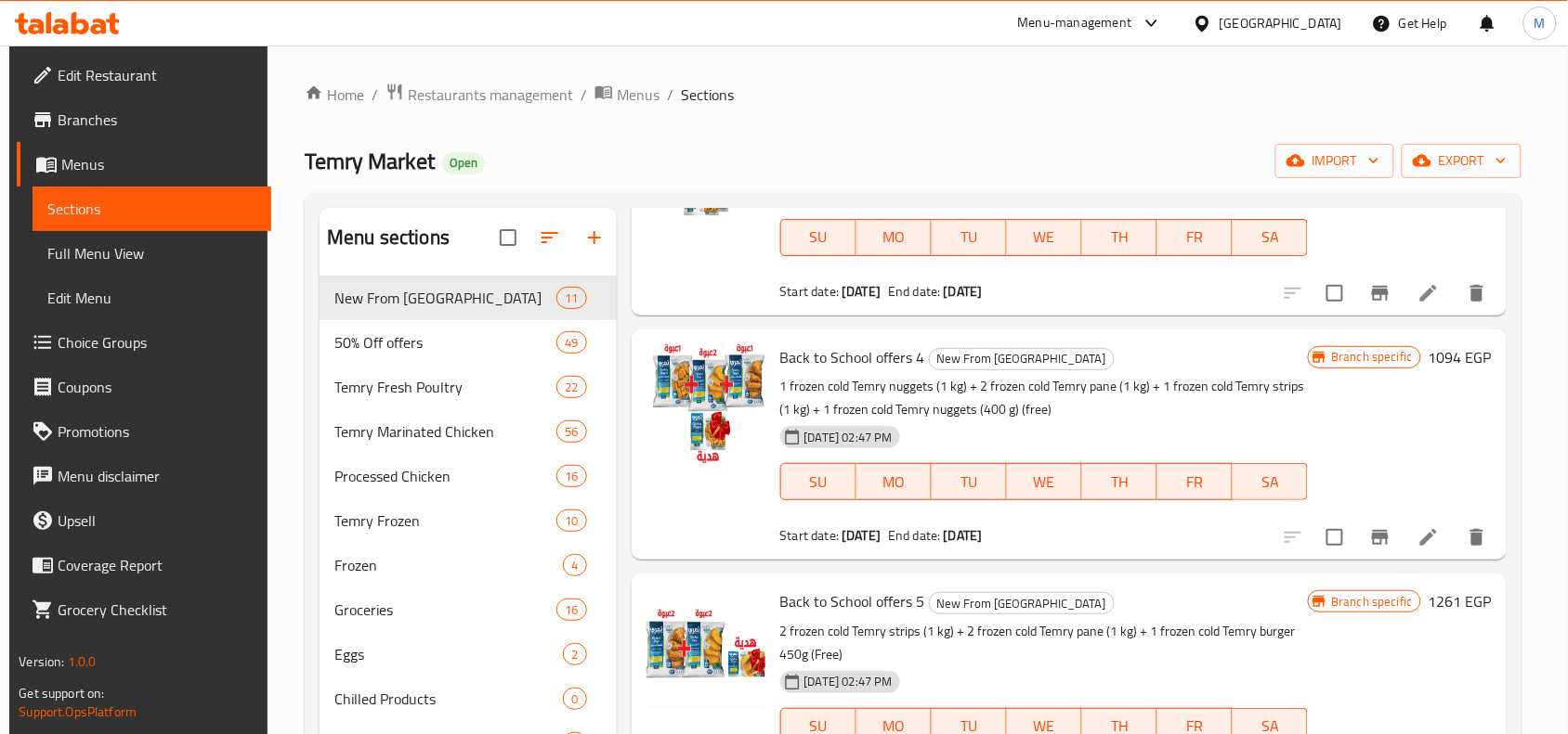
click at [1094, 383] on p "1 frozen cold Temry nuggets (1 kg) + 2 frozen cold Temry pane (1 kg) + 1 frozen…" at bounding box center [1044, 398] width 528 height 46
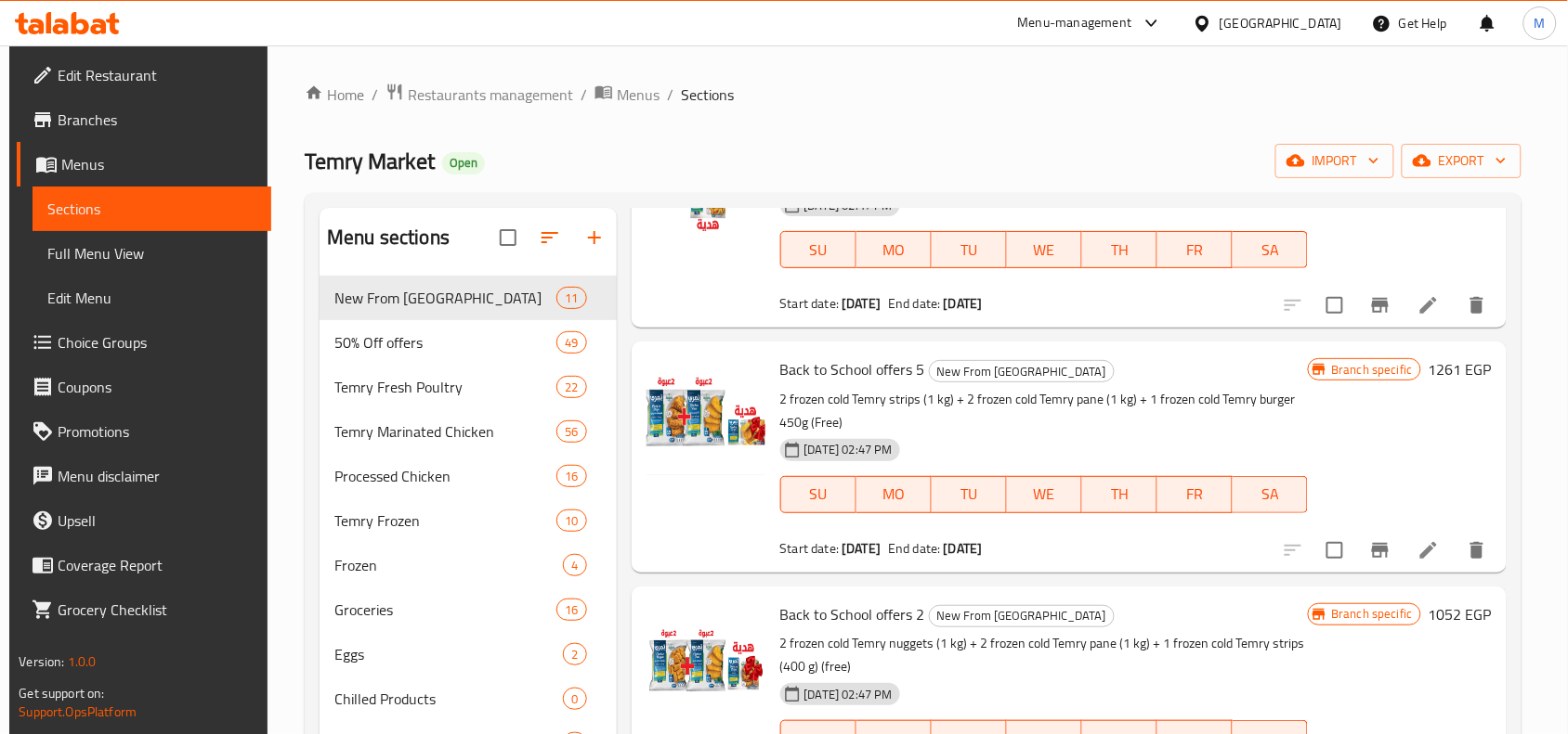
click at [1428, 539] on icon at bounding box center [1429, 551] width 23 height 23
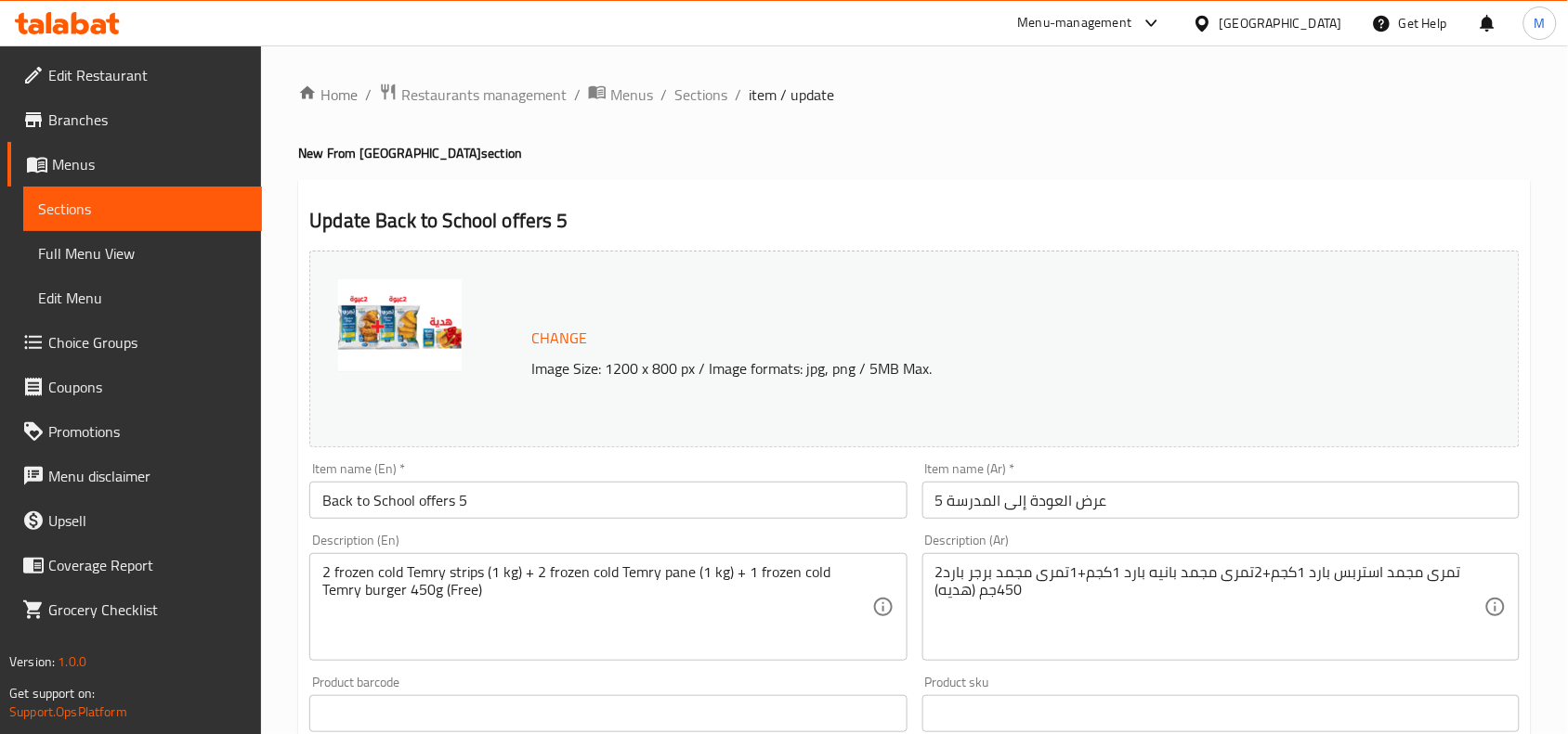
click at [1039, 192] on div "Update Back to School offers 5 Change Image Size: 1200 x 800 px / Image formats…" at bounding box center [914, 734] width 1232 height 1108
click at [697, 83] on span "Sections" at bounding box center [701, 94] width 53 height 23
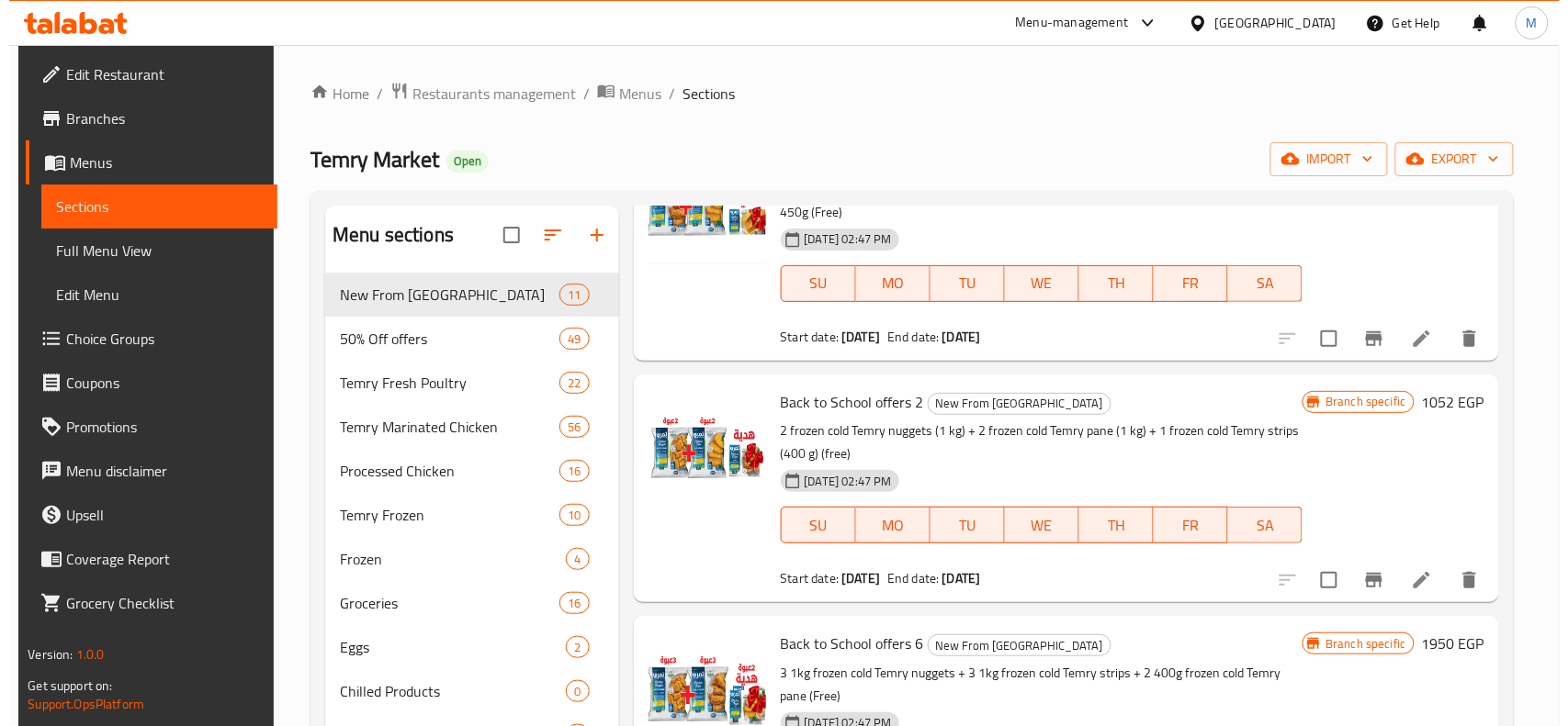
scroll to position [1148, 0]
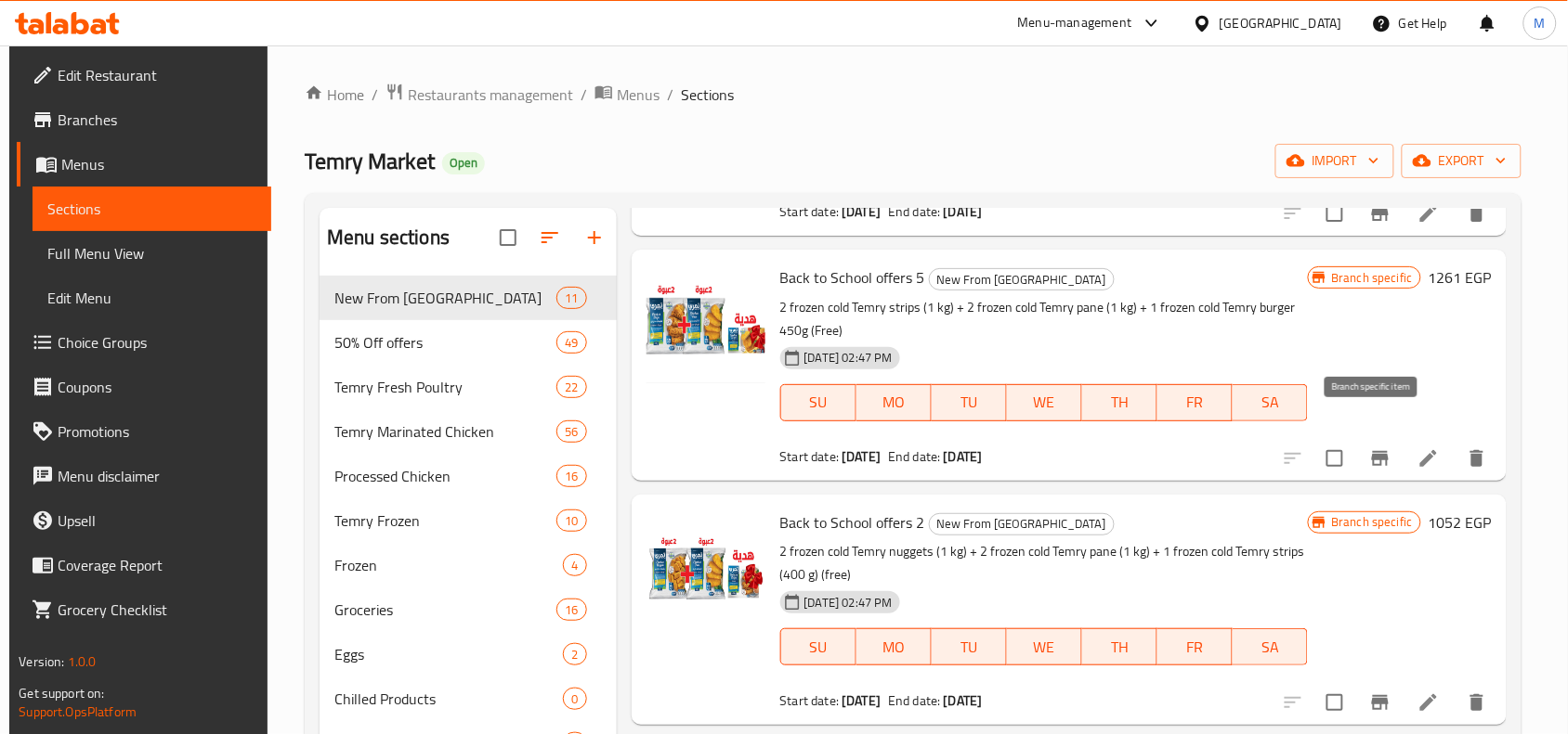
click at [1370, 448] on icon "Branch-specific-item" at bounding box center [1381, 459] width 23 height 23
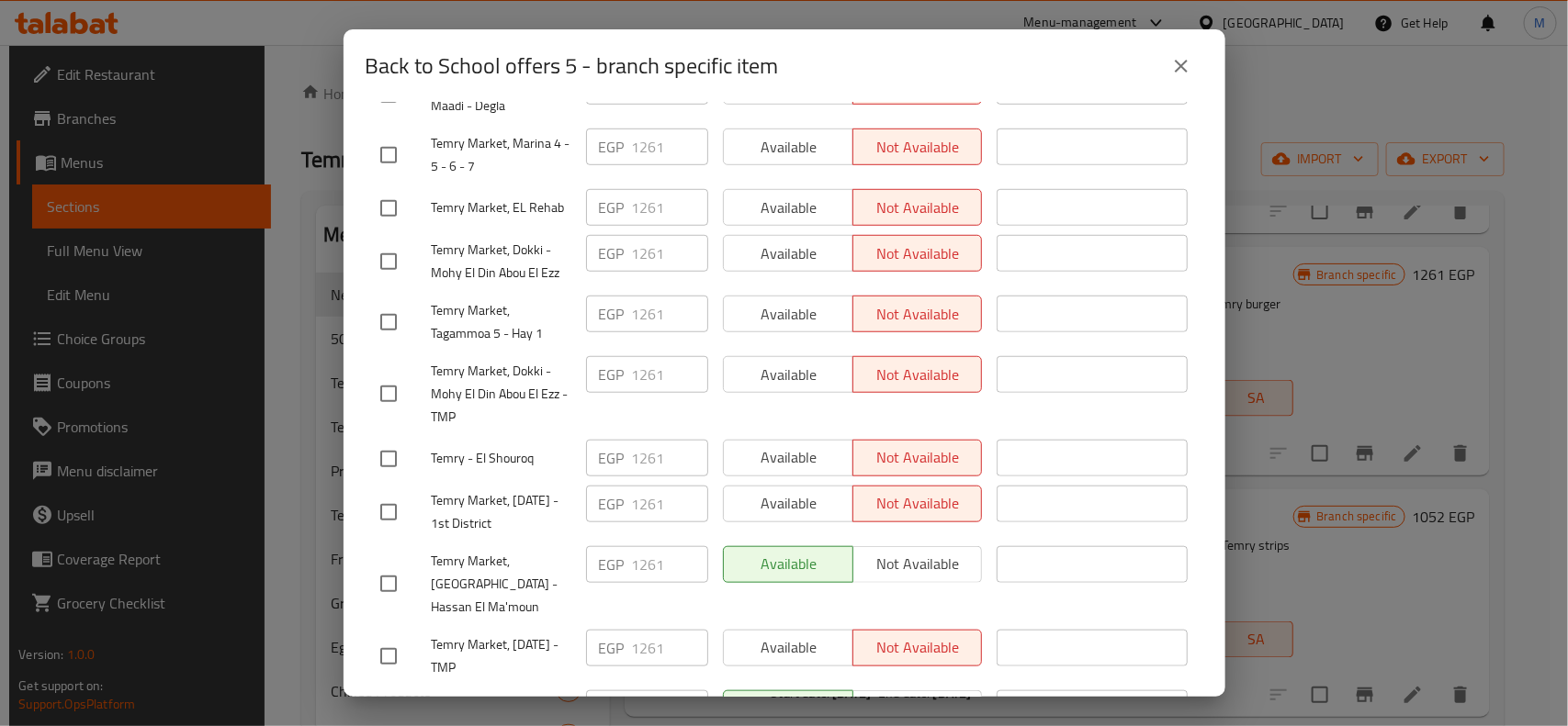
scroll to position [635, 0]
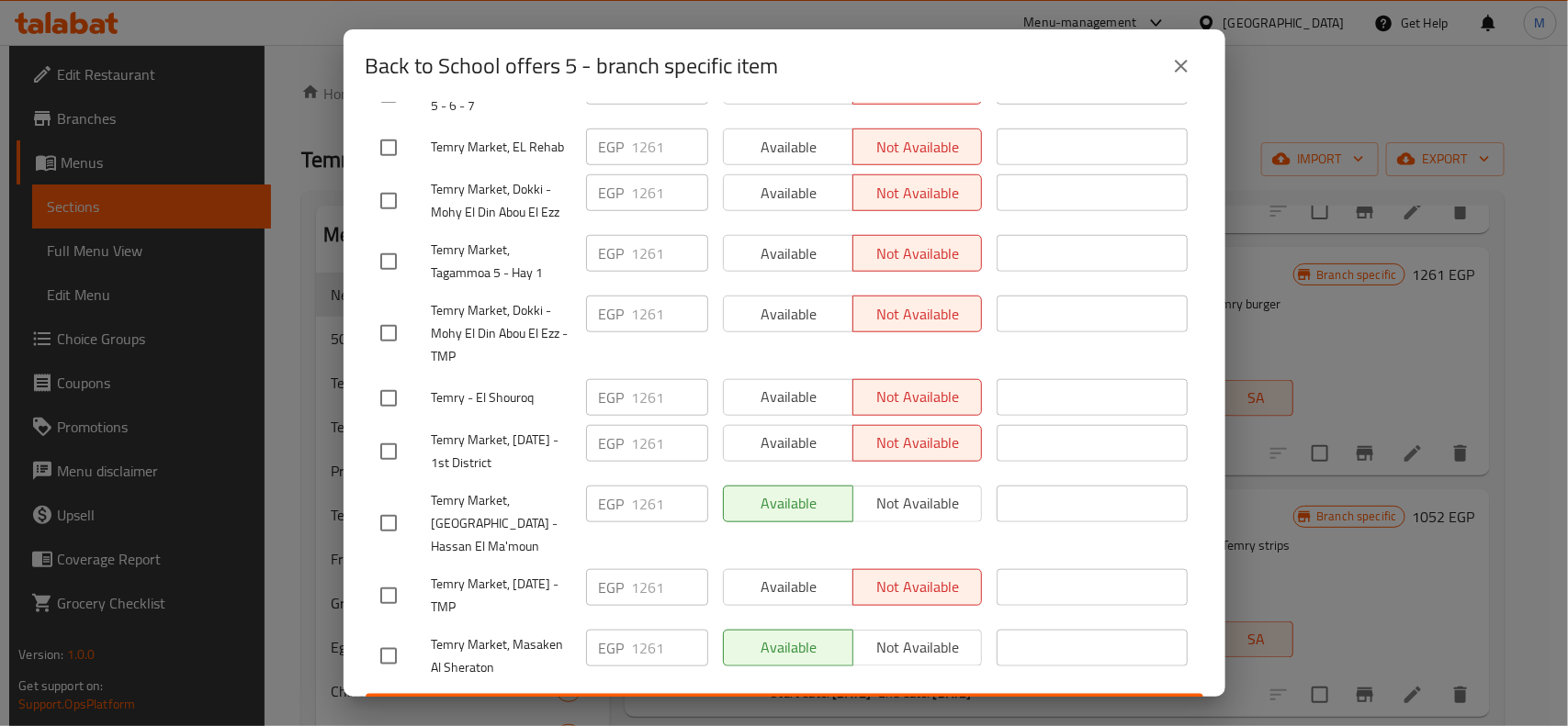
click at [479, 490] on span "Temry Market, [GEOGRAPHIC_DATA] - Hassan El Ma'moun" at bounding box center [501, 524] width 139 height 69
copy span "Temry Market, [GEOGRAPHIC_DATA] - Hassan El Ma'moun"
click at [485, 633] on span "Temry Market, Masaken Al Sheraton" at bounding box center [501, 656] width 139 height 46
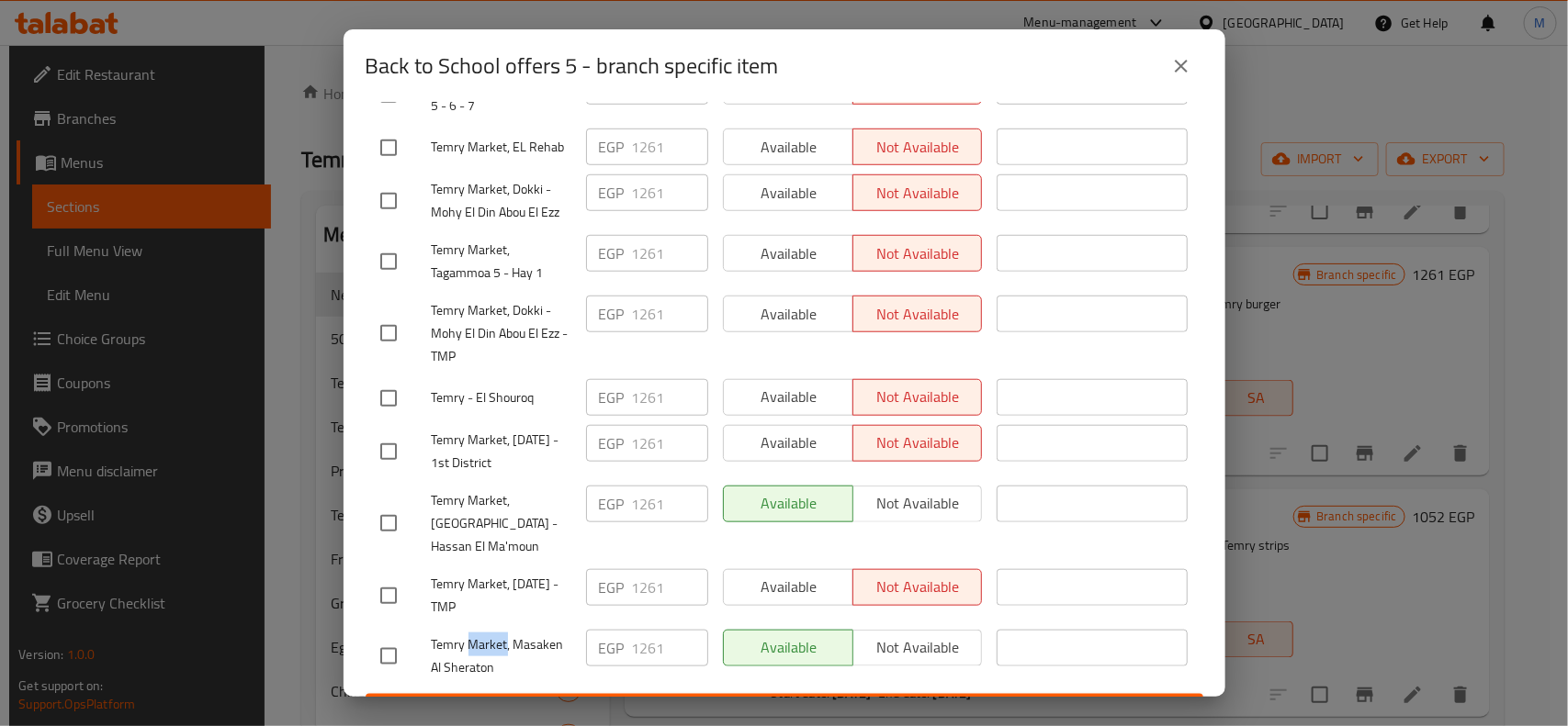
click at [485, 633] on span "Temry Market, Masaken Al Sheraton" at bounding box center [501, 656] width 139 height 46
copy span "Temry Market, Masaken Al Sheraton"
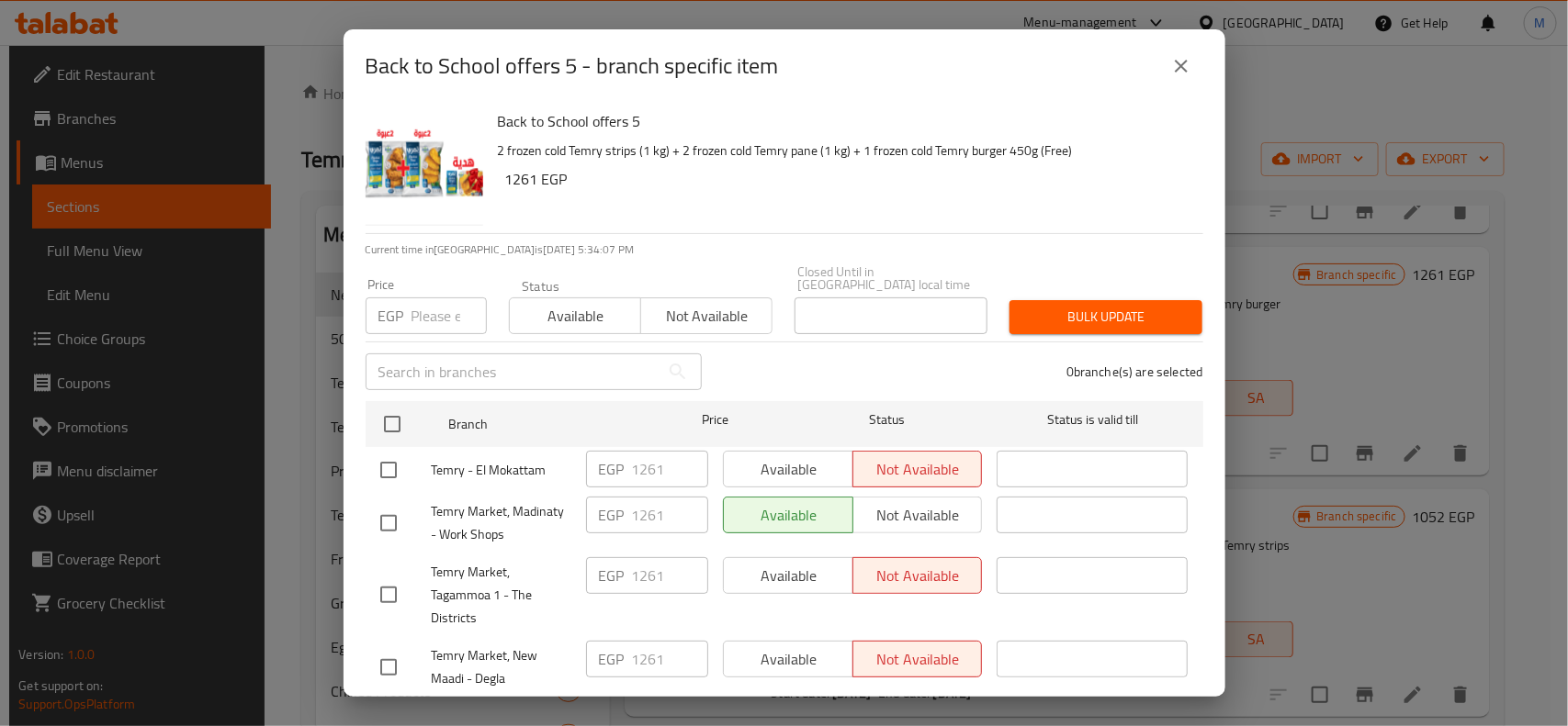
scroll to position [0, 0]
click at [489, 508] on span "Temry Market, Madinaty - Work Shops" at bounding box center [501, 525] width 139 height 46
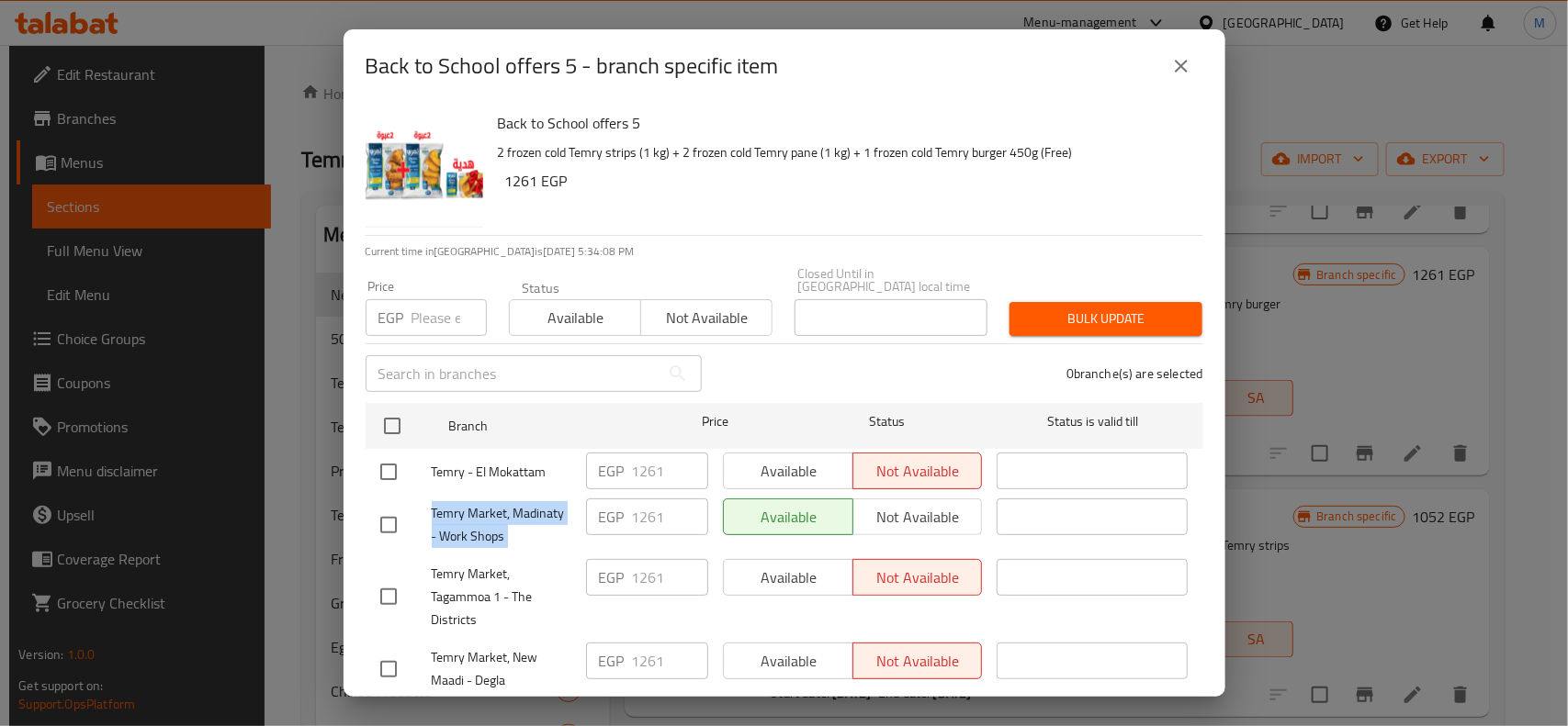
click at [489, 508] on span "Temry Market, Madinaty - Work Shops" at bounding box center [501, 525] width 139 height 46
copy span "Temry Market, Madinaty - Work Shops"
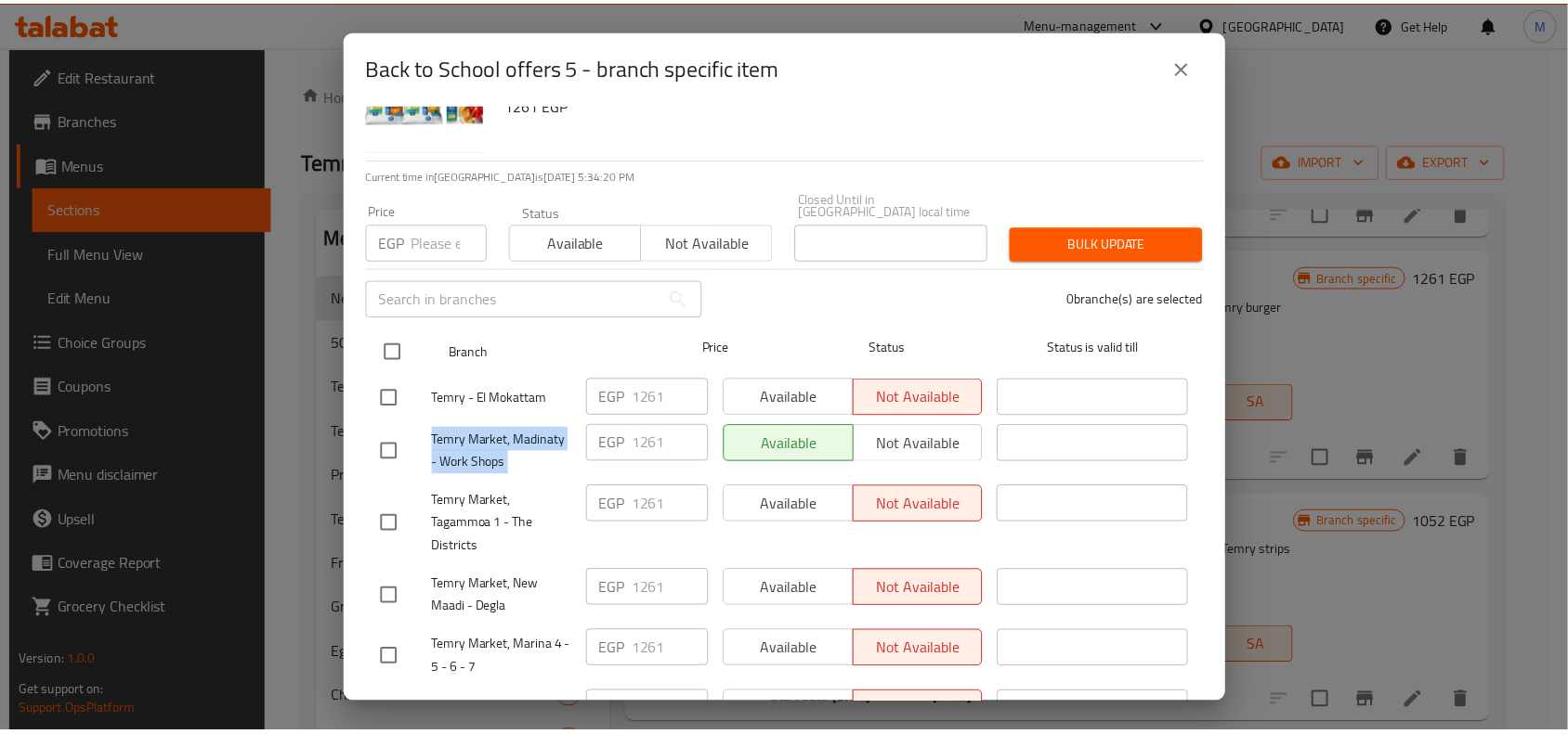
scroll to position [62, 0]
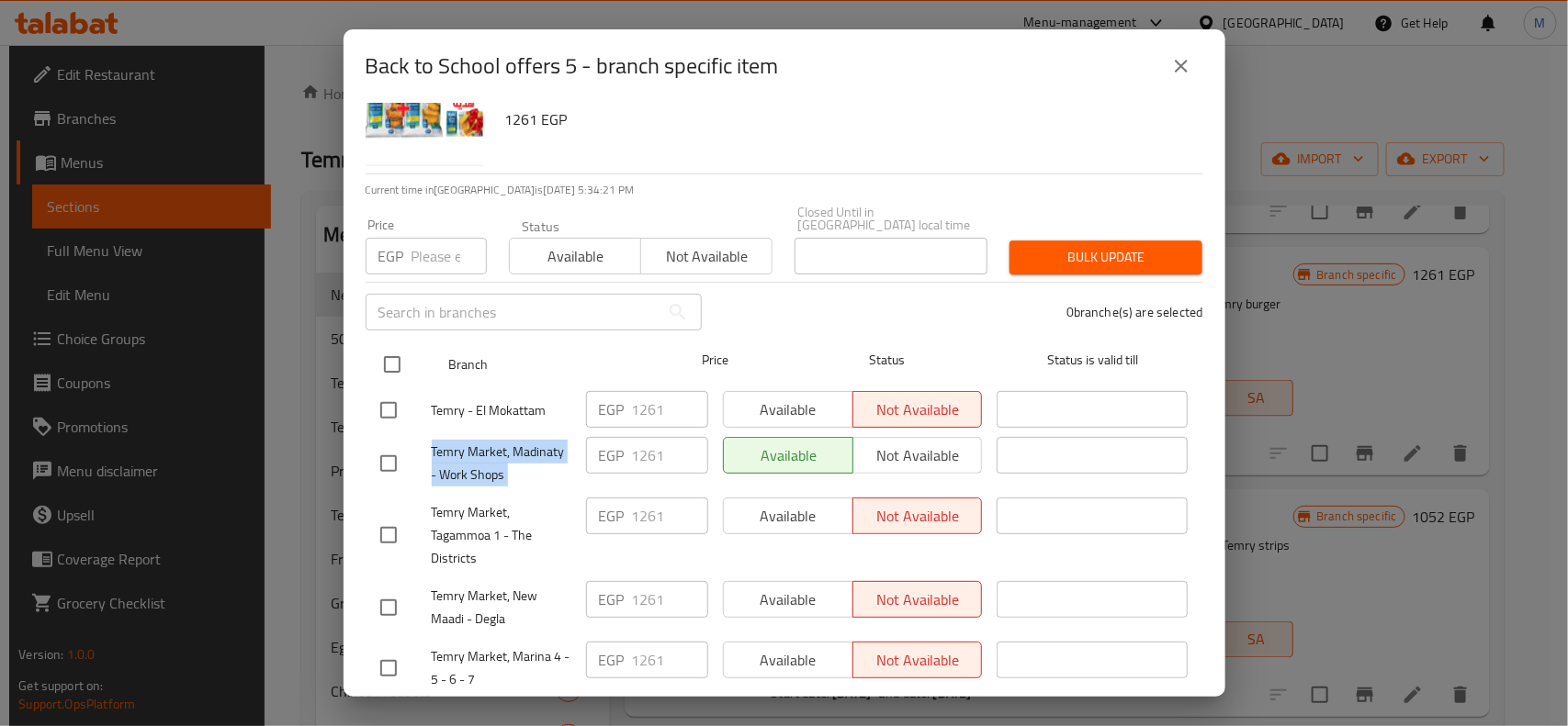
click at [387, 346] on input "checkbox" at bounding box center [392, 364] width 38 height 38
checkbox input "true"
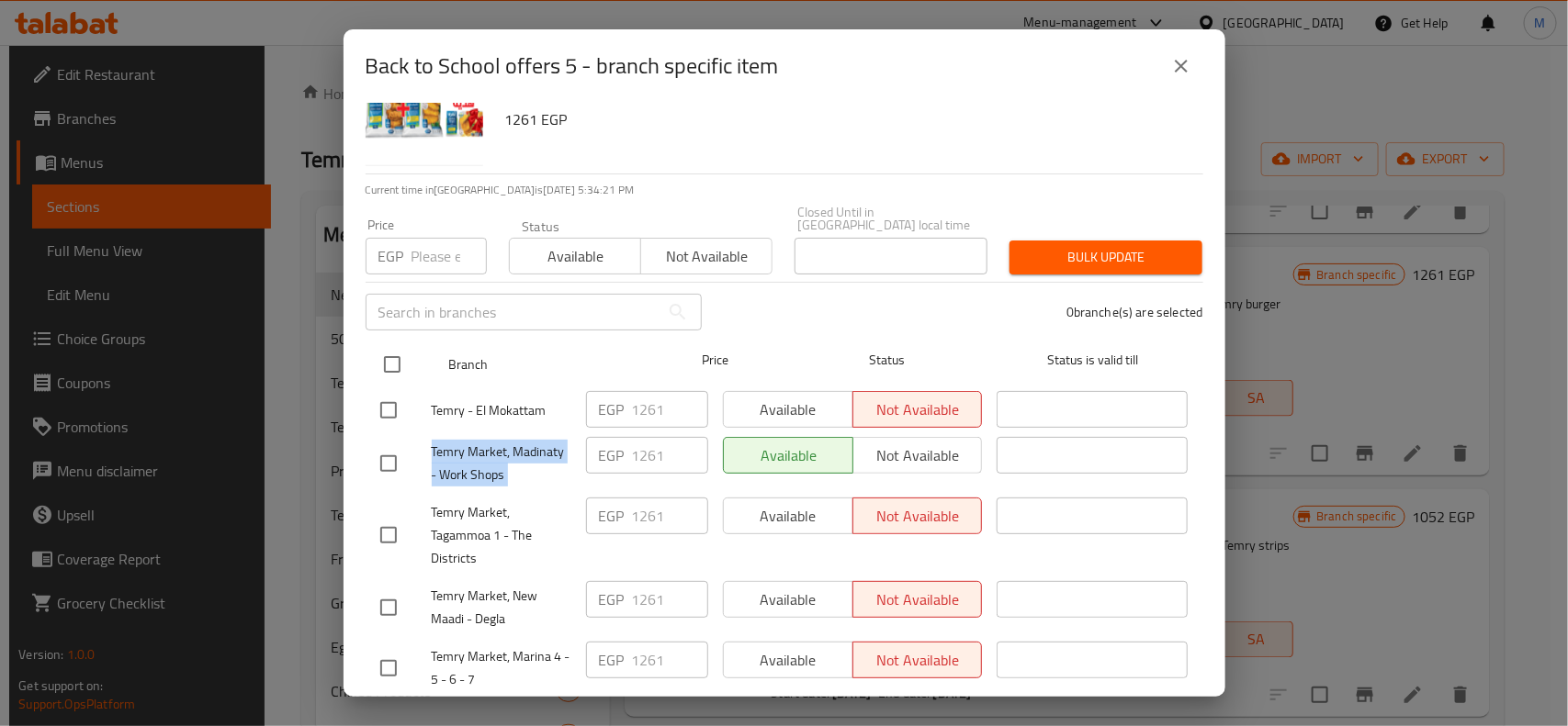
checkbox input "true"
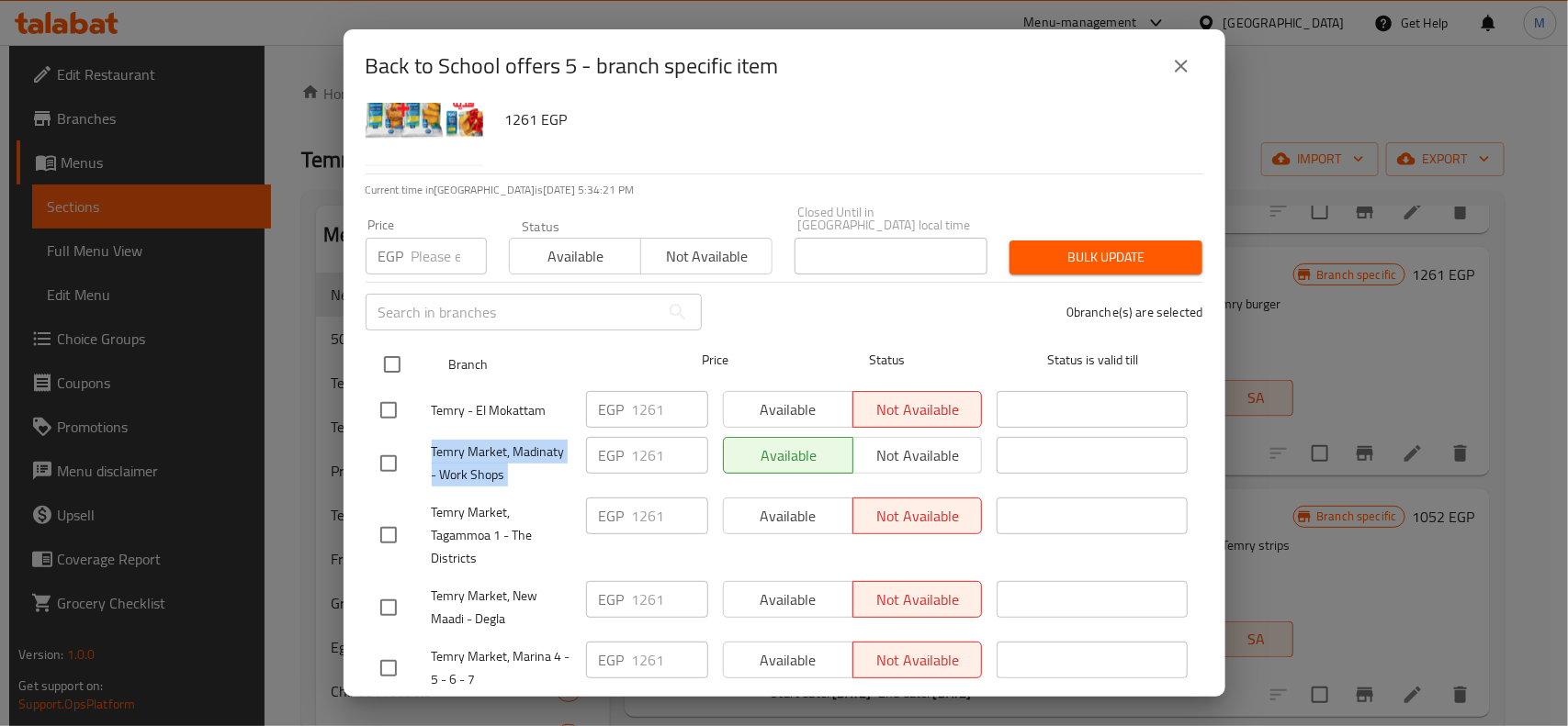
checkbox input "true"
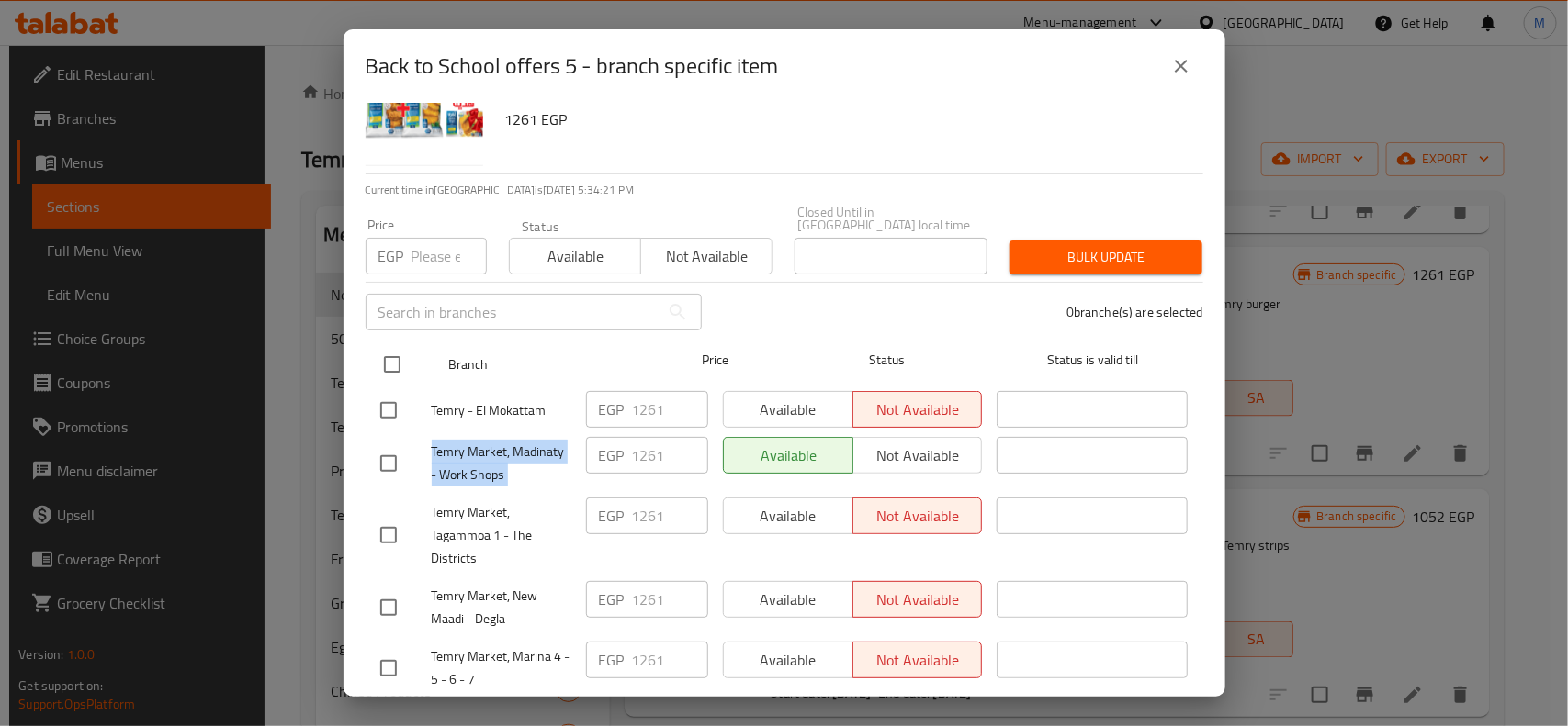
checkbox input "true"
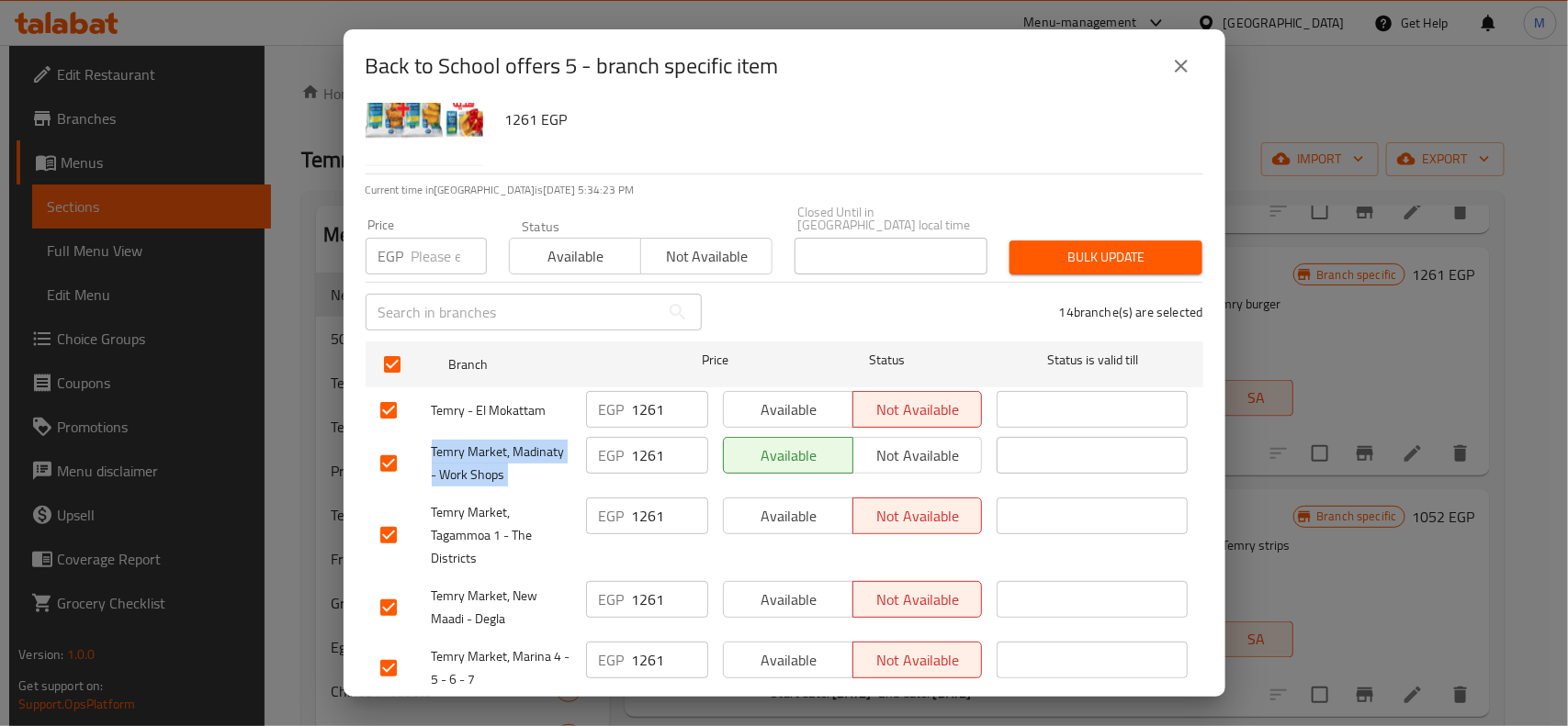
click at [602, 244] on span "Available" at bounding box center [575, 256] width 117 height 27
click at [1116, 241] on button "Bulk update" at bounding box center [1105, 258] width 192 height 34
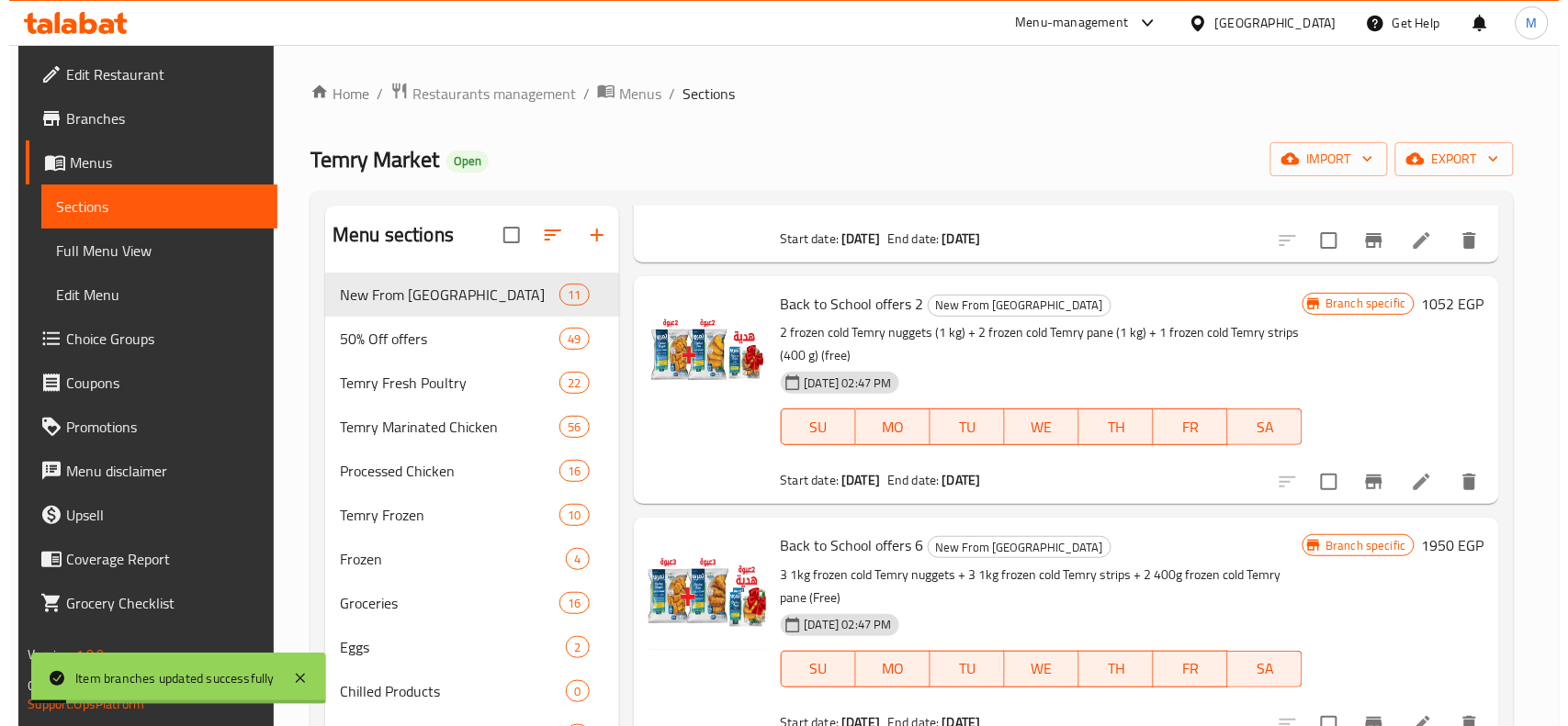
scroll to position [1492, 0]
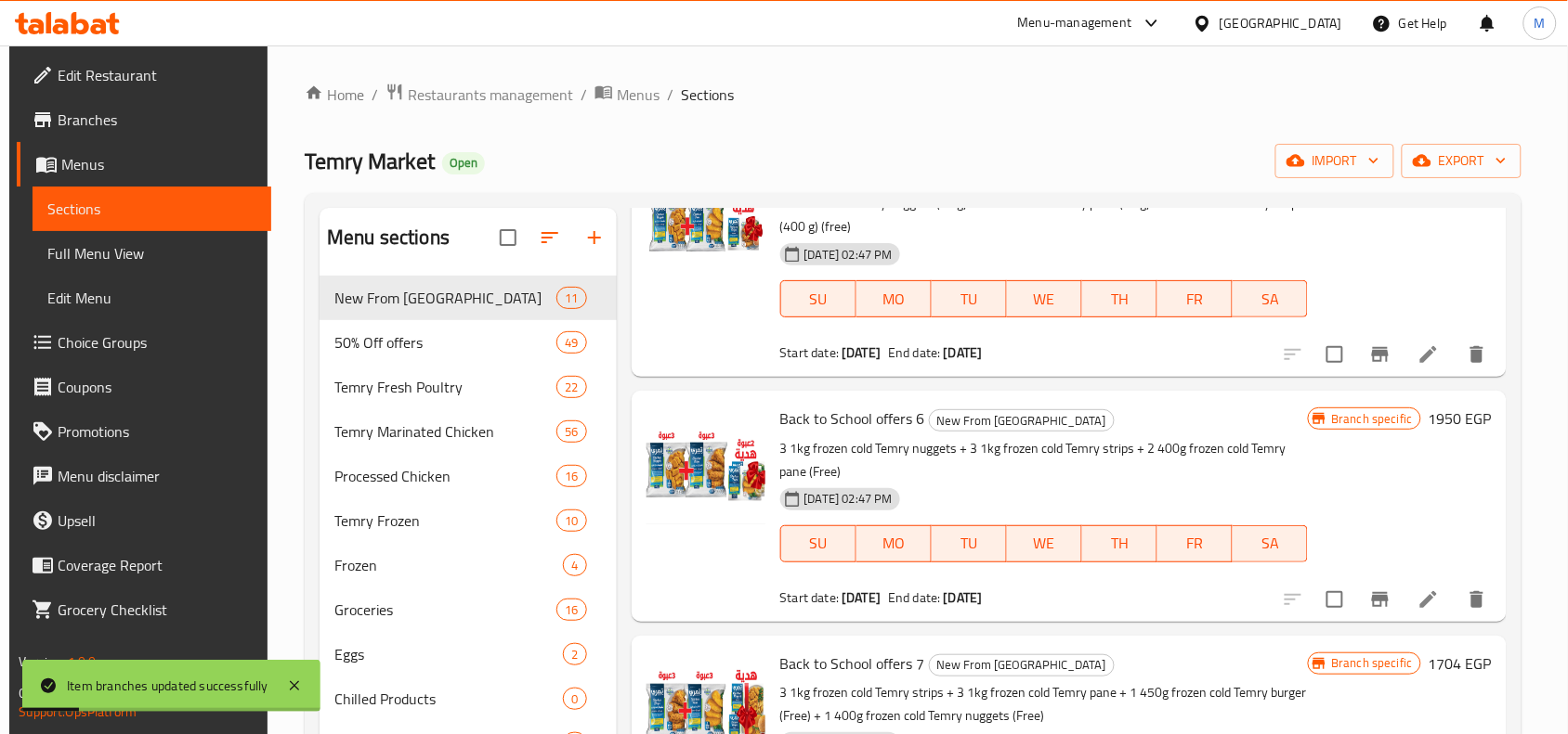
click at [1372, 592] on icon "Branch-specific-item" at bounding box center [1381, 600] width 17 height 15
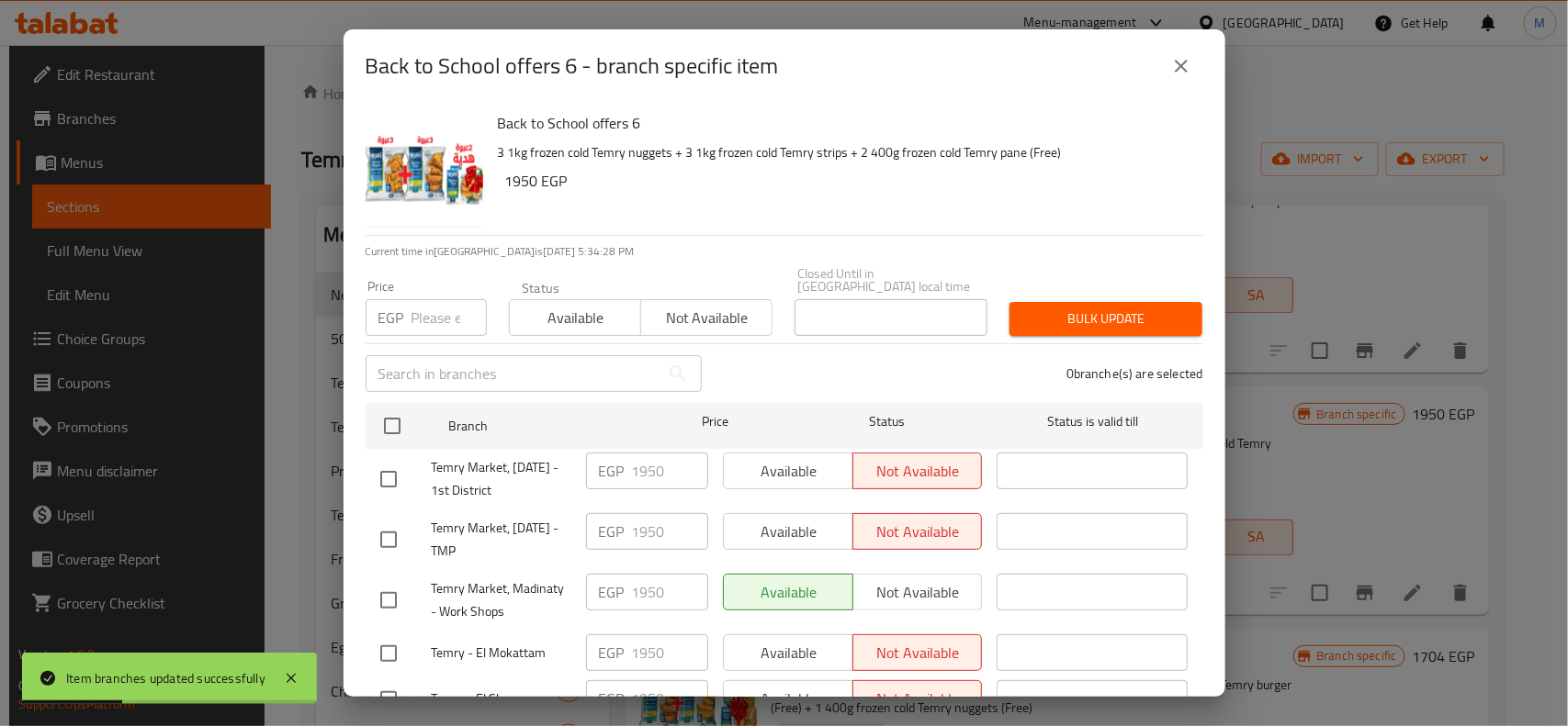
click at [483, 598] on span "Temry Market, Madinaty - Work Shops" at bounding box center [501, 600] width 139 height 46
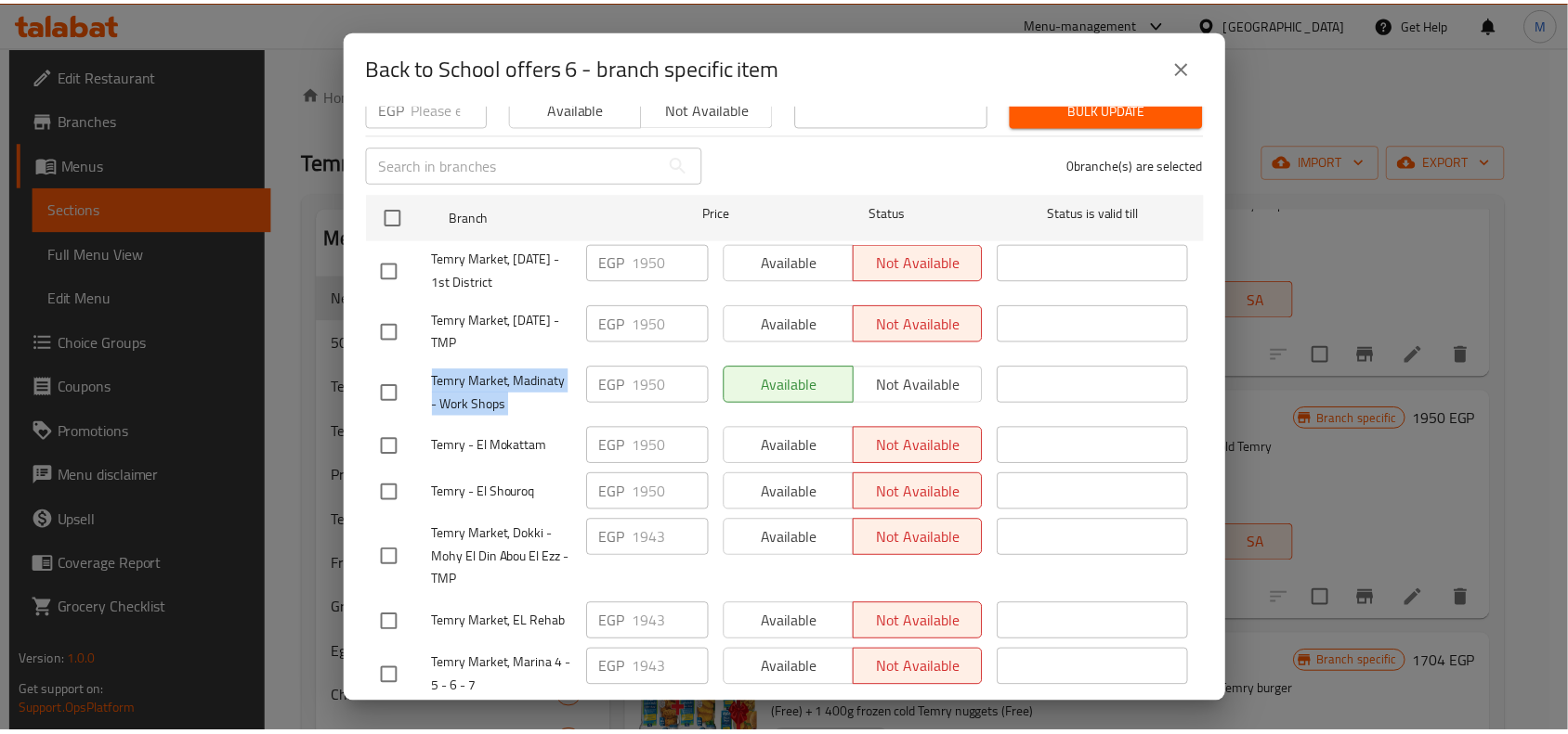
scroll to position [62, 0]
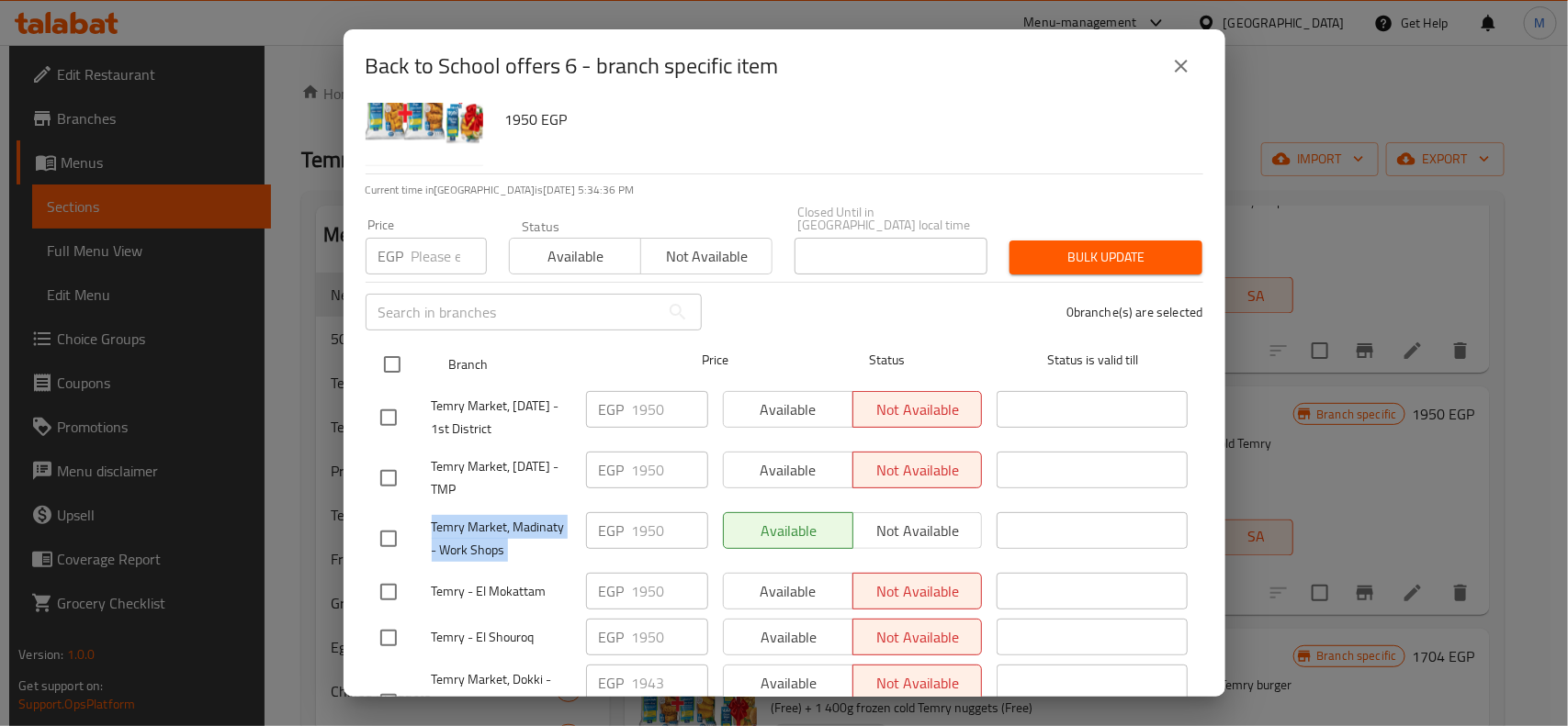
click at [388, 347] on input "checkbox" at bounding box center [392, 364] width 38 height 38
checkbox input "true"
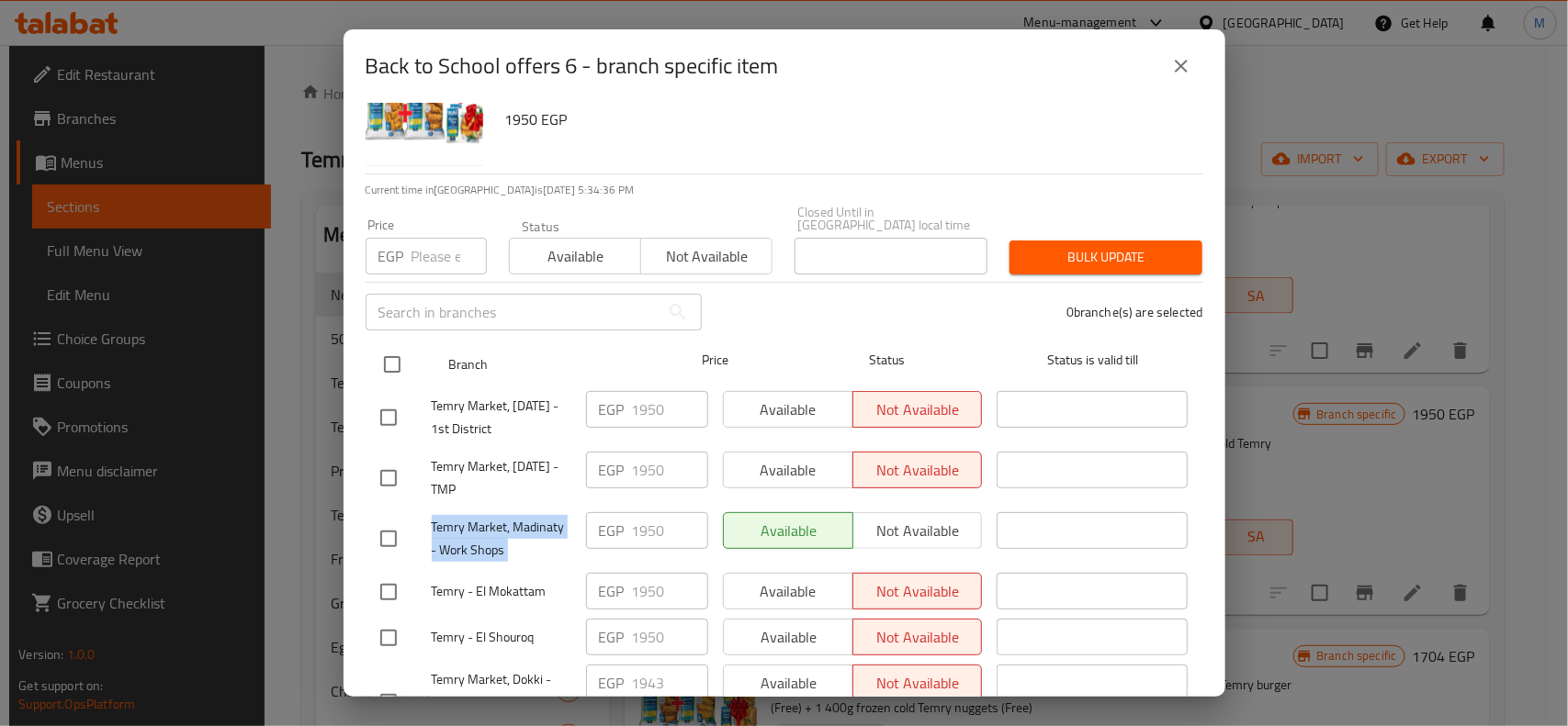
checkbox input "true"
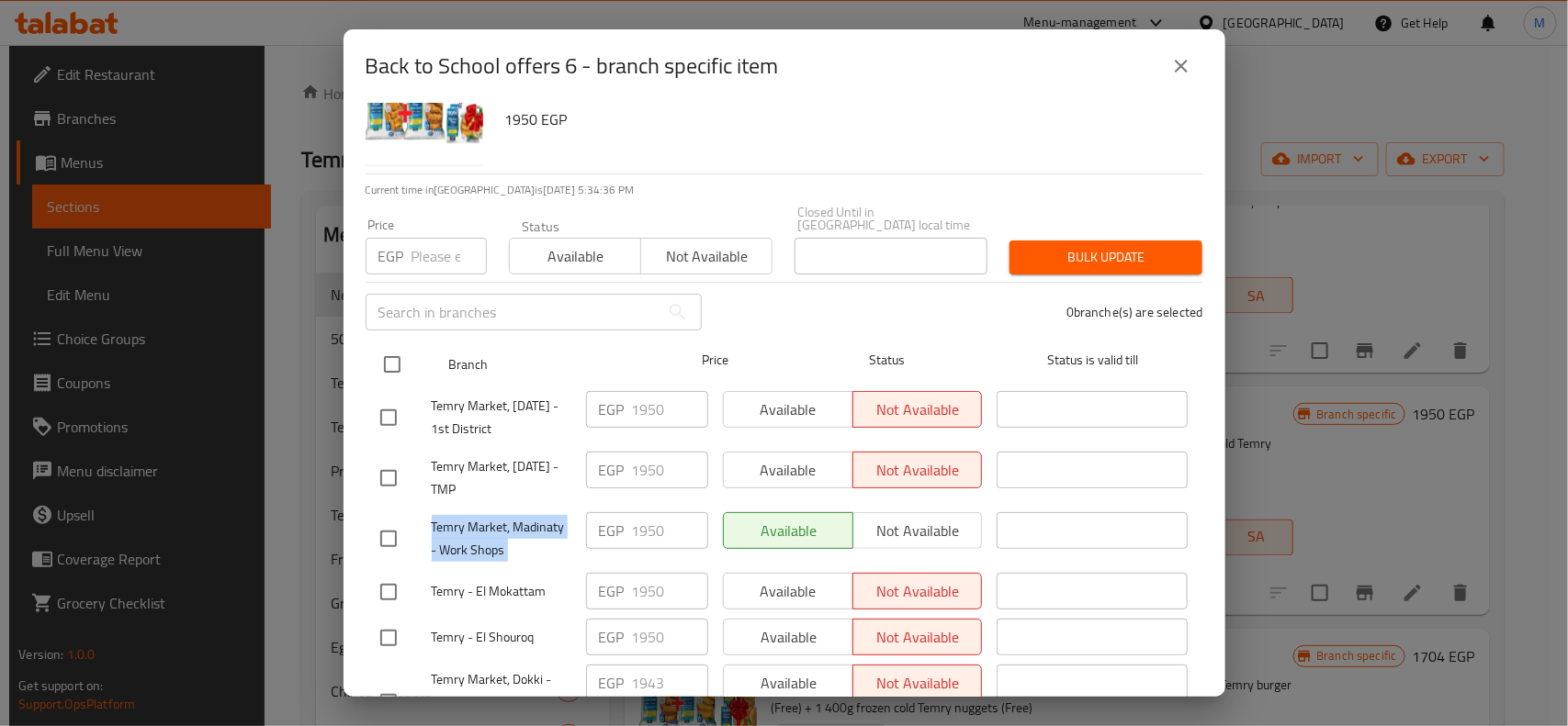
checkbox input "true"
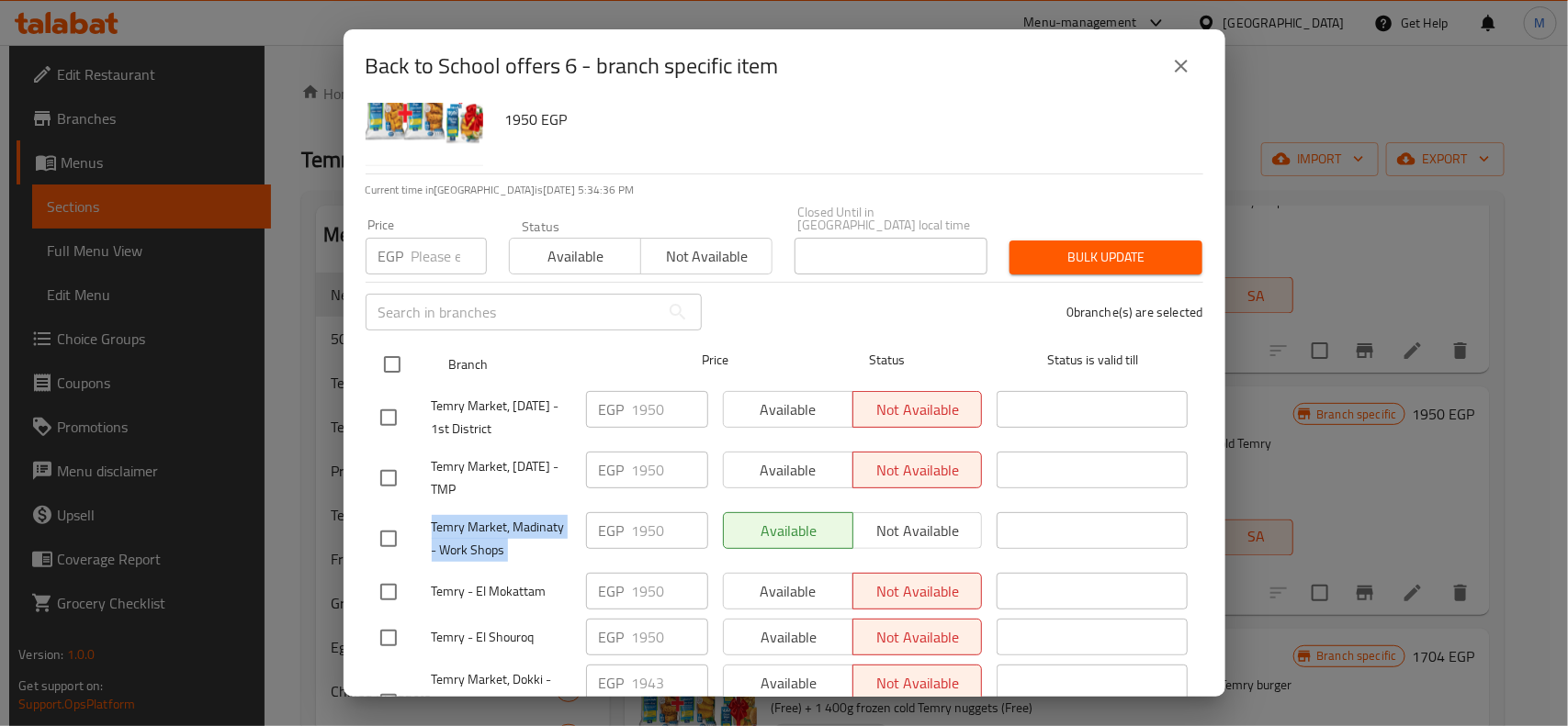
checkbox input "true"
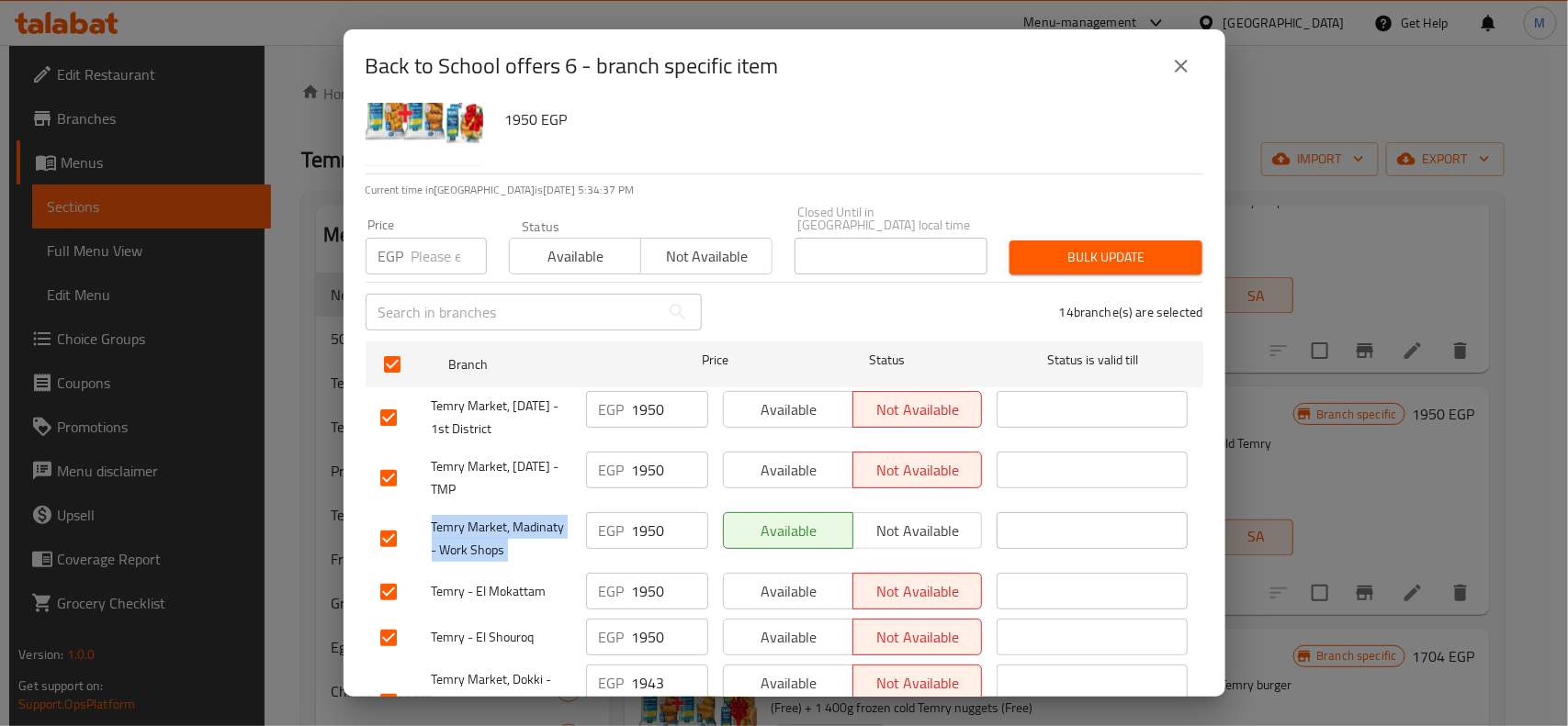
click at [577, 238] on button "Available" at bounding box center [575, 256] width 133 height 36
click at [1144, 246] on span "Bulk update" at bounding box center [1105, 257] width 164 height 23
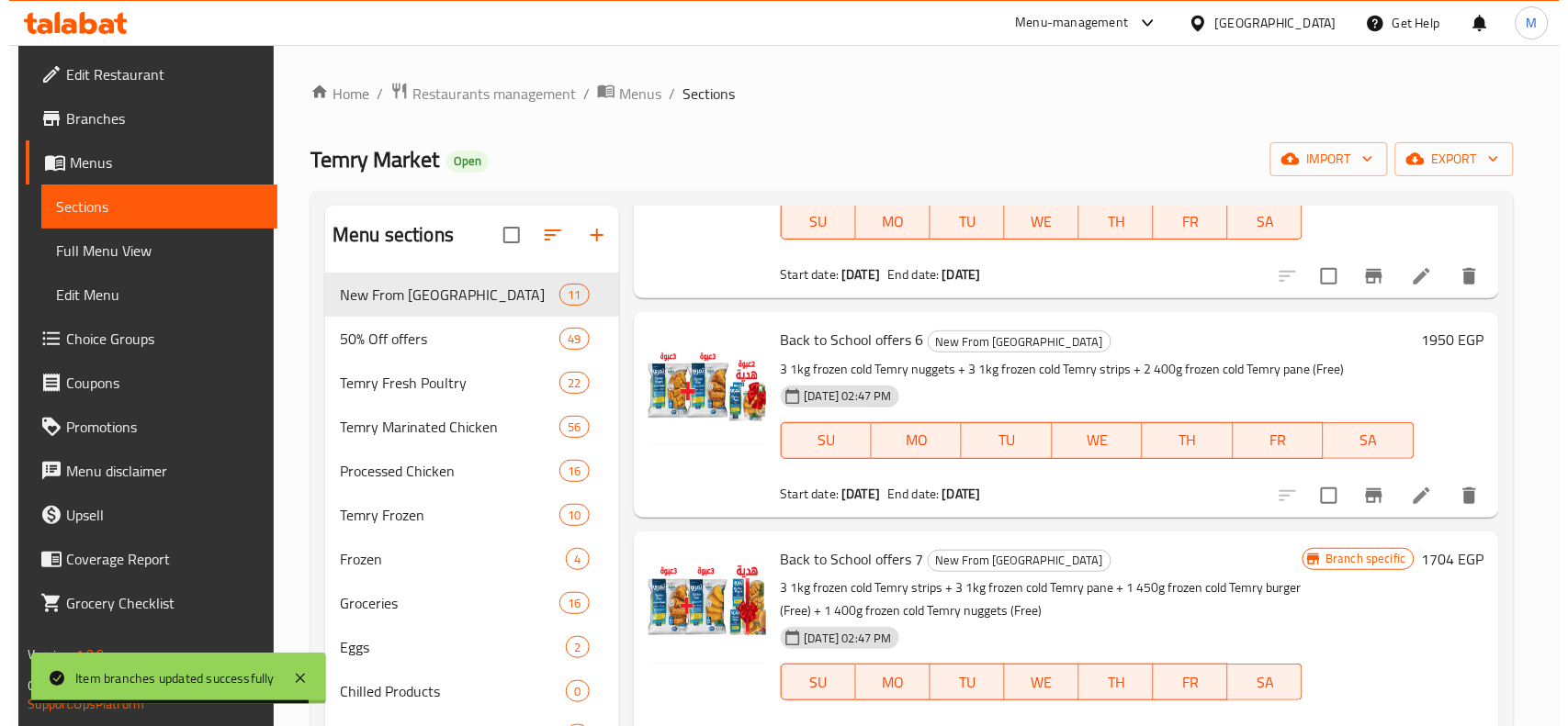
scroll to position [1584, 0]
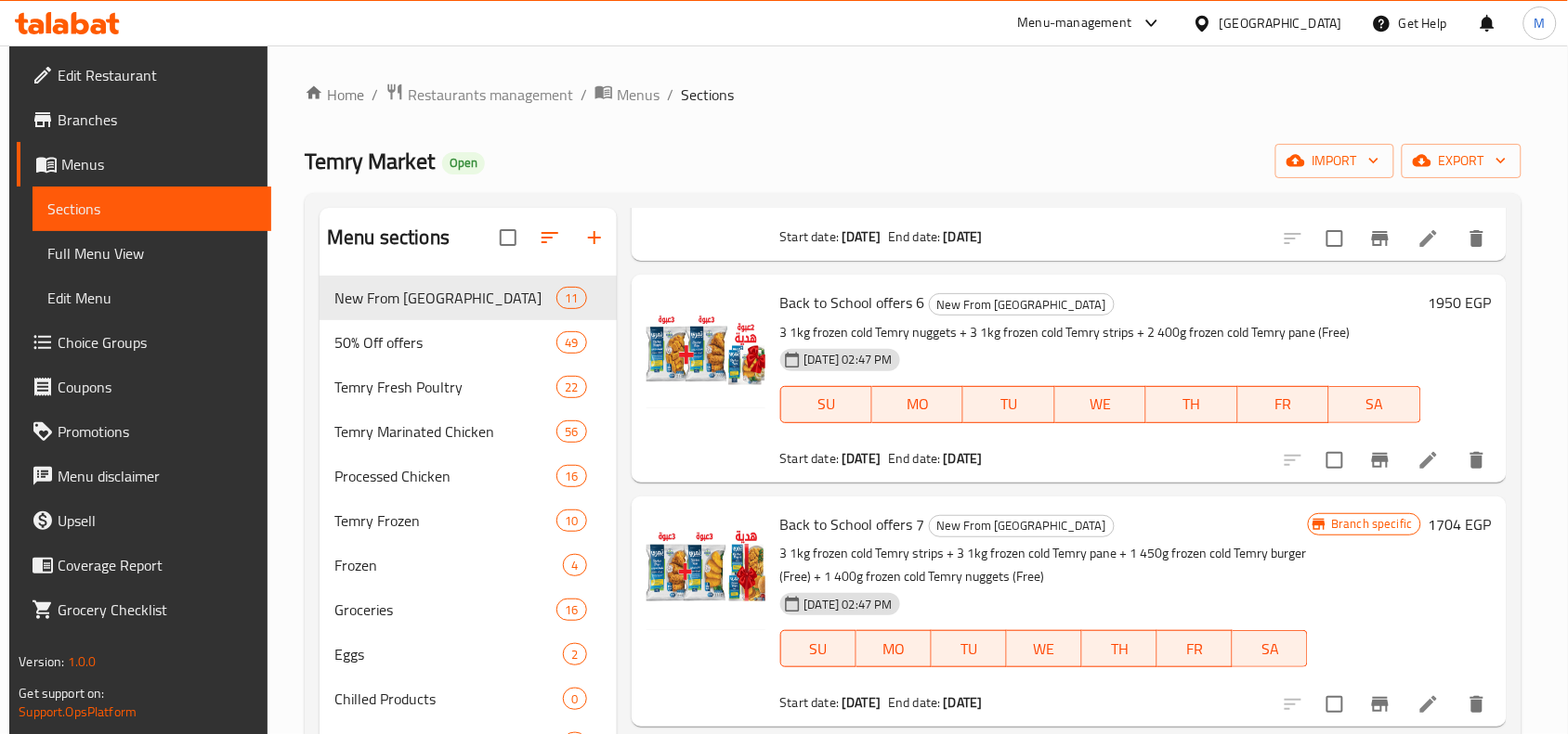
click at [1376, 450] on icon "Branch-specific-item" at bounding box center [1381, 461] width 23 height 23
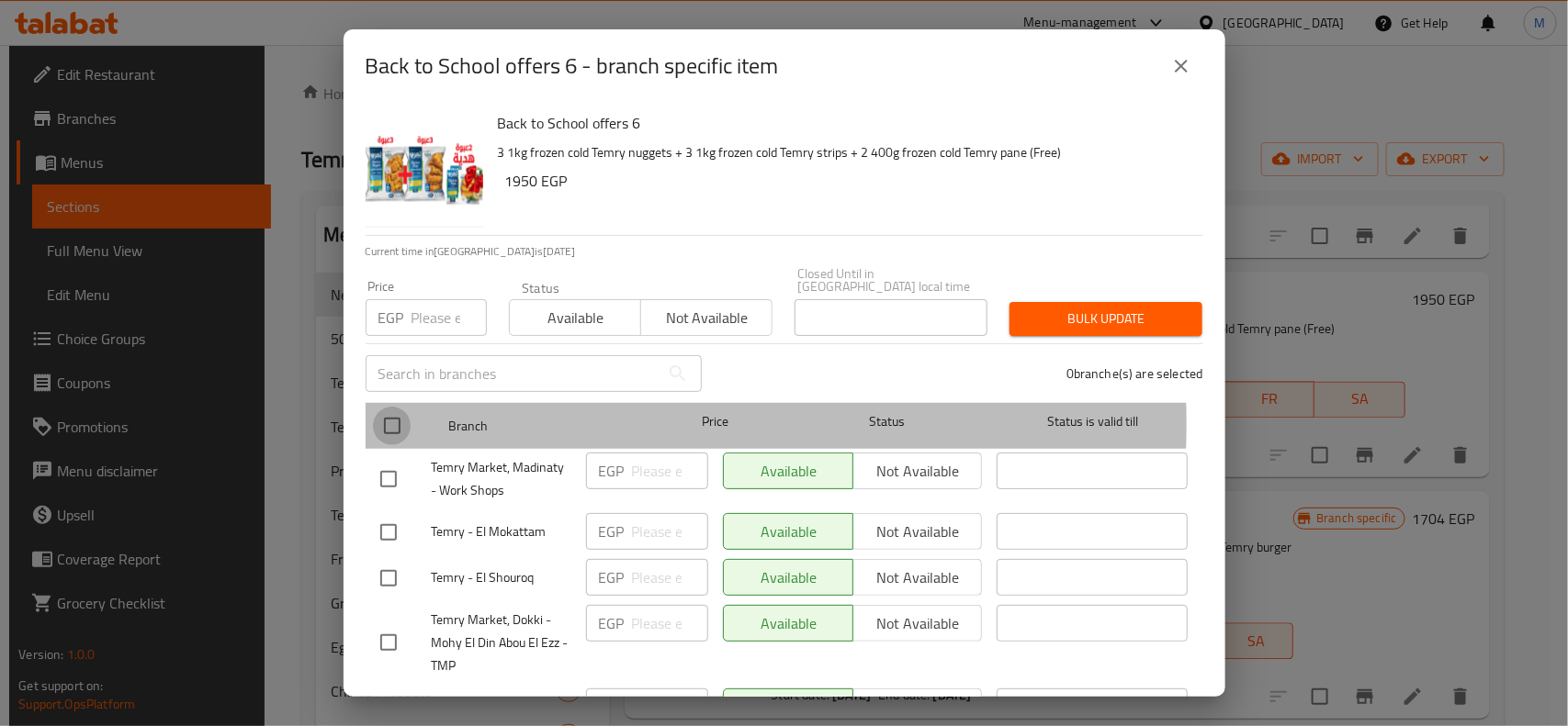
click at [382, 410] on input "checkbox" at bounding box center [392, 425] width 38 height 38
checkbox input "true"
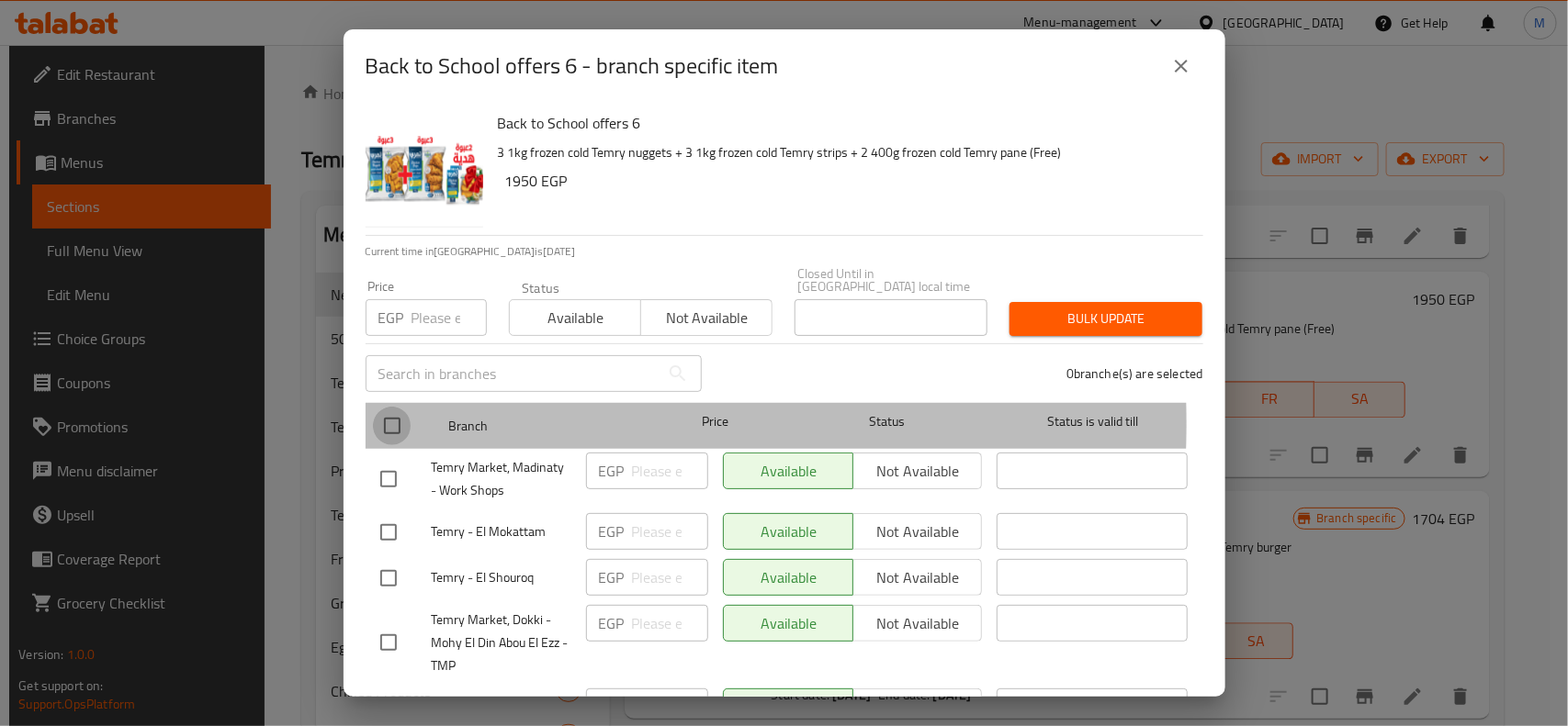
checkbox input "true"
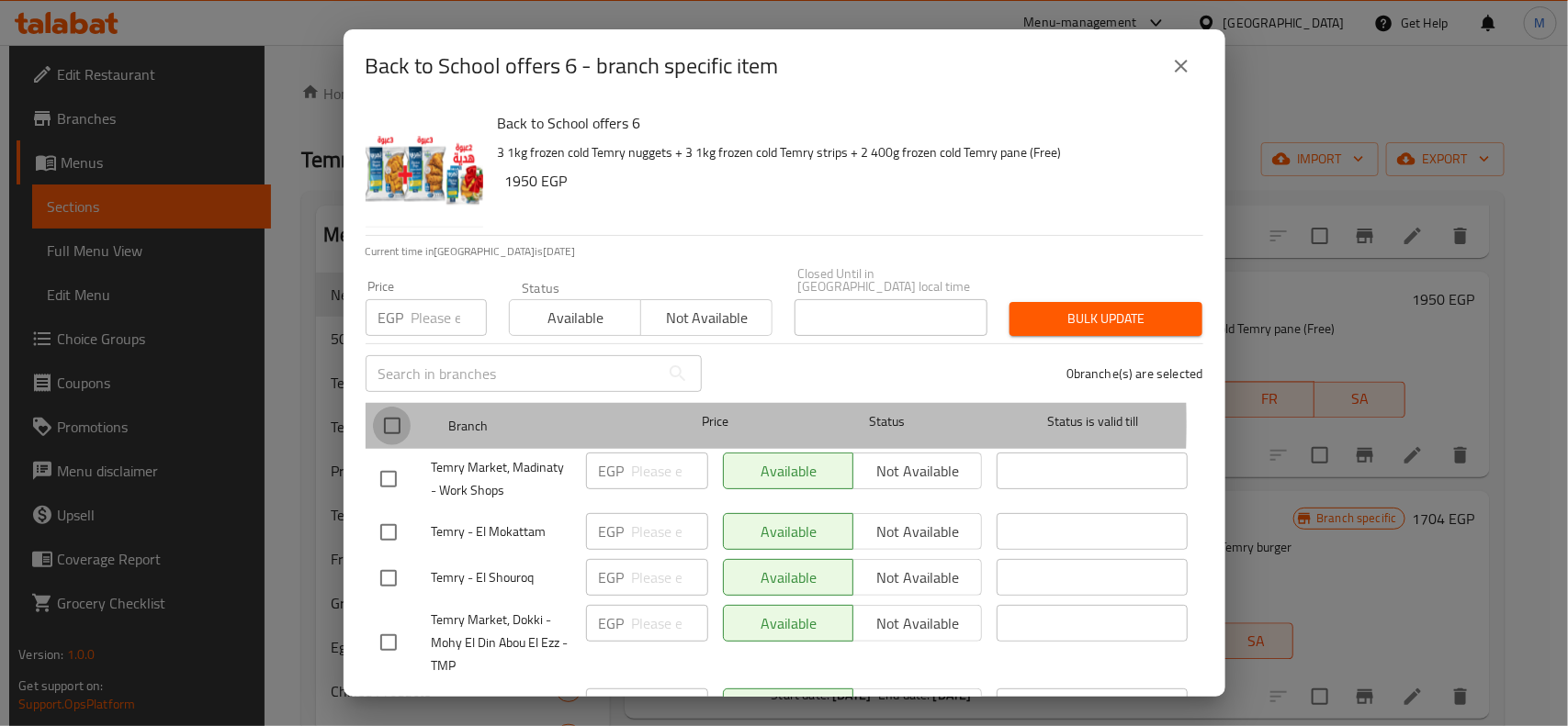
checkbox input "true"
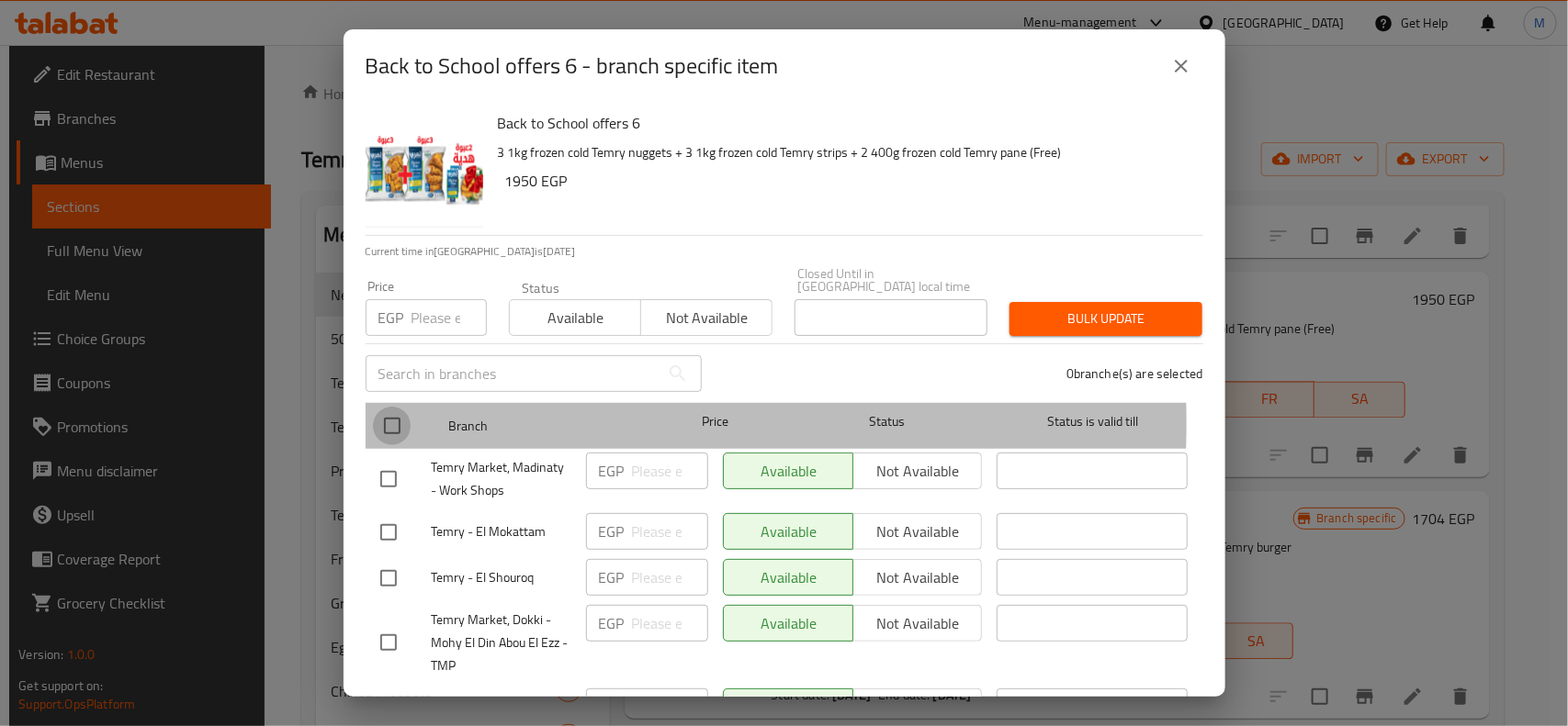
checkbox input "true"
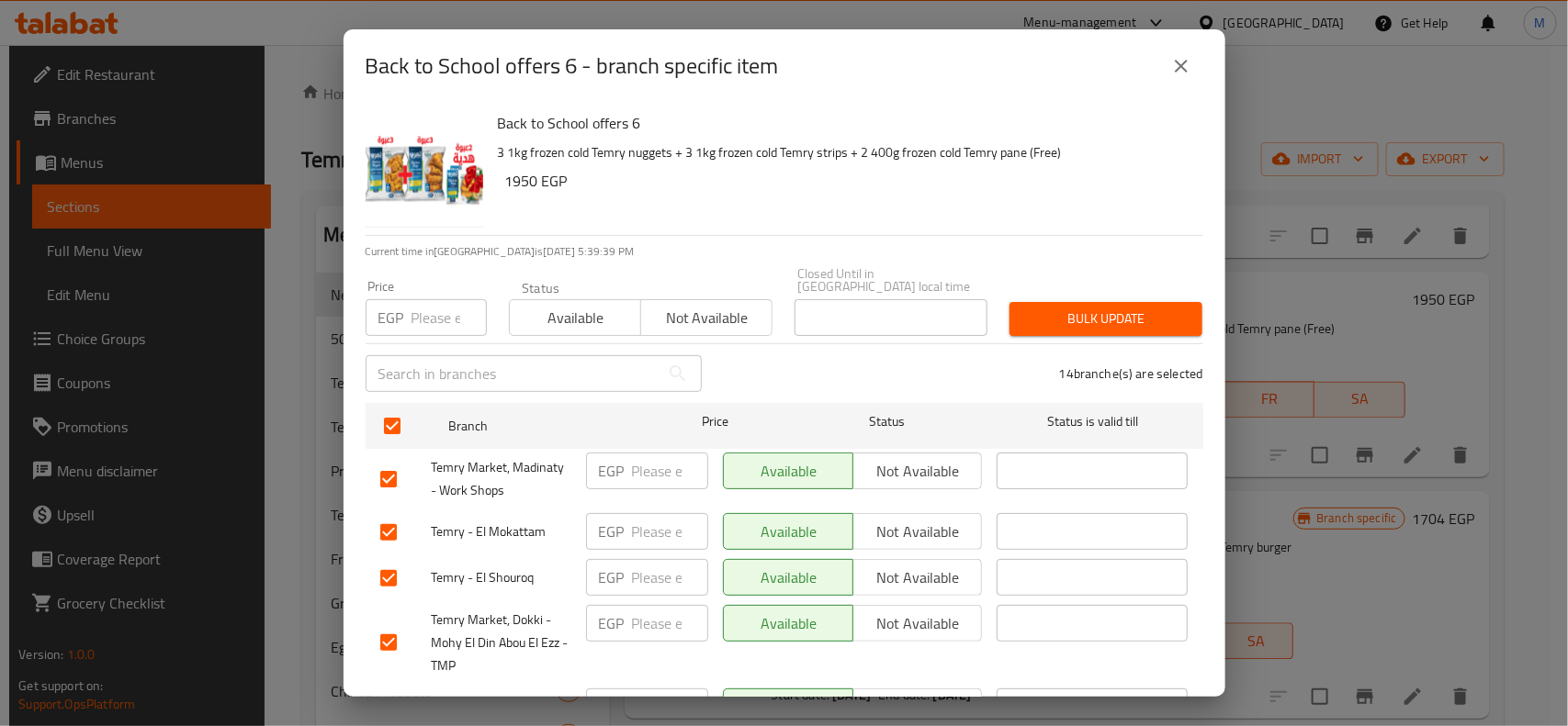
click at [719, 305] on span "Not available" at bounding box center [706, 318] width 117 height 27
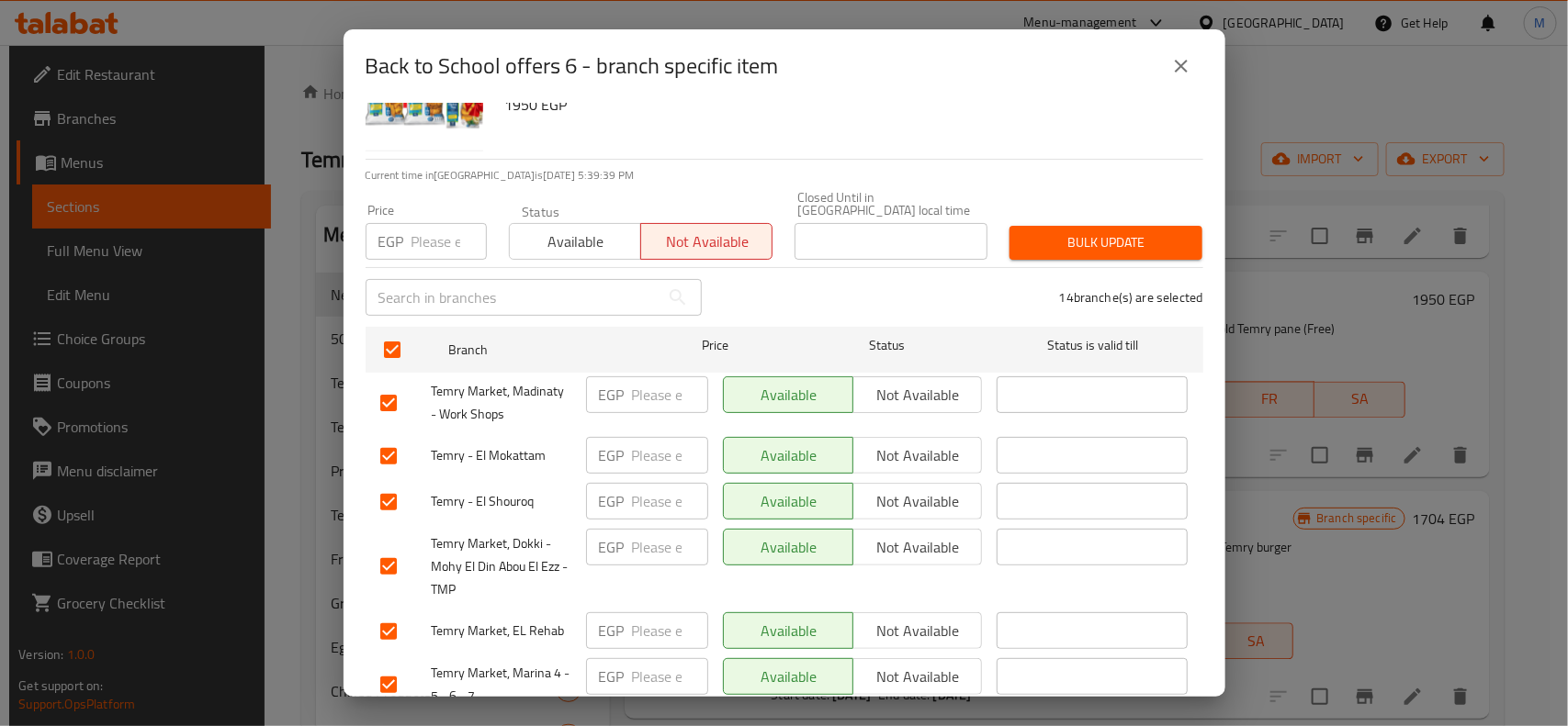
scroll to position [115, 0]
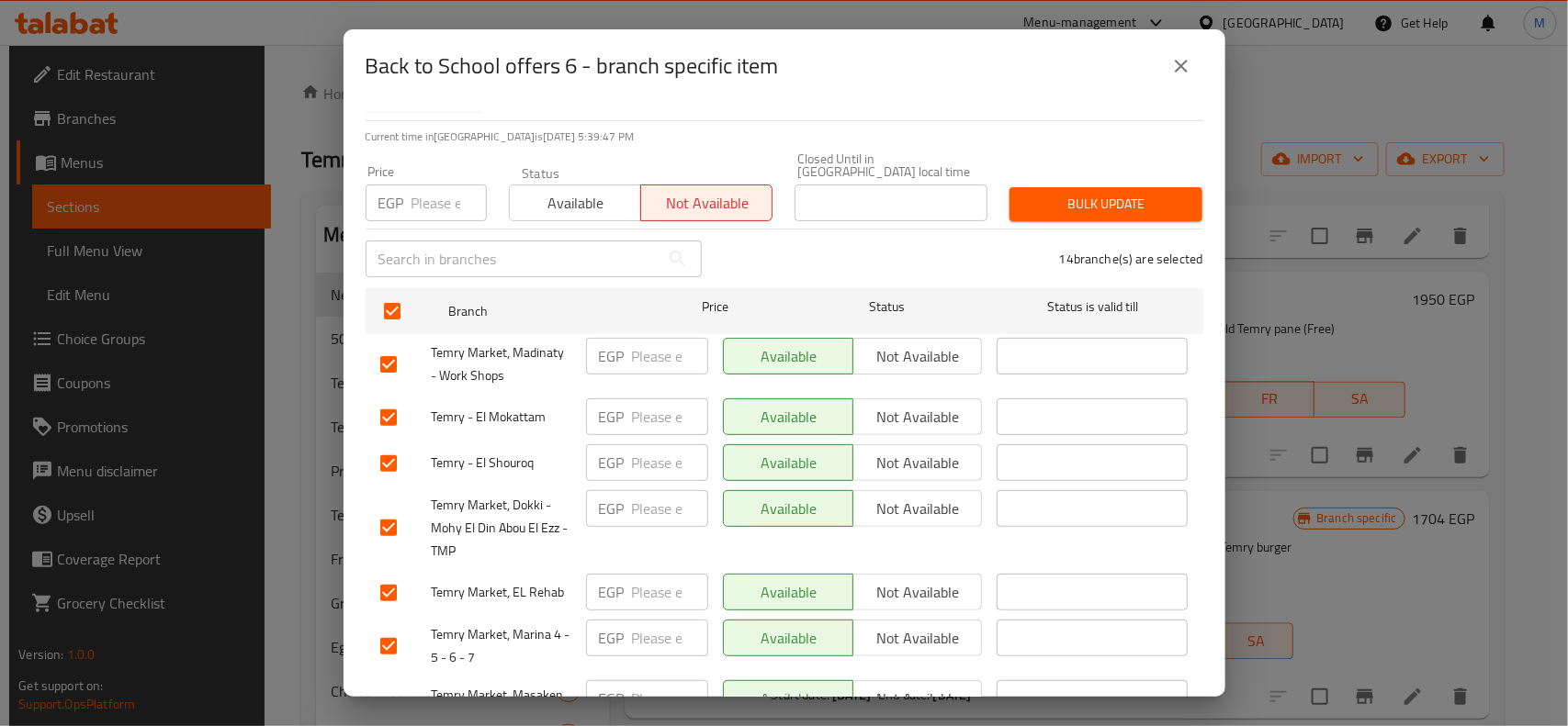
type button "1"
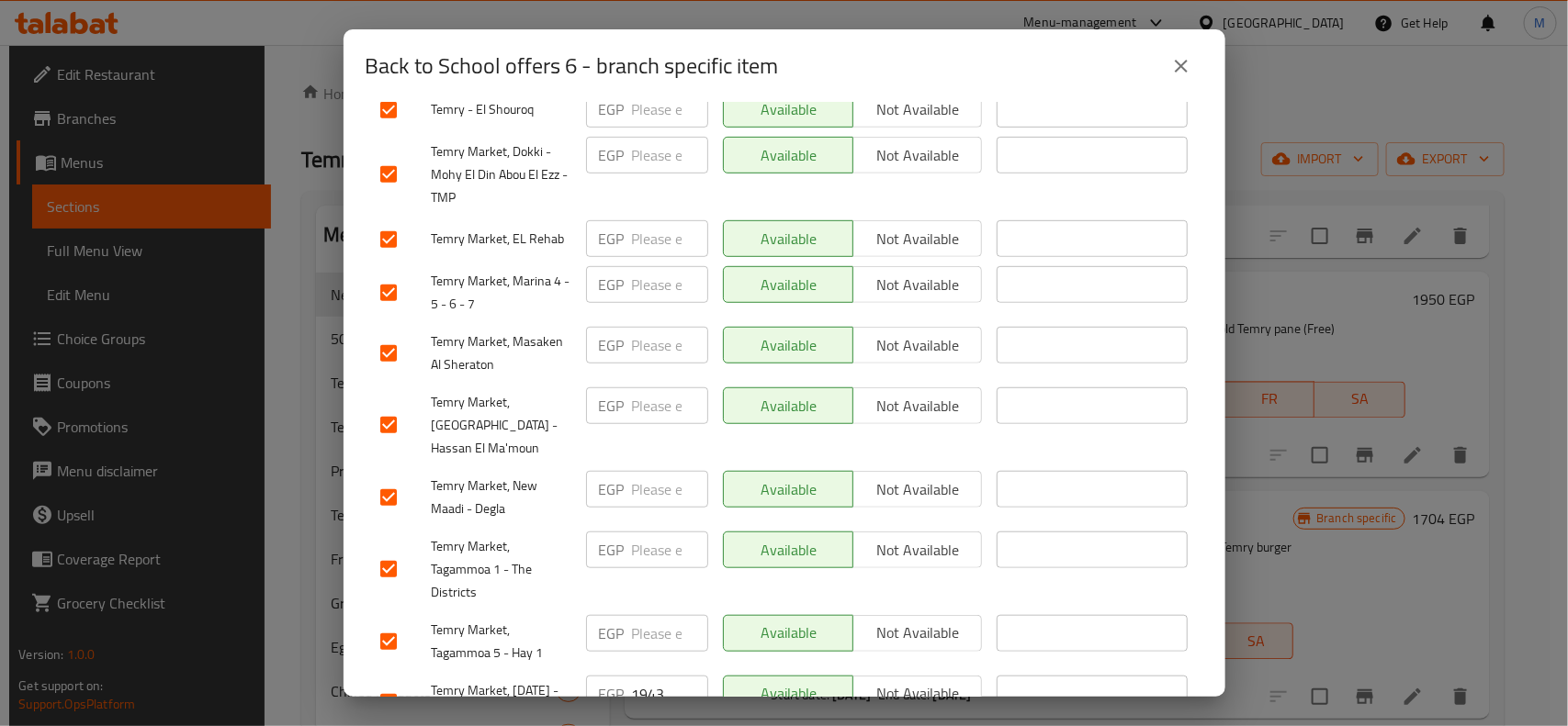
click at [388, 406] on input "checkbox" at bounding box center [388, 424] width 38 height 38
checkbox input "false"
click at [382, 336] on input "checkbox" at bounding box center [388, 353] width 38 height 38
checkbox input "false"
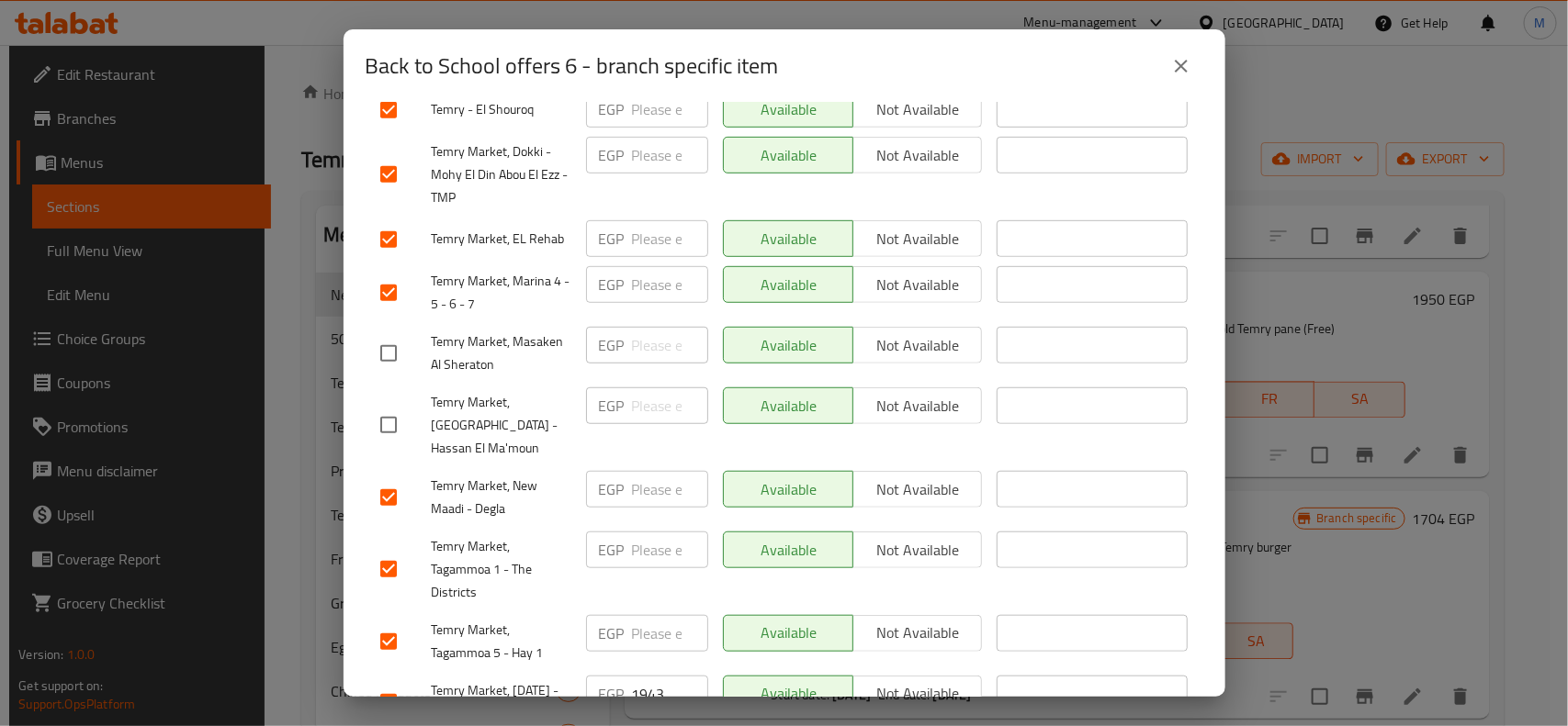
scroll to position [66, 0]
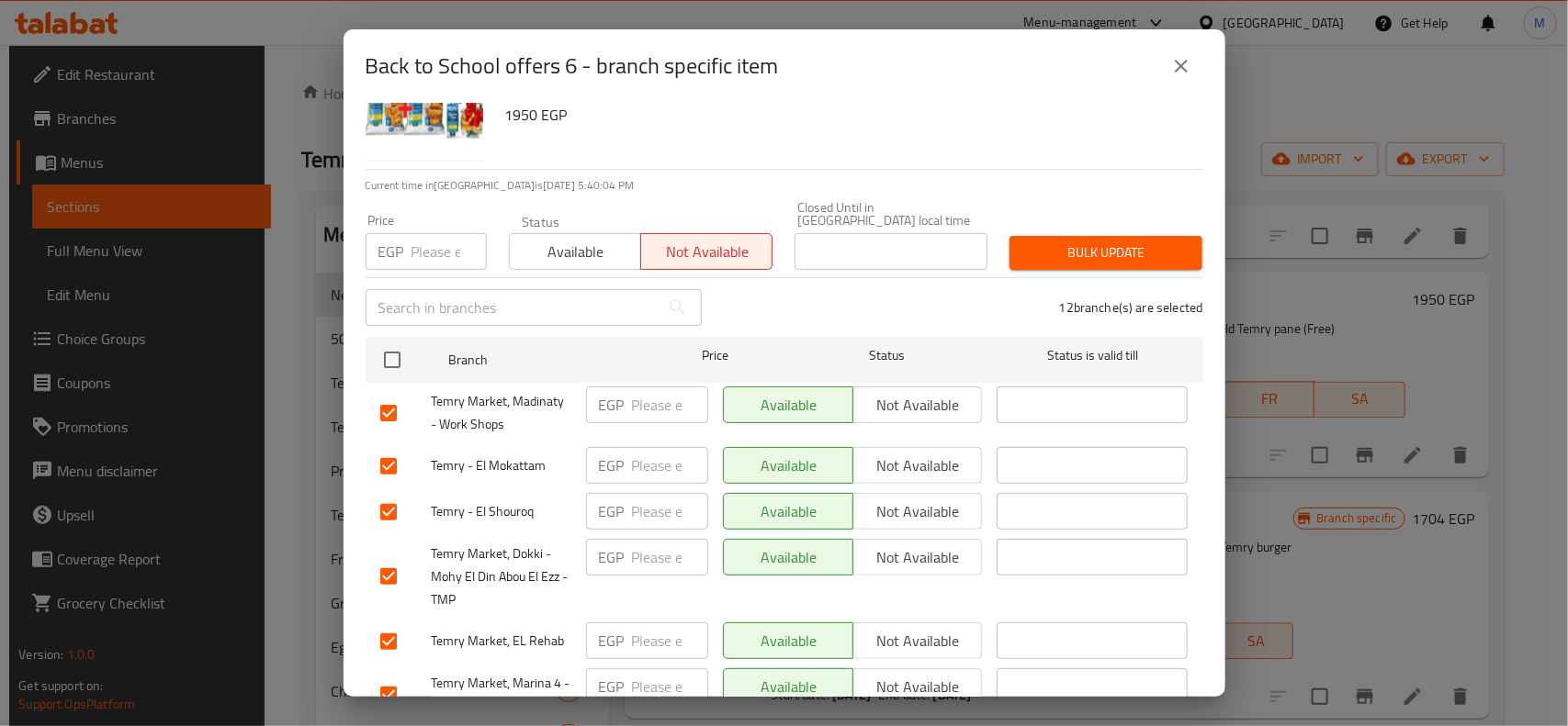
click at [391, 398] on input "checkbox" at bounding box center [388, 413] width 38 height 38
checkbox input "false"
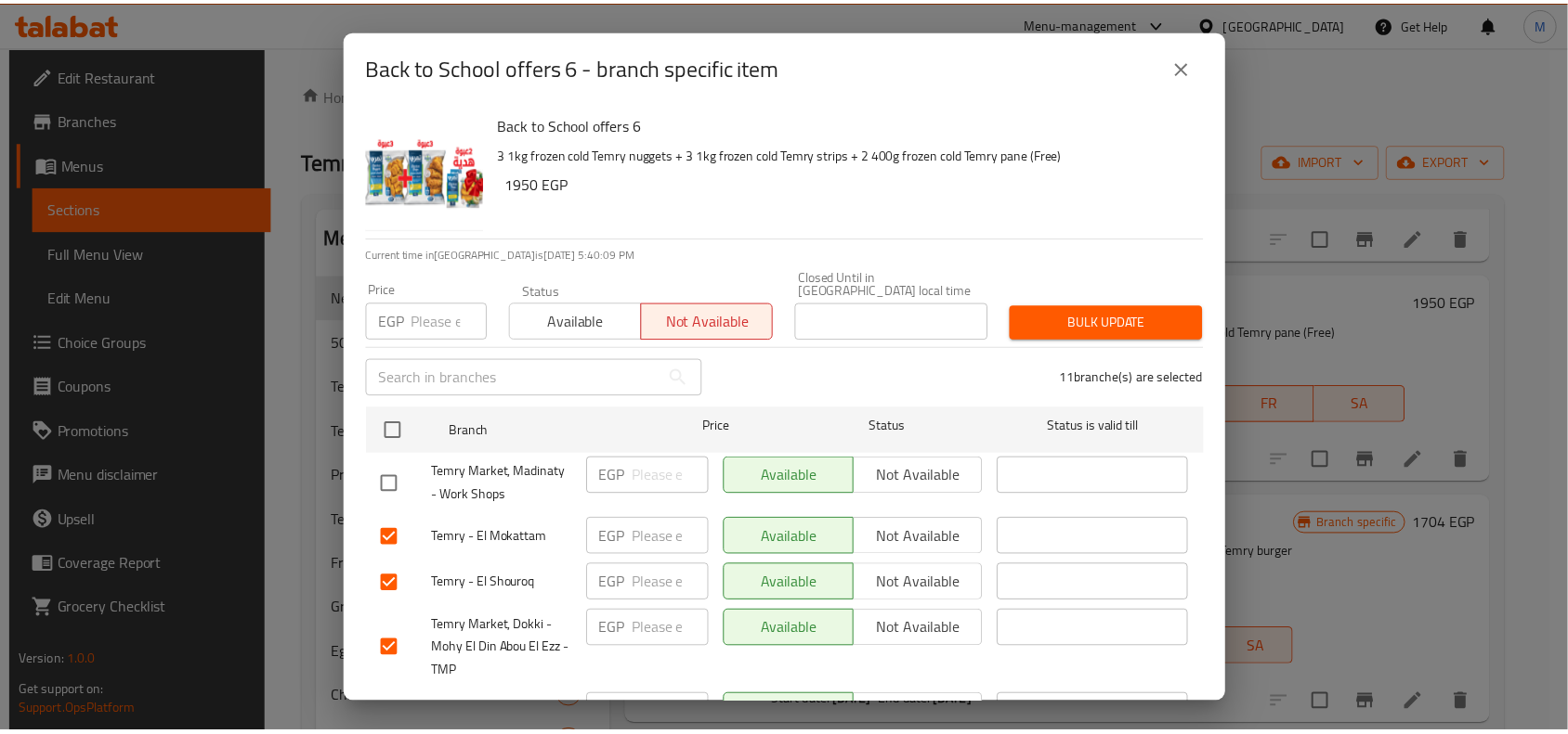
scroll to position [642, 0]
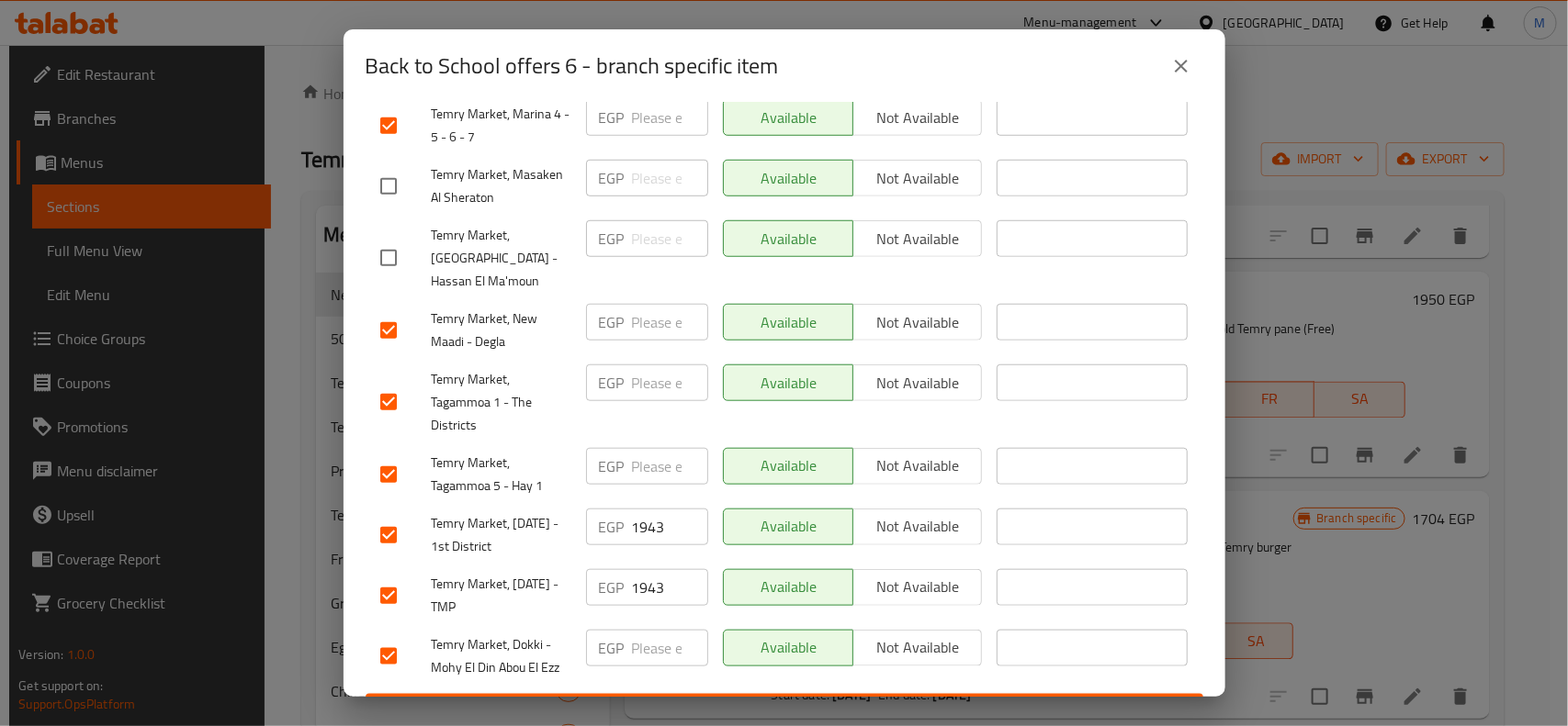
click at [892, 700] on span "Save" at bounding box center [784, 711] width 808 height 23
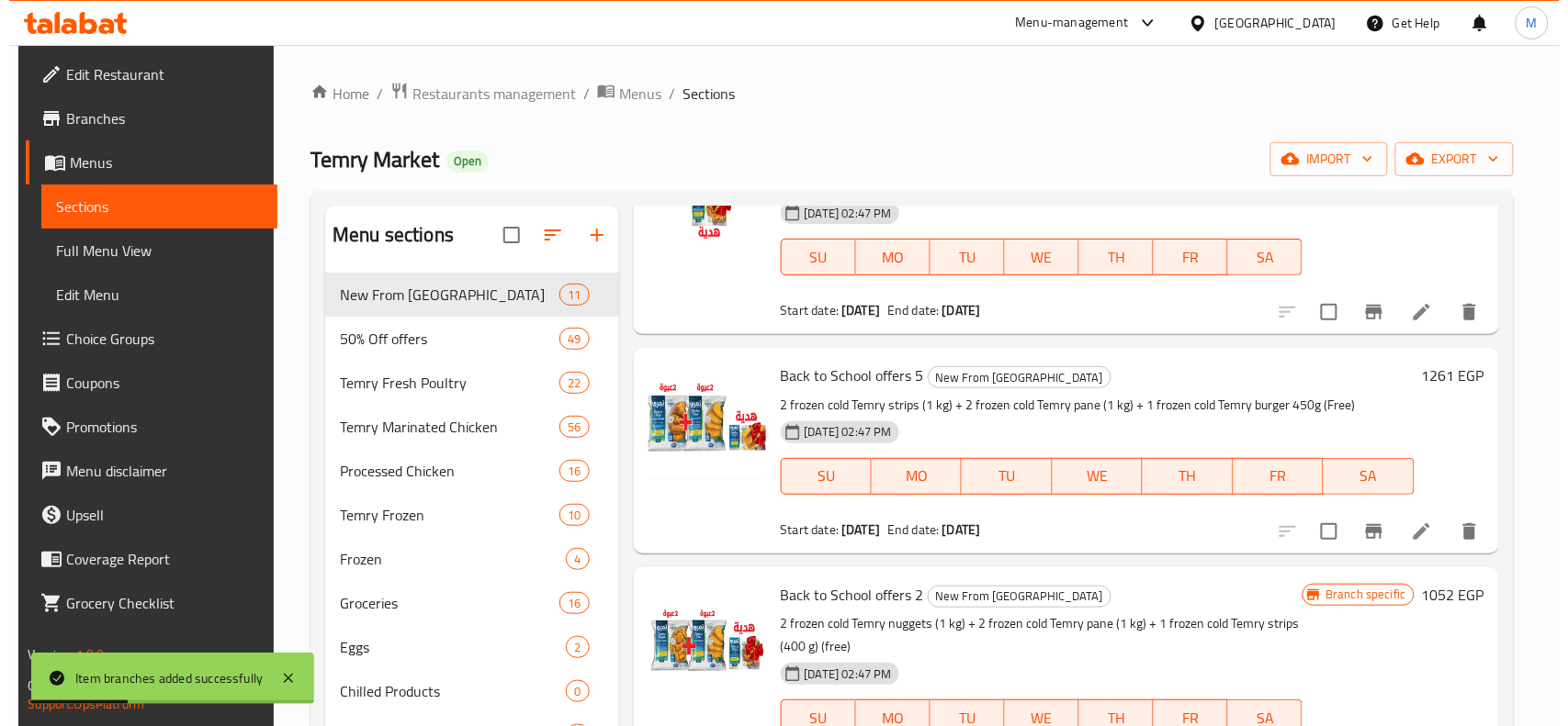
scroll to position [1010, 0]
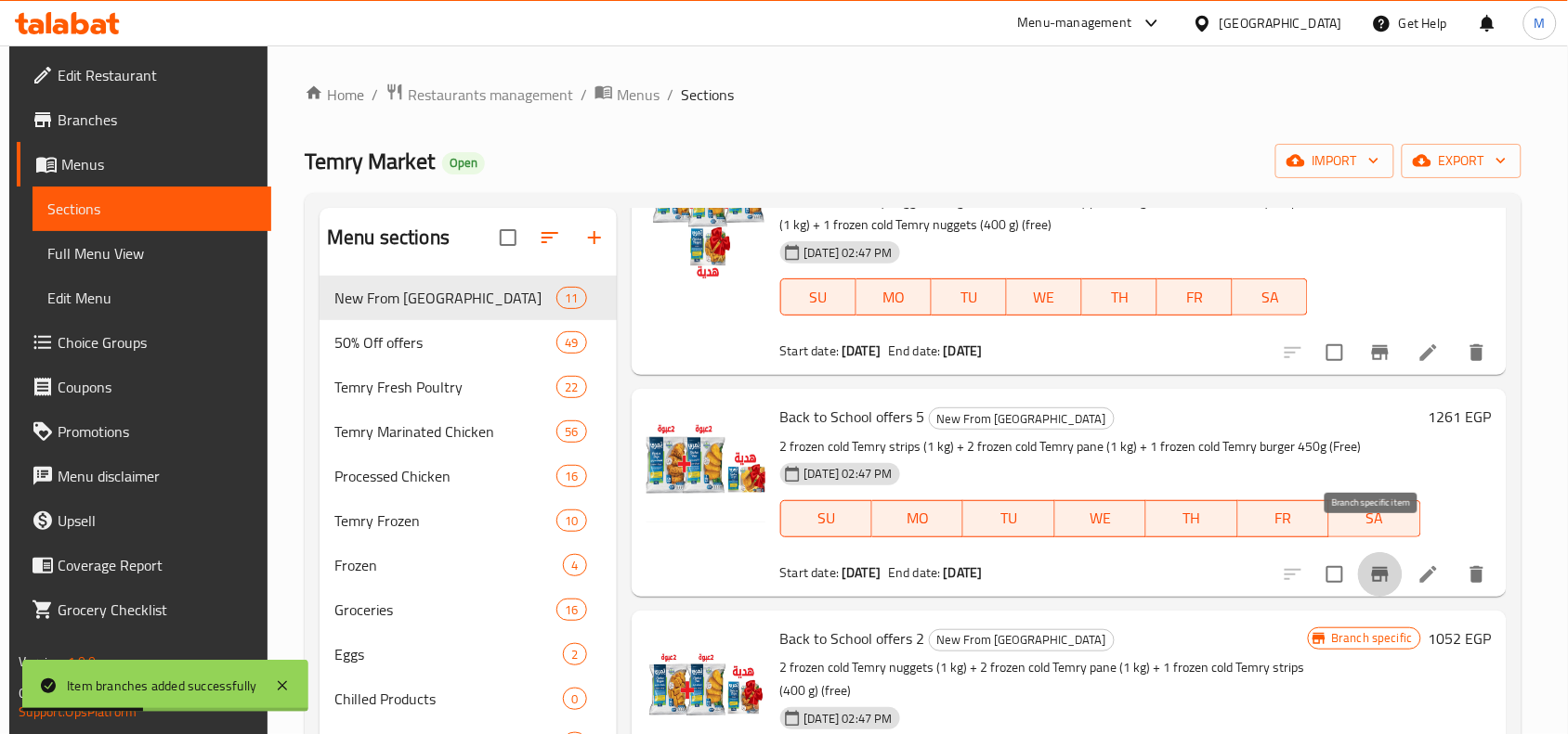
click at [1380, 564] on icon "Branch-specific-item" at bounding box center [1381, 575] width 23 height 23
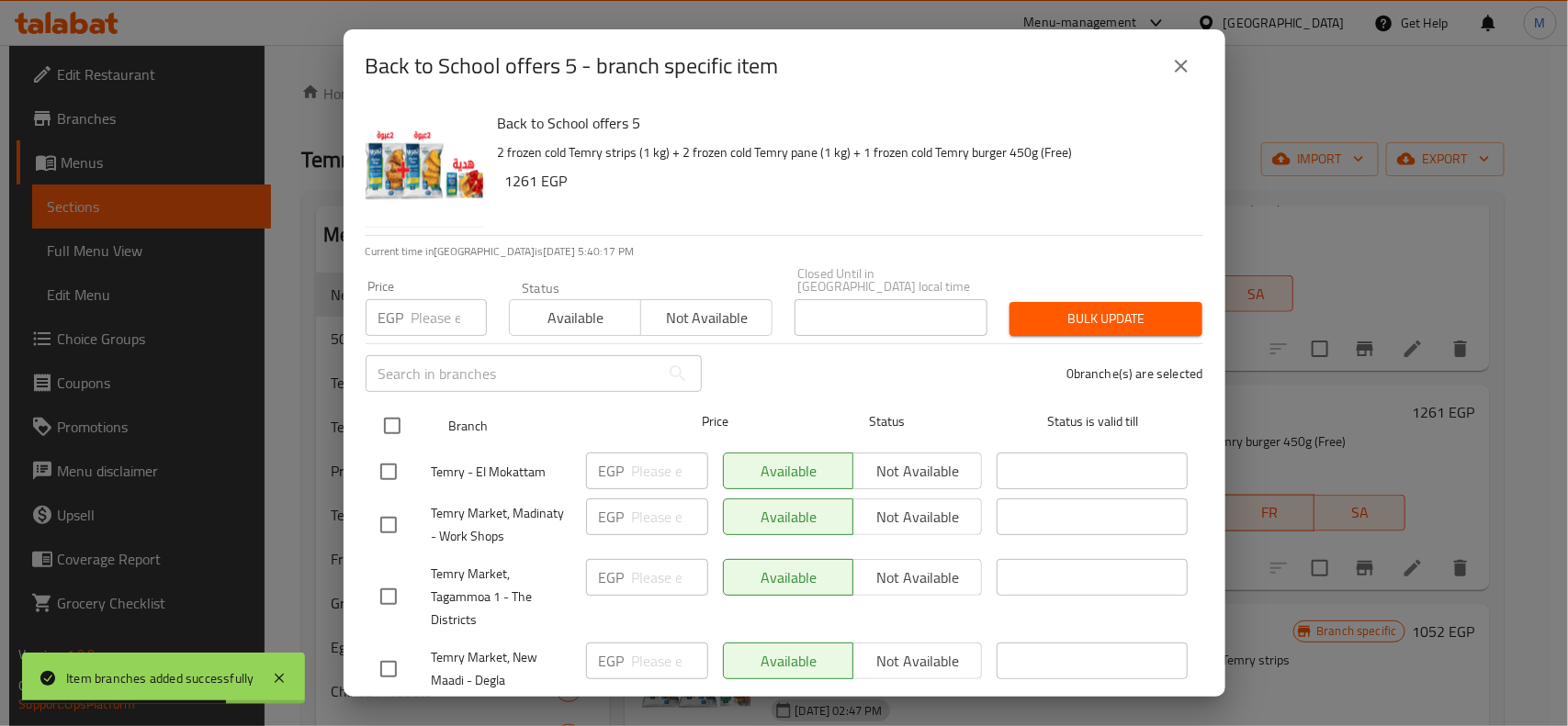
click at [393, 410] on input "checkbox" at bounding box center [392, 425] width 38 height 38
checkbox input "true"
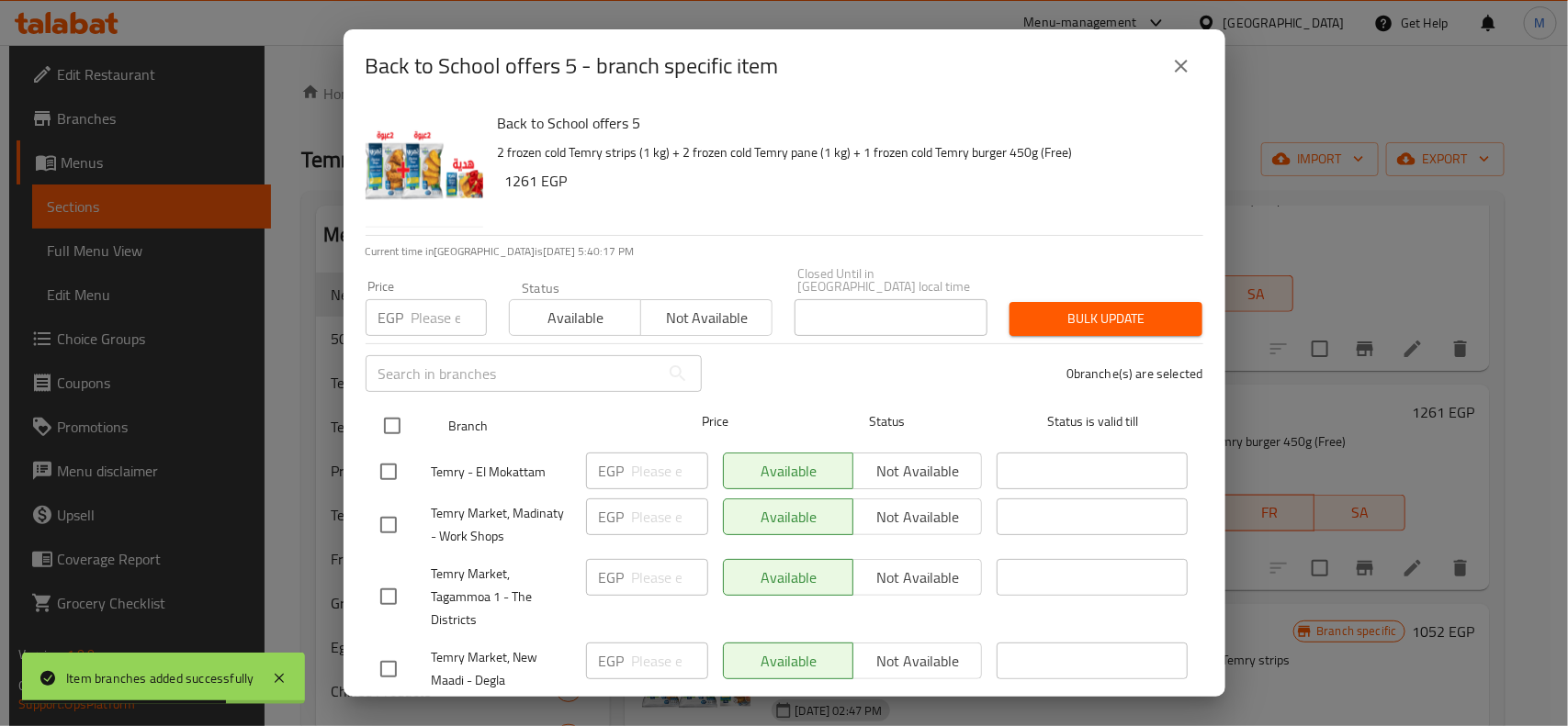
checkbox input "true"
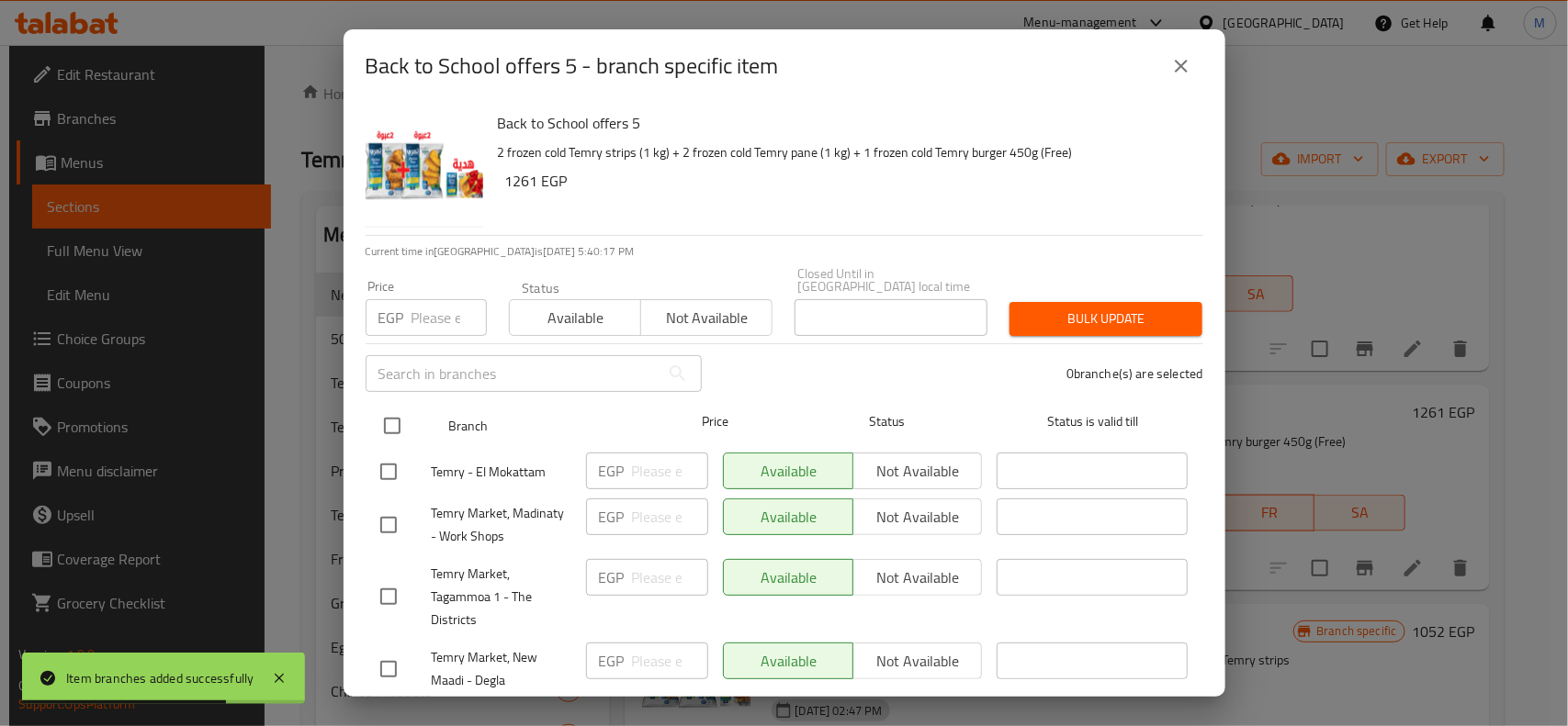
checkbox input "true"
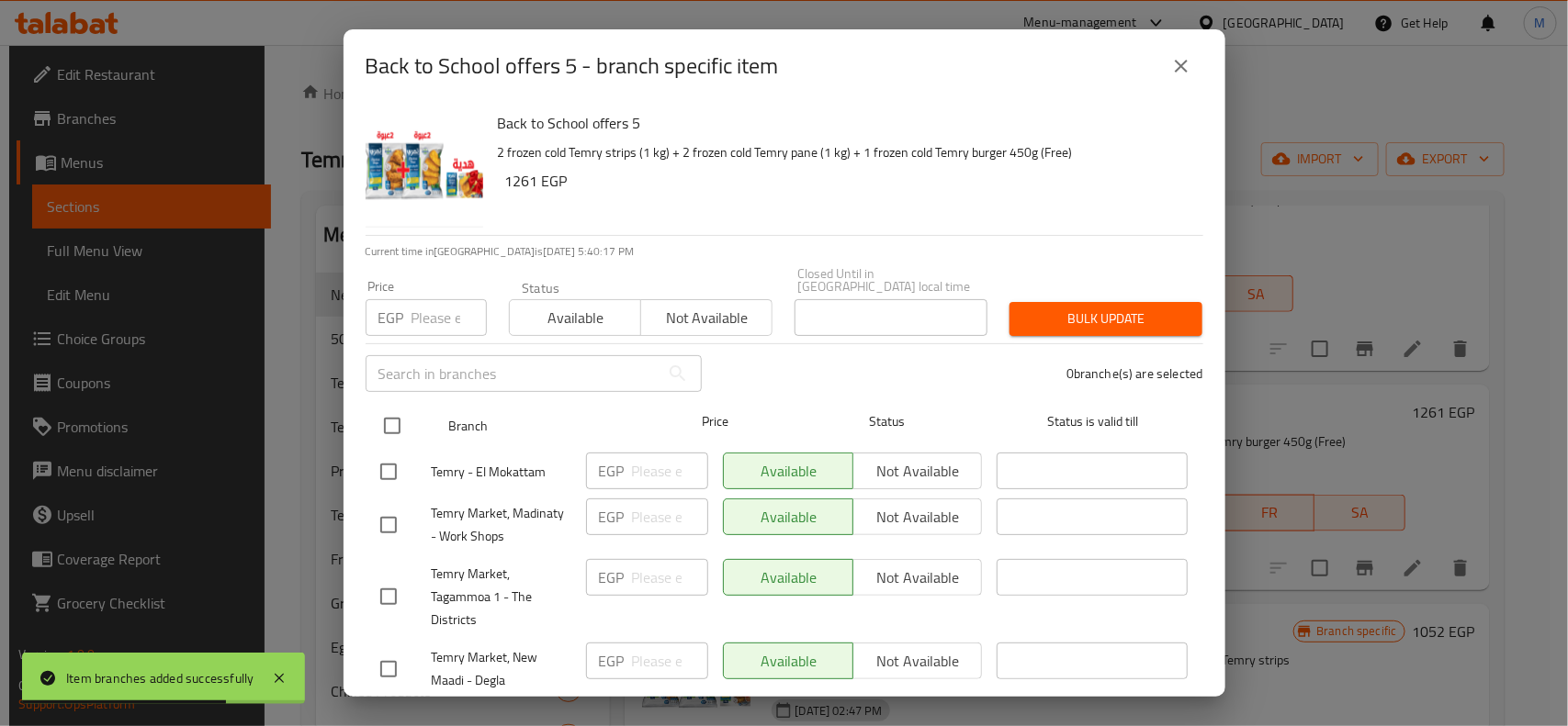
checkbox input "true"
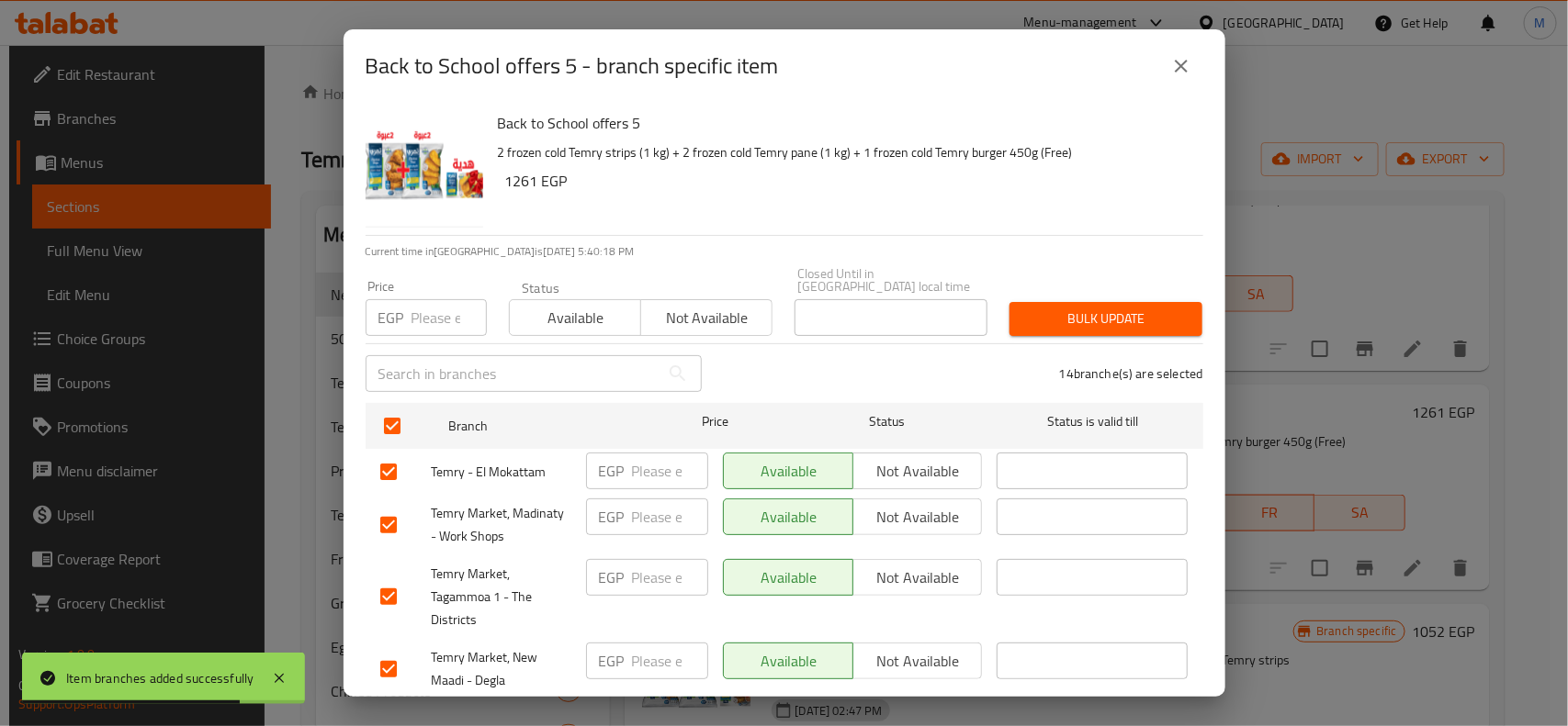
click at [705, 305] on span "Not available" at bounding box center [706, 318] width 117 height 27
click at [835, 195] on div "Back to School offers 5 2 frozen cold Temry strips (1 kg) + 2 frozen cold Temry…" at bounding box center [843, 169] width 706 height 133
click at [383, 511] on input "checkbox" at bounding box center [388, 525] width 38 height 38
checkbox input "false"
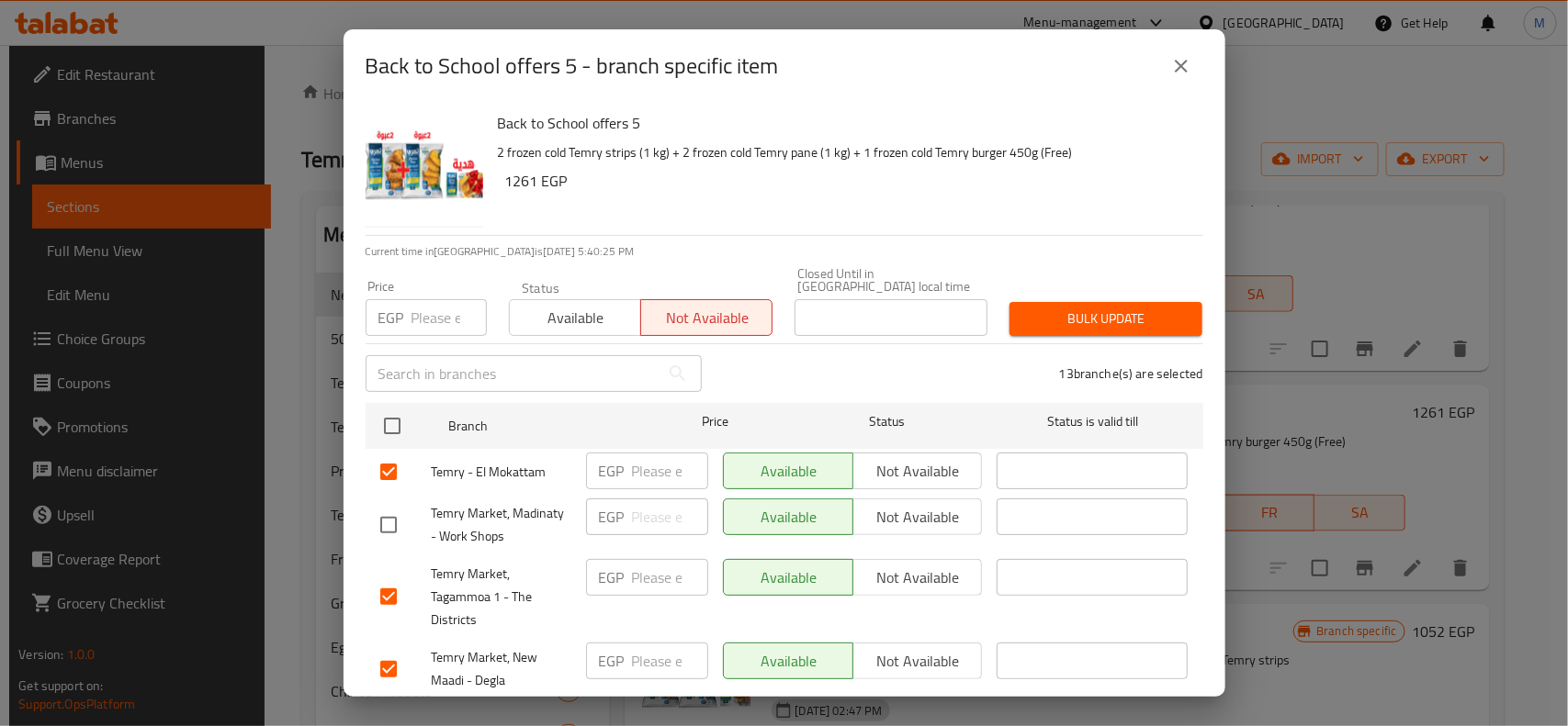
scroll to position [635, 0]
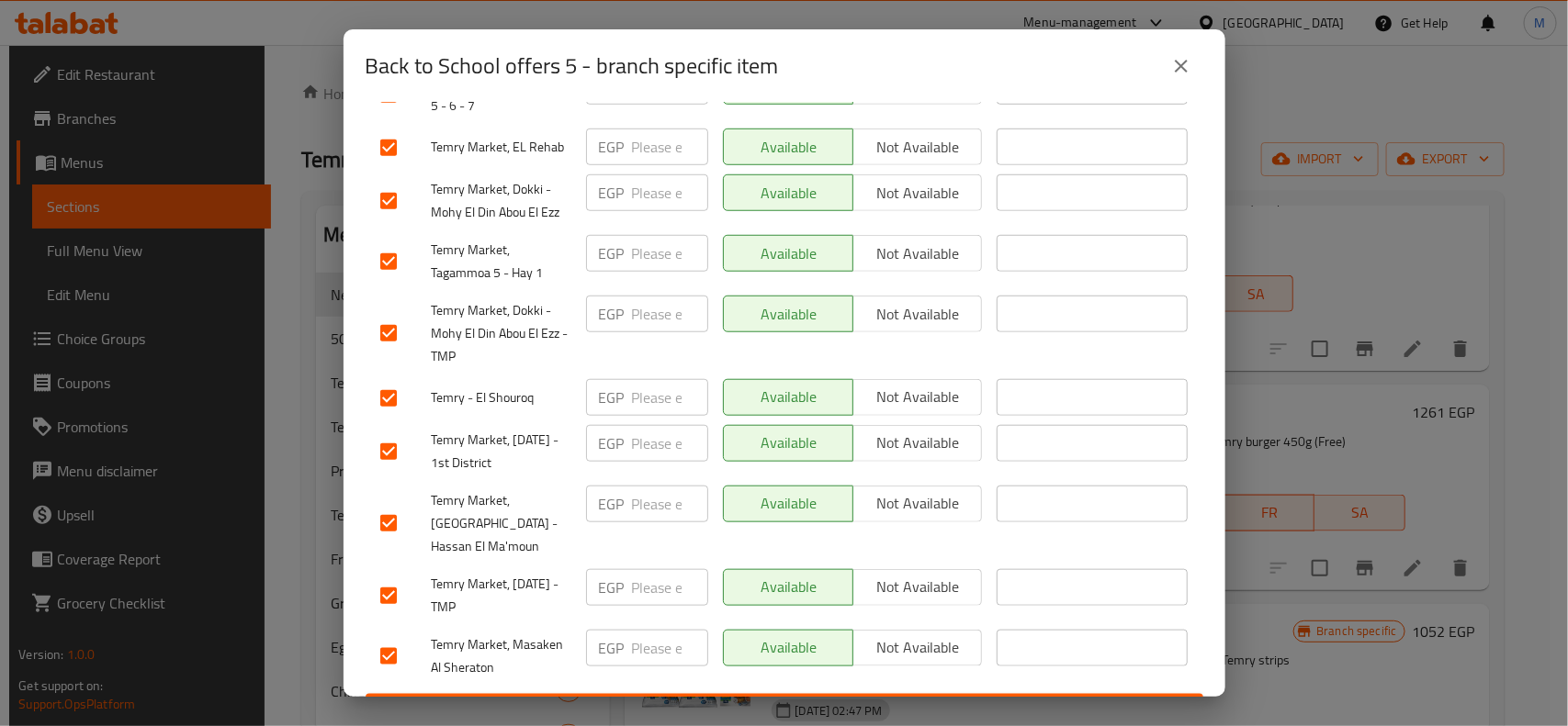
click at [391, 637] on input "checkbox" at bounding box center [388, 656] width 38 height 38
checkbox input "false"
click at [387, 505] on input "checkbox" at bounding box center [388, 523] width 38 height 38
checkbox input "false"
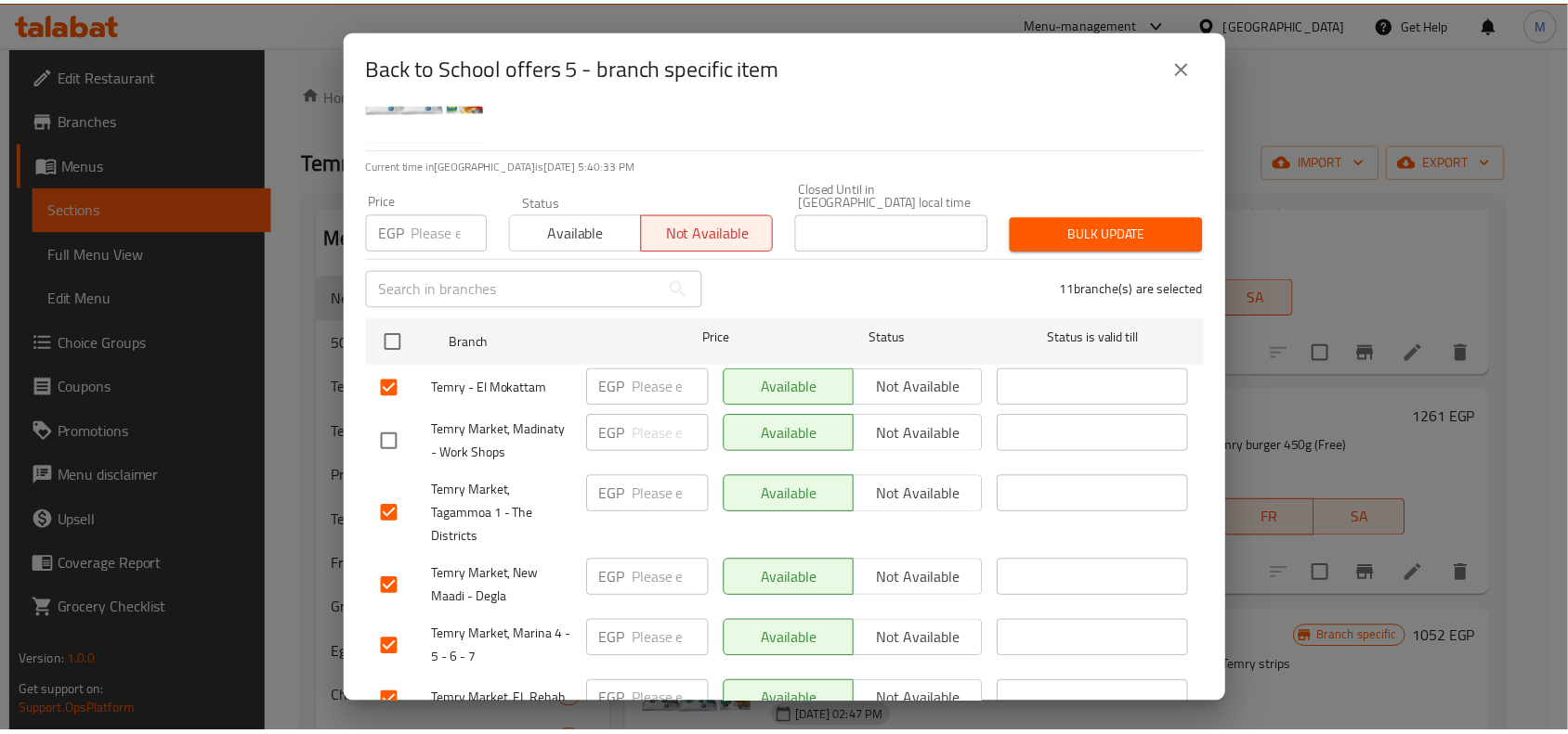
scroll to position [0, 0]
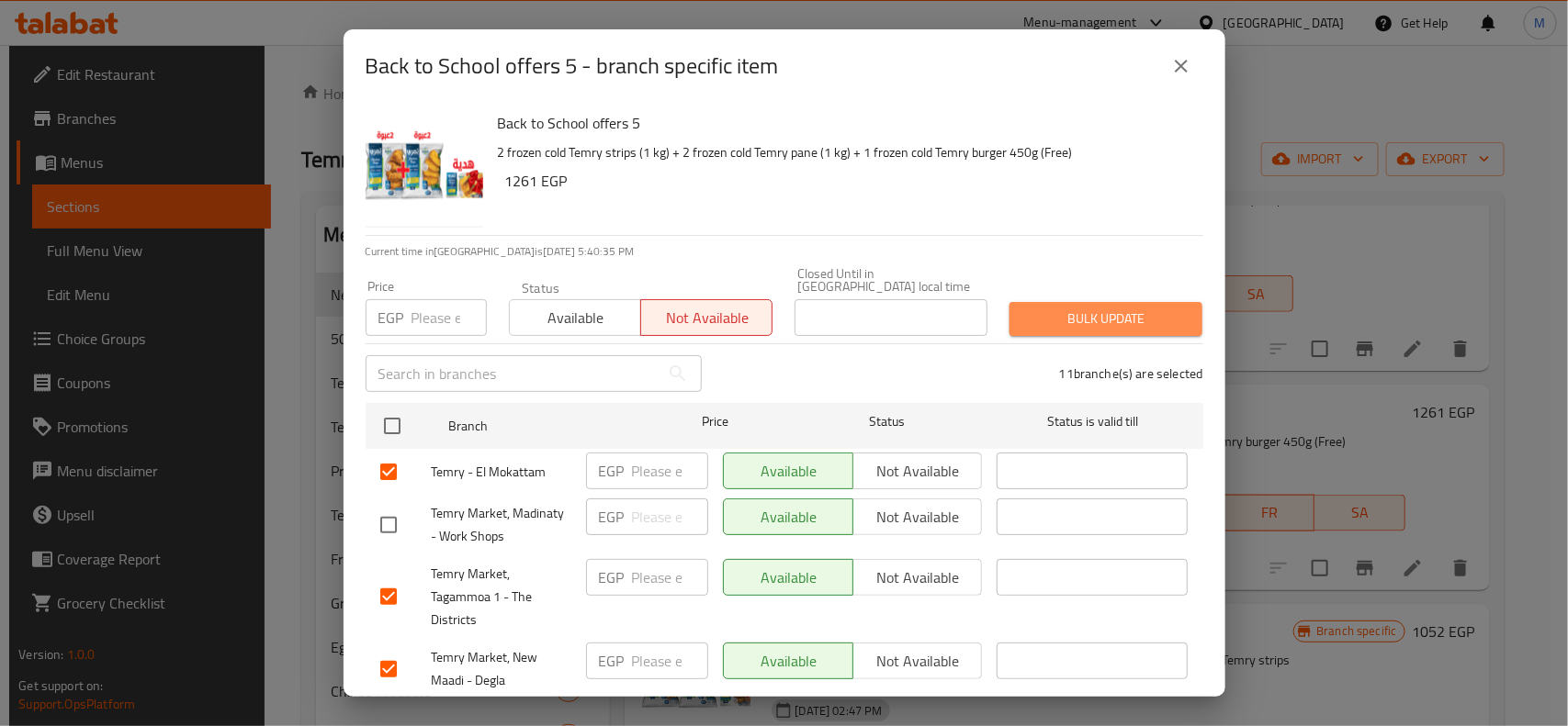
click at [1094, 307] on span "Bulk update" at bounding box center [1105, 319] width 164 height 23
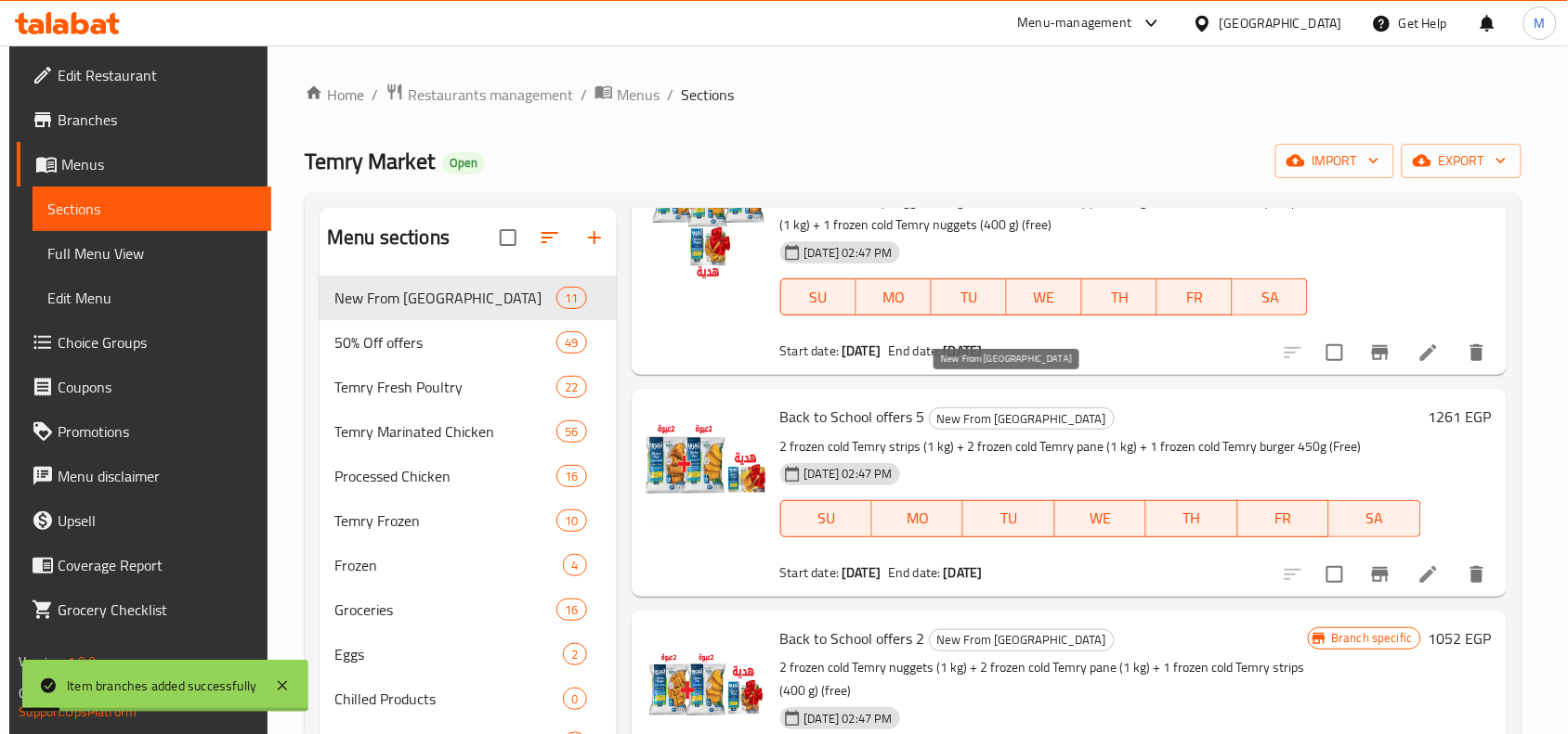
click at [1026, 408] on span "New From [GEOGRAPHIC_DATA]" at bounding box center [1022, 418] width 184 height 22
click at [1372, 568] on icon "Branch-specific-item" at bounding box center [1381, 575] width 17 height 15
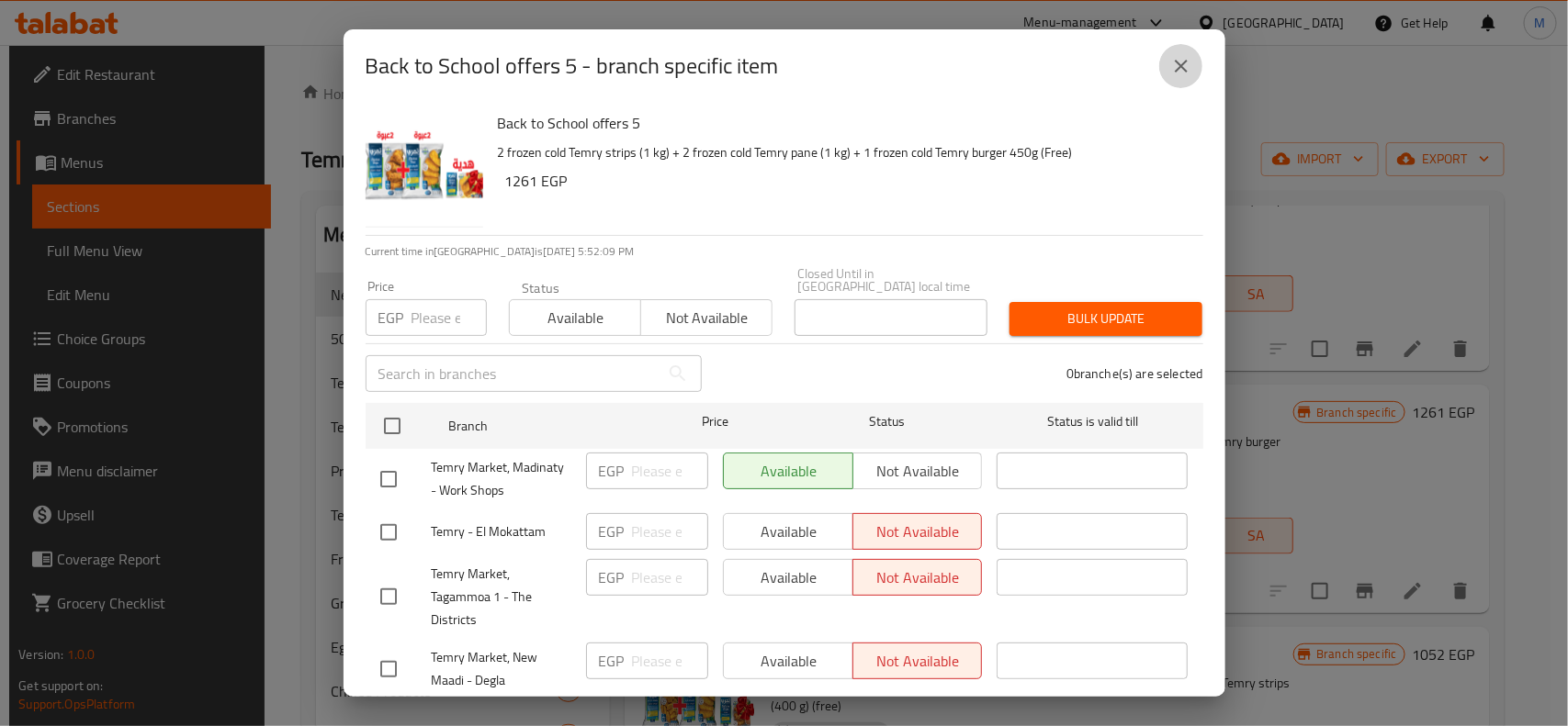
click at [1183, 60] on icon "close" at bounding box center [1181, 66] width 22 height 22
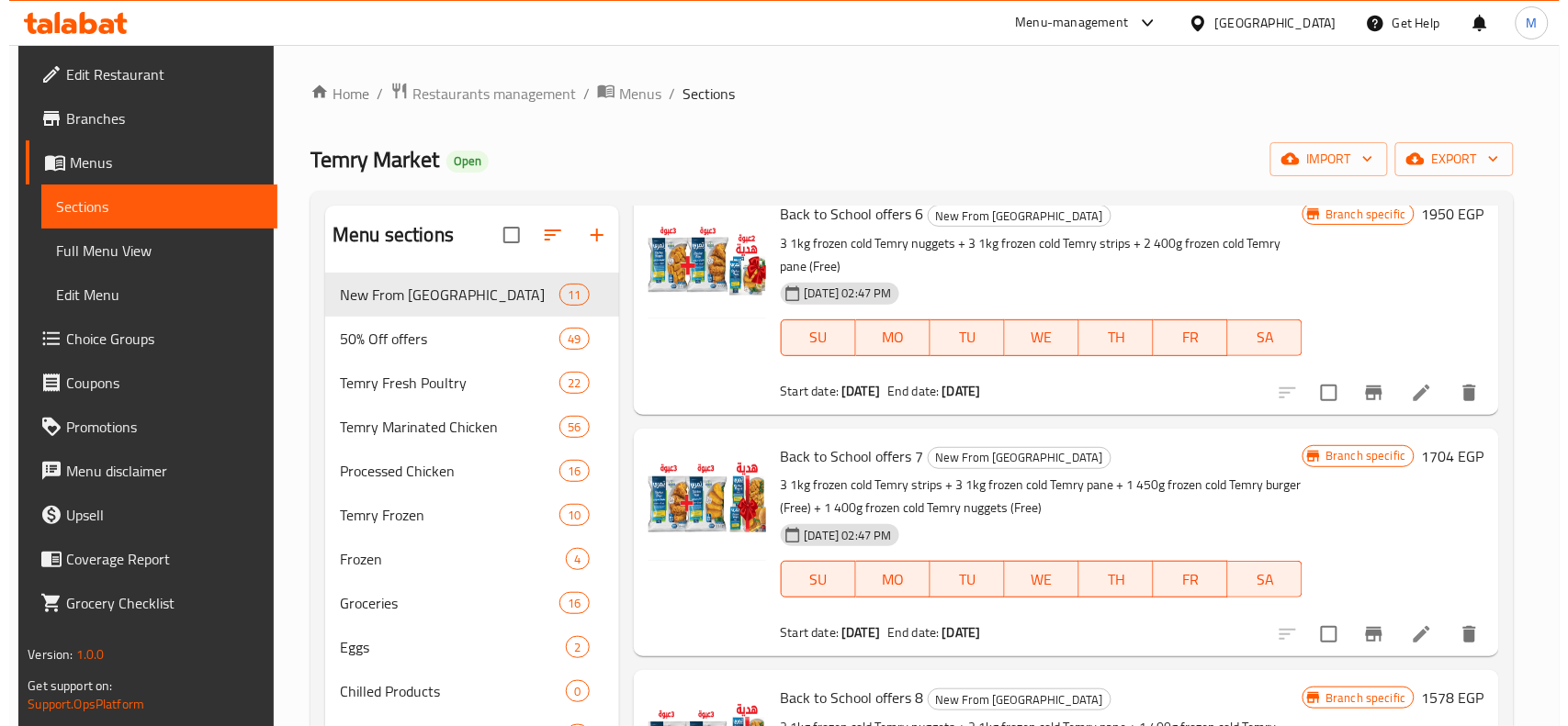
scroll to position [1699, 0]
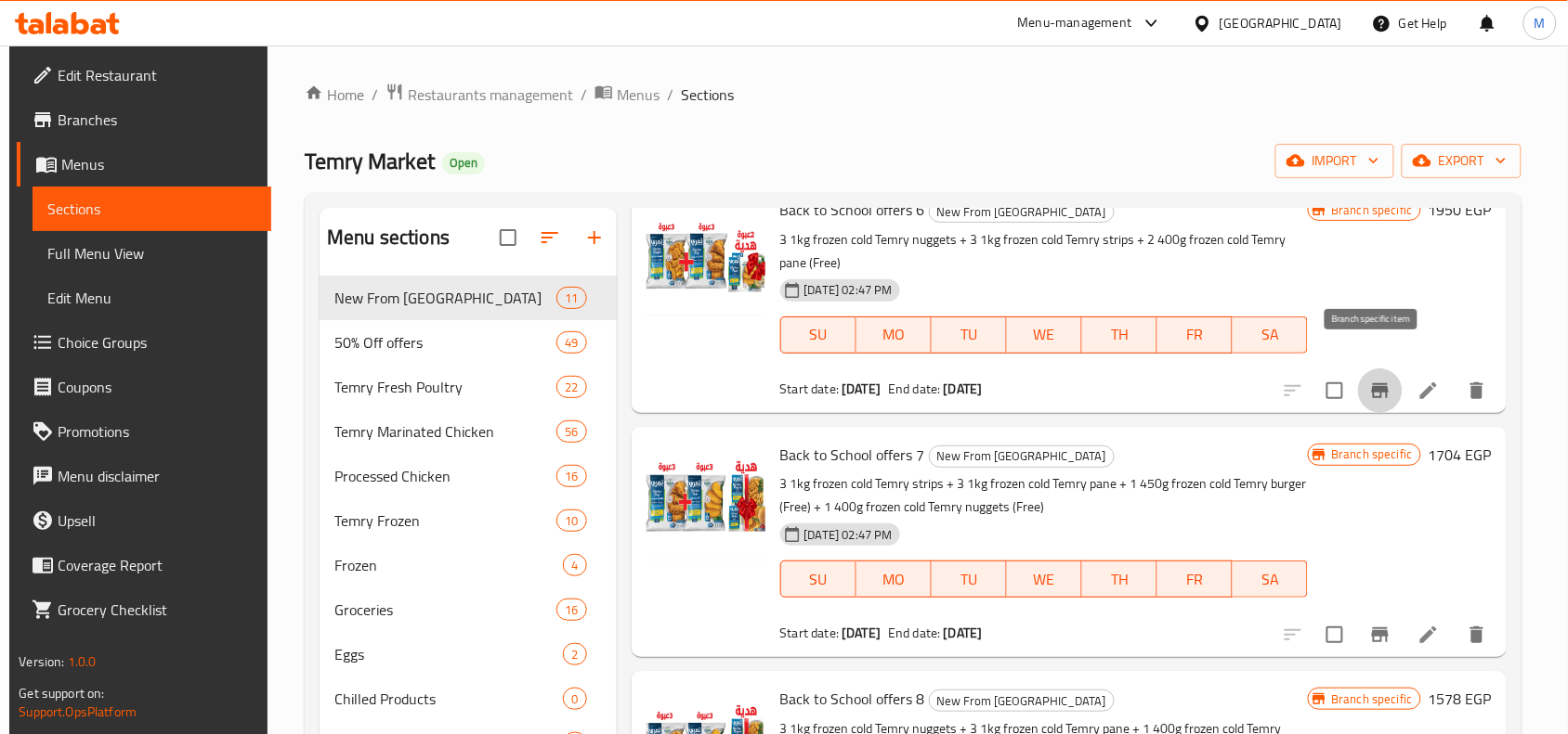
click at [1387, 368] on button "Branch-specific-item" at bounding box center [1380, 390] width 44 height 44
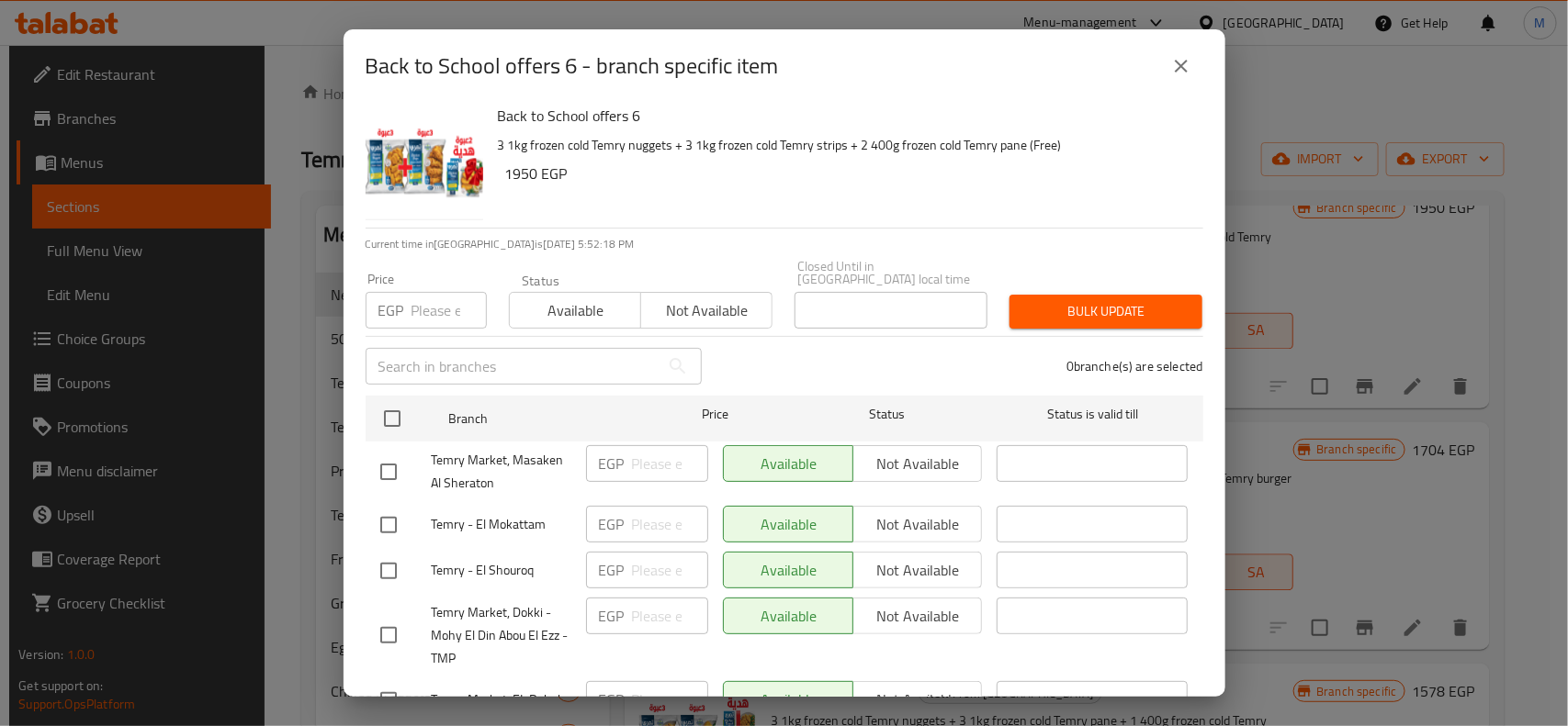
scroll to position [0, 0]
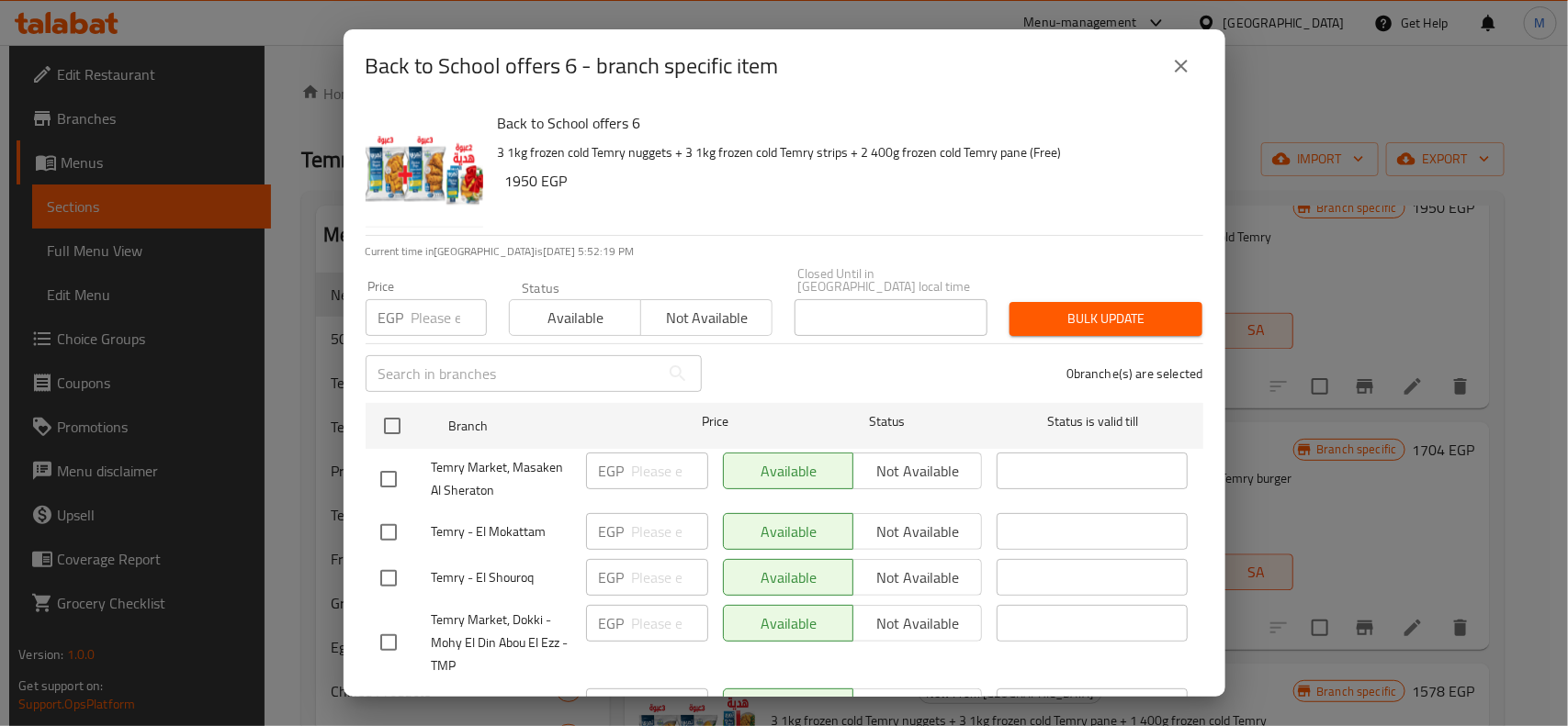
click at [519, 181] on h6 "1950 EGP" at bounding box center [847, 181] width 683 height 26
drag, startPoint x: 519, startPoint y: 181, endPoint x: 507, endPoint y: 177, distance: 12.6
click at [507, 177] on h6 "1950 EGP" at bounding box center [847, 181] width 683 height 26
copy h6 "1950"
click at [520, 182] on h6 "1950 EGP" at bounding box center [847, 181] width 683 height 26
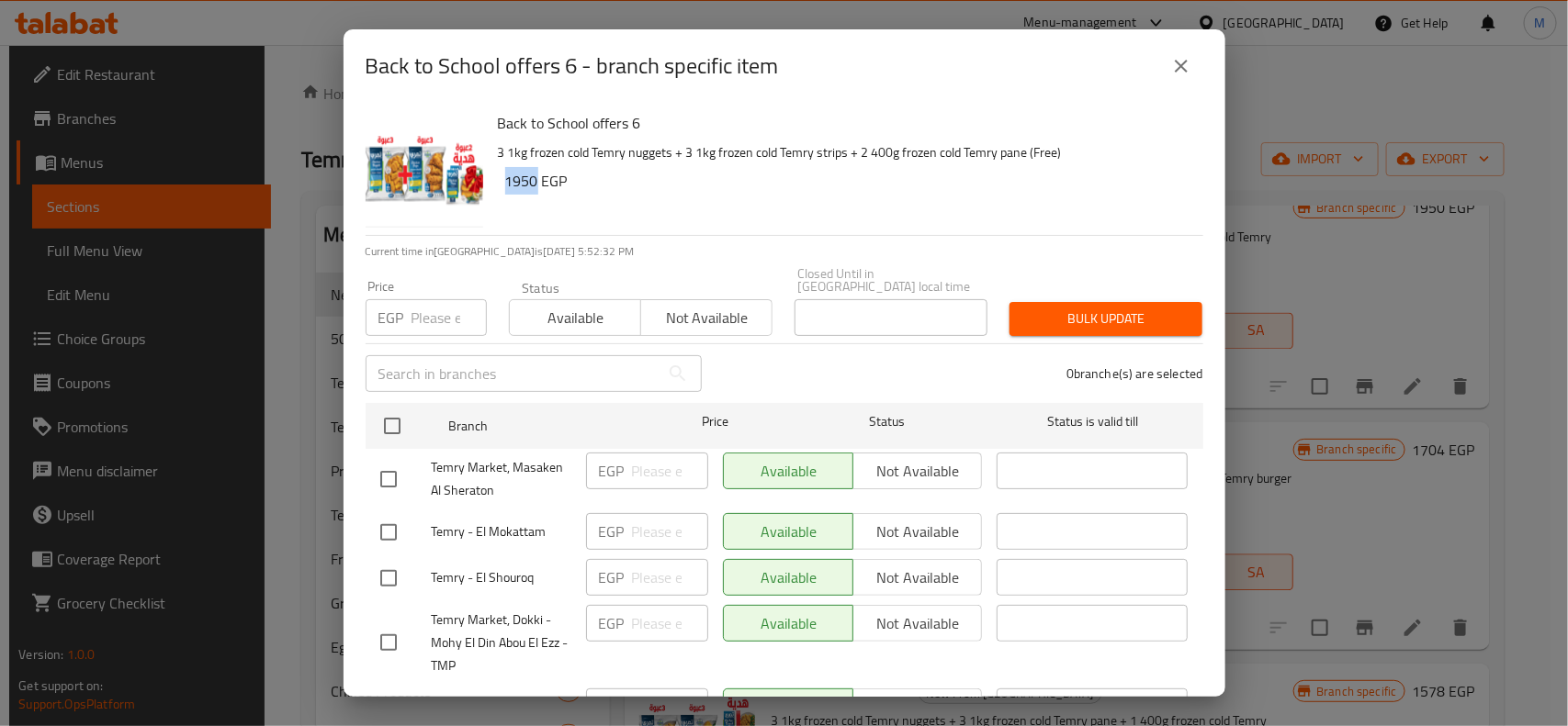
click at [514, 181] on h6 "1950 EGP" at bounding box center [847, 181] width 683 height 26
click at [437, 300] on input "number" at bounding box center [449, 317] width 76 height 36
paste input "1950"
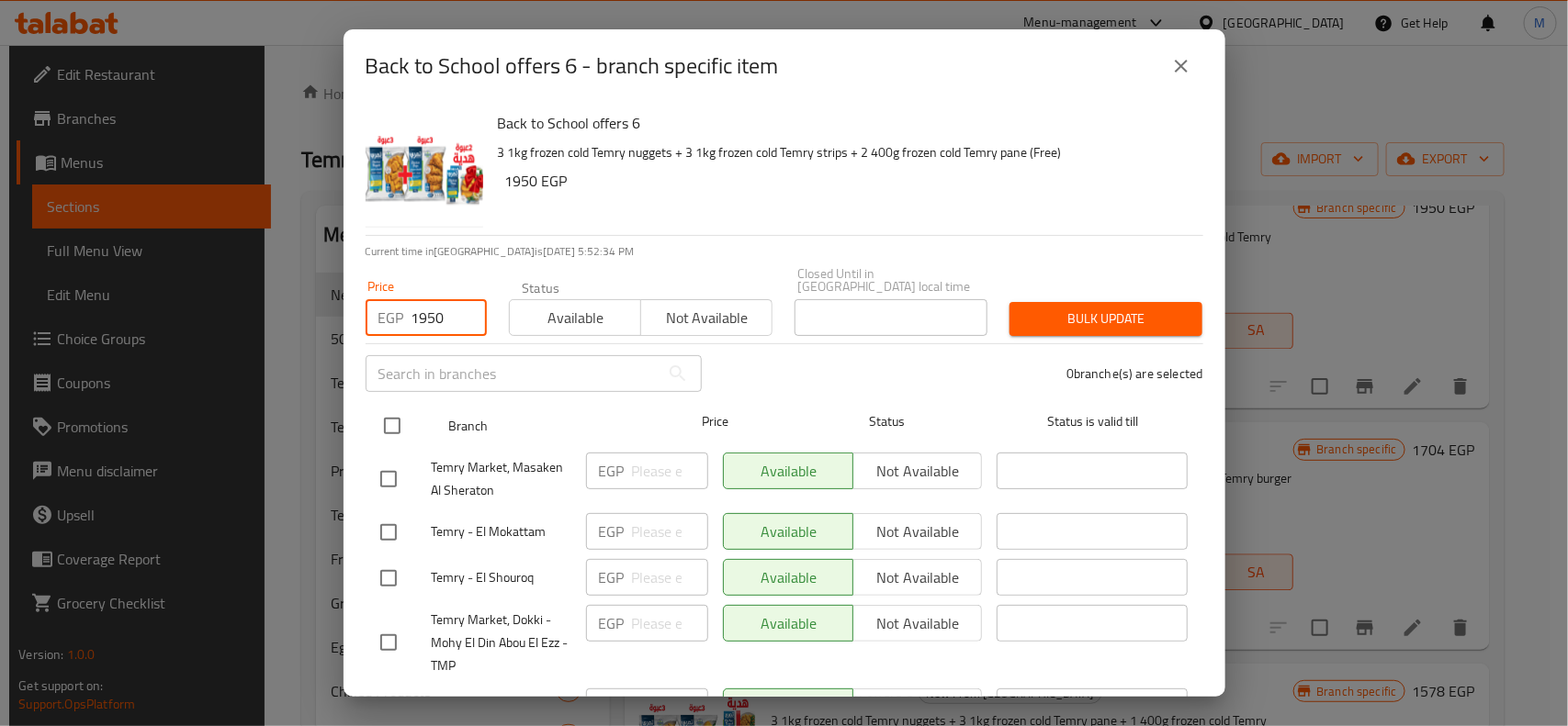
type input "1950"
click at [392, 406] on input "checkbox" at bounding box center [392, 425] width 38 height 38
checkbox input "true"
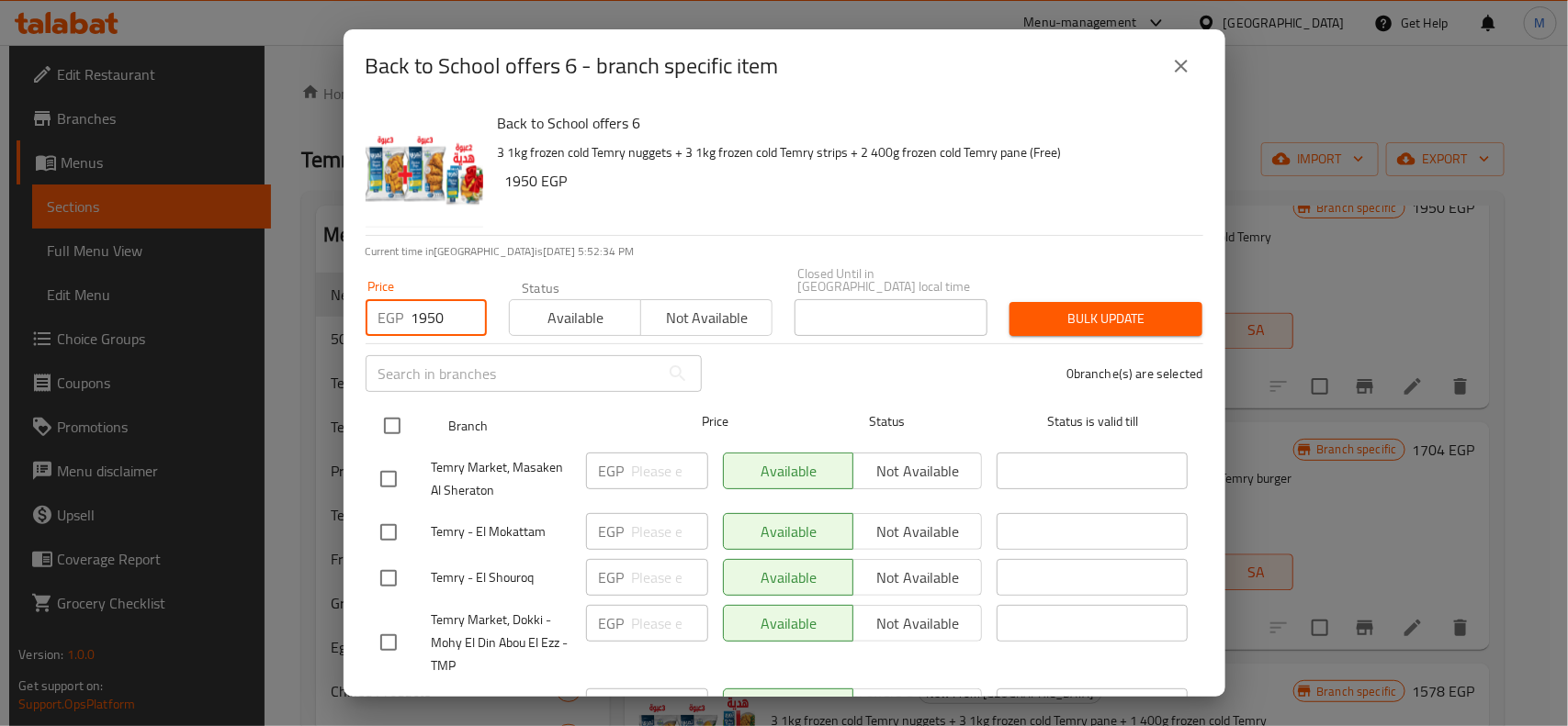
checkbox input "true"
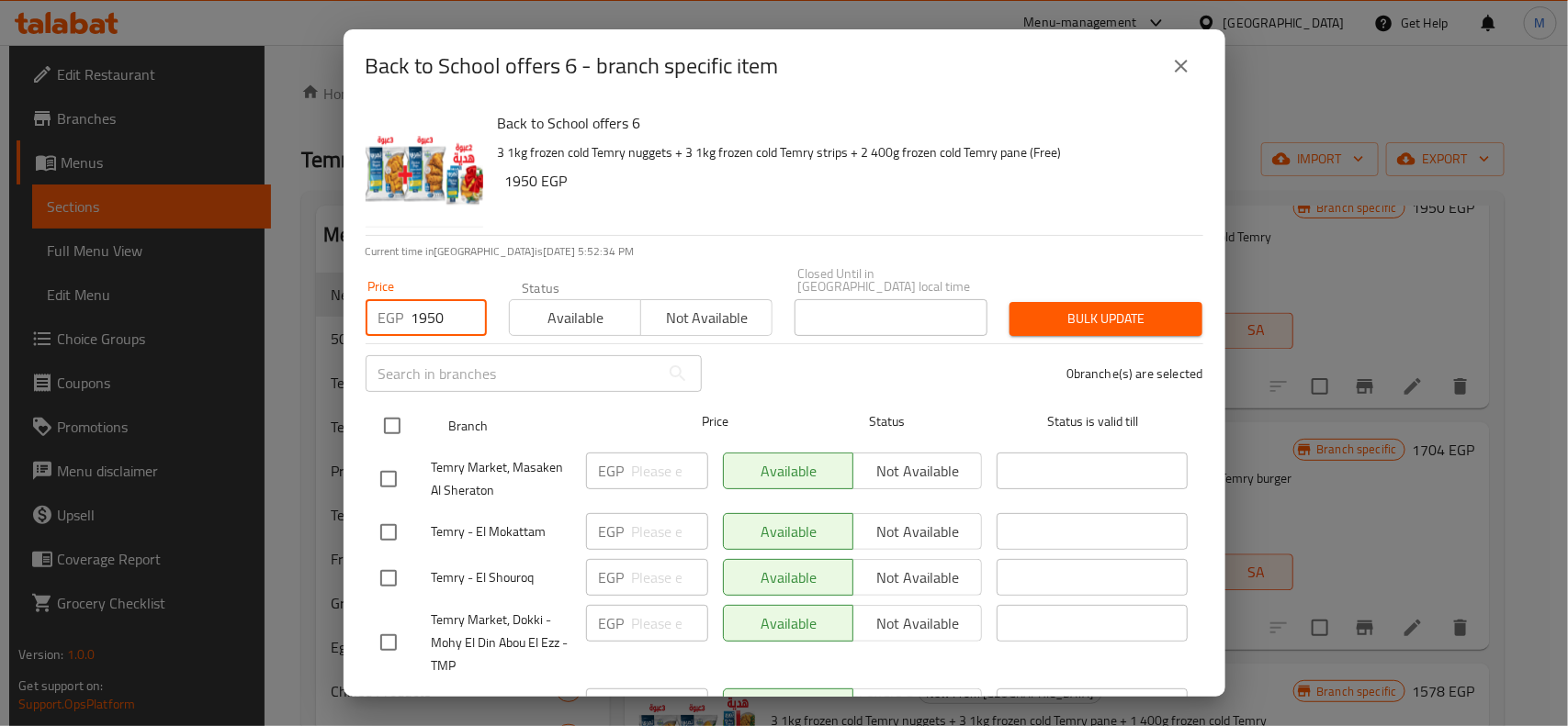
checkbox input "true"
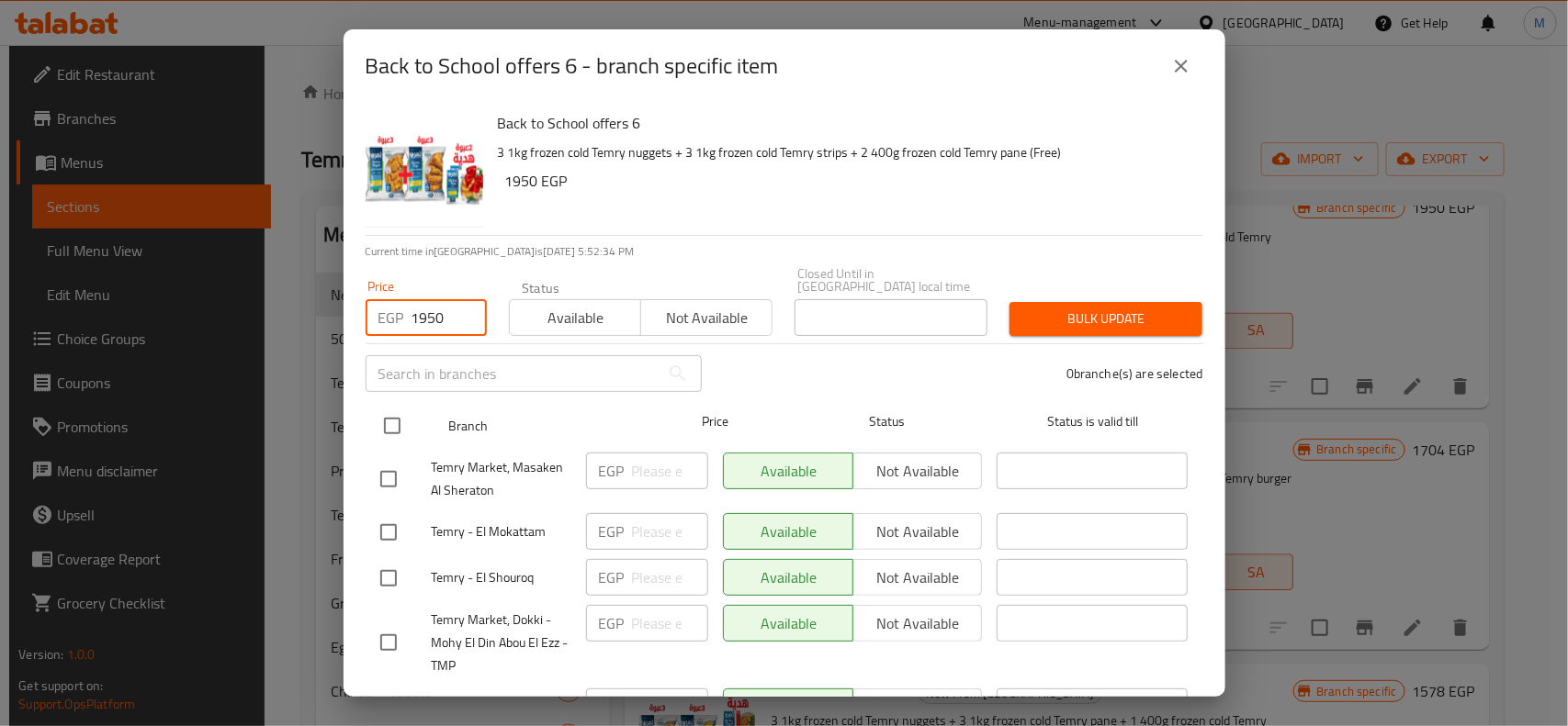
checkbox input "true"
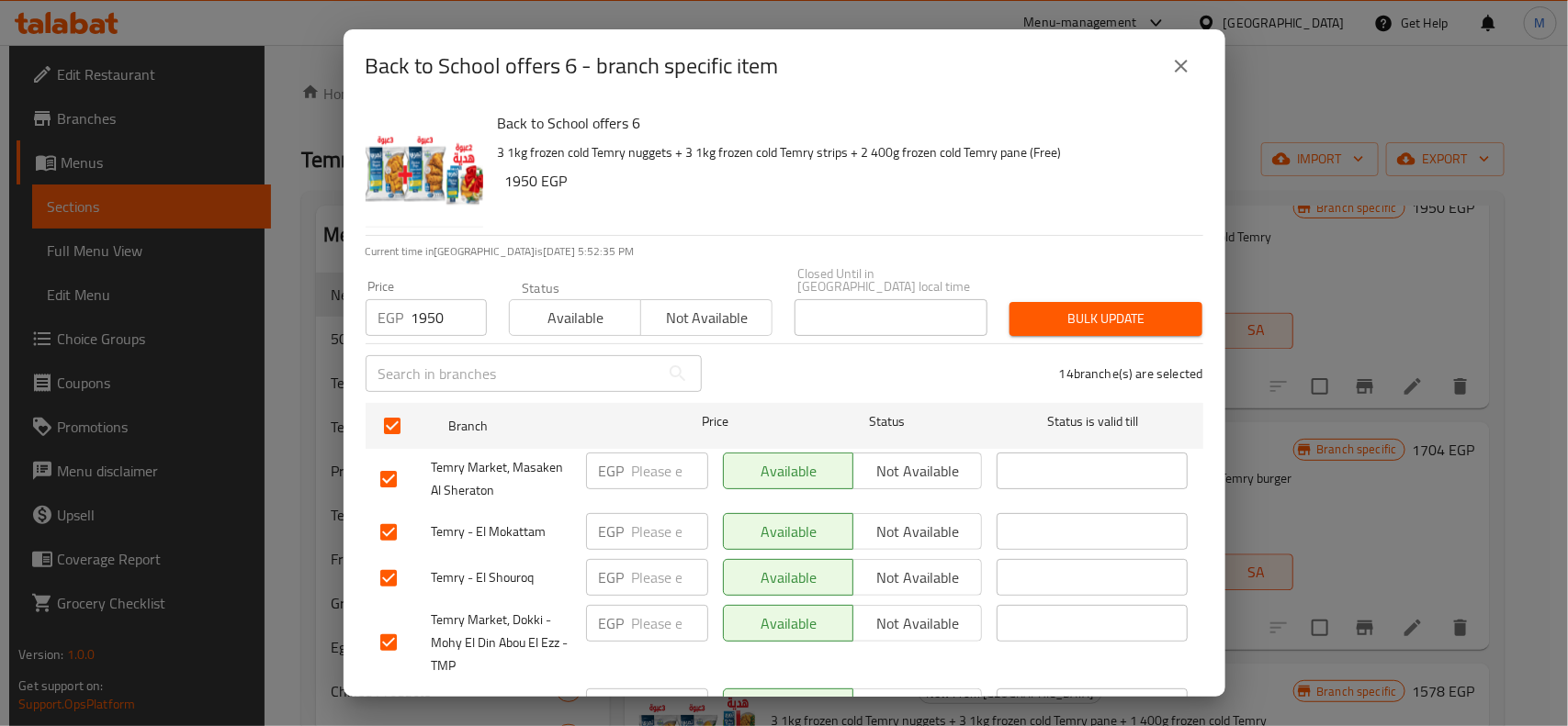
click at [1114, 302] on button "Bulk update" at bounding box center [1105, 319] width 192 height 34
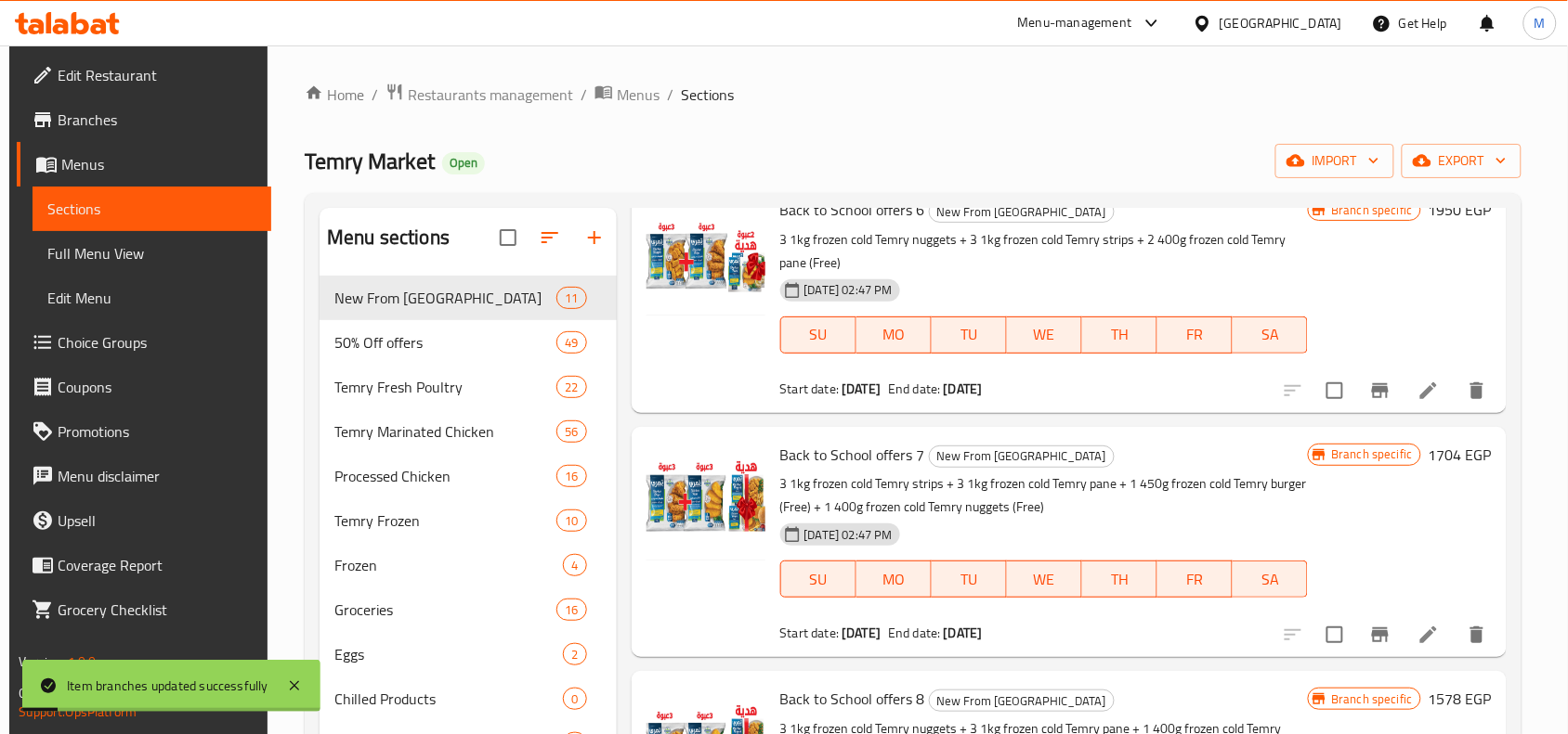
click at [1094, 472] on p "3 1kg frozen cold Temry strips + 3 1kg frozen cold Temry pane + 1 450g frozen c…" at bounding box center [1044, 495] width 528 height 46
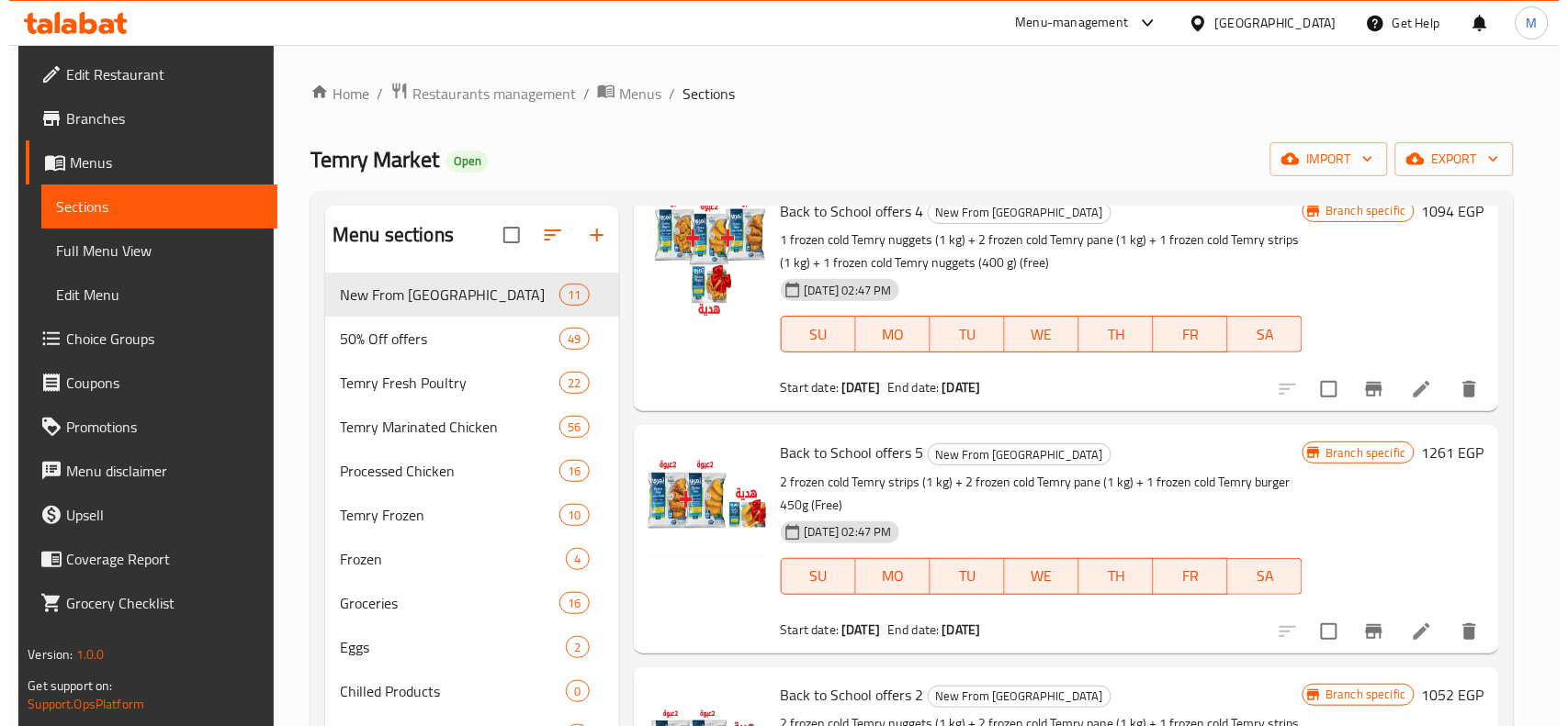
scroll to position [1033, 0]
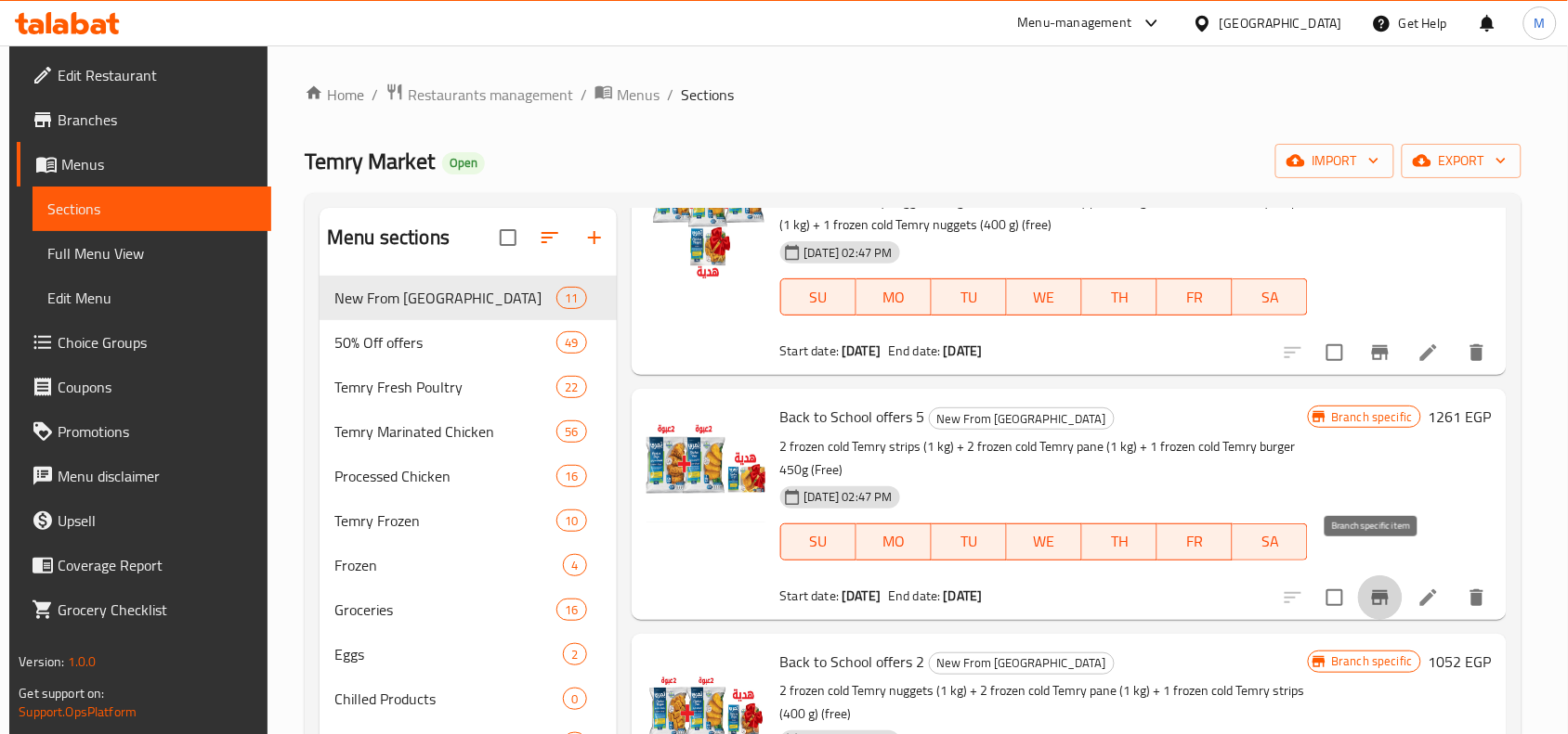
click at [1377, 590] on icon "Branch-specific-item" at bounding box center [1381, 598] width 17 height 15
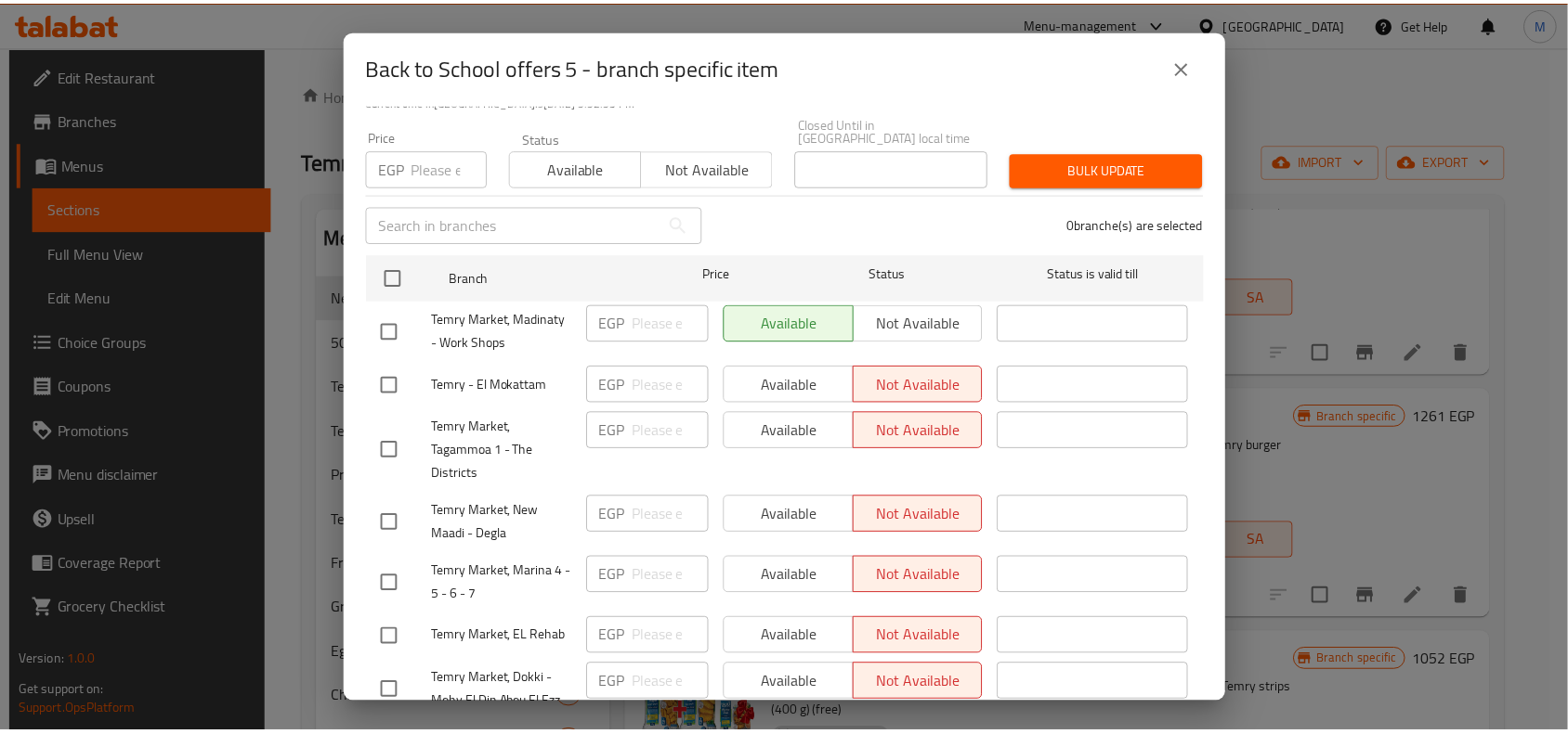
scroll to position [0, 0]
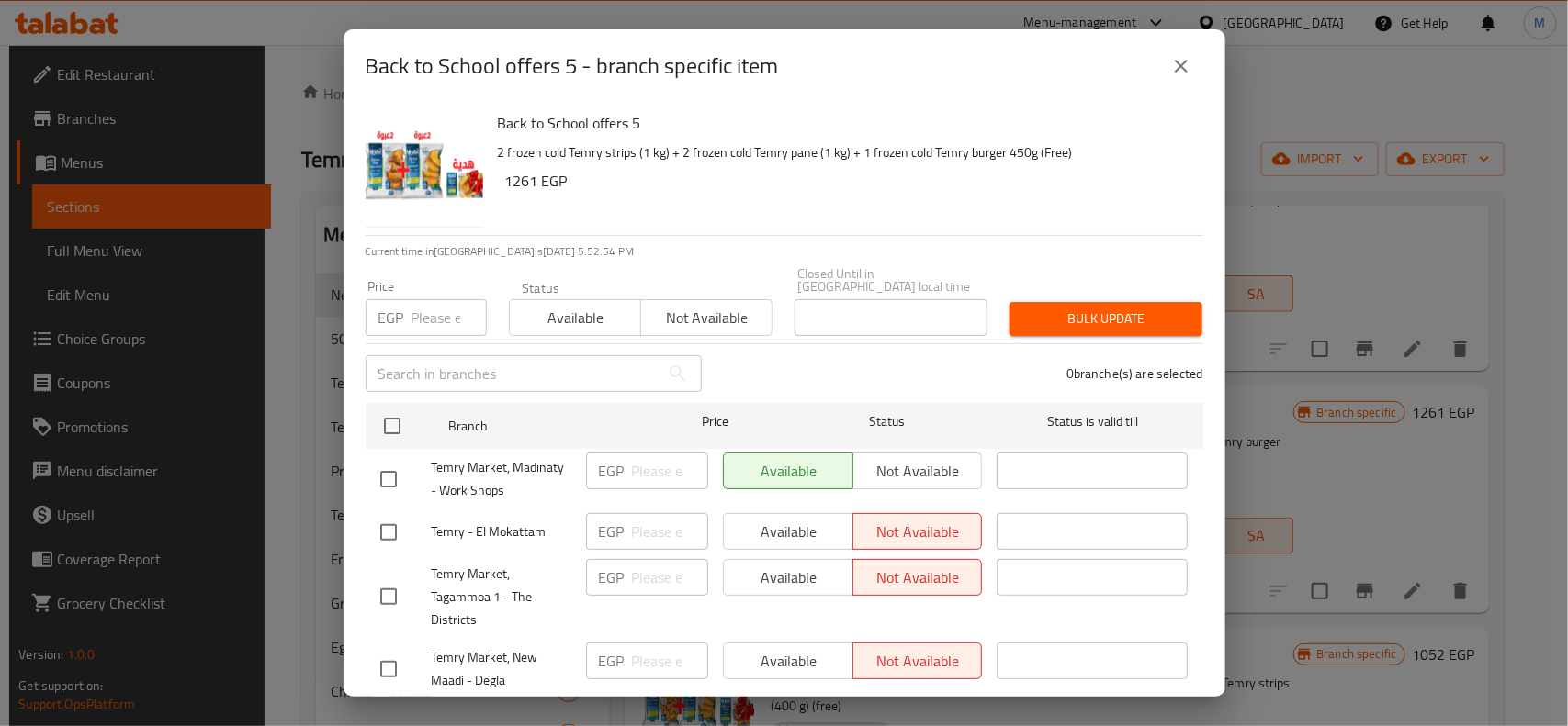
click at [1182, 61] on icon "close" at bounding box center [1181, 66] width 22 height 22
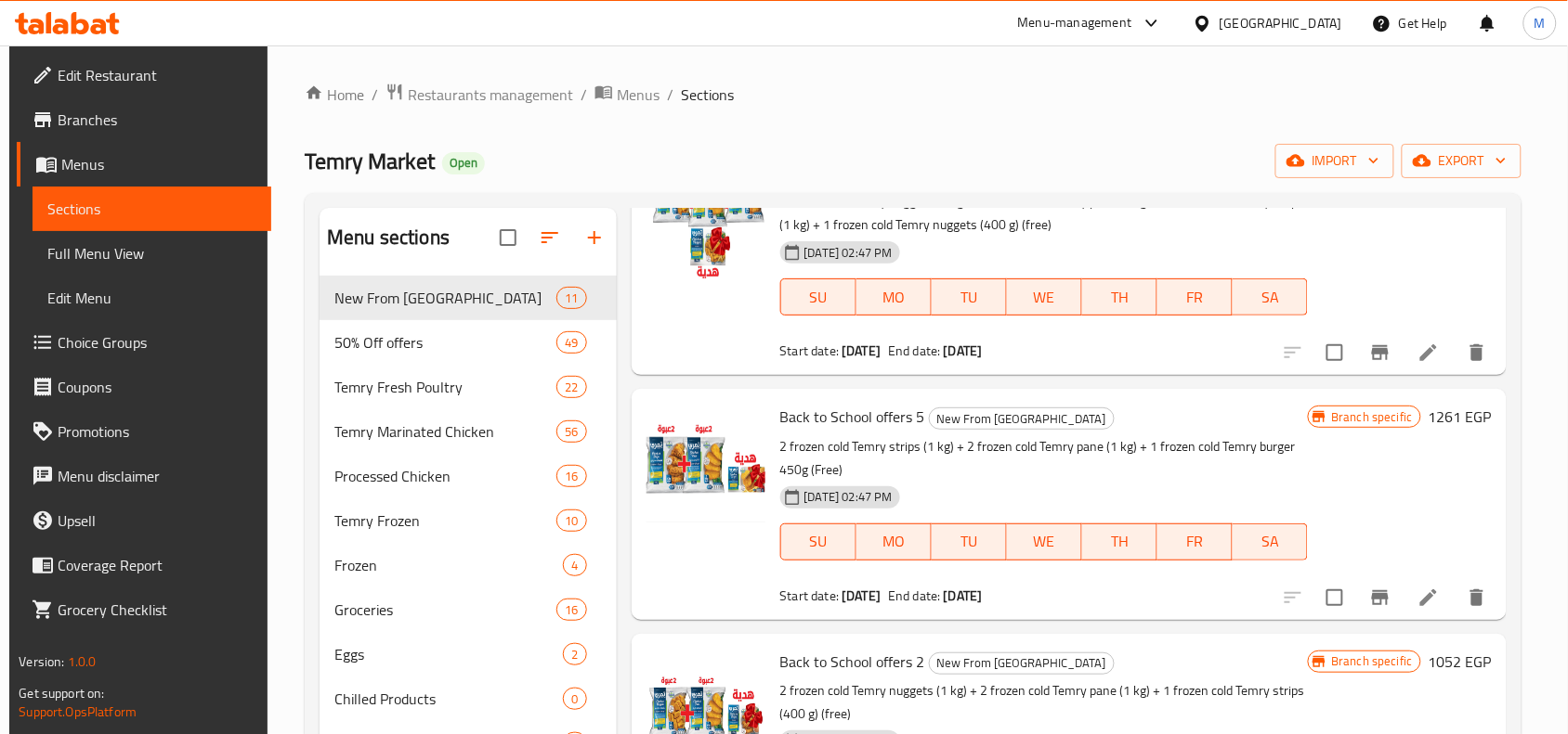
click at [1185, 435] on p "2 frozen cold Temry strips (1 kg) + 2 frozen cold Temry pane (1 kg) + 1 frozen …" at bounding box center [1044, 458] width 528 height 46
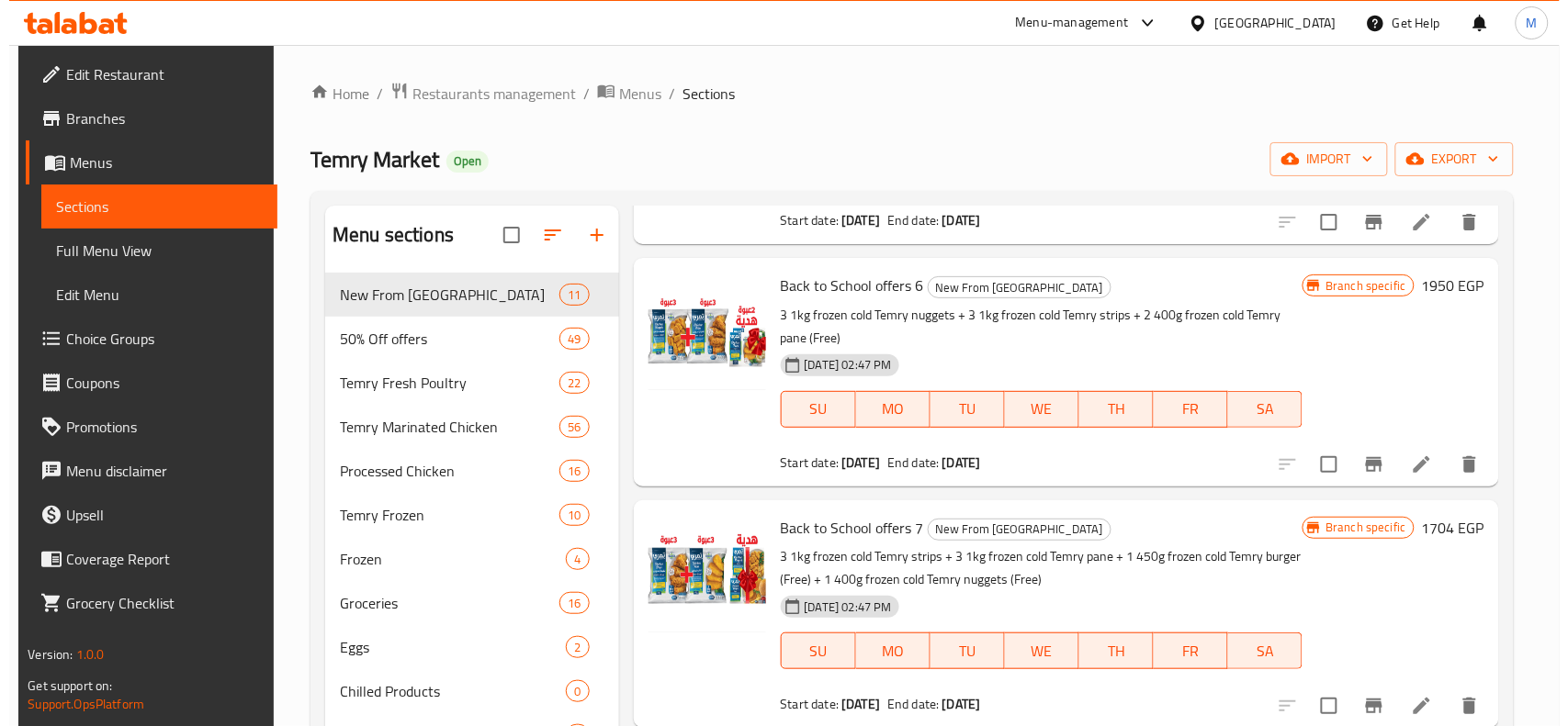
scroll to position [1626, 0]
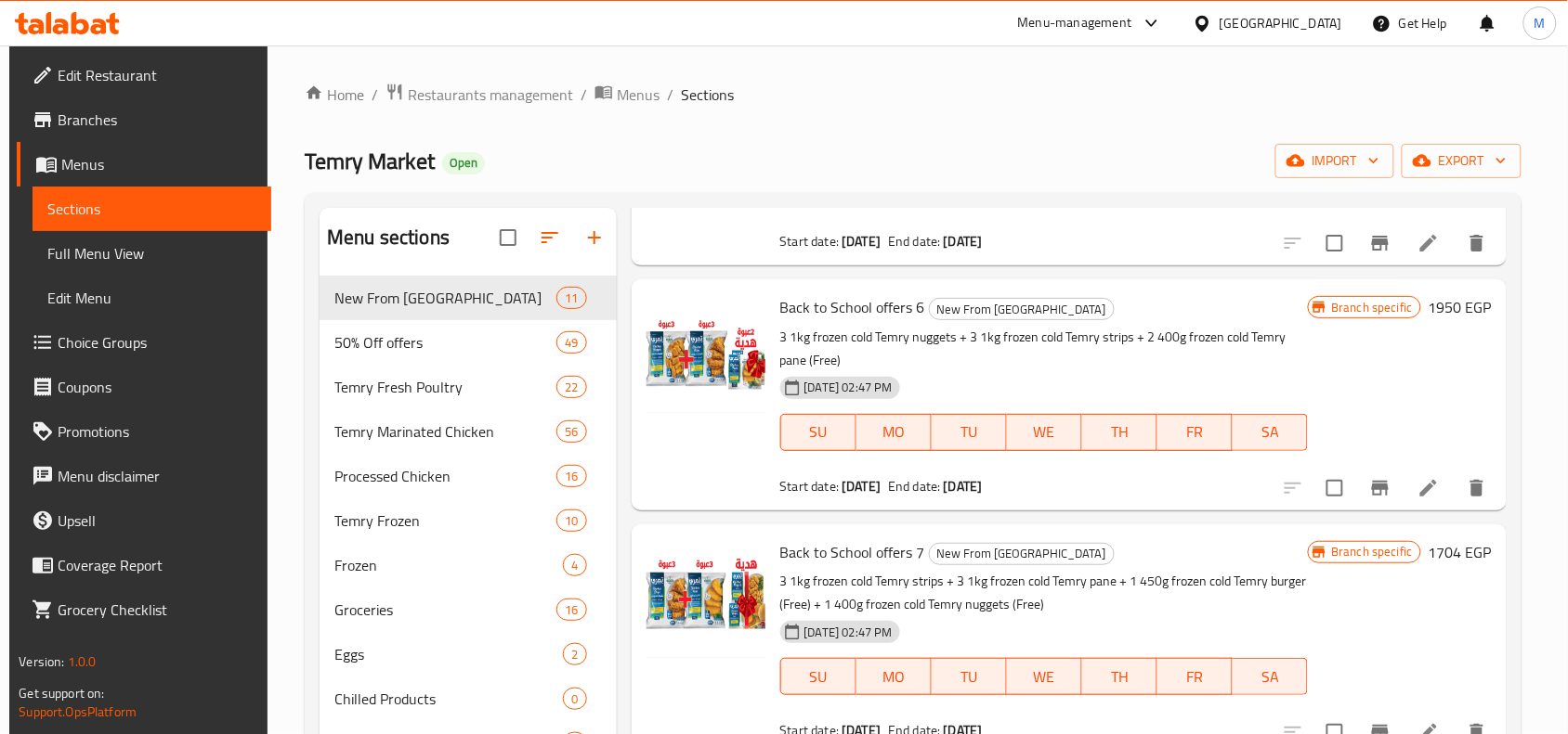
click at [1370, 477] on icon "Branch-specific-item" at bounding box center [1381, 488] width 23 height 23
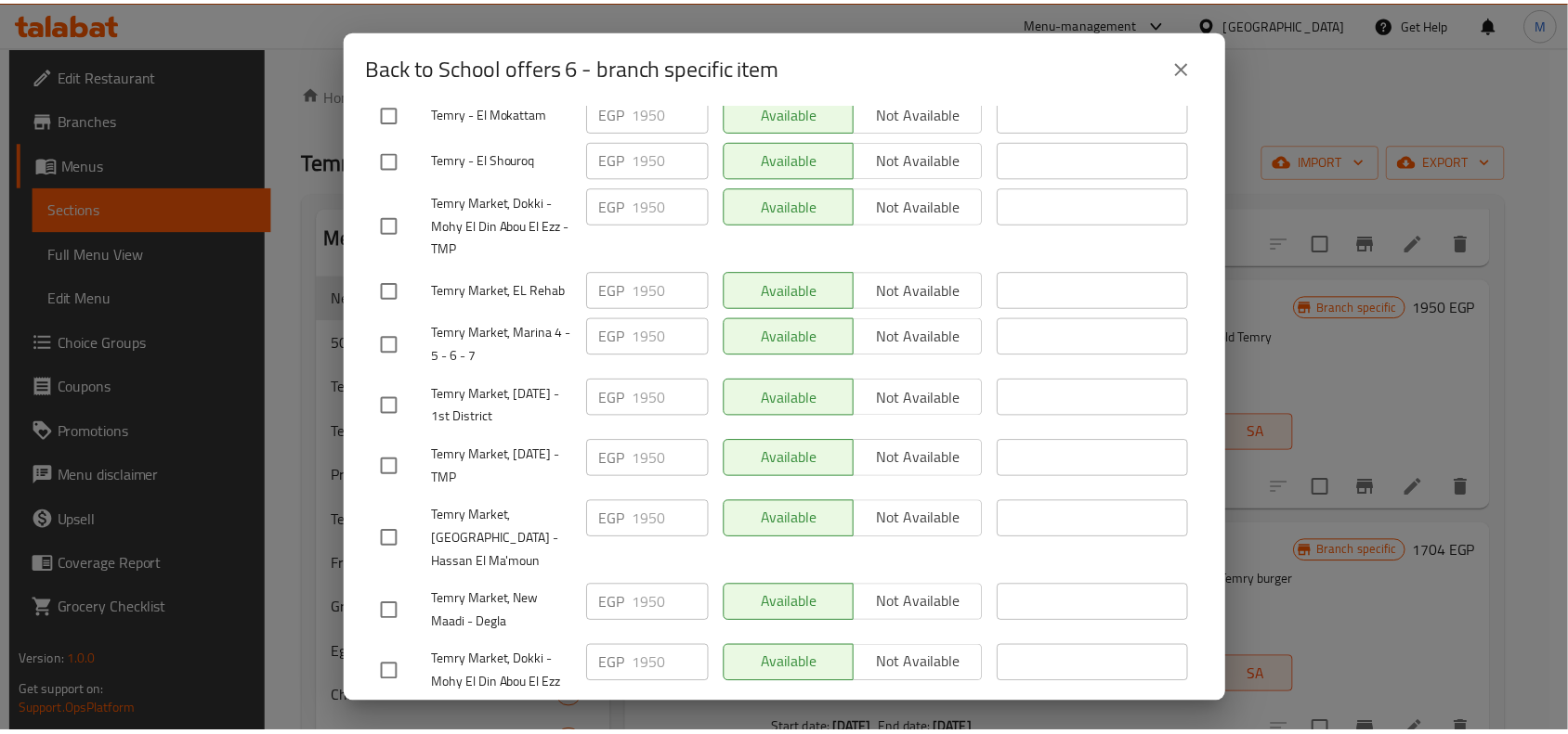
scroll to position [642, 0]
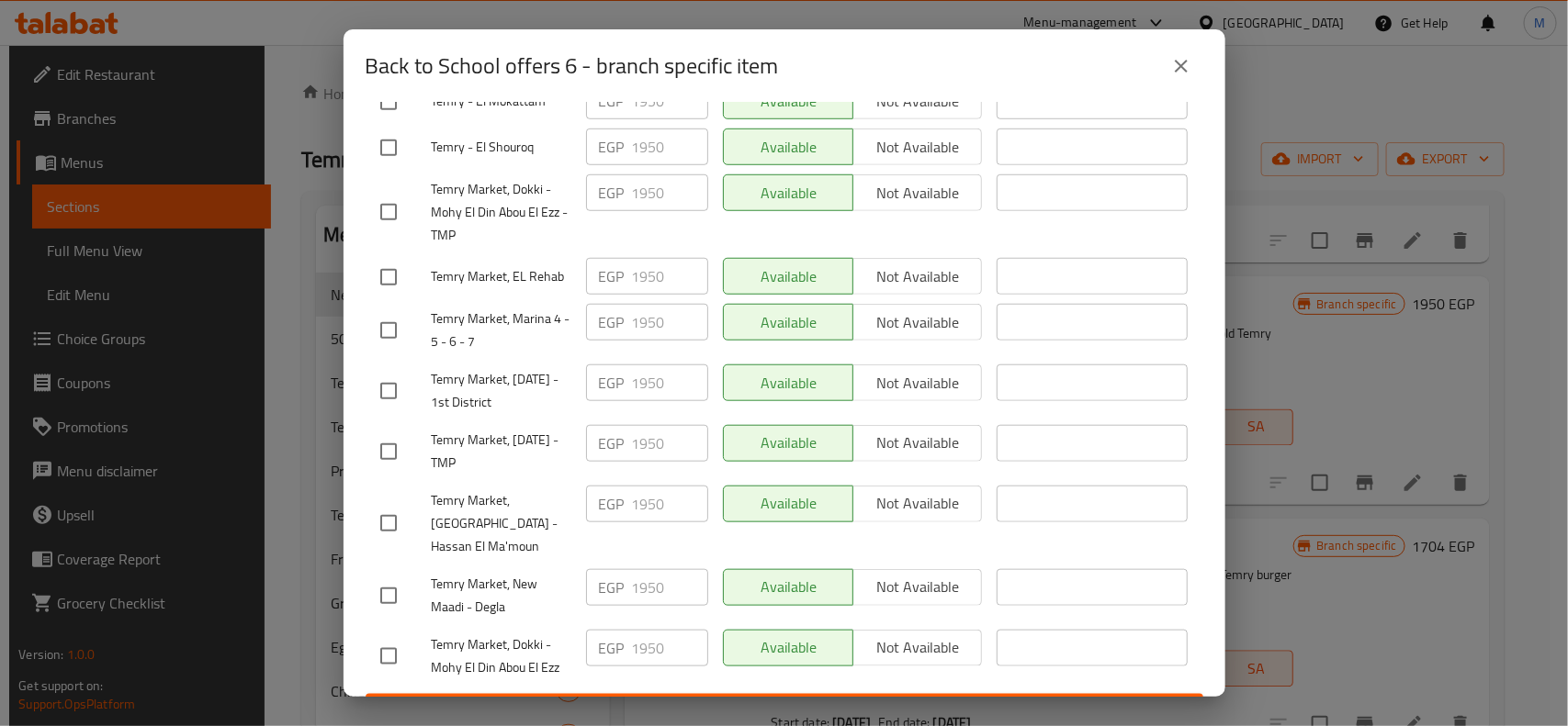
click at [1190, 61] on icon "close" at bounding box center [1181, 66] width 22 height 22
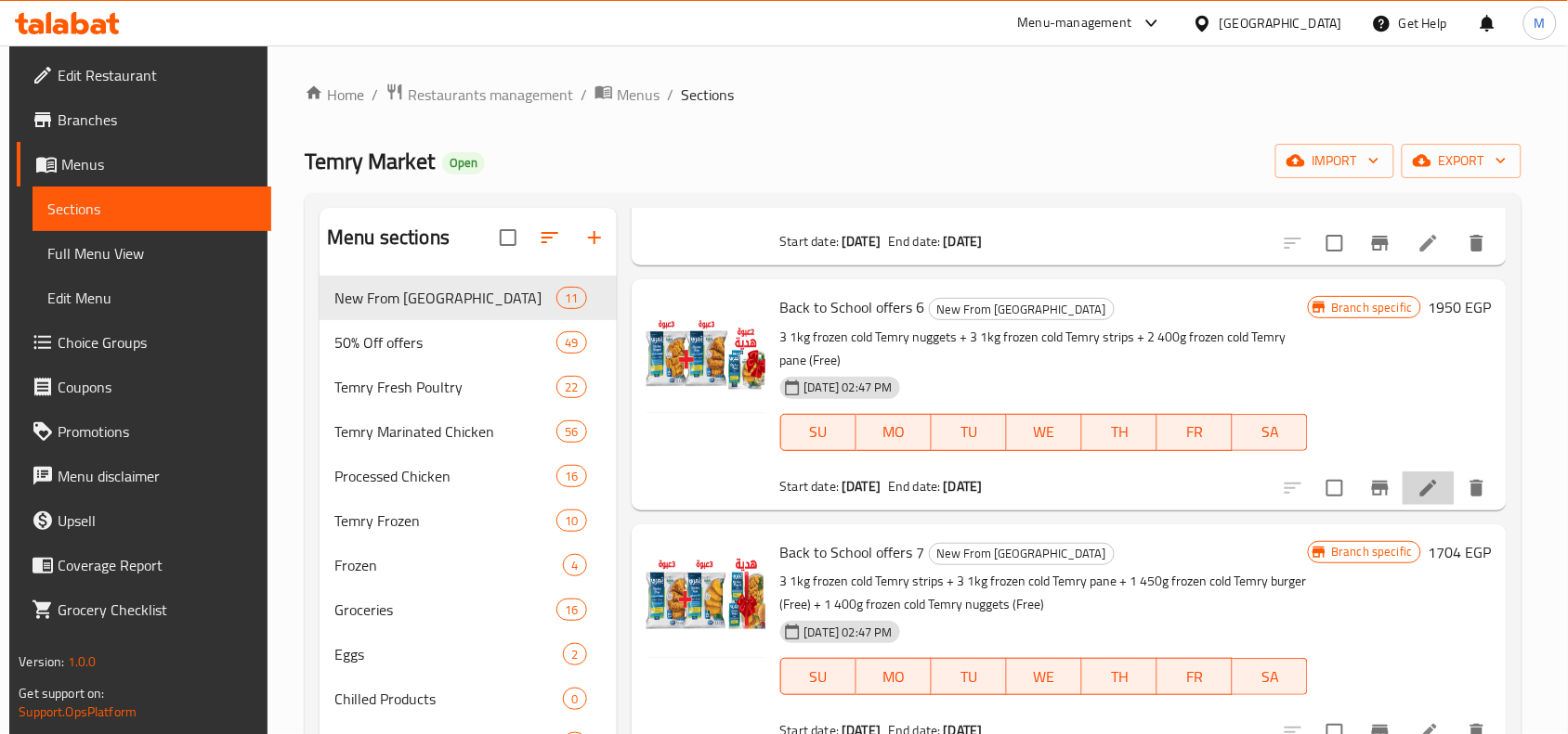
click at [1418, 471] on li at bounding box center [1428, 487] width 52 height 33
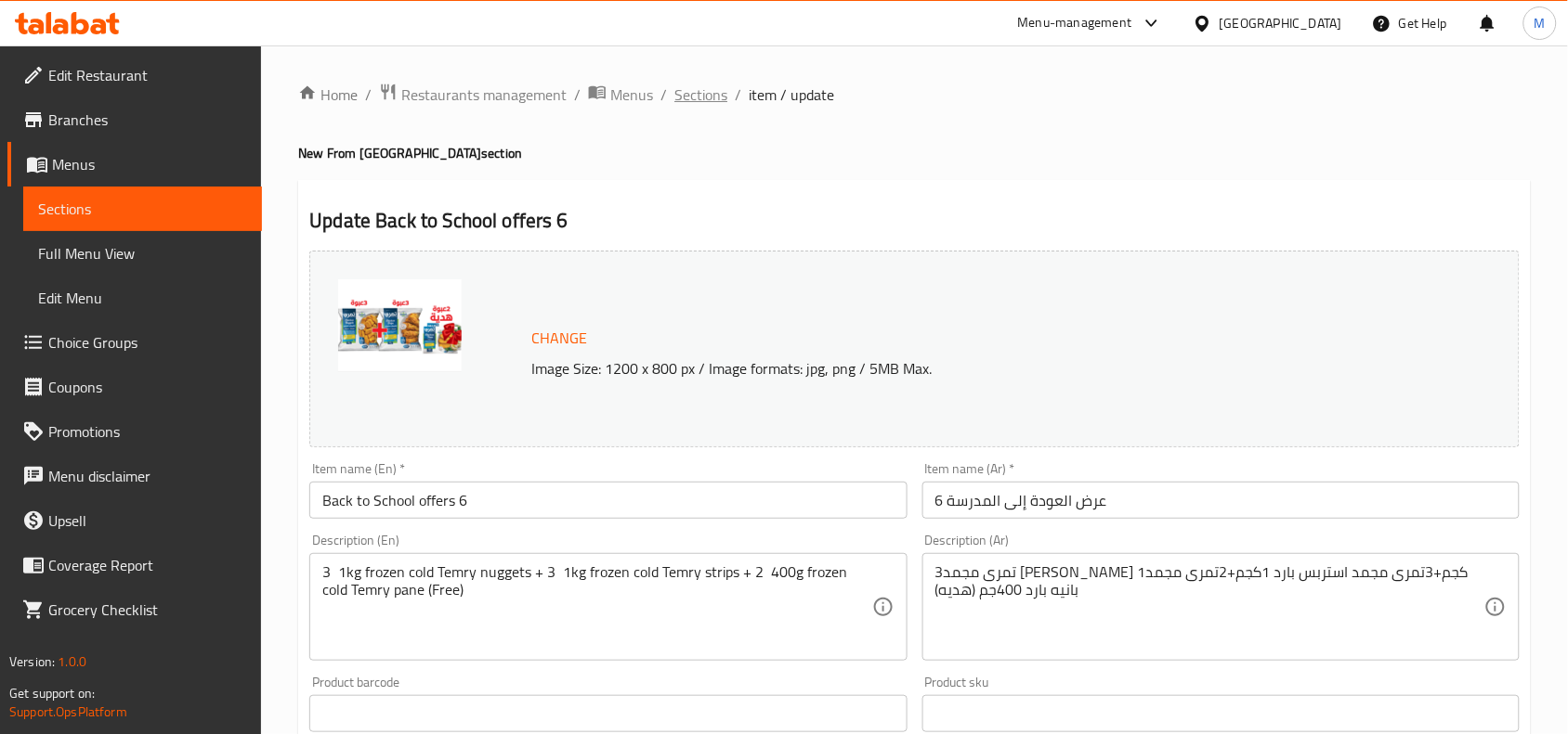
click at [693, 89] on span "Sections" at bounding box center [701, 94] width 53 height 23
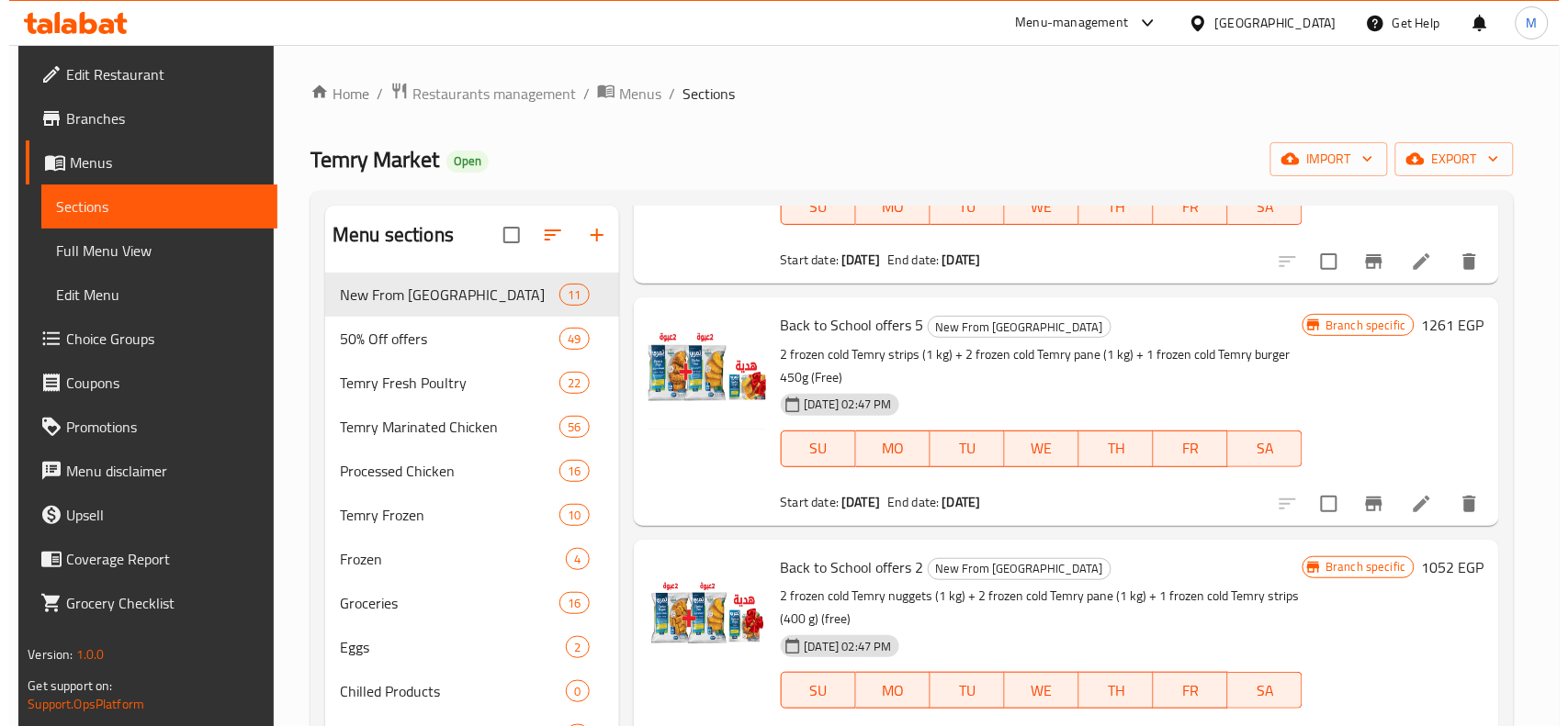
scroll to position [1148, 0]
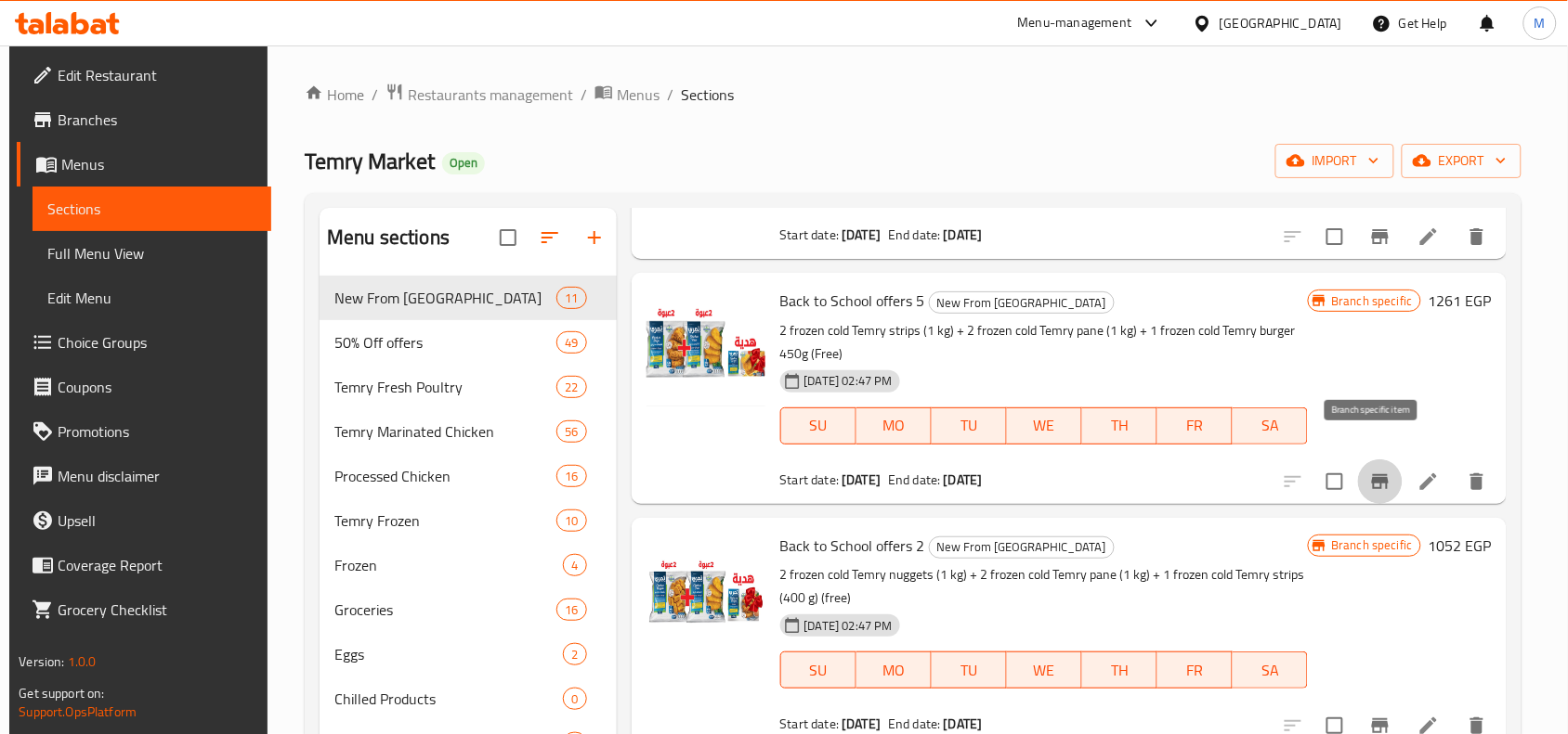
click at [1376, 474] on icon "Branch-specific-item" at bounding box center [1381, 482] width 17 height 15
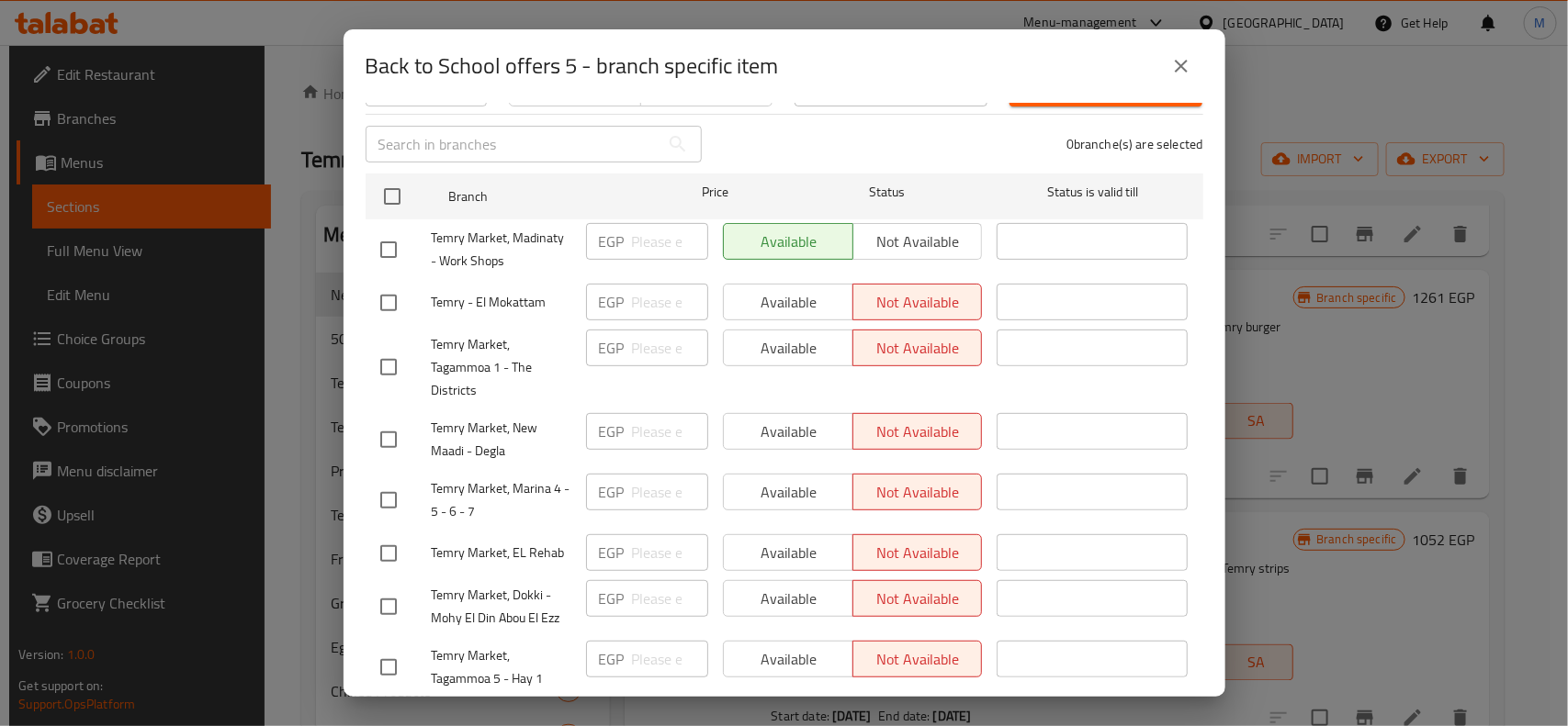
scroll to position [0, 0]
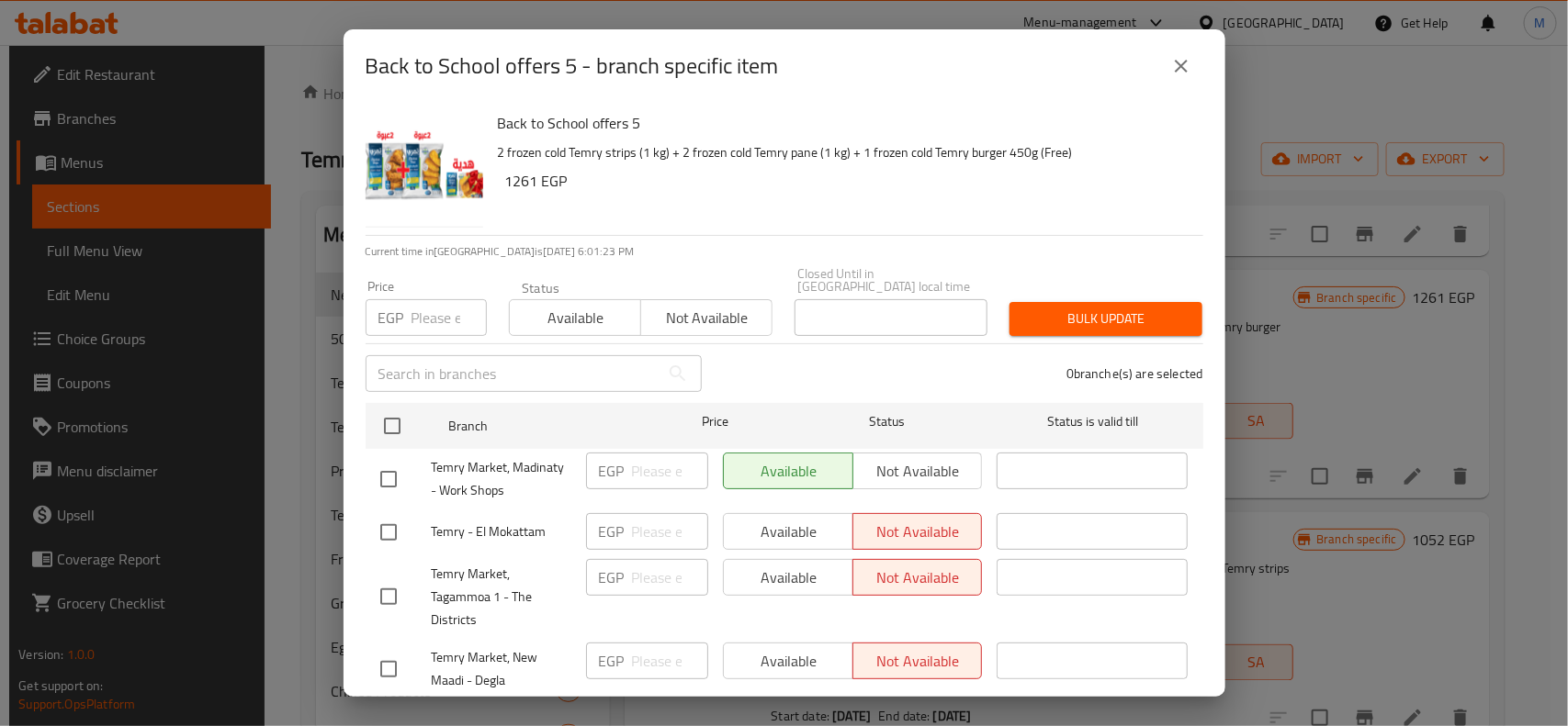
click at [519, 184] on h6 "1261 EGP" at bounding box center [847, 181] width 683 height 26
drag, startPoint x: 519, startPoint y: 184, endPoint x: 508, endPoint y: 179, distance: 12.1
click at [508, 179] on h6 "1261 EGP" at bounding box center [847, 181] width 683 height 26
copy h6 "1261"
click at [794, 221] on div "Back to School offers 5 2 frozen cold Temry strips (1 kg) + 2 frozen cold Temry…" at bounding box center [843, 169] width 706 height 133
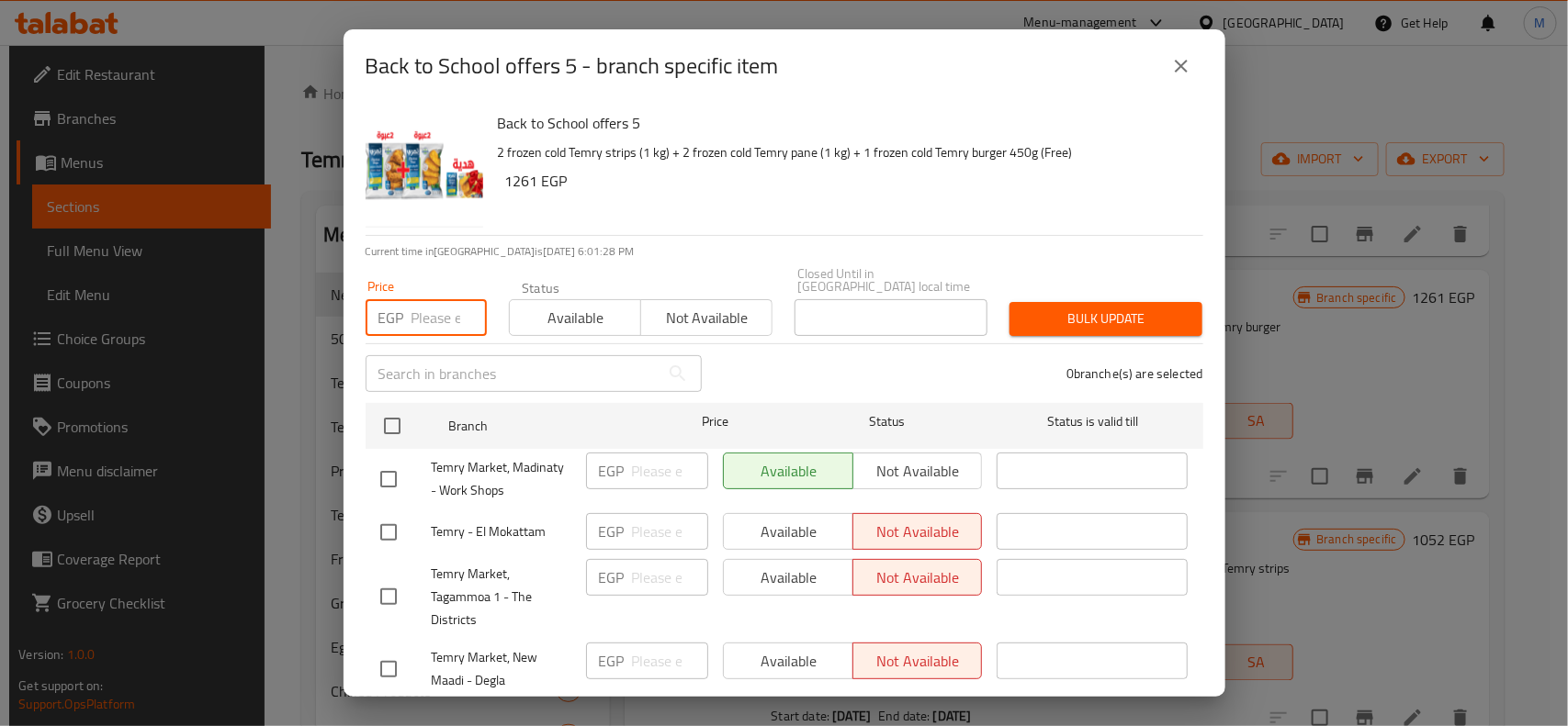
click at [422, 307] on input "number" at bounding box center [449, 317] width 76 height 36
paste input "1261"
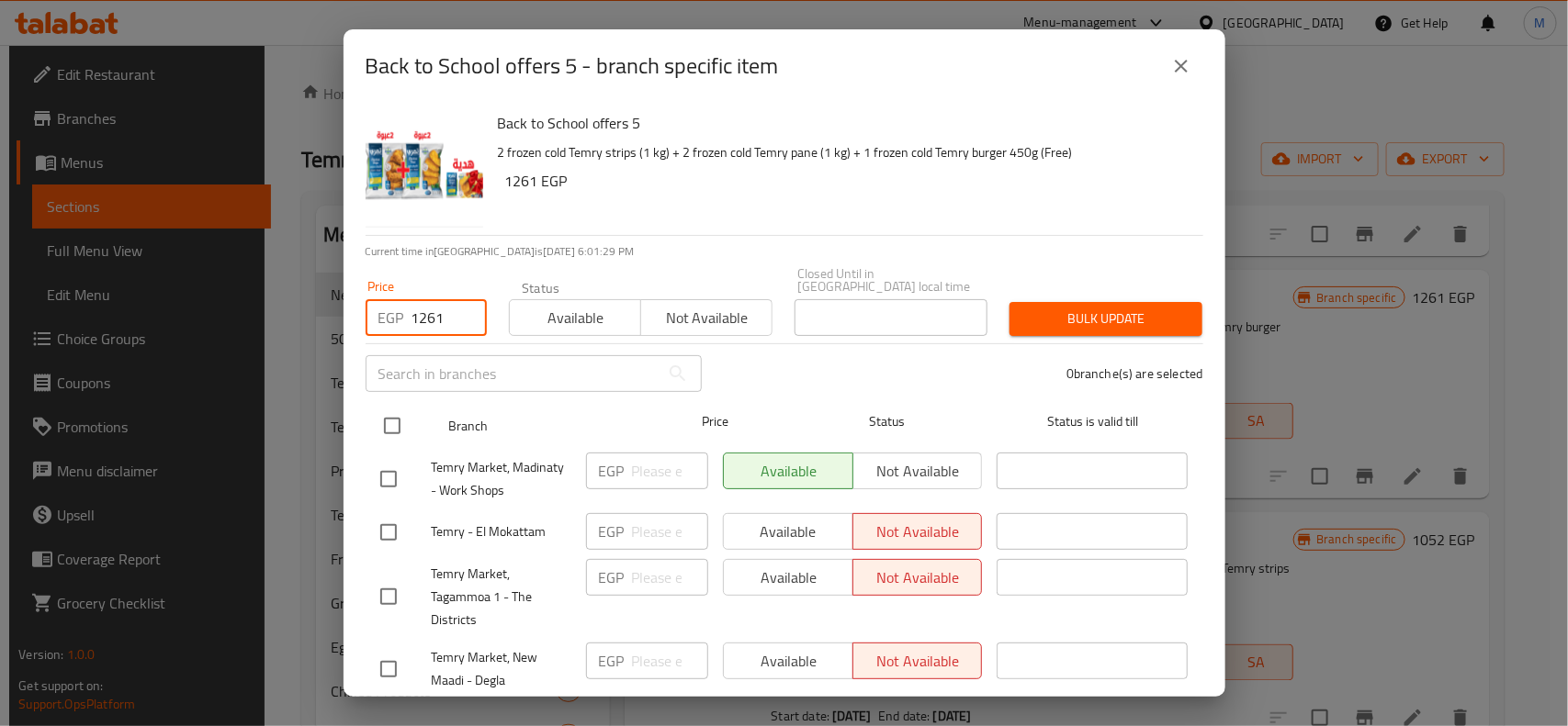
click at [388, 406] on input "checkbox" at bounding box center [392, 425] width 38 height 38
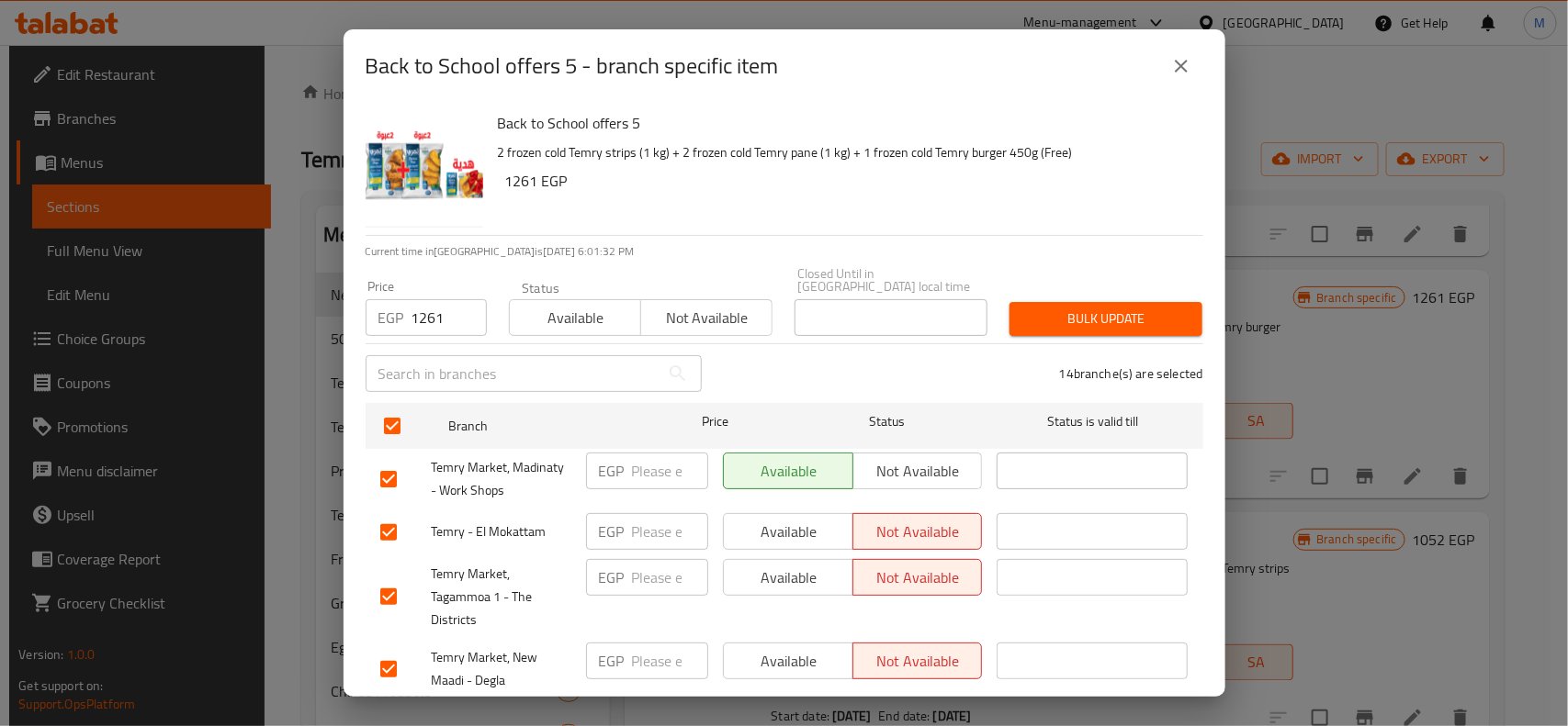
click at [1100, 159] on p "2 frozen cold Temry strips (1 kg) + 2 frozen cold Temry pane (1 kg) + 1 frozen …" at bounding box center [843, 152] width 691 height 23
click at [978, 181] on h6 "1261 EGP" at bounding box center [847, 181] width 683 height 26
click at [1192, 55] on button "close" at bounding box center [1180, 65] width 44 height 44
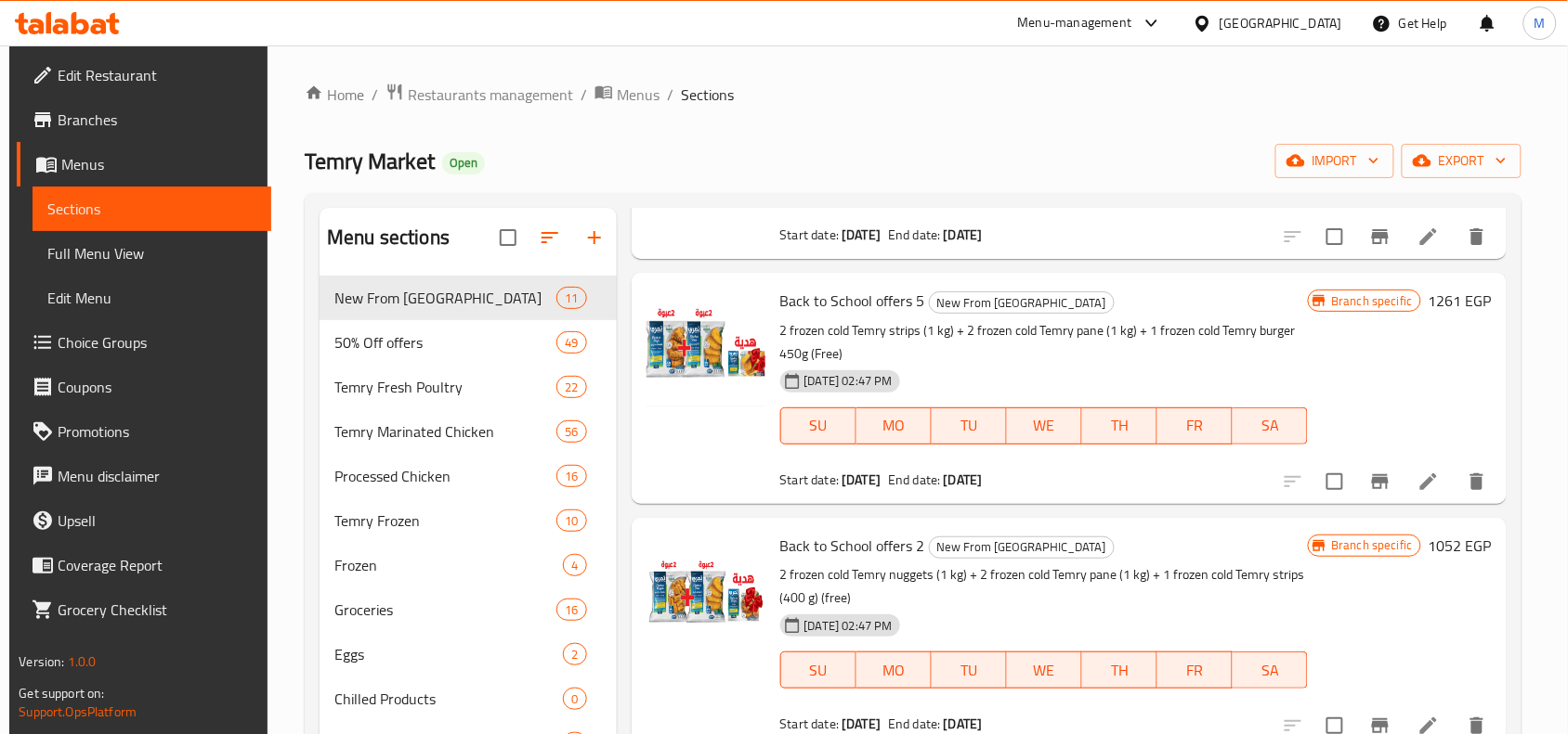
click at [1372, 474] on icon "Branch-specific-item" at bounding box center [1381, 482] width 17 height 15
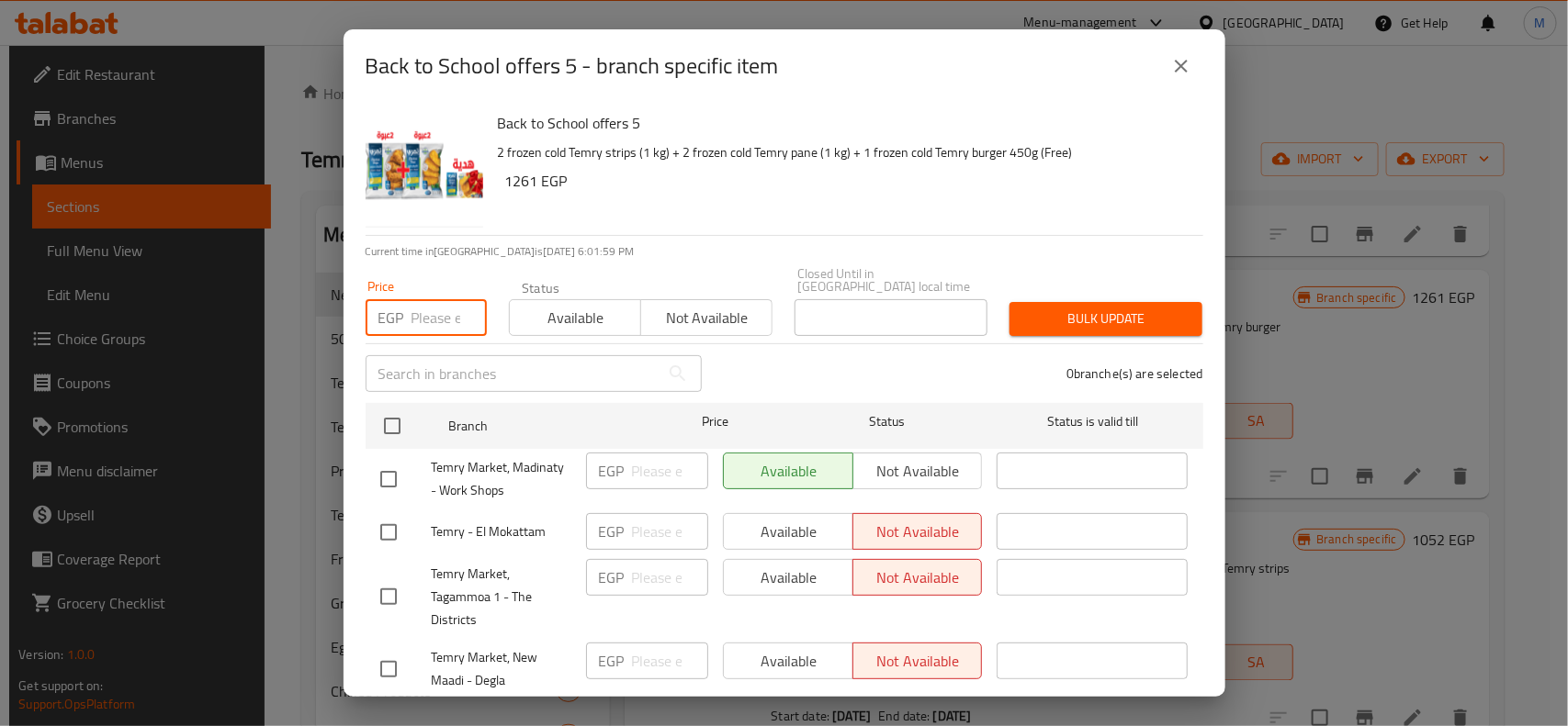
click at [441, 299] on input "number" at bounding box center [449, 317] width 76 height 36
paste input "1261"
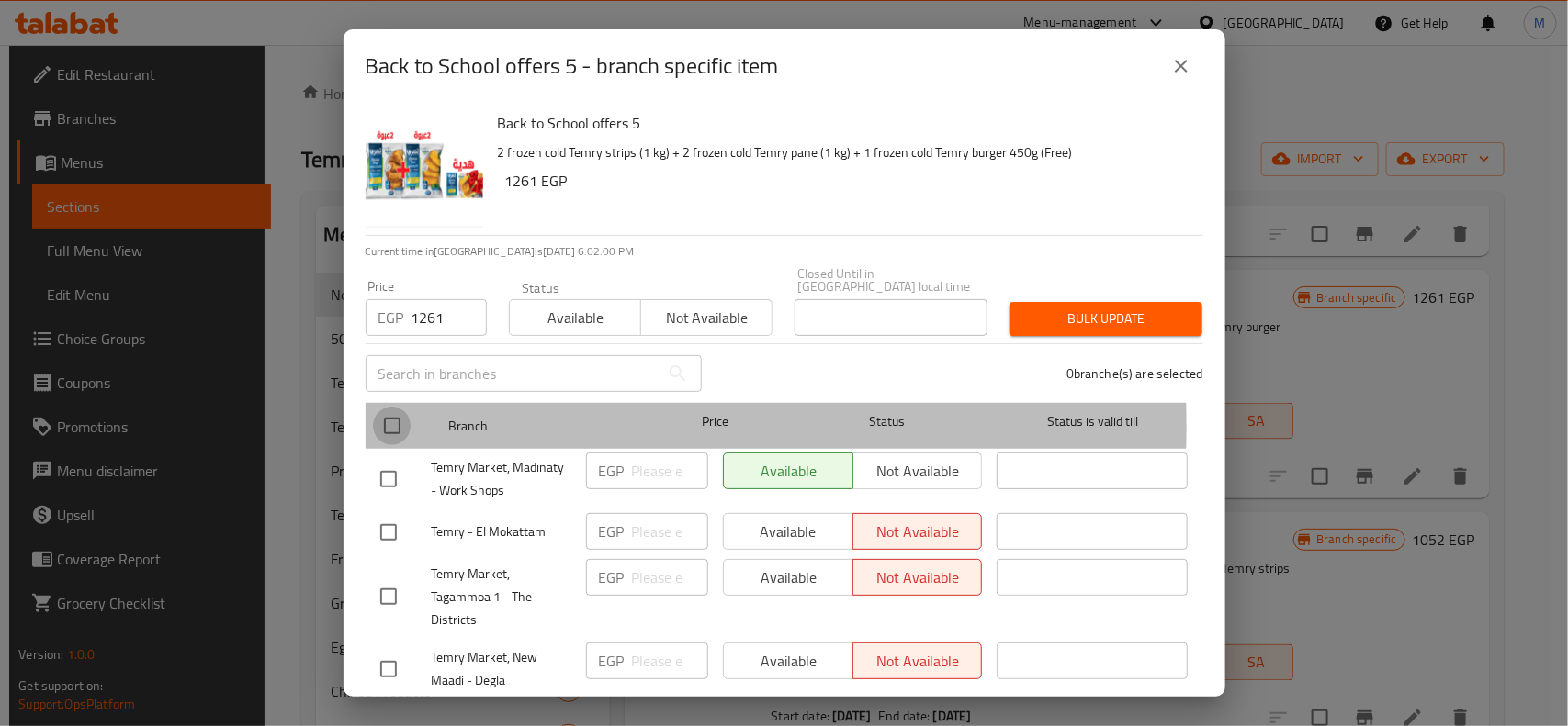
click at [397, 414] on input "checkbox" at bounding box center [392, 425] width 38 height 38
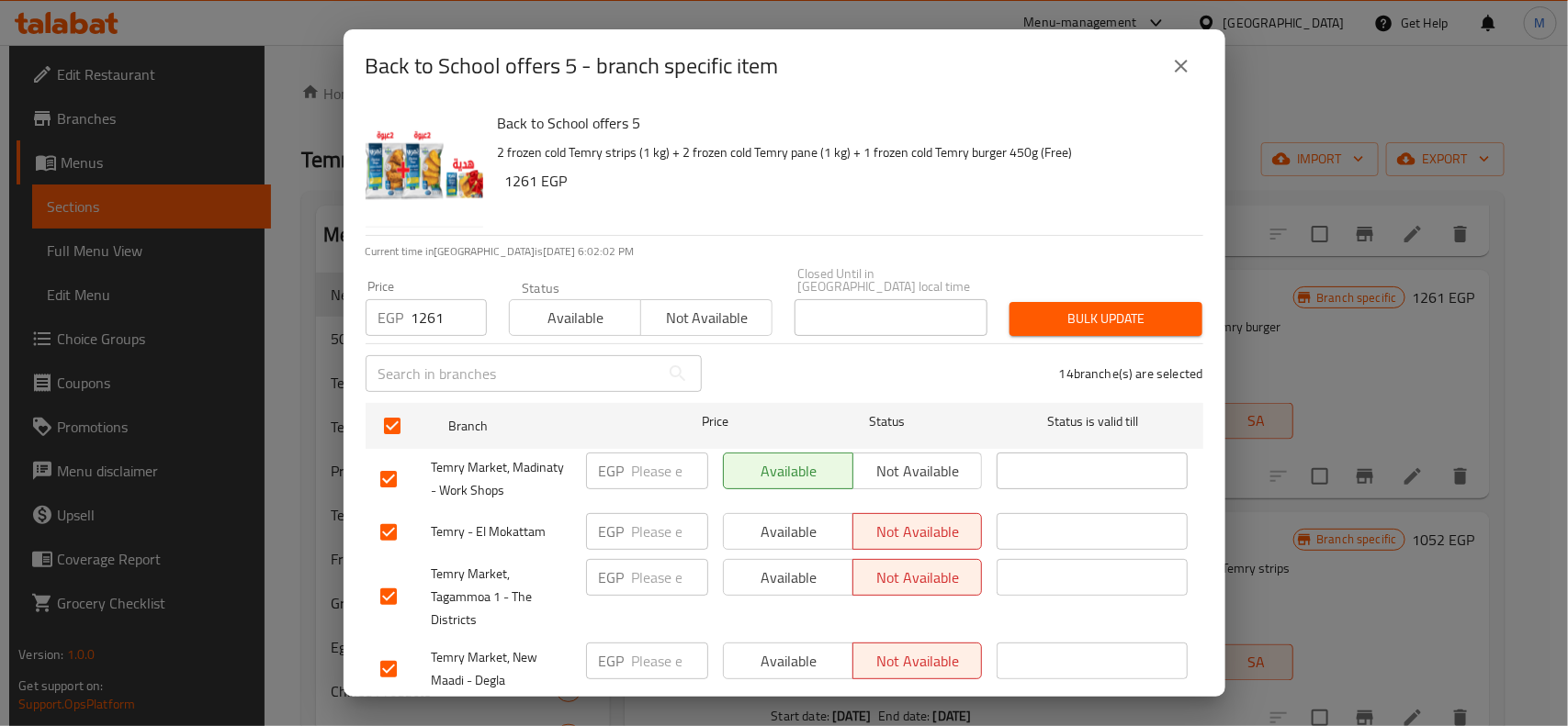
click at [1095, 302] on button "Bulk update" at bounding box center [1105, 319] width 192 height 34
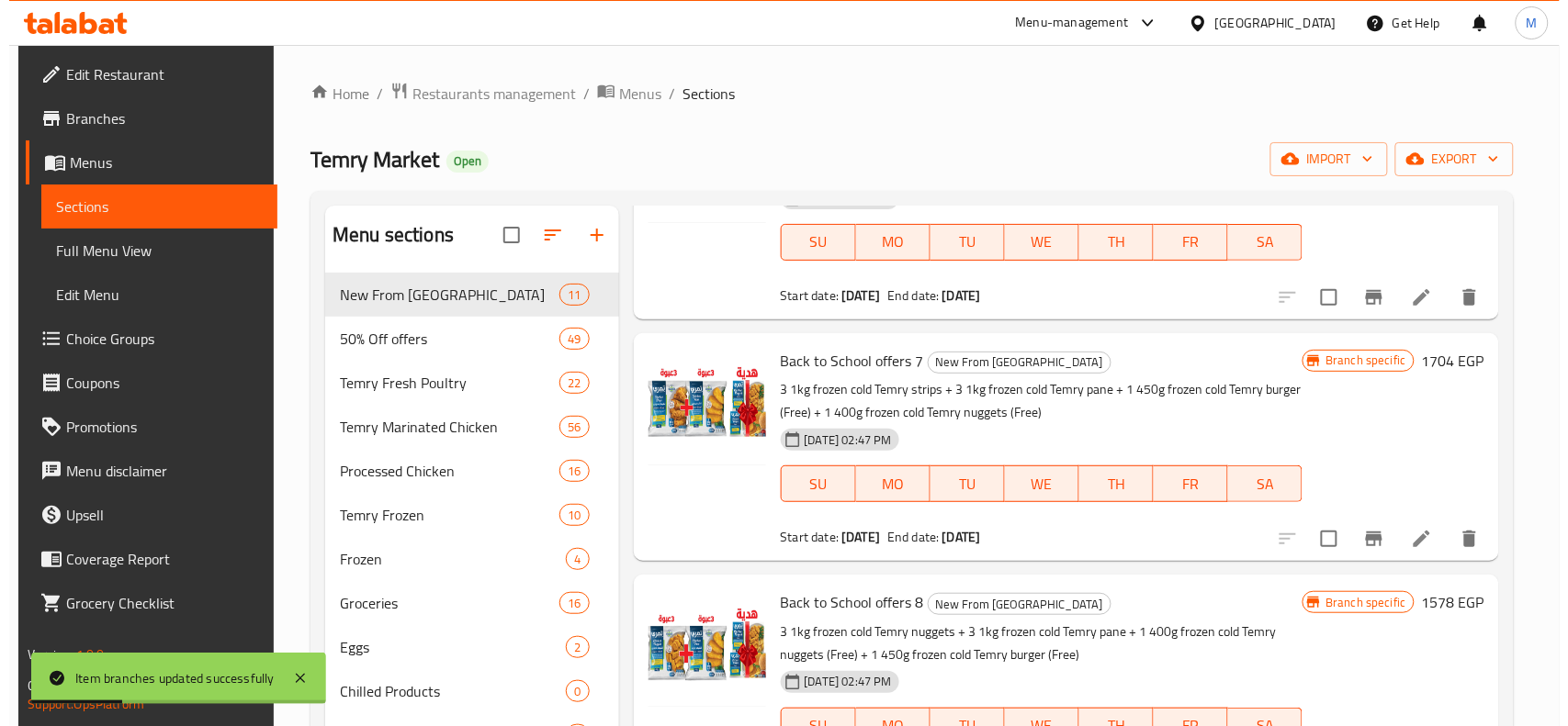
scroll to position [1837, 0]
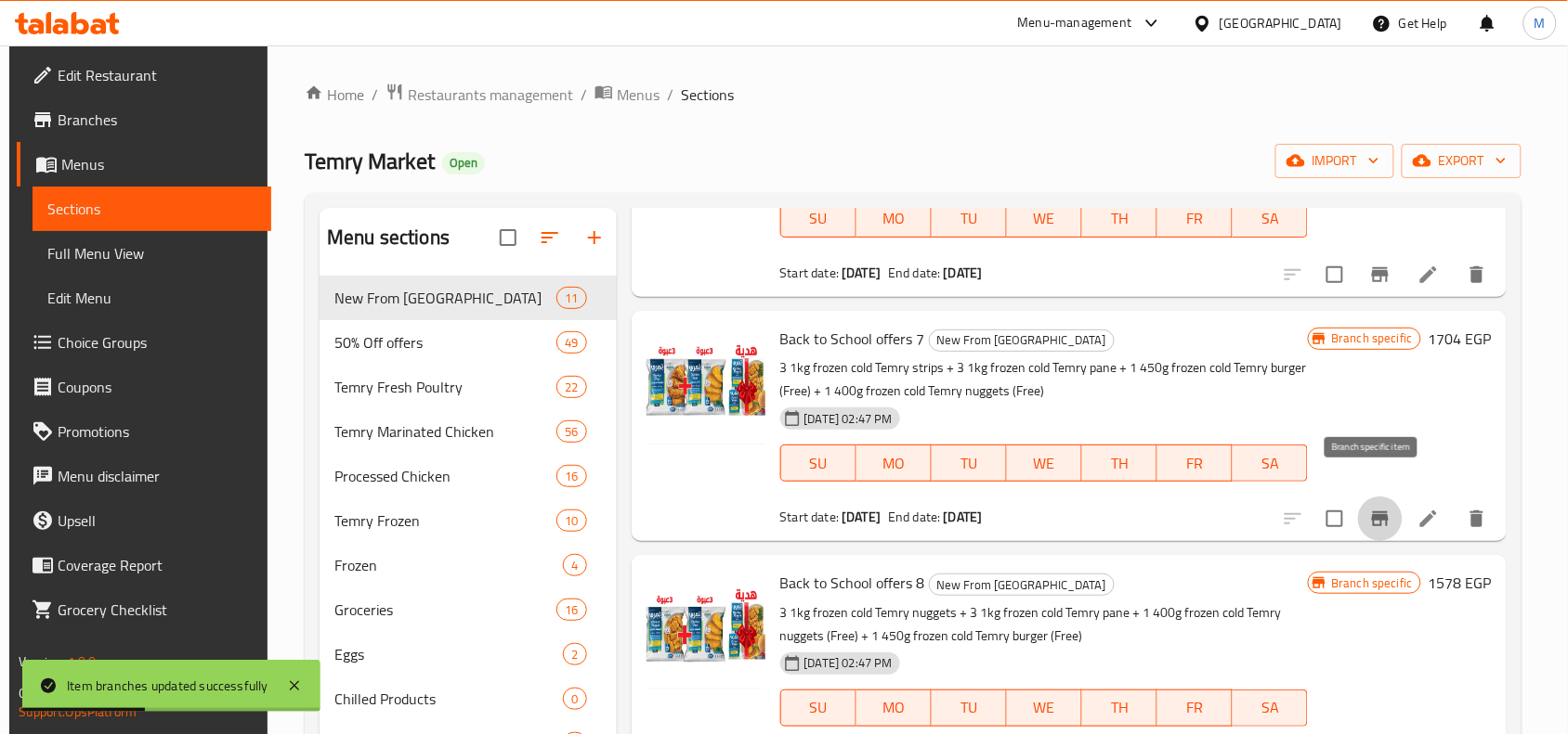
click at [1372, 512] on icon "Branch-specific-item" at bounding box center [1381, 520] width 17 height 15
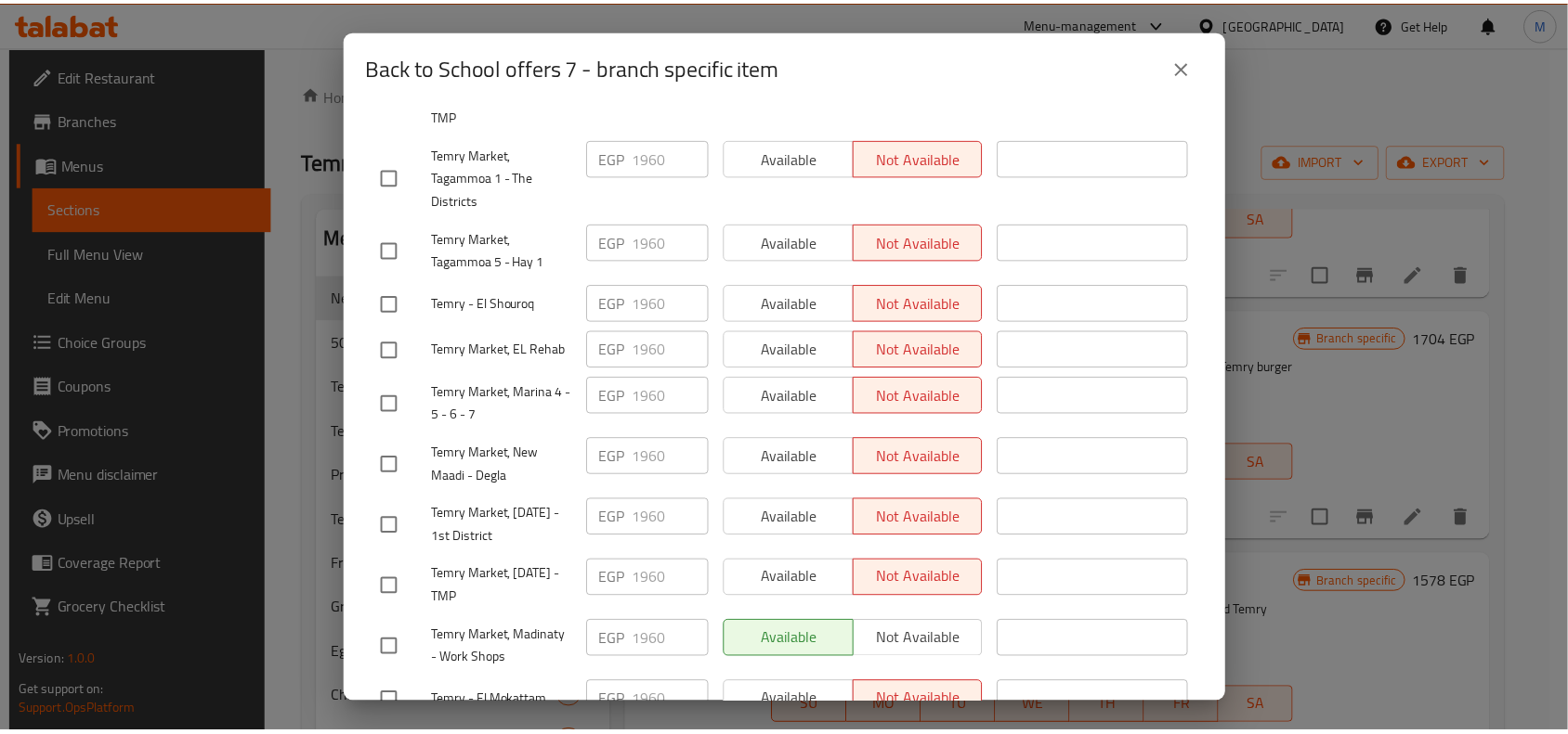
scroll to position [642, 0]
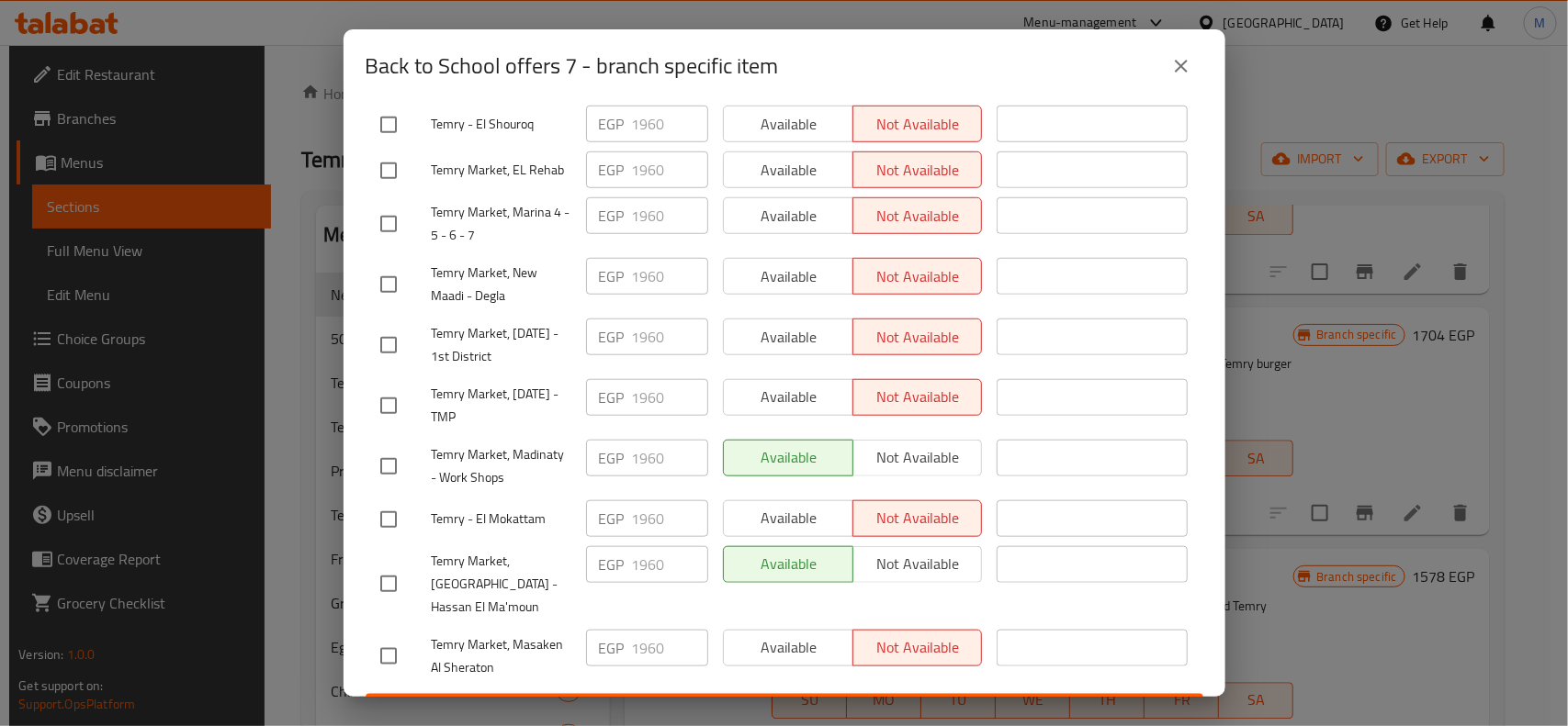
click at [1186, 62] on icon "close" at bounding box center [1181, 66] width 13 height 13
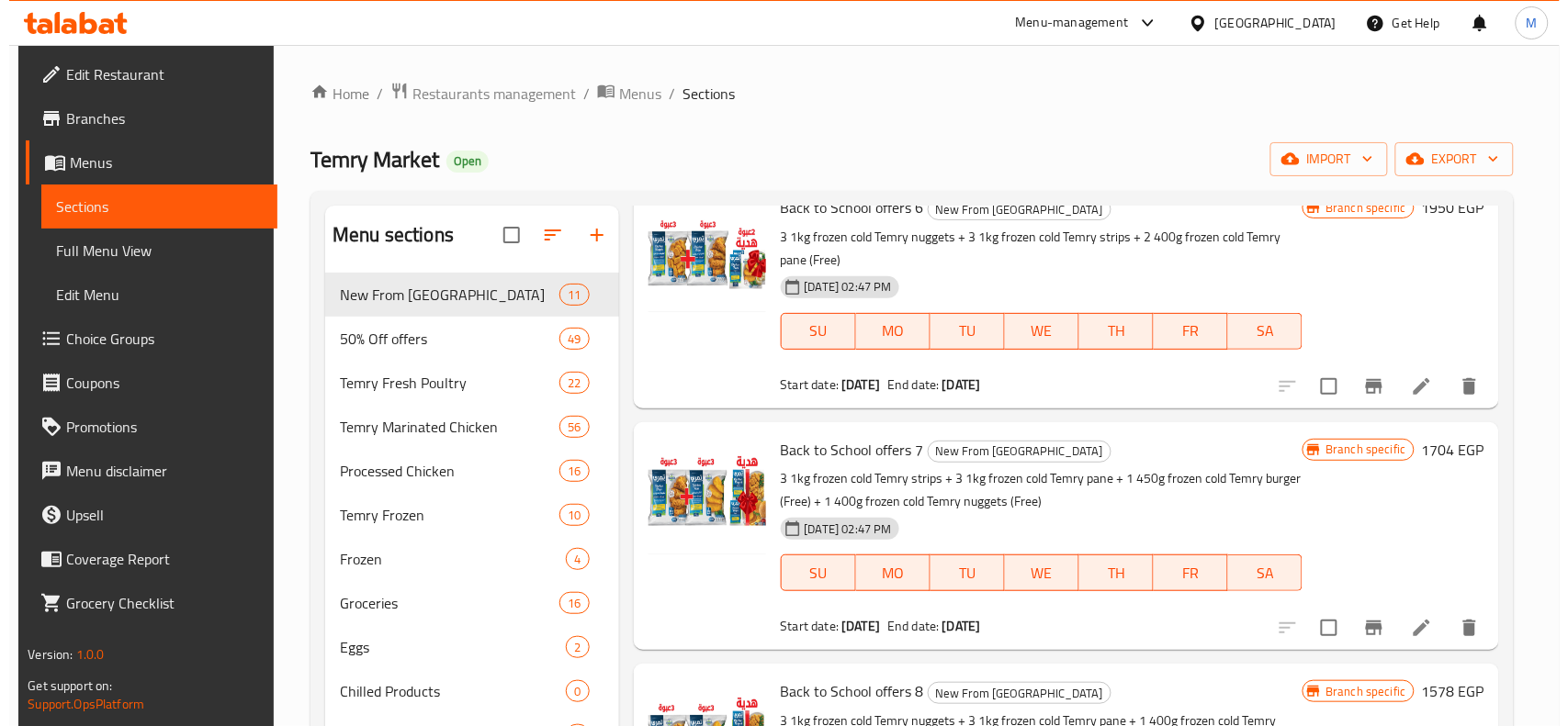
scroll to position [1607, 0]
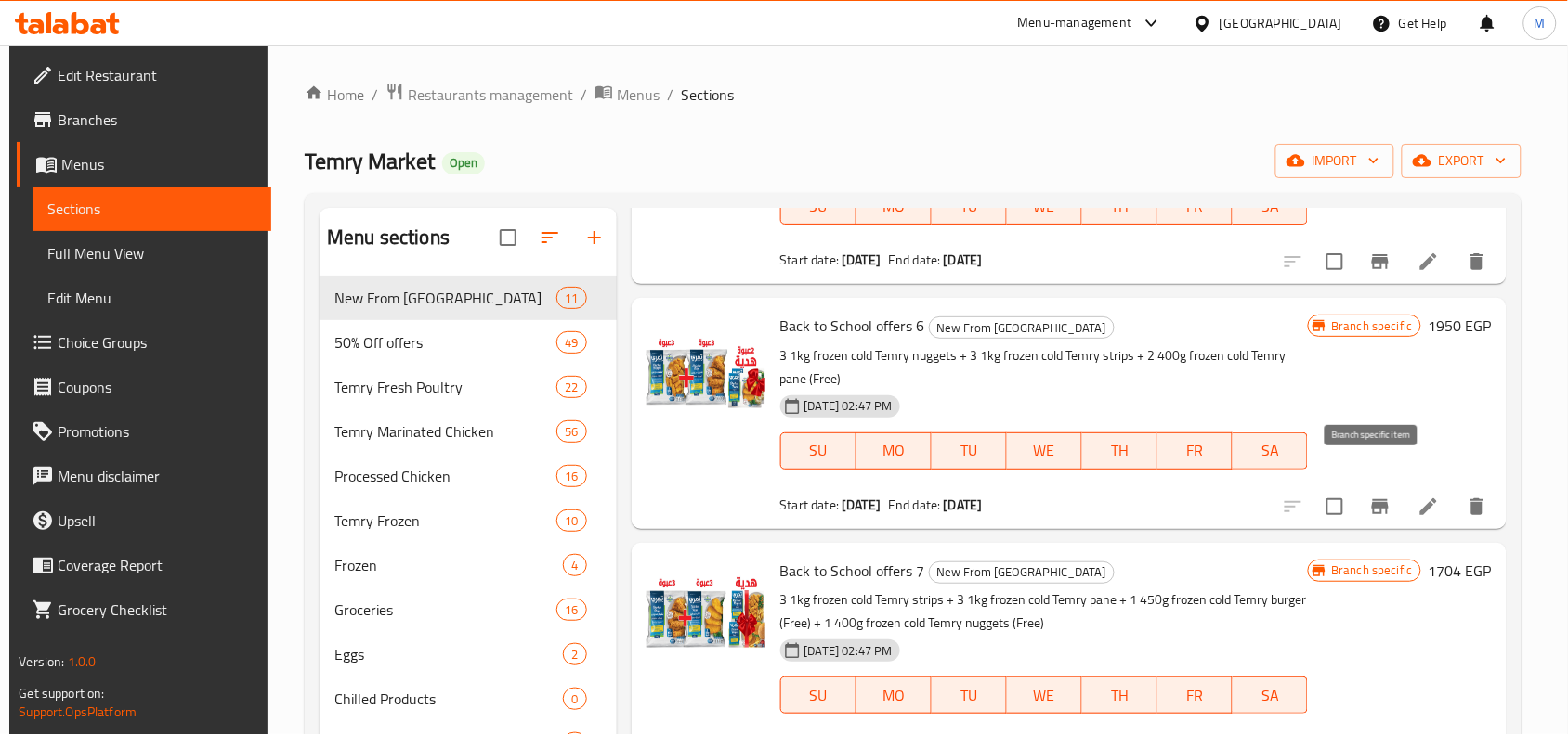
click at [1380, 500] on icon "Branch-specific-item" at bounding box center [1381, 507] width 17 height 15
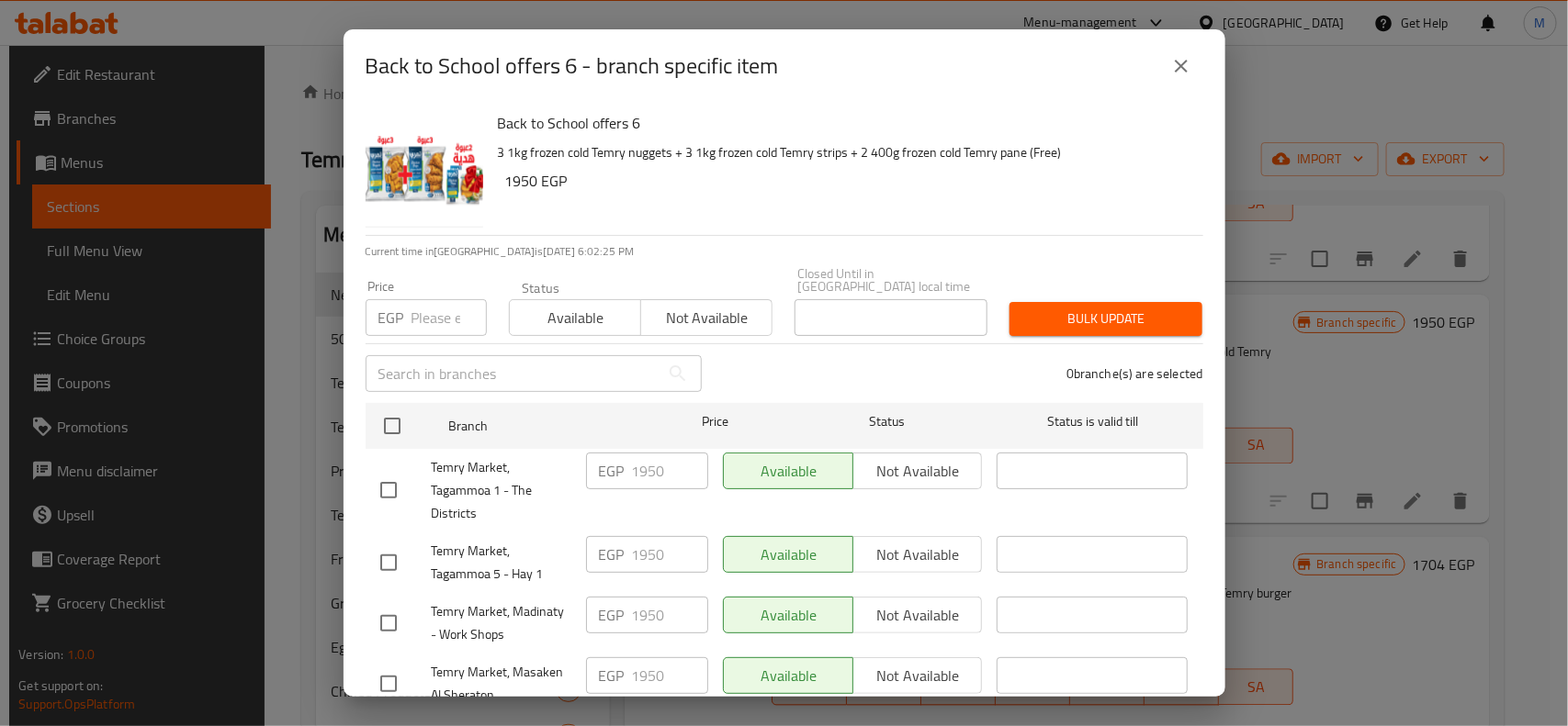
click at [517, 180] on h6 "1950 EGP" at bounding box center [847, 181] width 683 height 26
click at [510, 177] on h6 "1950 EGP" at bounding box center [847, 181] width 683 height 26
copy h6 "1950"
click at [849, 176] on h6 "1950 EGP" at bounding box center [847, 181] width 683 height 26
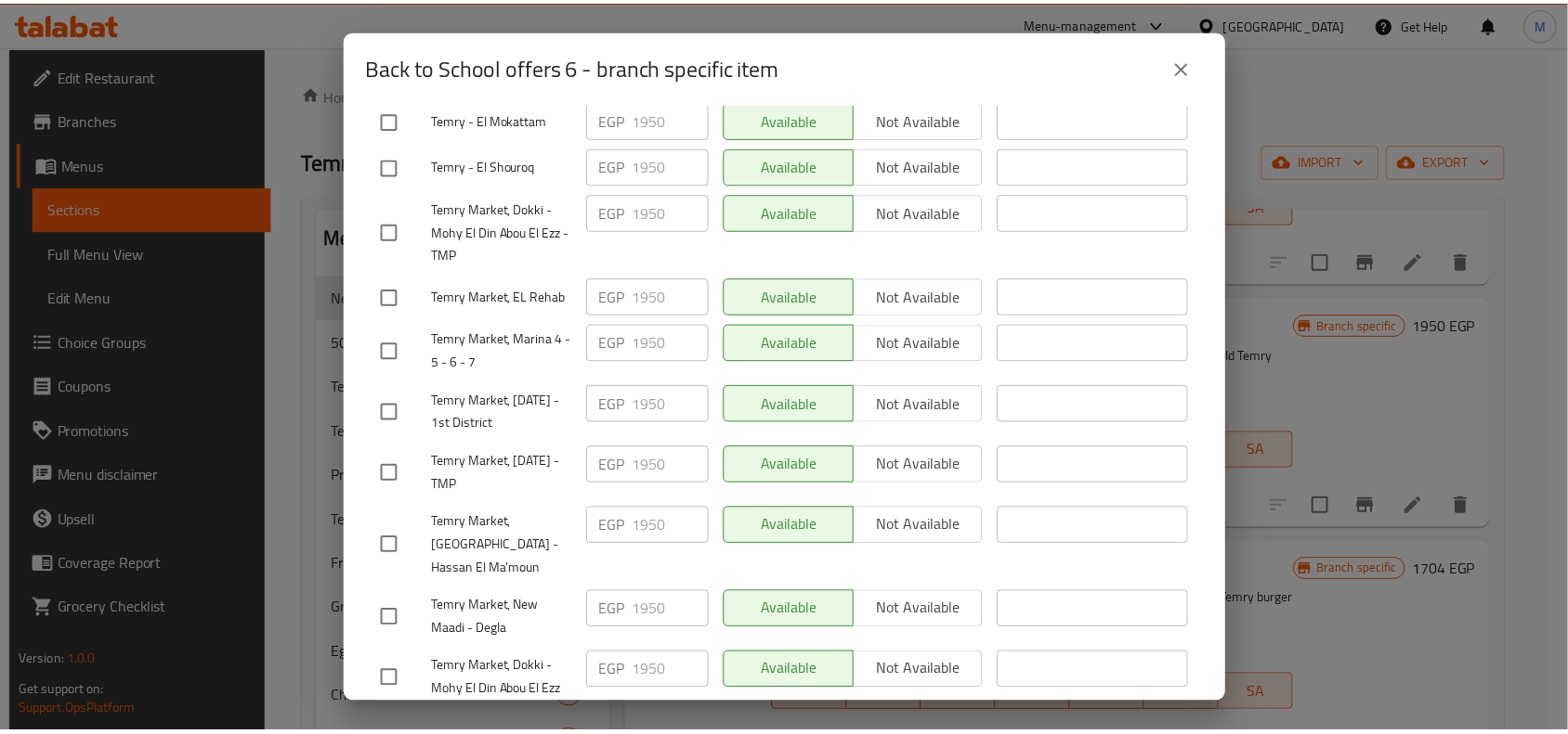
scroll to position [642, 0]
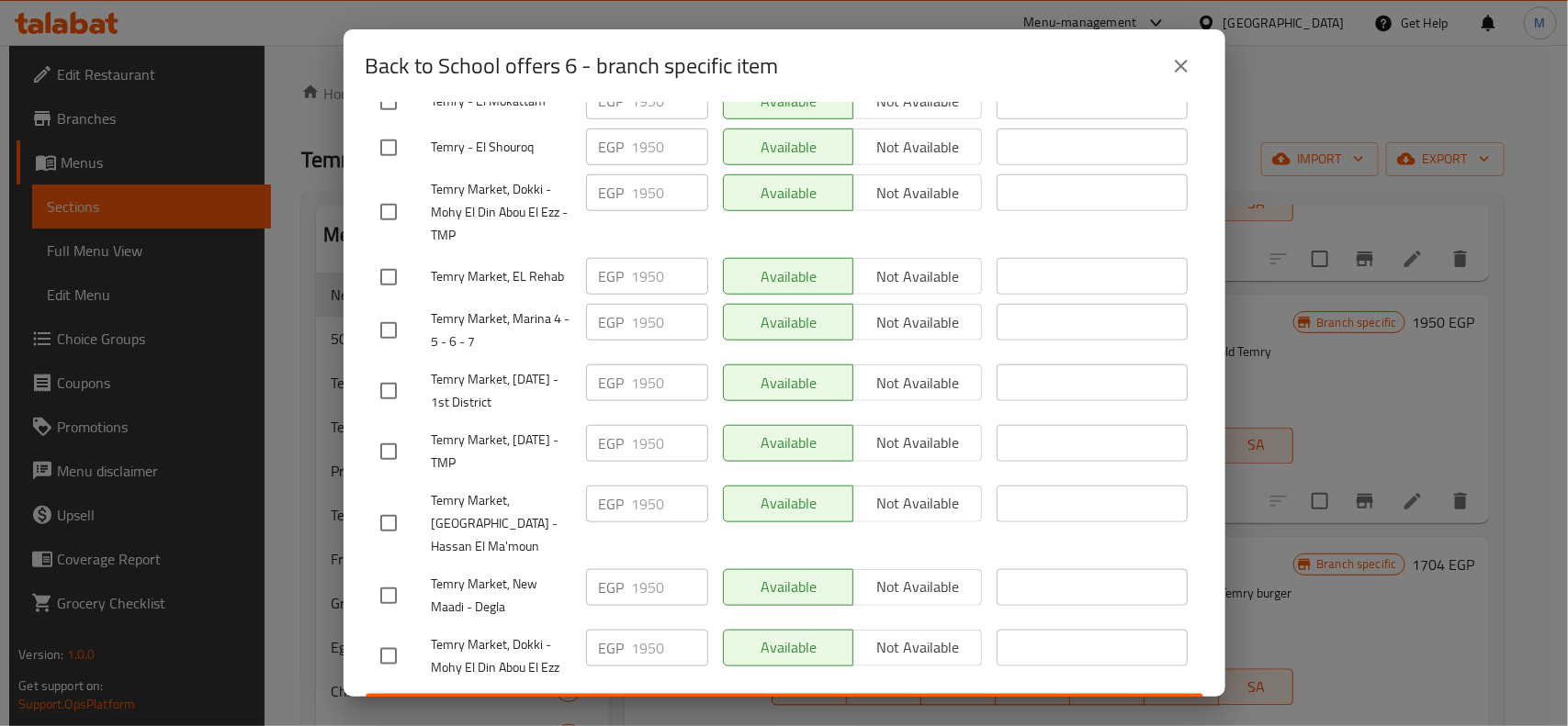
click at [1186, 55] on icon "close" at bounding box center [1181, 66] width 22 height 22
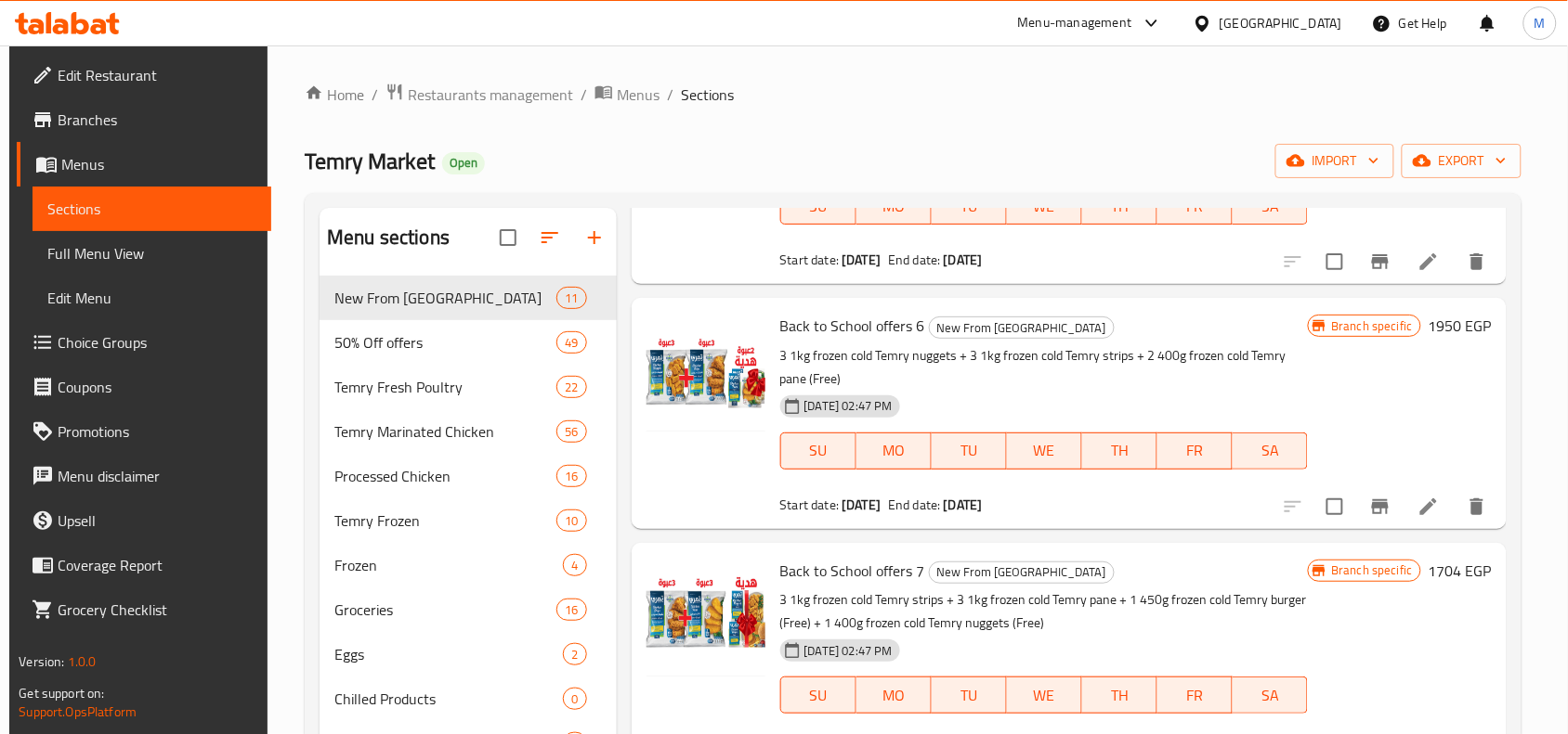
click at [943, 135] on div "Home / Restaurants management / Menus / Sections Temry Market Open import expor…" at bounding box center [913, 520] width 1217 height 875
click at [81, 156] on span "Menus" at bounding box center [159, 164] width 195 height 23
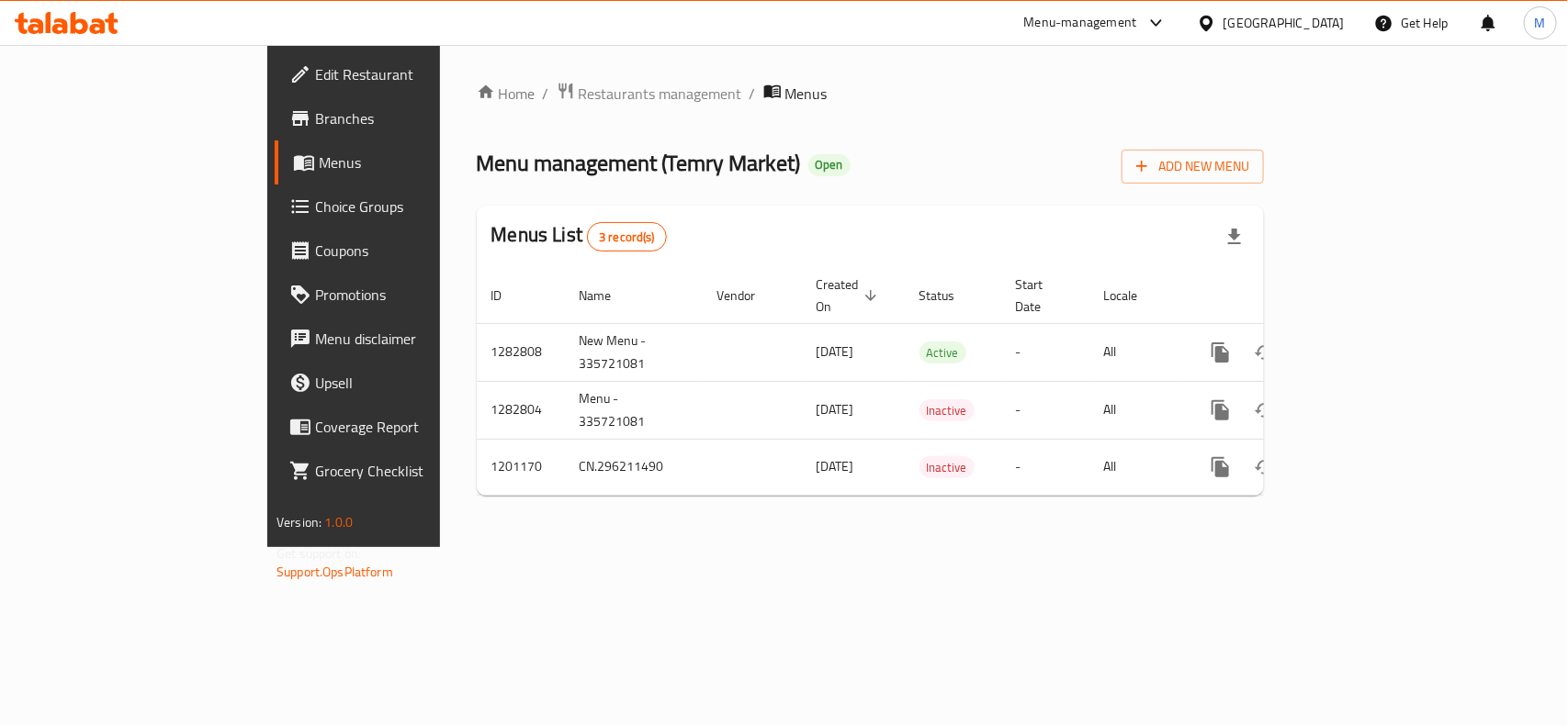
click at [957, 106] on ol "Home / Restaurants management / Menus" at bounding box center [870, 93] width 787 height 24
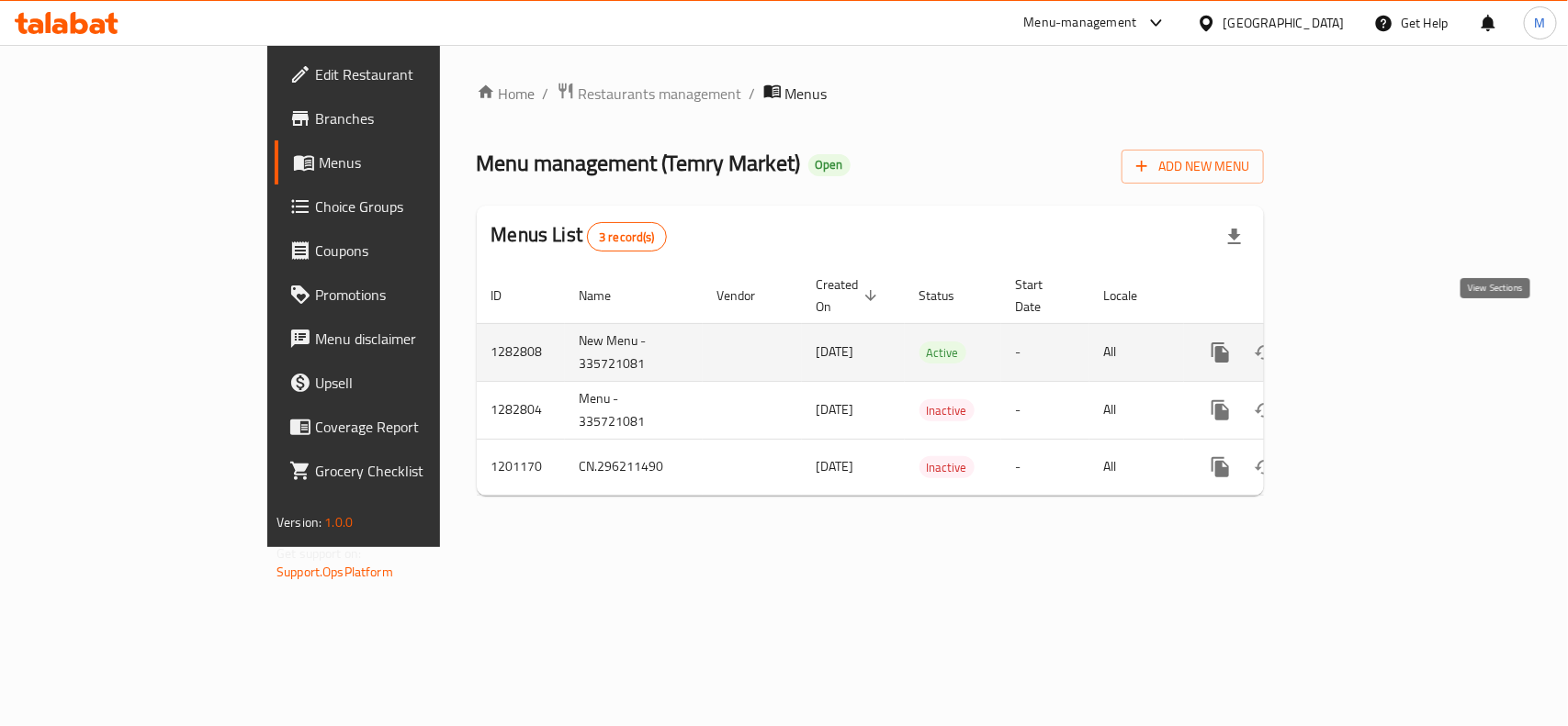
click at [1375, 331] on link "enhanced table" at bounding box center [1352, 352] width 44 height 44
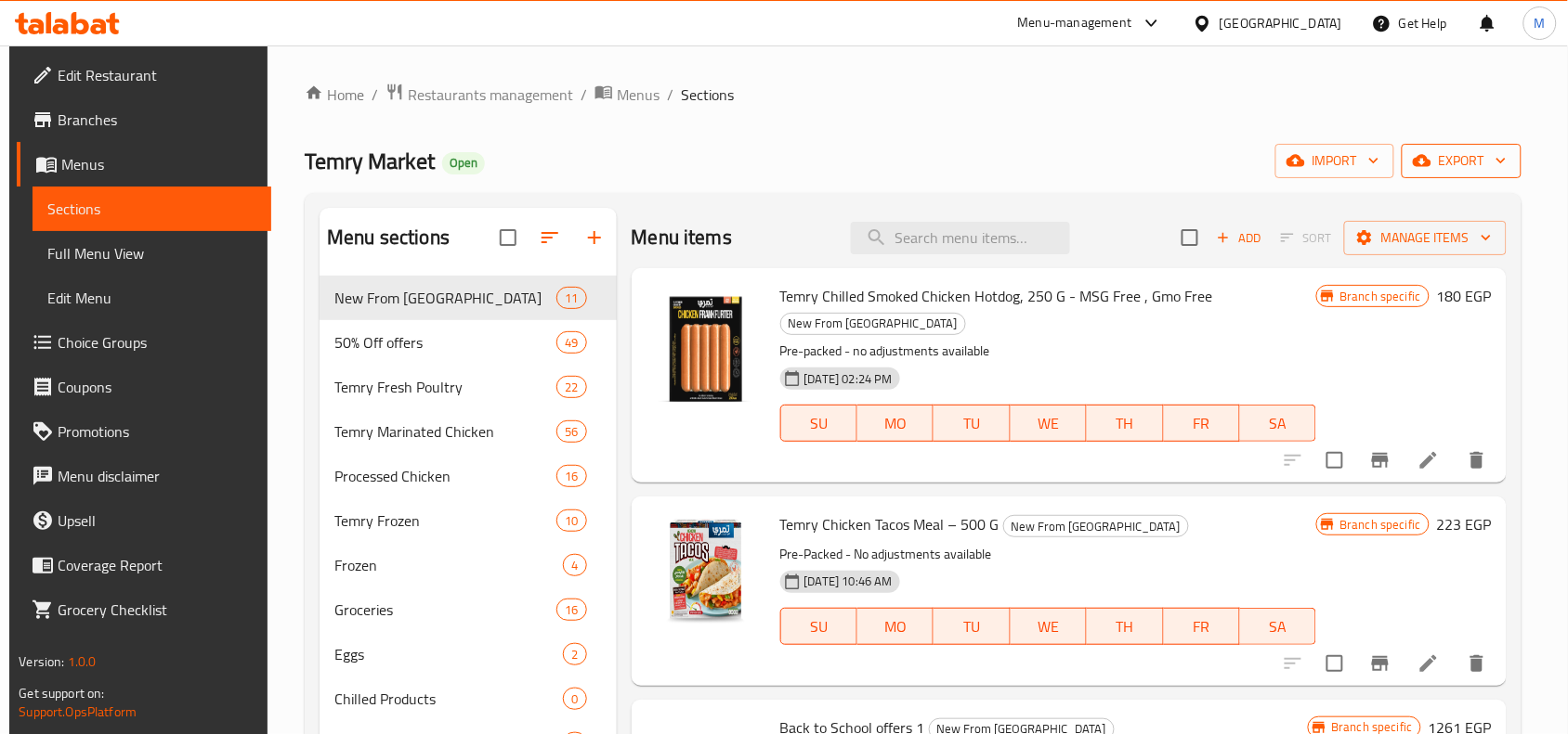
click at [1484, 172] on span "export" at bounding box center [1461, 161] width 90 height 24
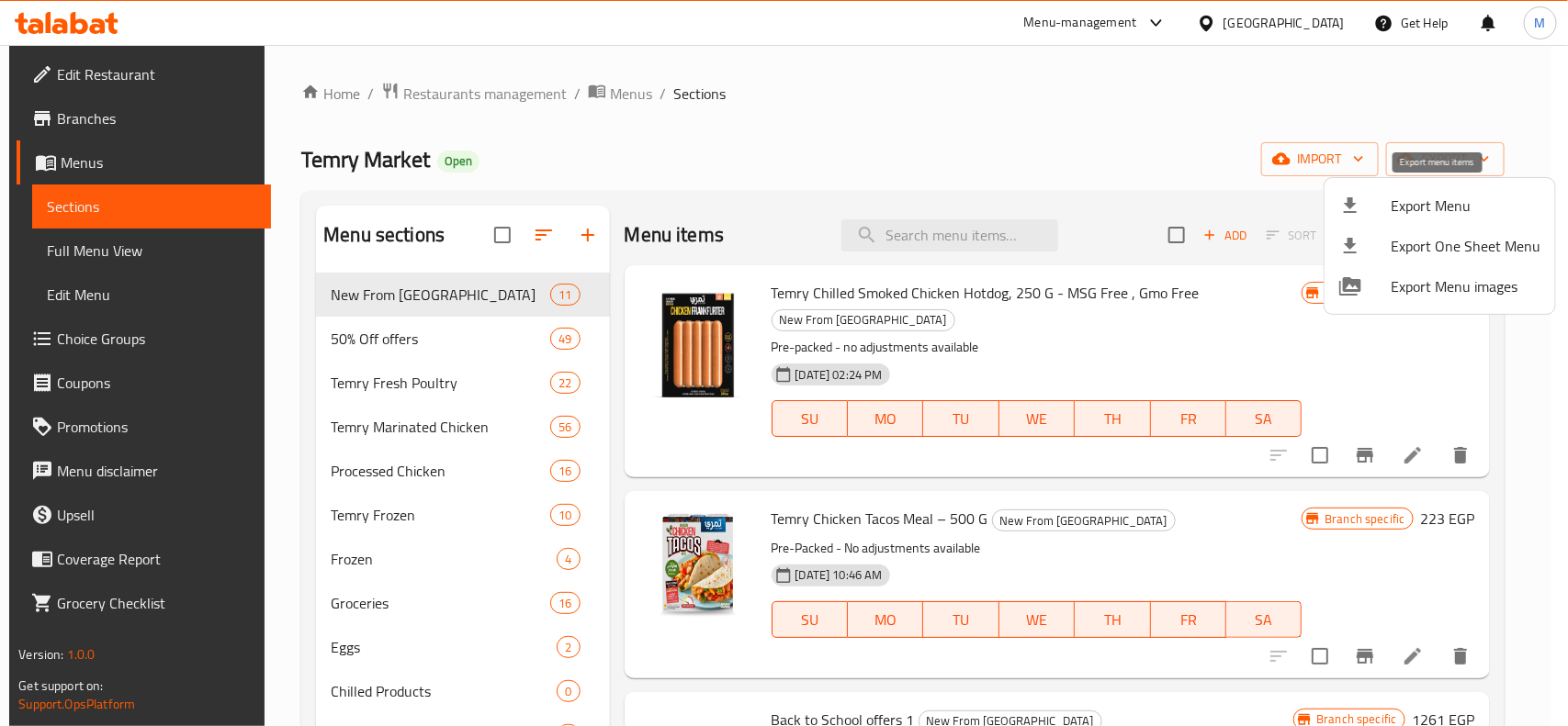
click at [1461, 209] on span "Export Menu" at bounding box center [1465, 206] width 150 height 22
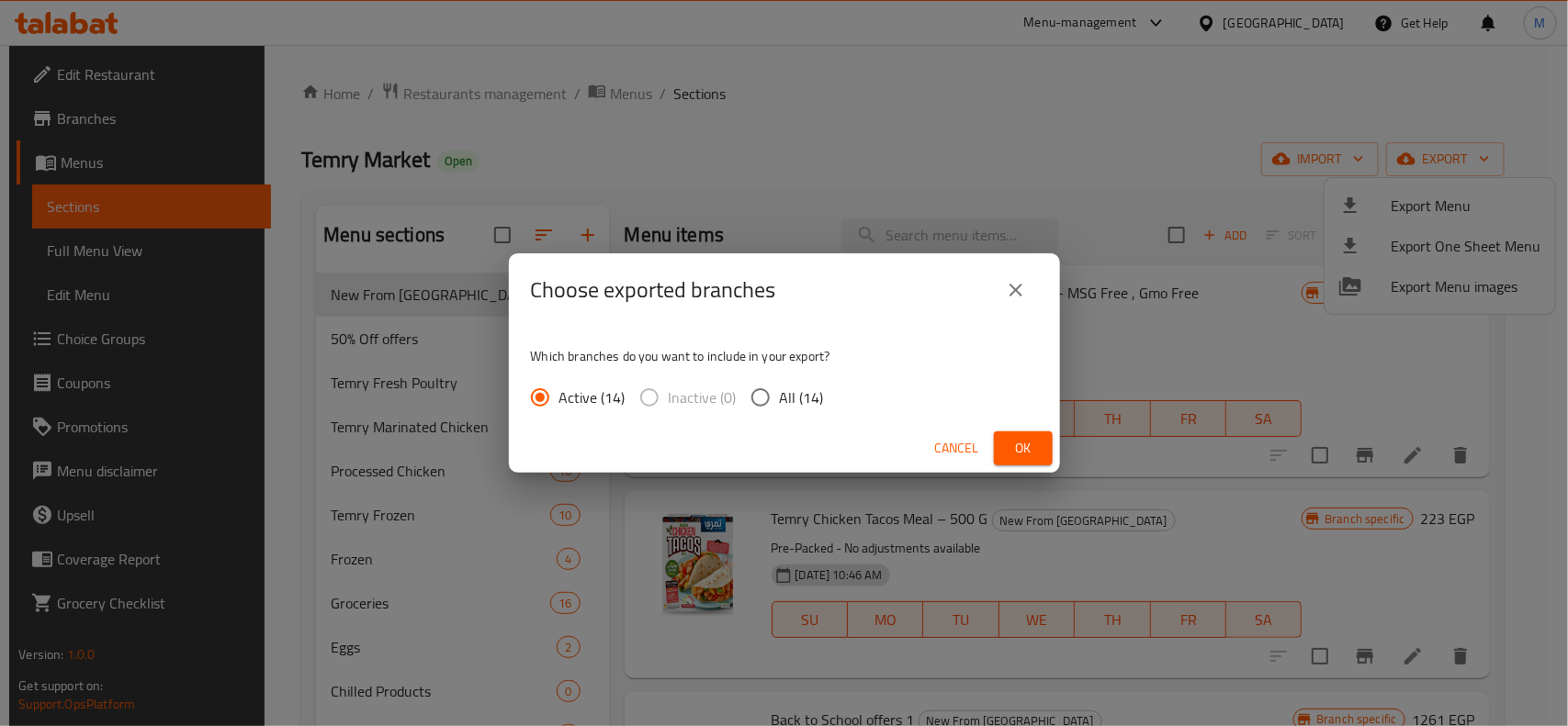
click at [754, 397] on input "All (14)" at bounding box center [760, 397] width 38 height 38
click at [1038, 447] on button "Ok" at bounding box center [1022, 448] width 59 height 34
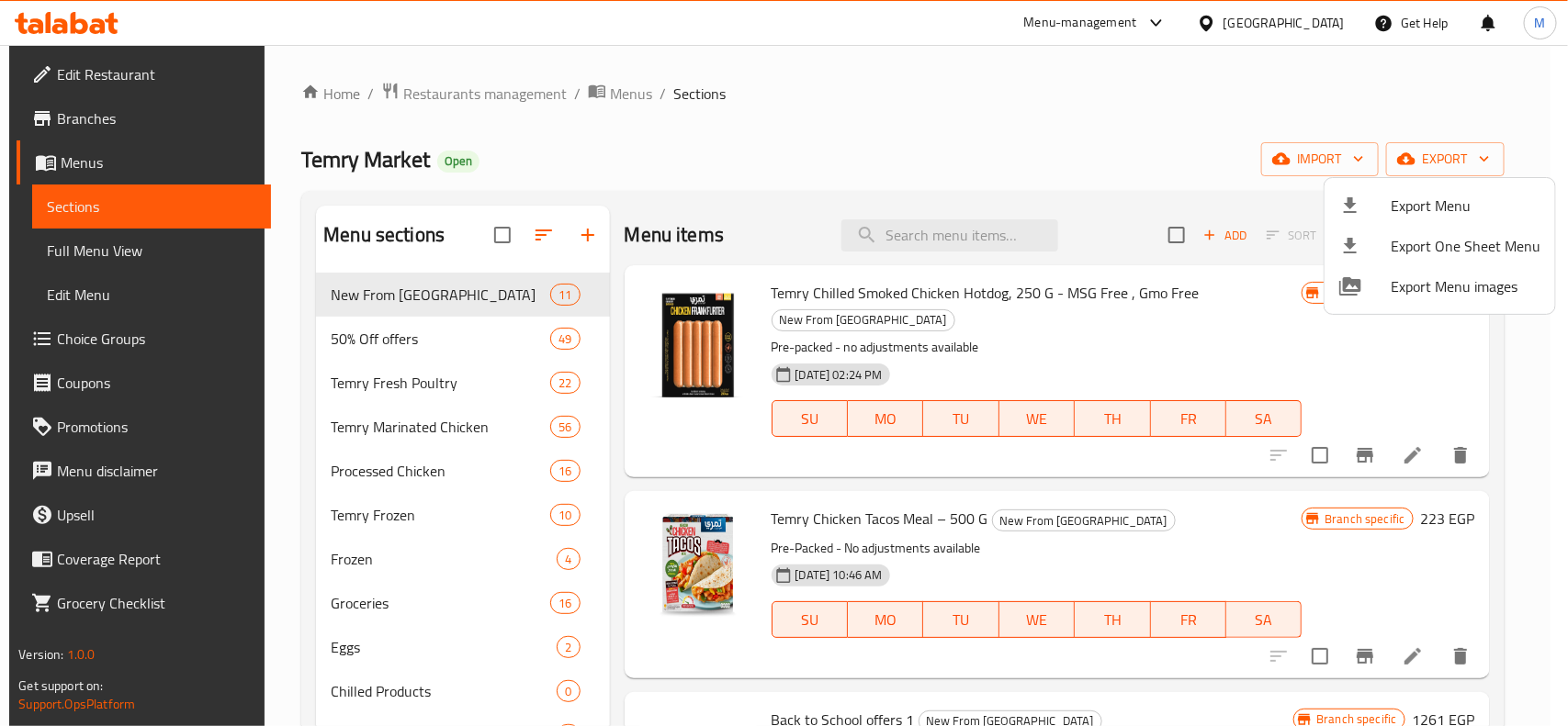
click at [916, 101] on div at bounding box center [784, 363] width 1568 height 726
